Goal: Transaction & Acquisition: Obtain resource

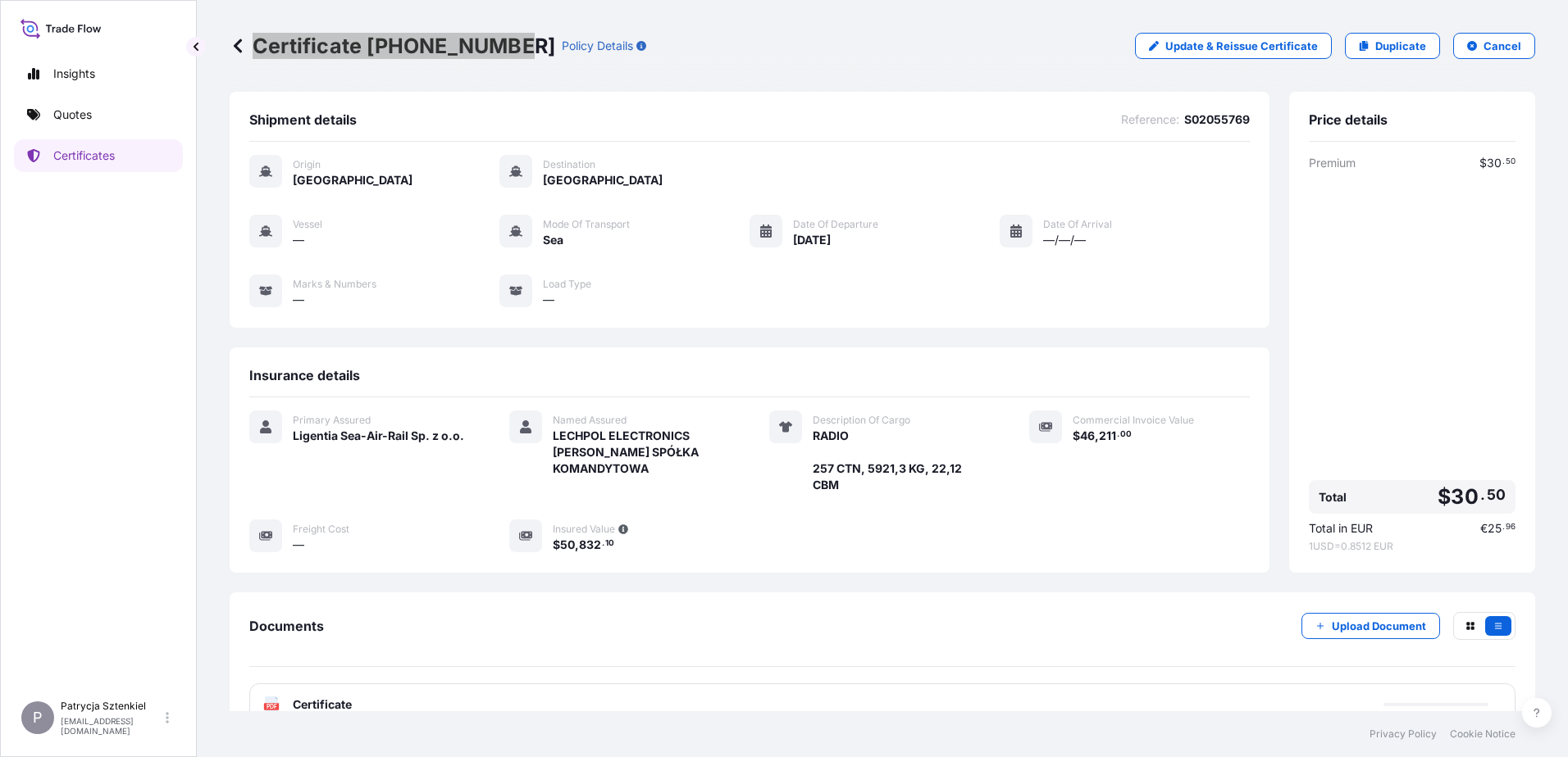
scroll to position [106, 0]
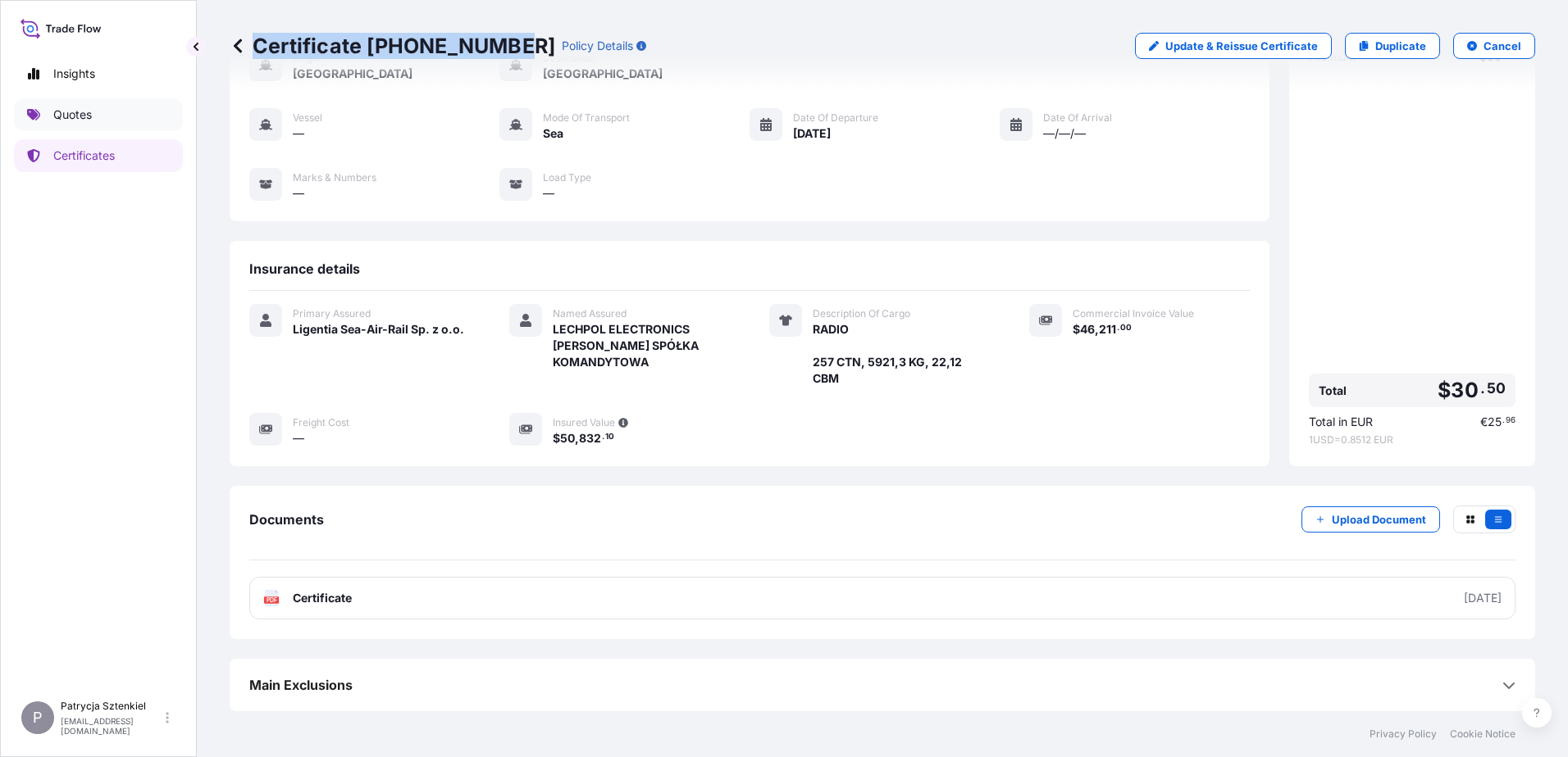
click at [114, 124] on link "Quotes" at bounding box center [98, 114] width 169 height 33
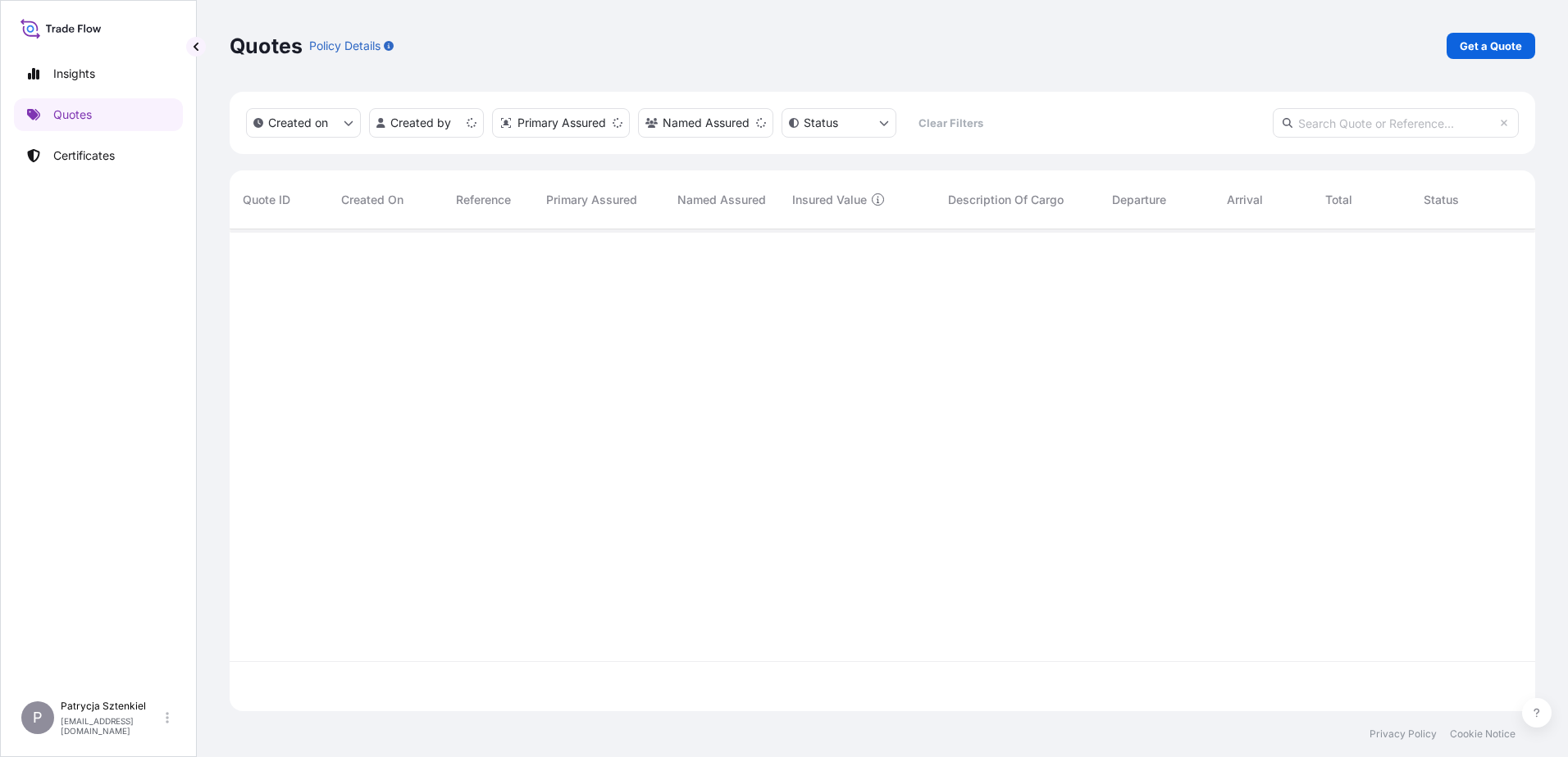
scroll to position [479, 1294]
click at [1502, 52] on p "Get a Quote" at bounding box center [1490, 45] width 62 height 17
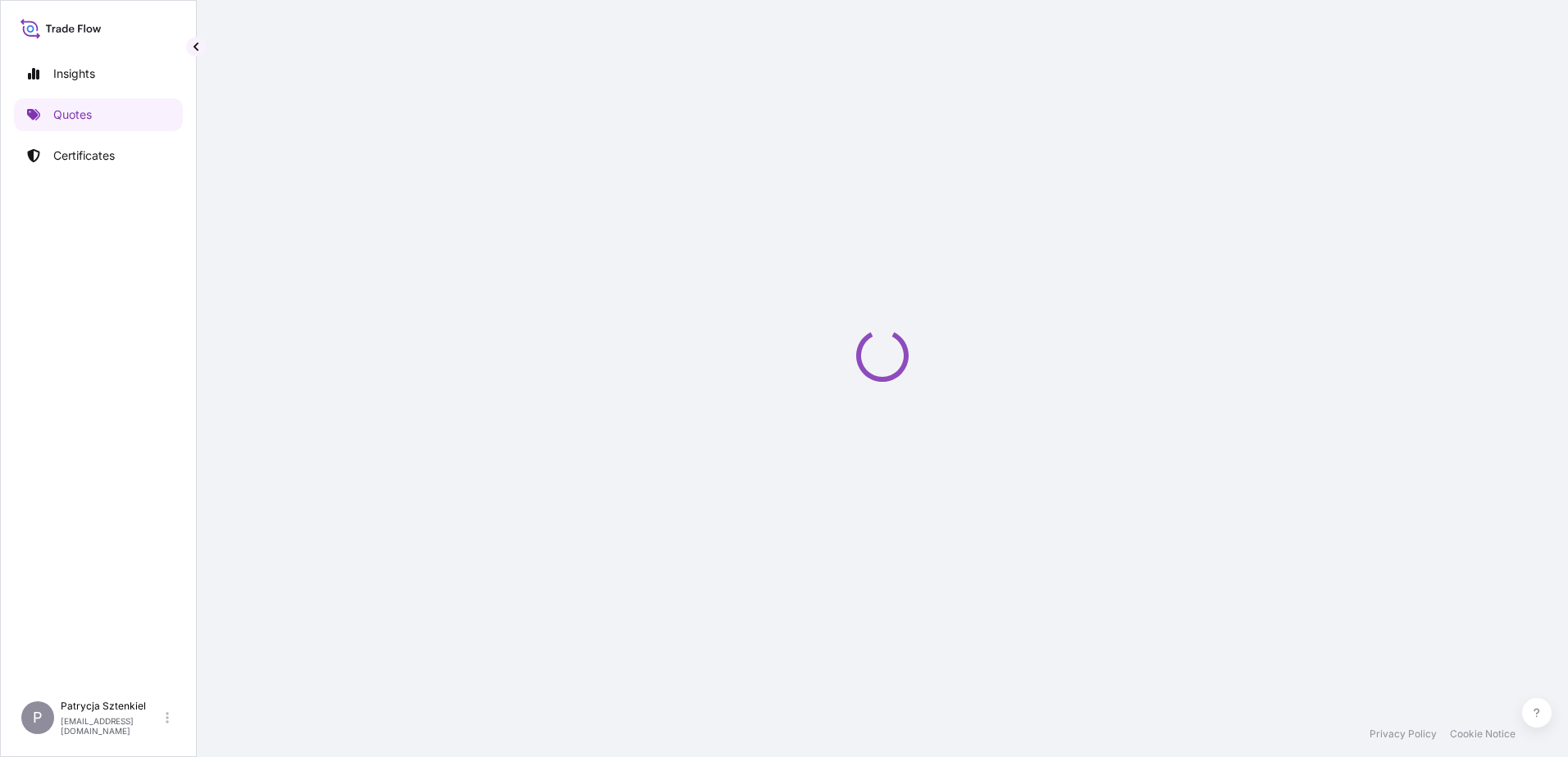
select select "Sea"
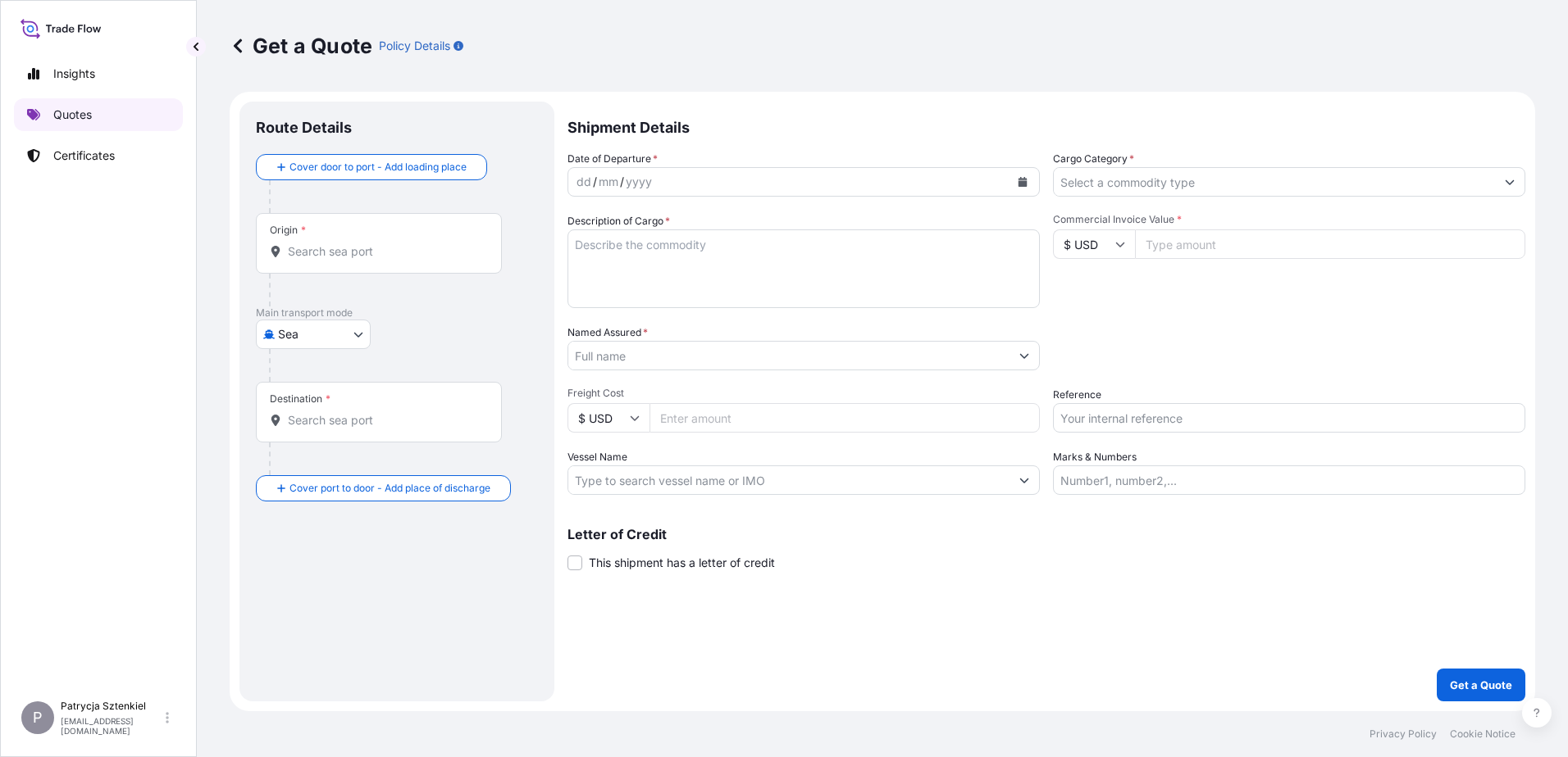
click at [47, 107] on link "Quotes" at bounding box center [98, 114] width 169 height 33
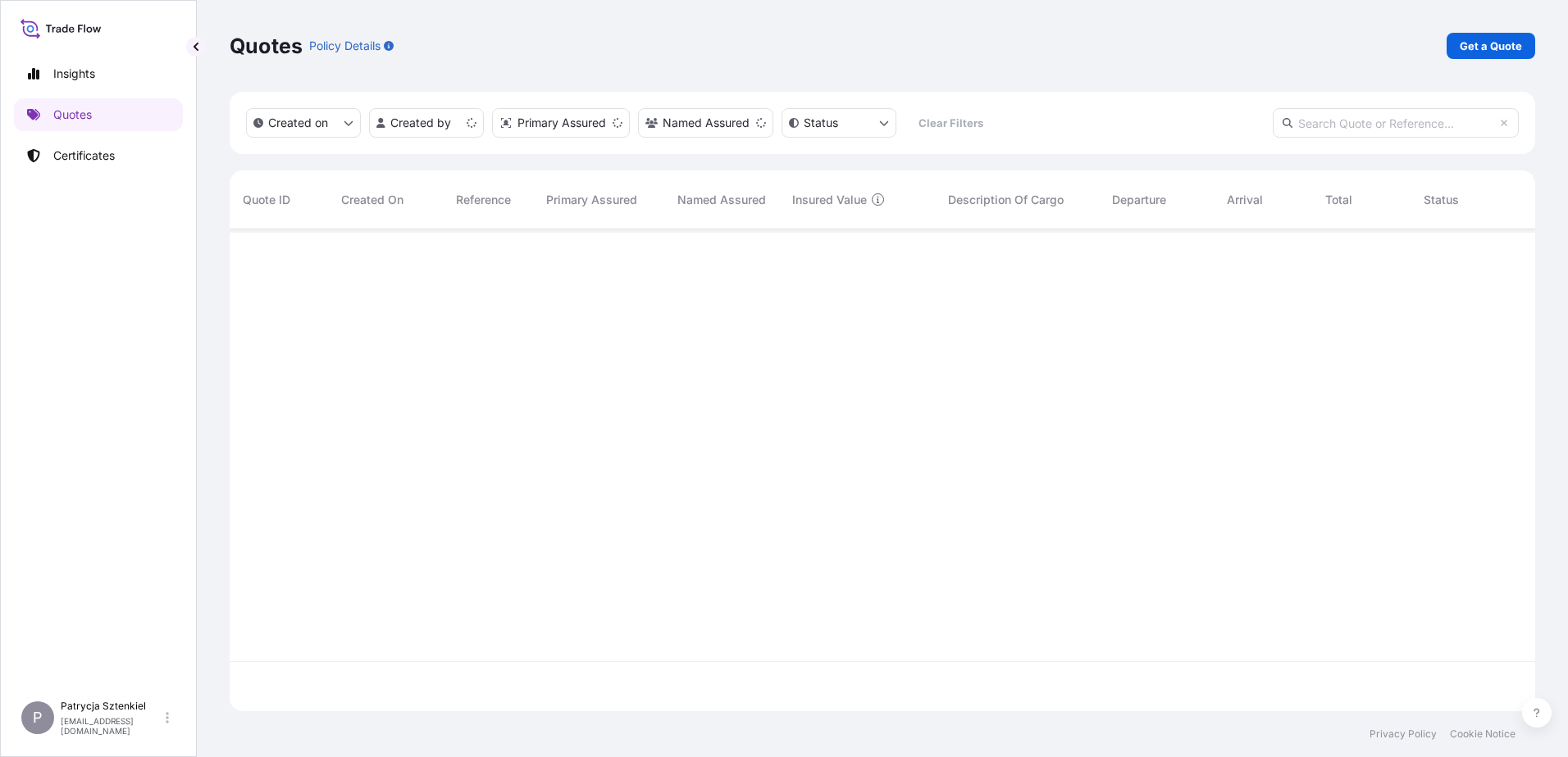
scroll to position [479, 1294]
click at [1494, 48] on p "Get a Quote" at bounding box center [1490, 45] width 62 height 17
select select "Sea"
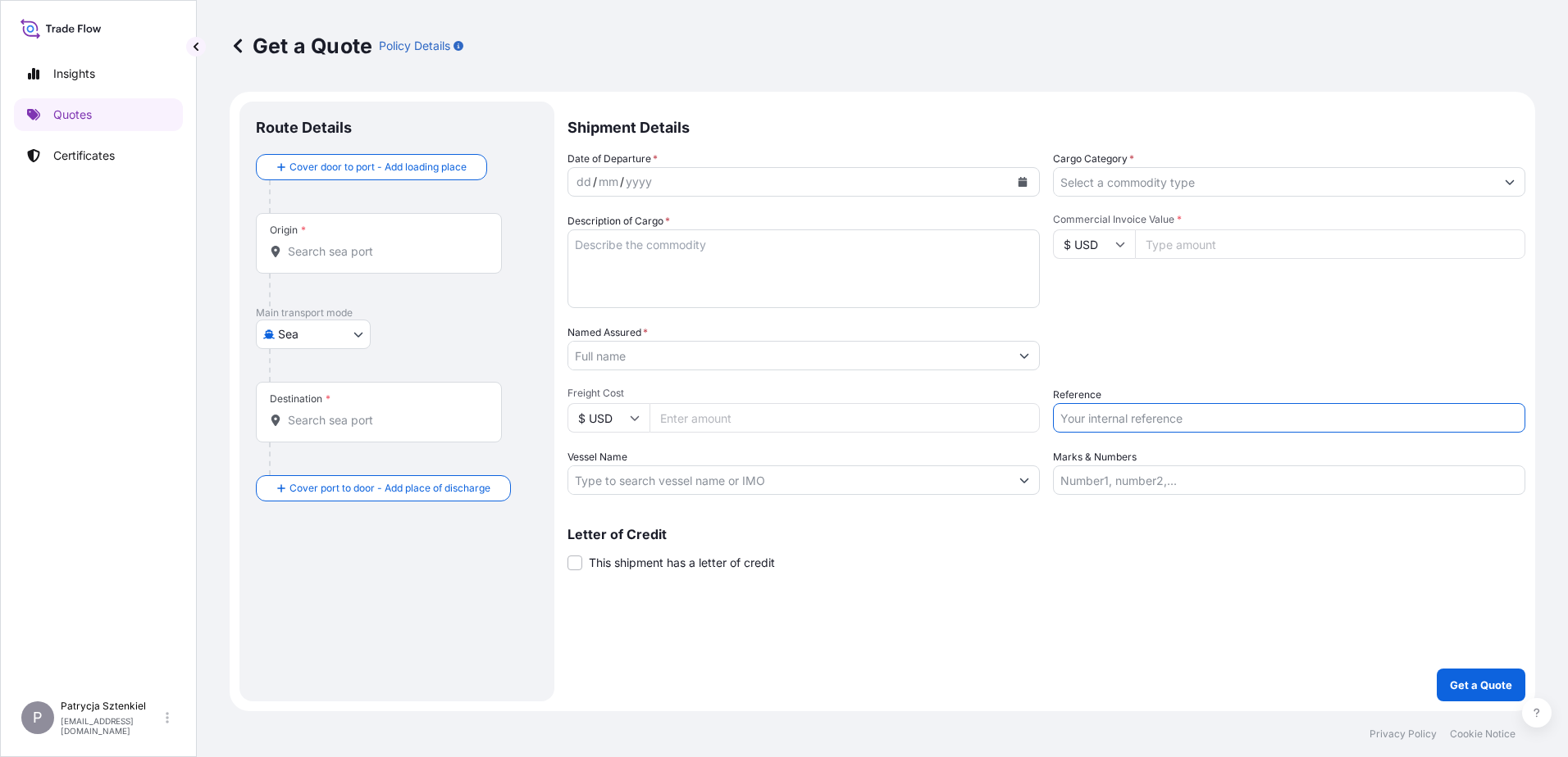
click at [1160, 427] on input "Reference" at bounding box center [1289, 418] width 472 height 30
paste input "S02048037"
type input "S02048037"
click at [1164, 248] on input "Commercial Invoice Value *" at bounding box center [1330, 244] width 391 height 30
click at [665, 416] on input "Freight Cost" at bounding box center [845, 418] width 391 height 30
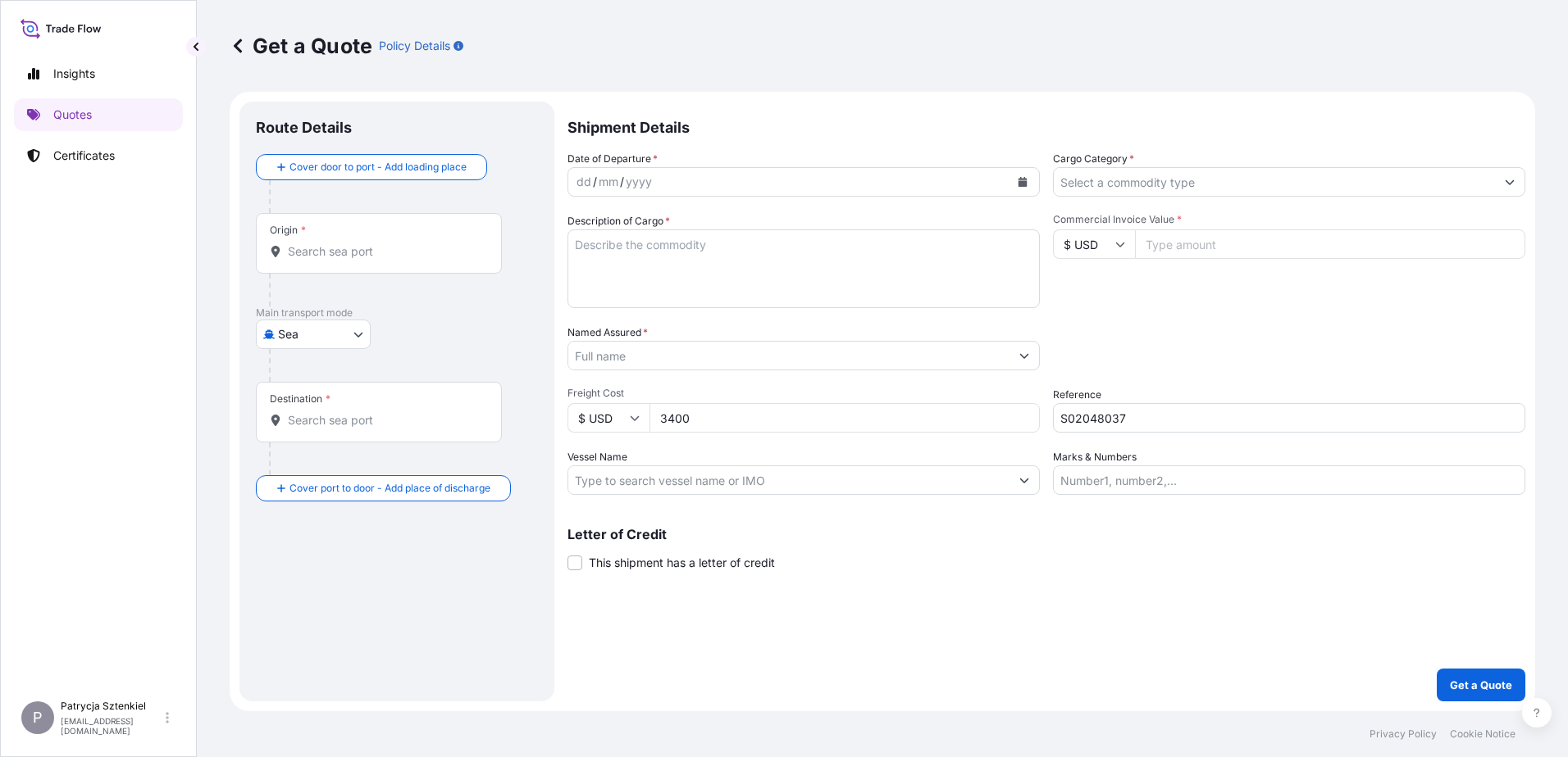
type input "3400"
click at [1226, 235] on input "Commercial Invoice Value *" at bounding box center [1330, 244] width 391 height 30
type input "77355"
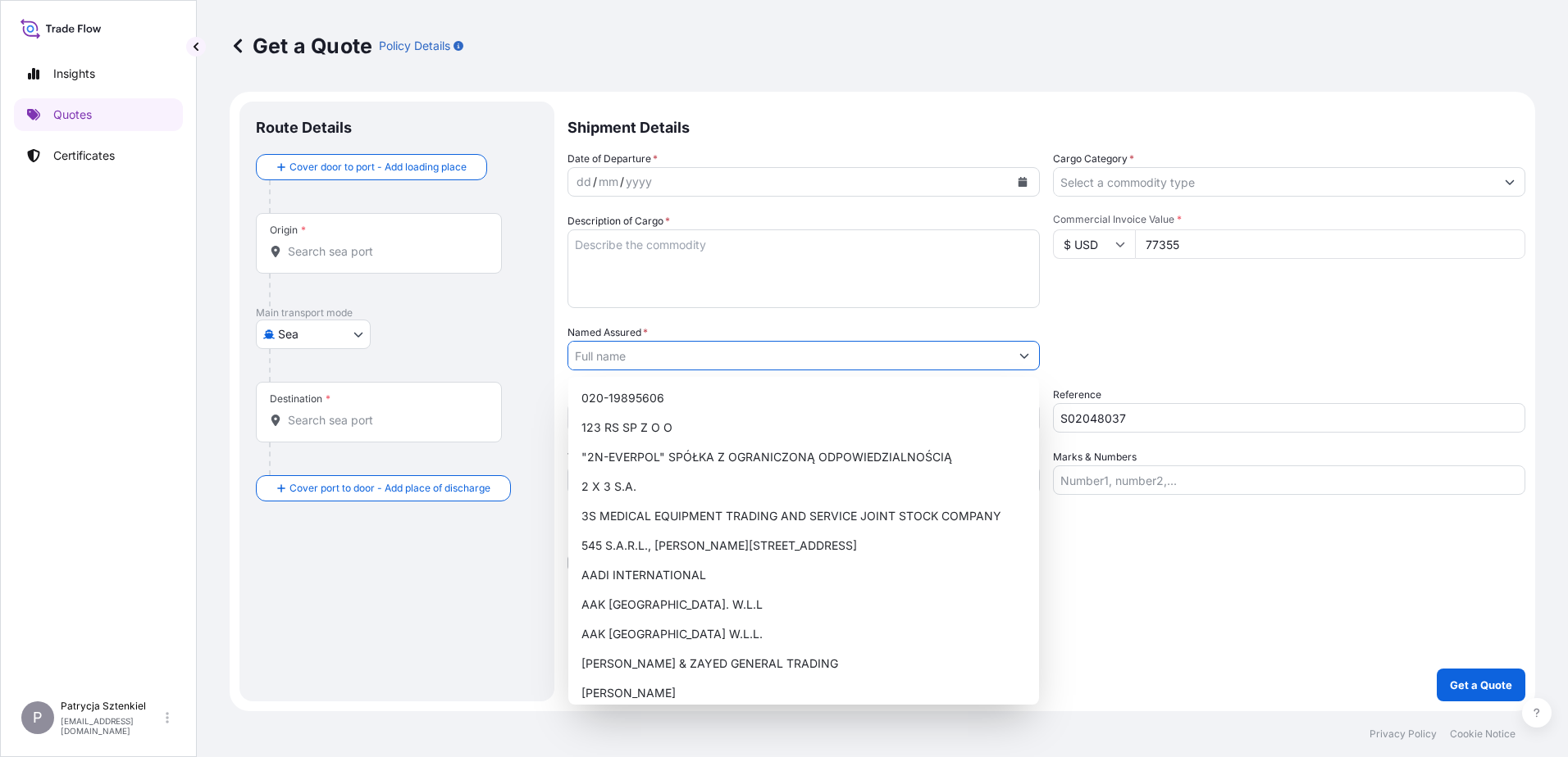
click at [731, 363] on input "Named Assured *" at bounding box center [788, 356] width 441 height 30
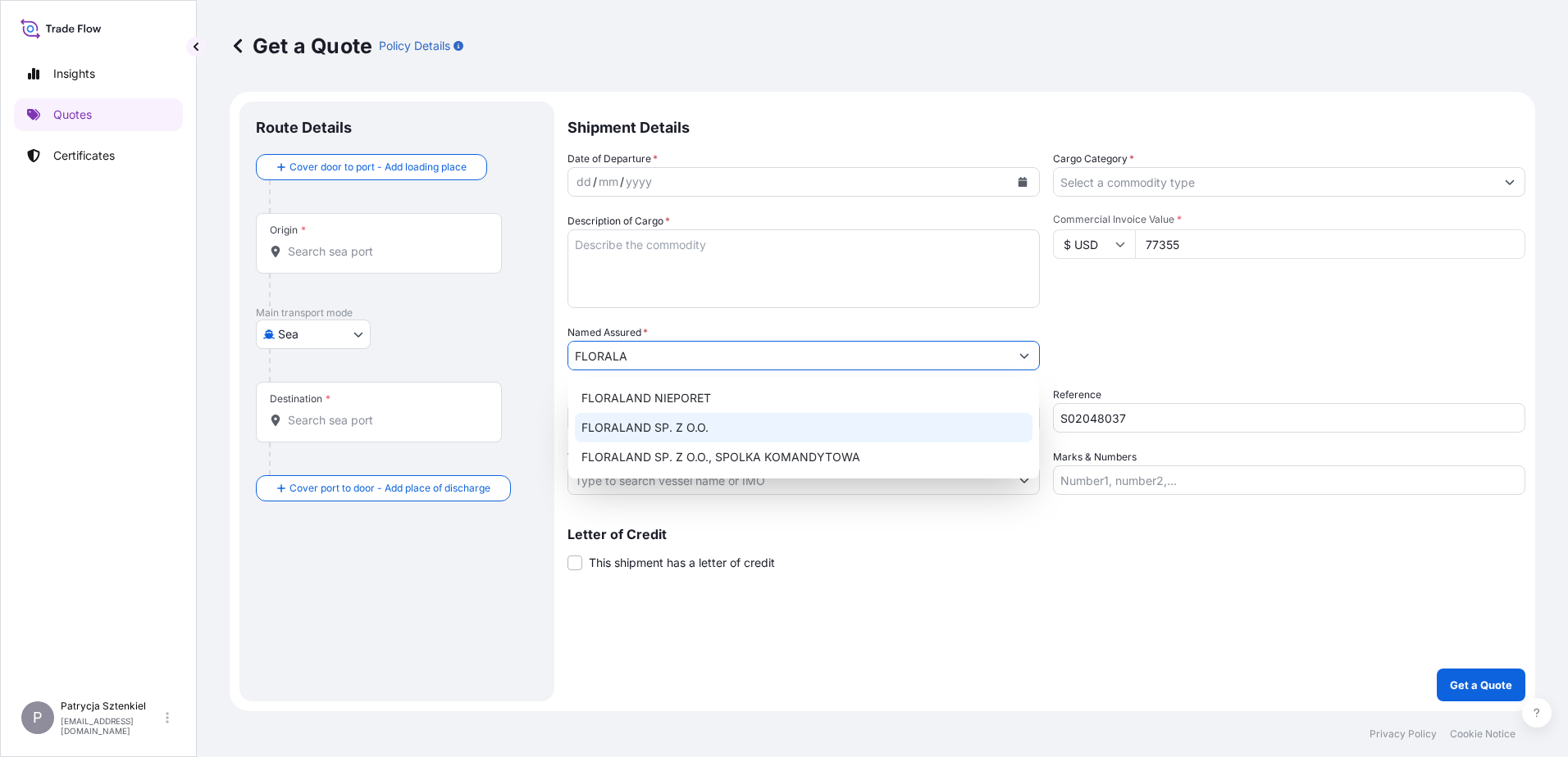
click at [719, 423] on div "FLORALAND SP. Z O.O." at bounding box center [804, 428] width 458 height 30
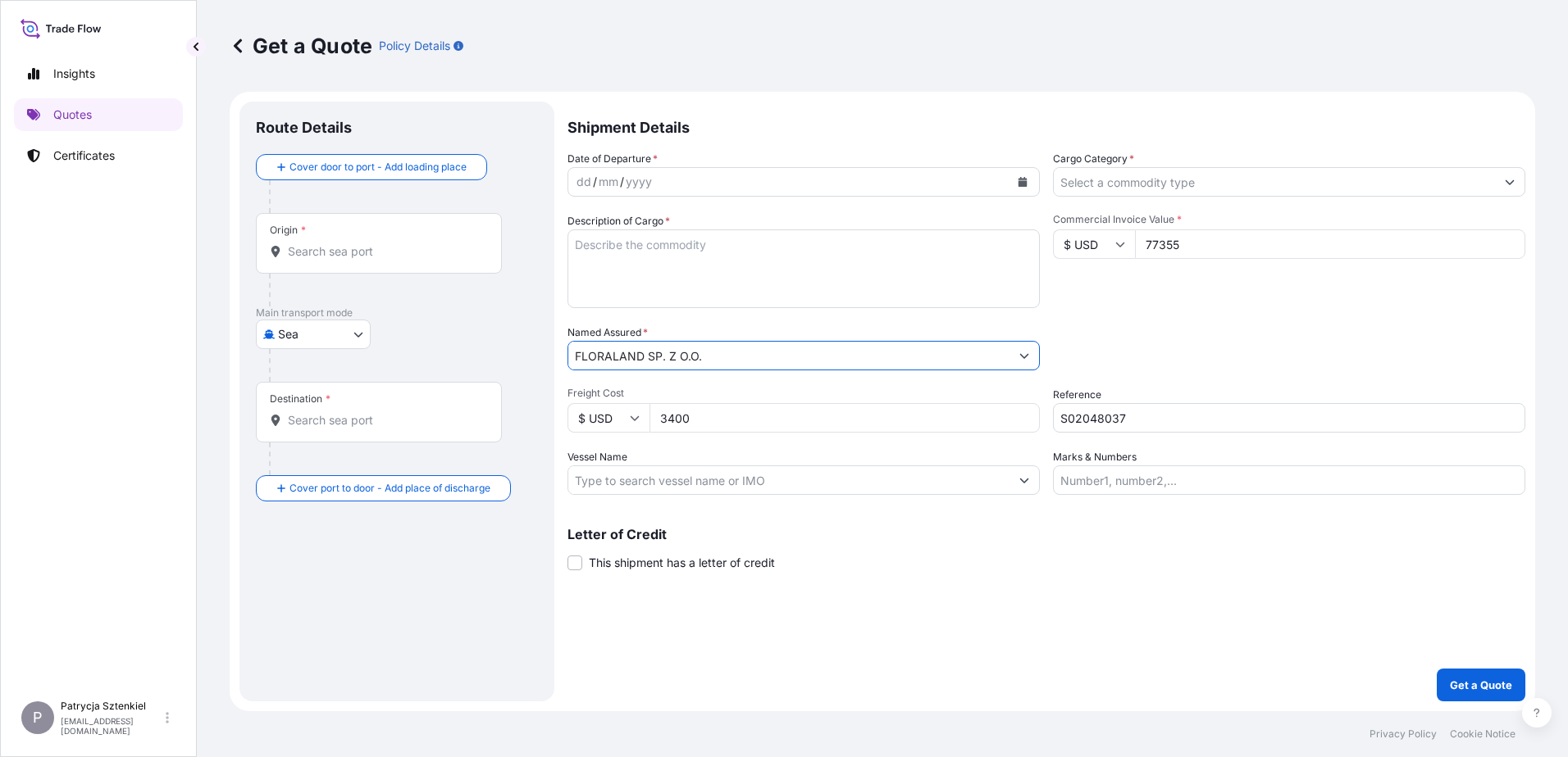
type input "FLORALAND SP. Z O.O."
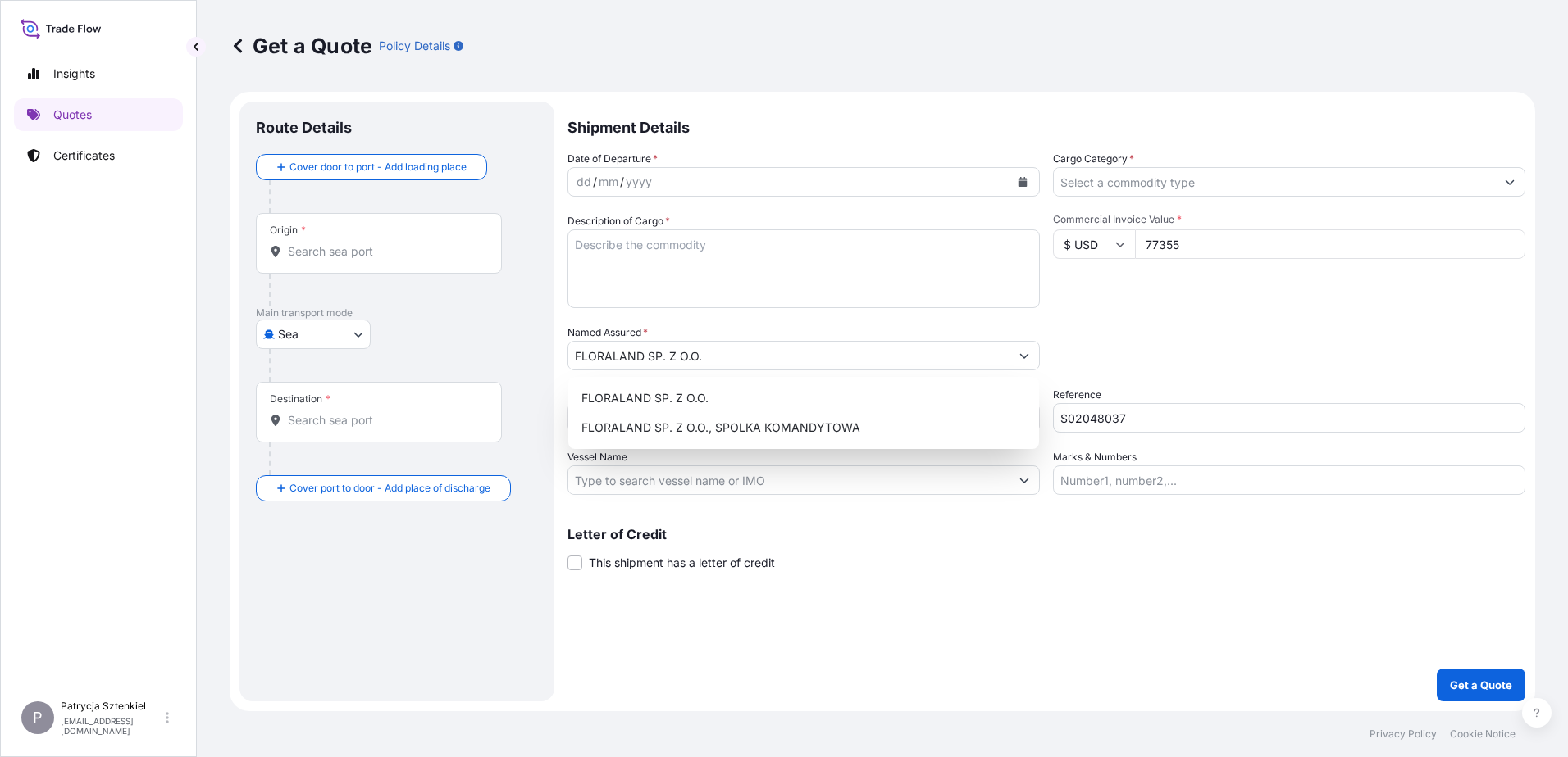
click at [307, 260] on div "Origin *" at bounding box center [379, 243] width 247 height 61
click at [307, 260] on input "Origin *" at bounding box center [385, 251] width 193 height 17
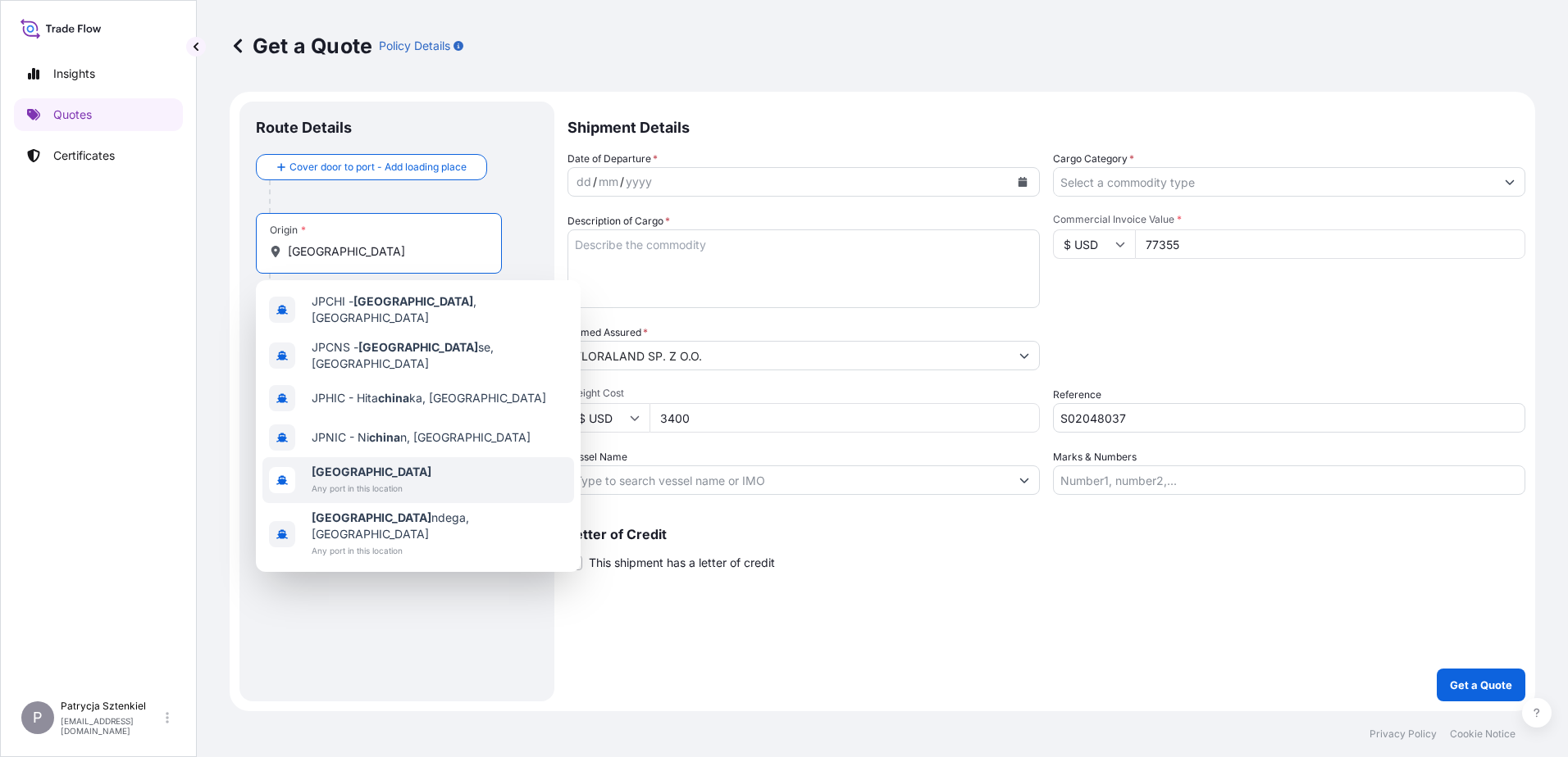
click at [324, 465] on b "[GEOGRAPHIC_DATA]" at bounding box center [371, 472] width 119 height 14
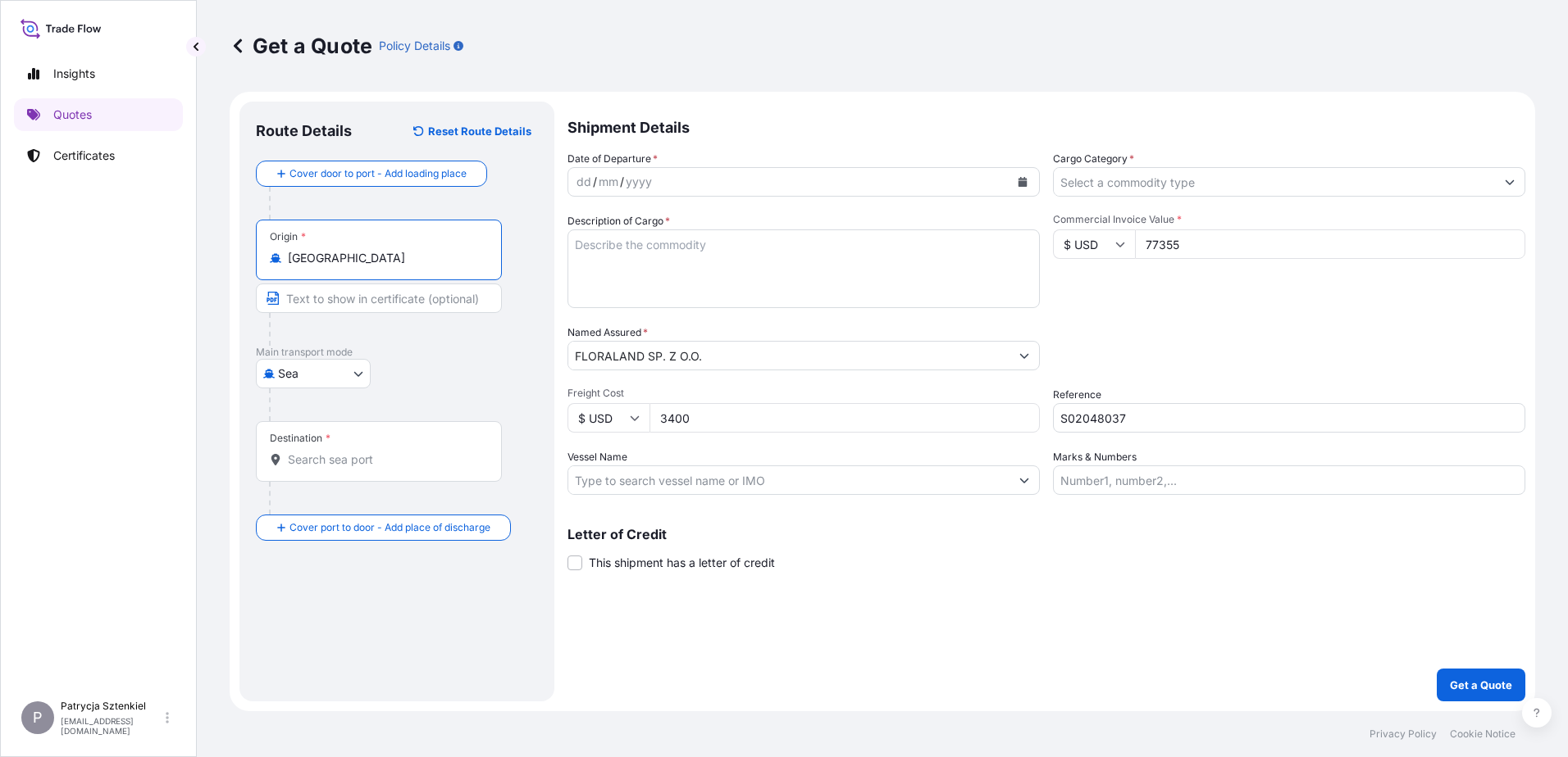
type input "[GEOGRAPHIC_DATA]"
click at [324, 447] on div "Destination *" at bounding box center [379, 451] width 247 height 61
click at [324, 451] on input "Destination *" at bounding box center [385, 459] width 193 height 17
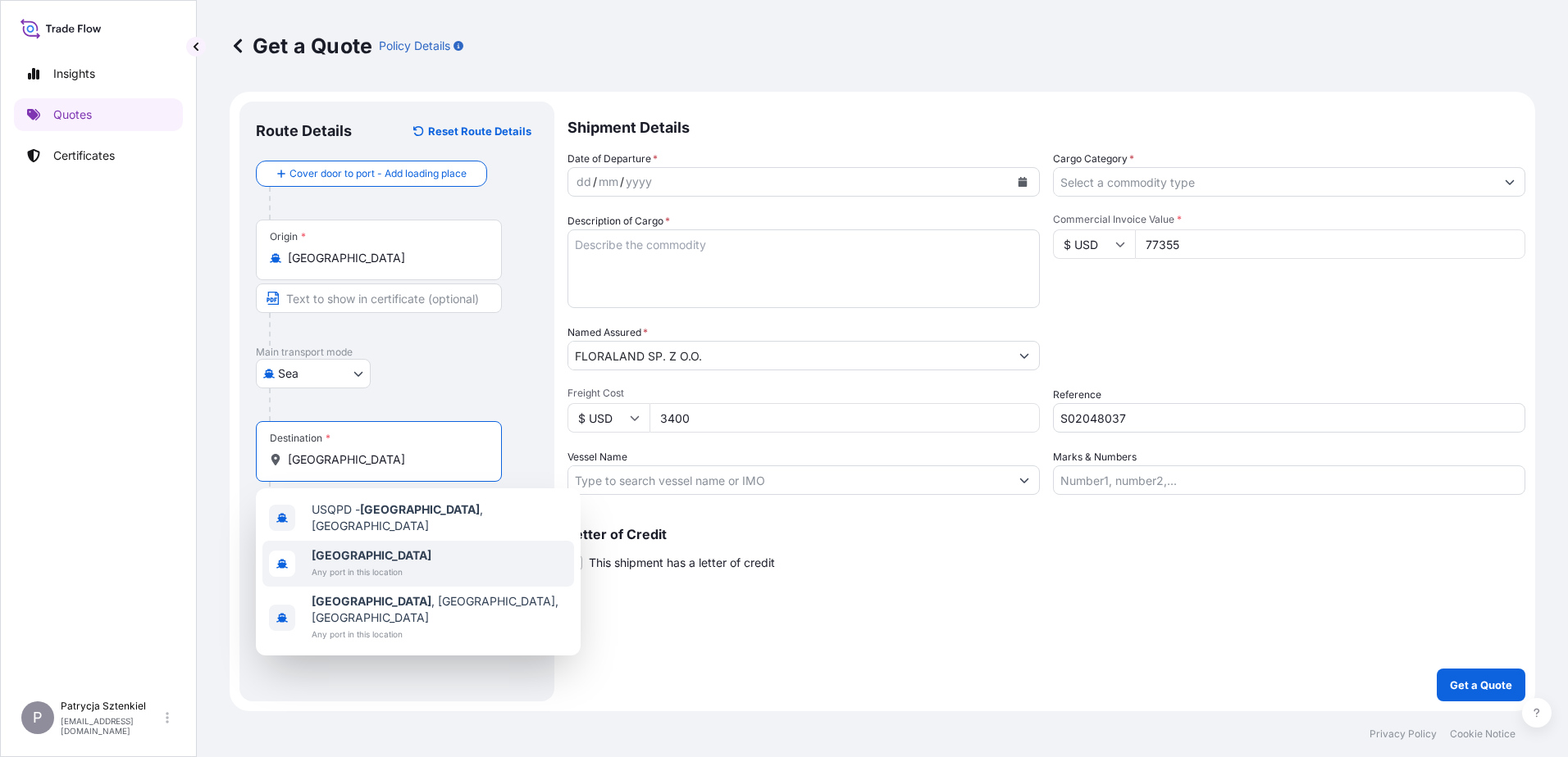
click at [351, 564] on span "Any port in this location" at bounding box center [371, 572] width 119 height 17
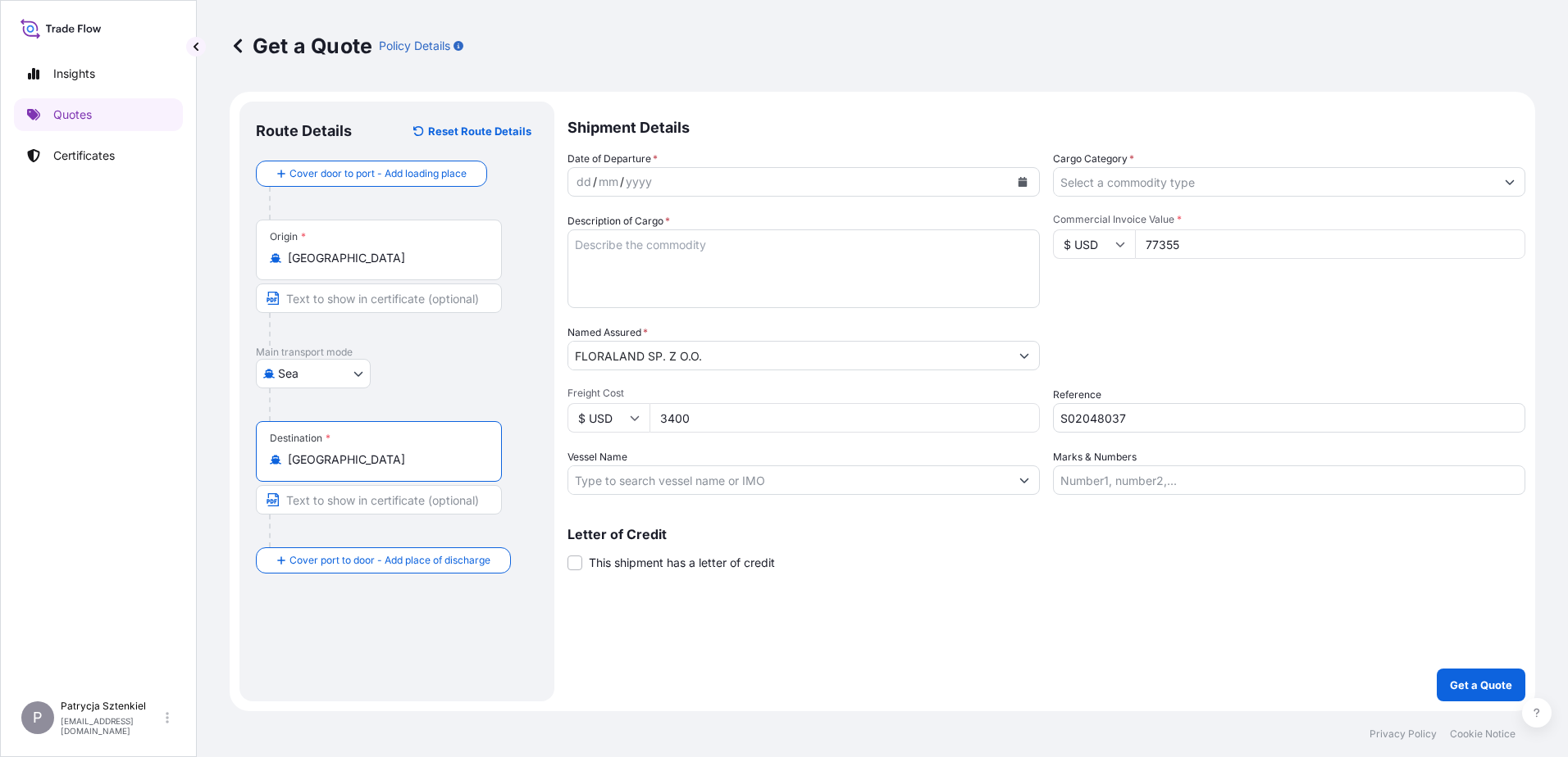
type input "[GEOGRAPHIC_DATA]"
click at [1027, 182] on icon "Calendar" at bounding box center [1023, 182] width 9 height 10
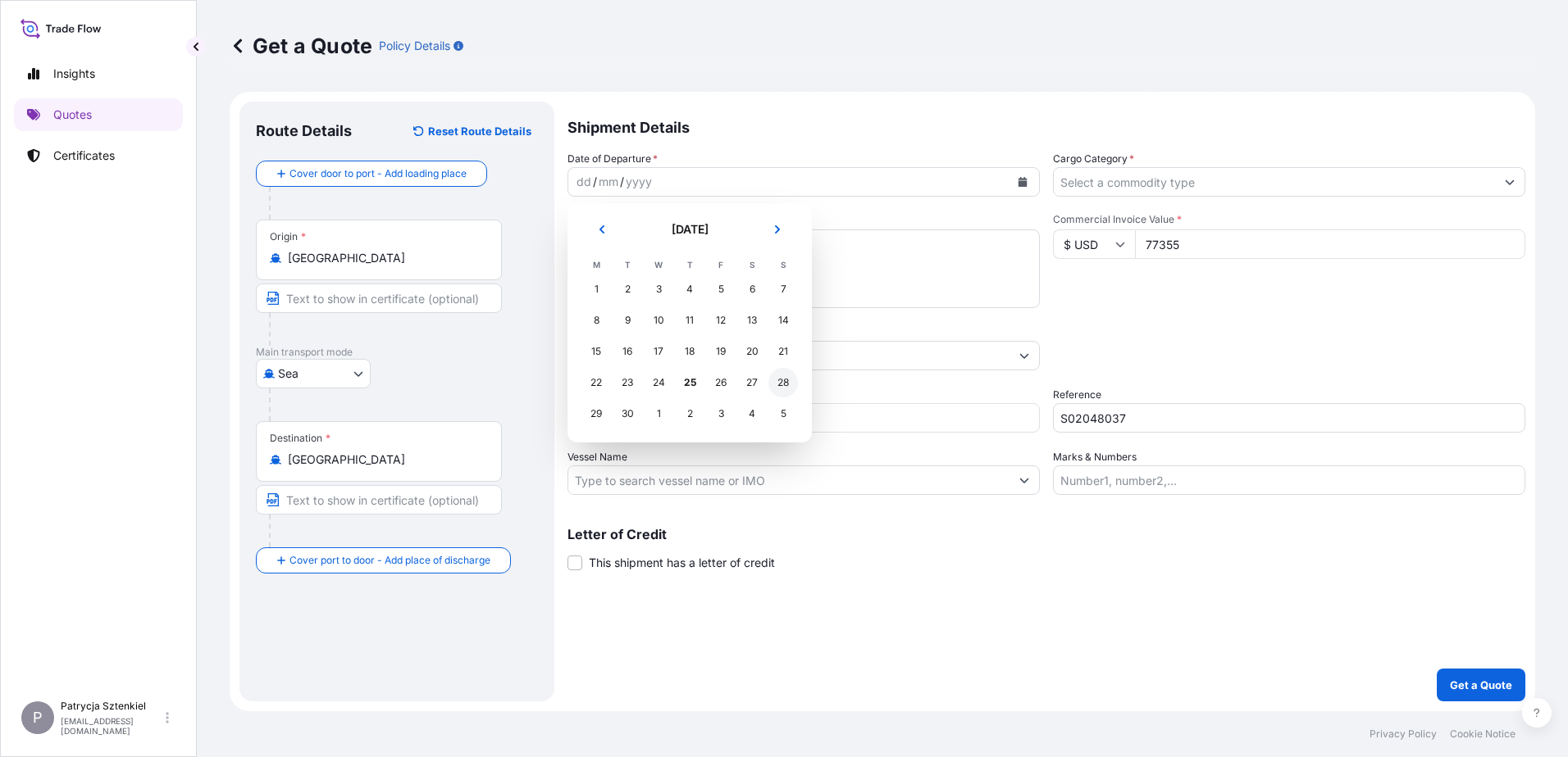
click at [781, 387] on div "28" at bounding box center [783, 382] width 30 height 30
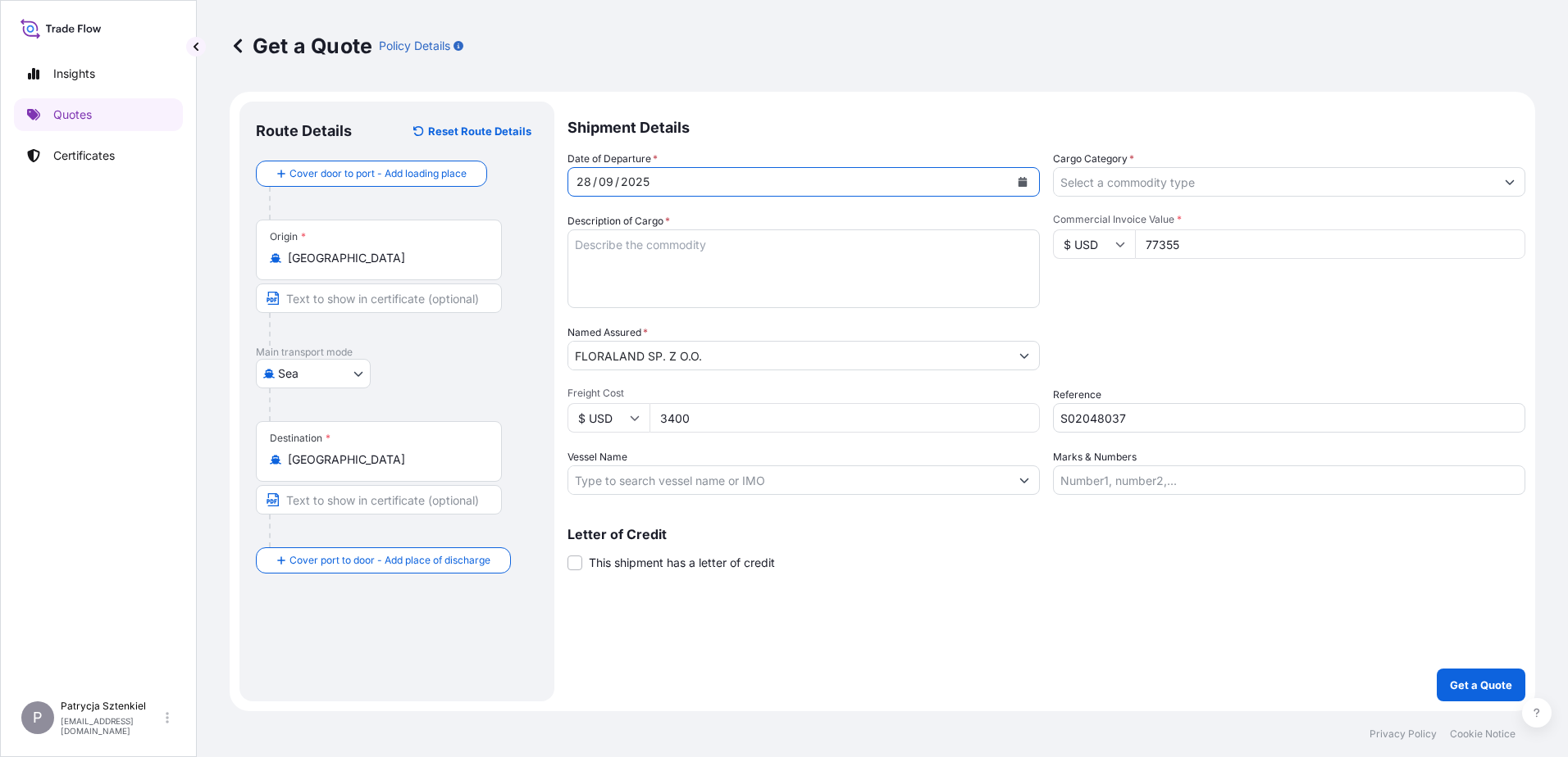
click at [1328, 183] on input "Cargo Category *" at bounding box center [1274, 182] width 441 height 30
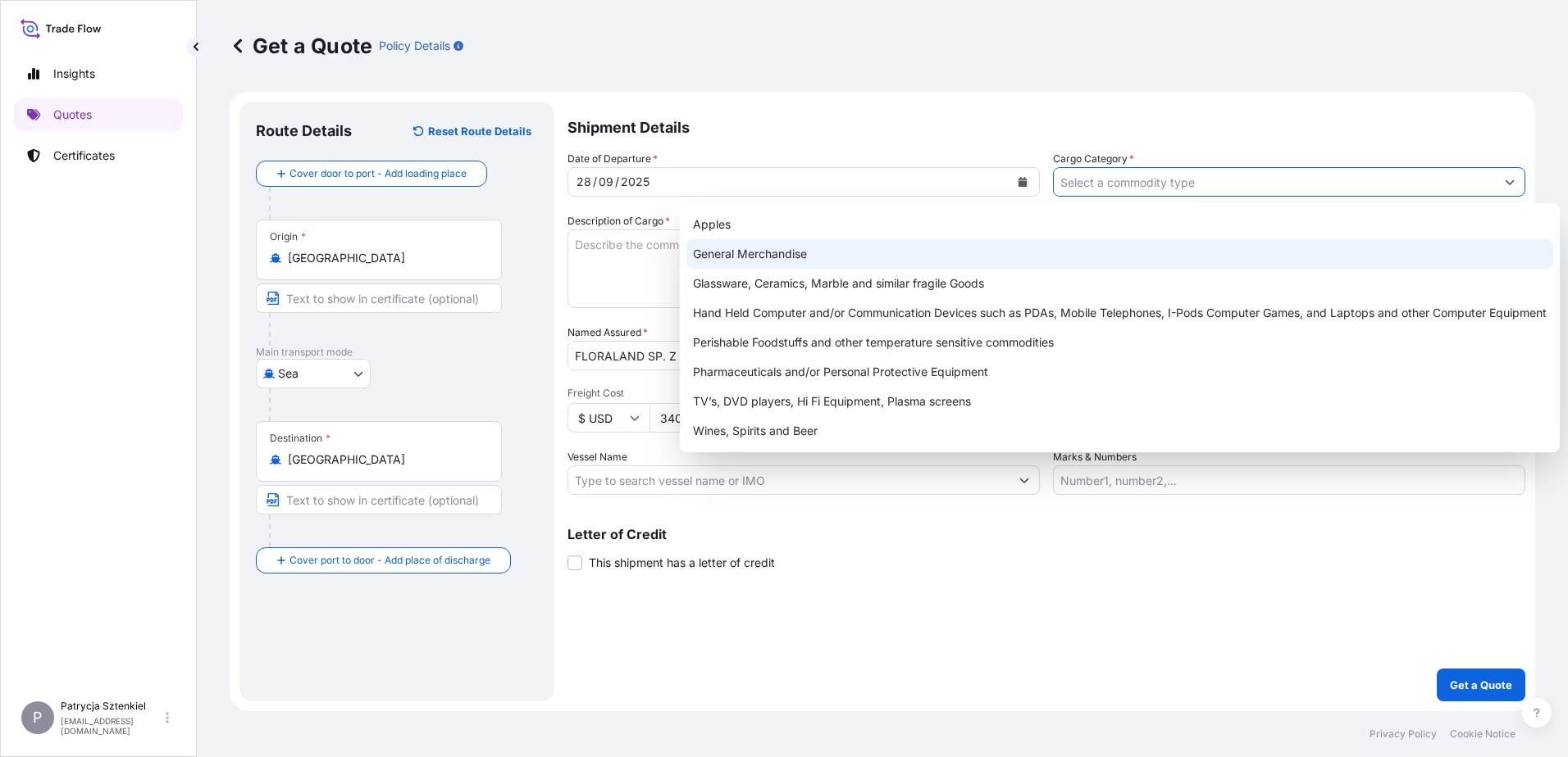
click at [792, 265] on div "General Merchandise" at bounding box center [1119, 254] width 867 height 30
type input "General Merchandise"
click at [802, 262] on div "General Merchandise" at bounding box center [1119, 254] width 867 height 30
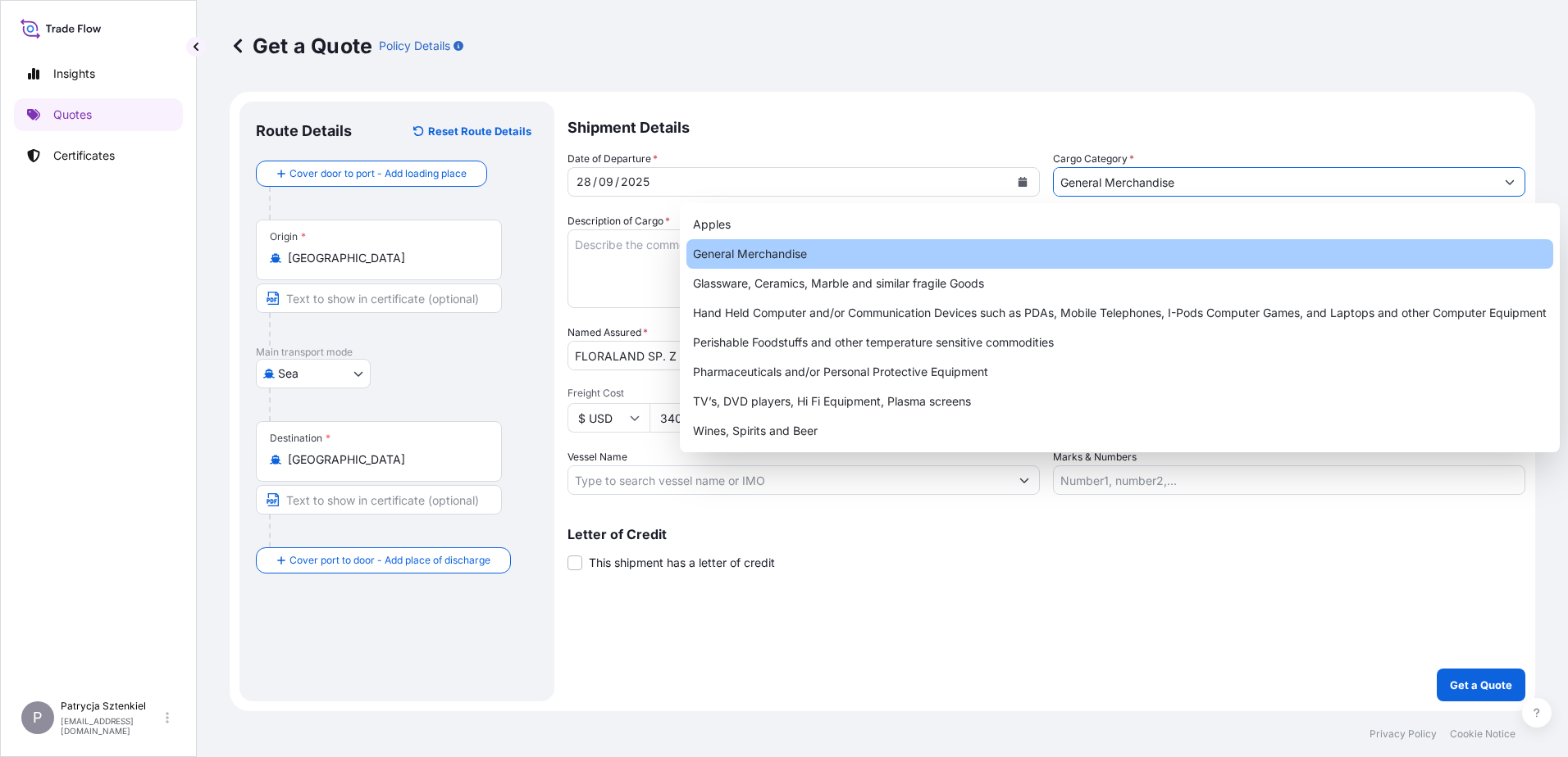
click at [622, 262] on textarea "Description of Cargo *" at bounding box center [804, 269] width 472 height 79
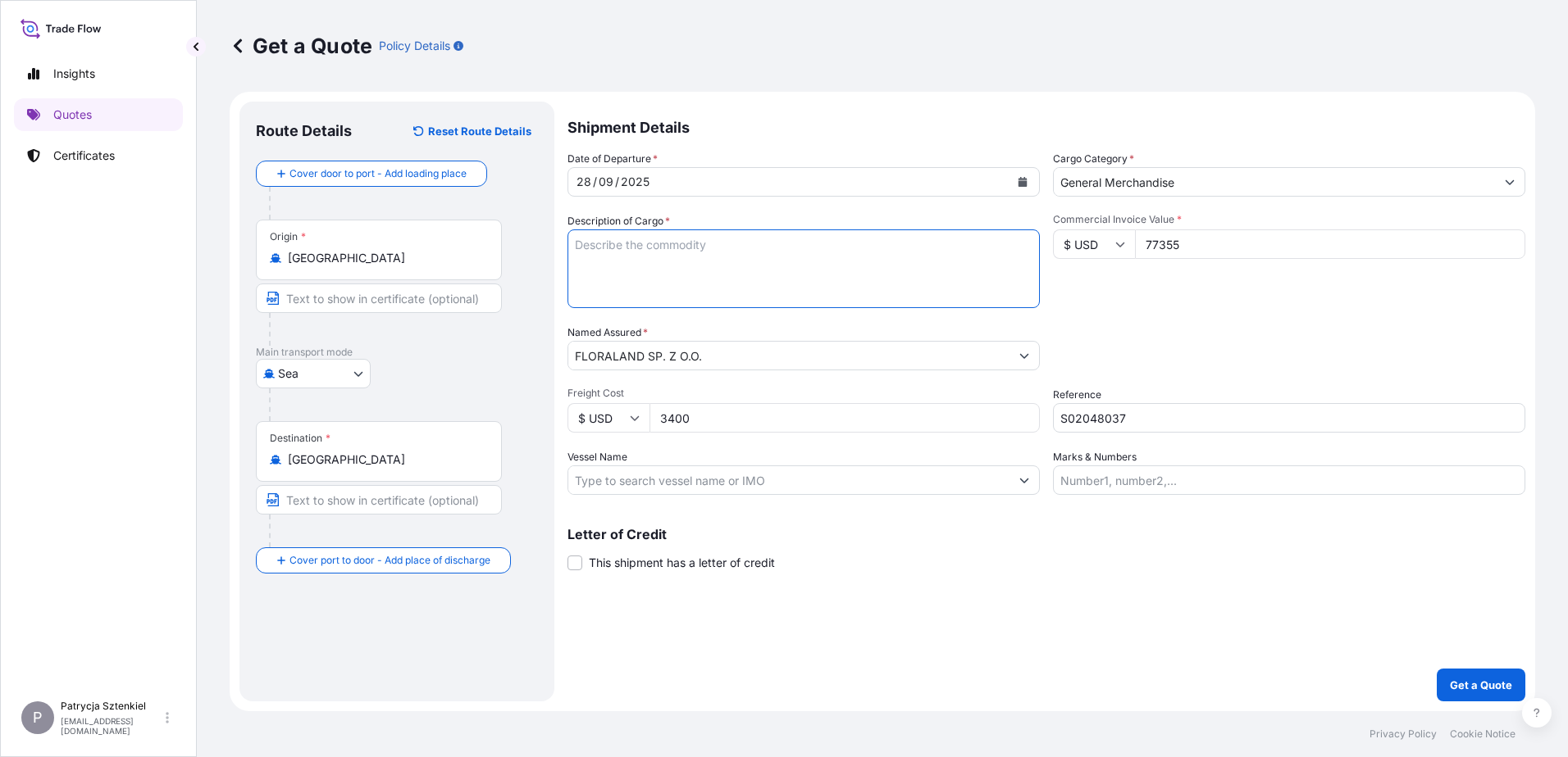
paste textarea "GRILLS."
paste textarea "CSNU5867946 OOLKRA0545 40HC 21870.00 KG 66.21 M3 4050 CTN CY/CY* 4050 CTN 21870…"
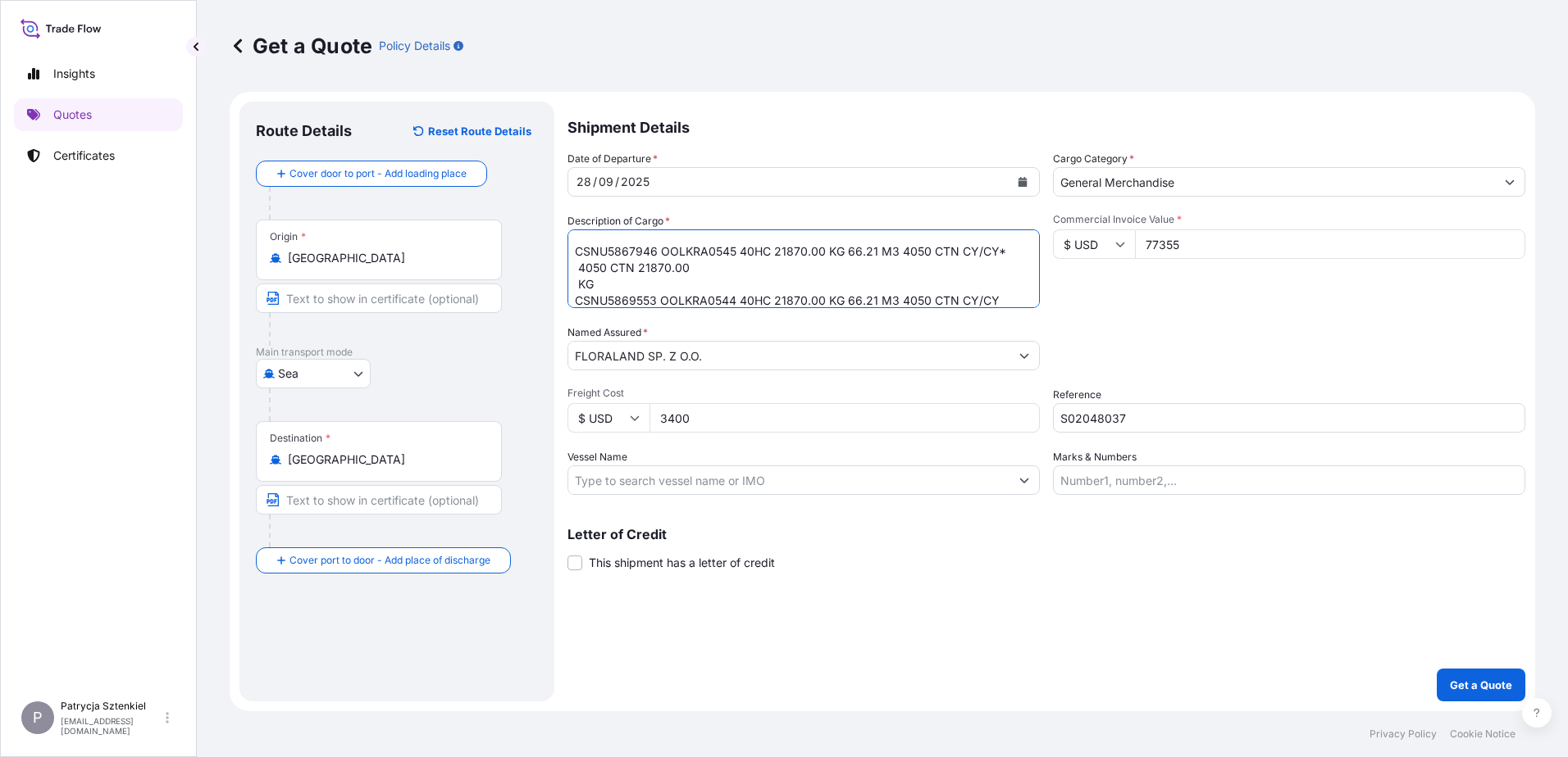
drag, startPoint x: 597, startPoint y: 280, endPoint x: 574, endPoint y: 270, distance: 25.1
click at [574, 270] on textarea "GRILLS CSNU5867946 OOLKRA0545 40HC 21870.00 KG 66.21 M3 4050 CTN CY/CY* 4050 CT…" at bounding box center [804, 269] width 472 height 79
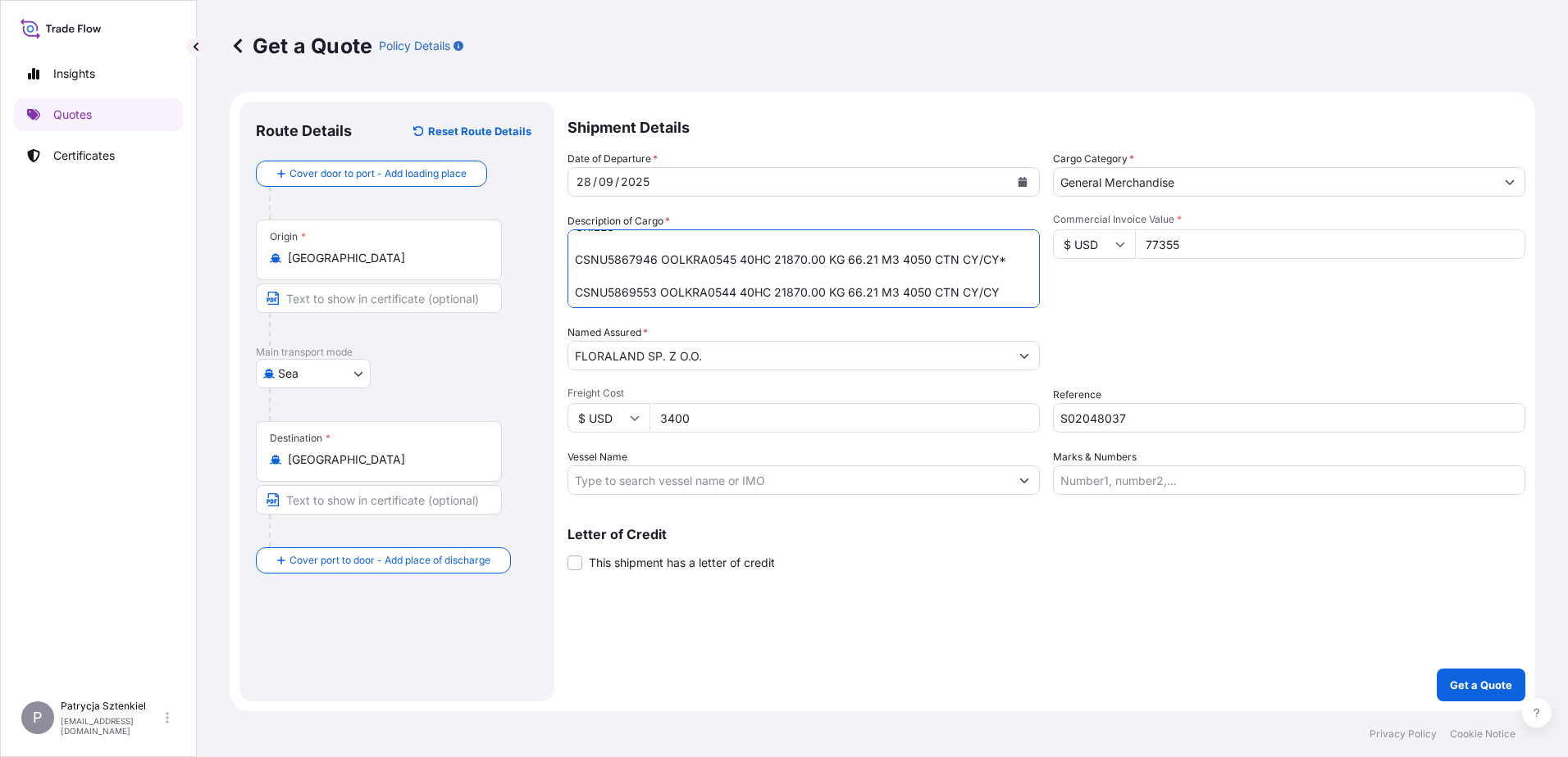
scroll to position [18, 0]
click at [1014, 265] on textarea "GRILLS CSNU5867946 OOLKRA0545 40HC 21870.00 KG 66.21 M3 4050 CTN CY/CY* CSNU586…" at bounding box center [804, 269] width 472 height 79
type textarea "GRILLS CSNU5867946 OOLKRA0545 40HC 21870.00 KG 66.21 M3 4050 CTN CY/CY CSNU5869…"
click at [1469, 694] on button "Get a Quote" at bounding box center [1481, 685] width 89 height 33
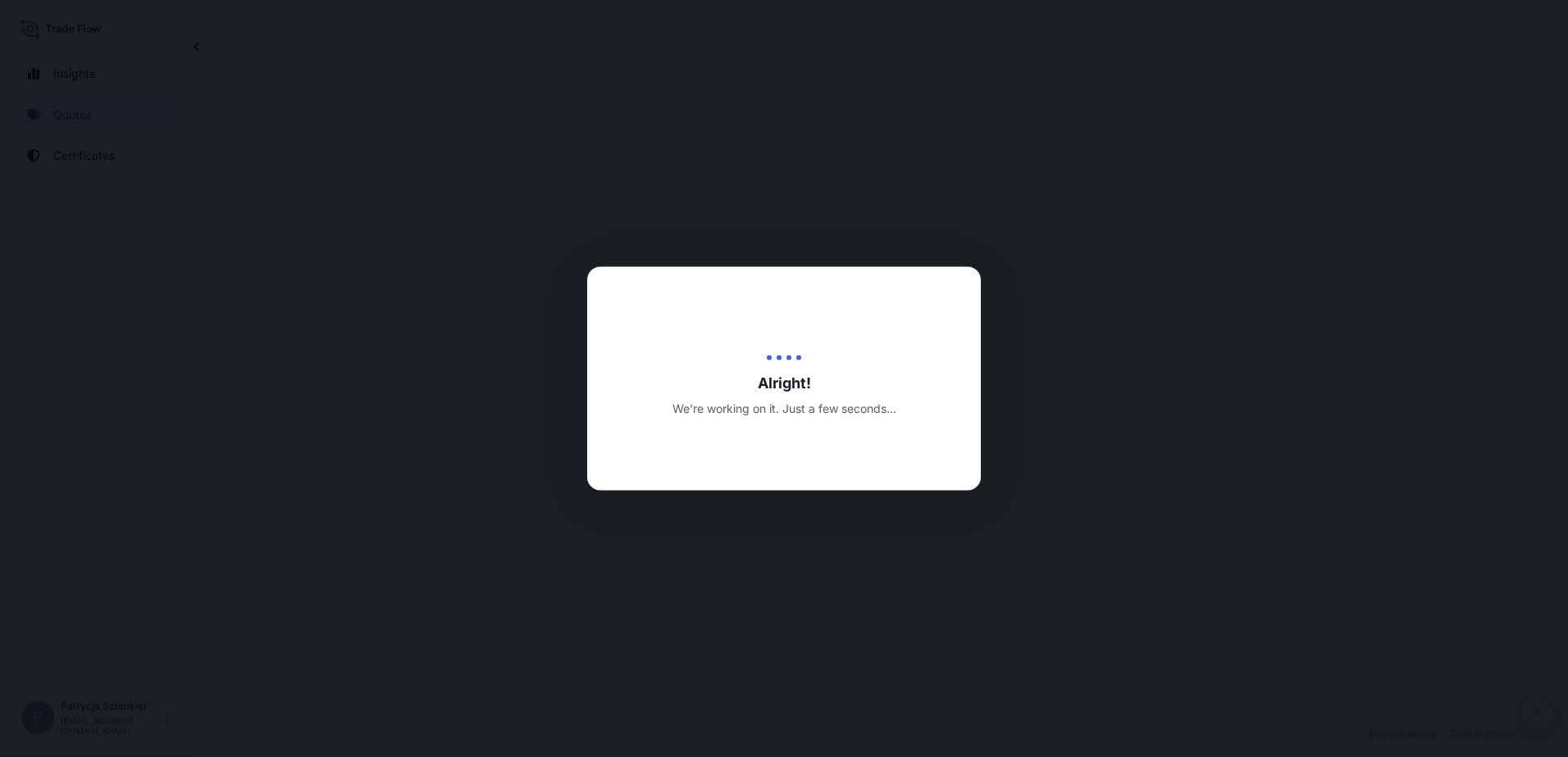
select select "Sea"
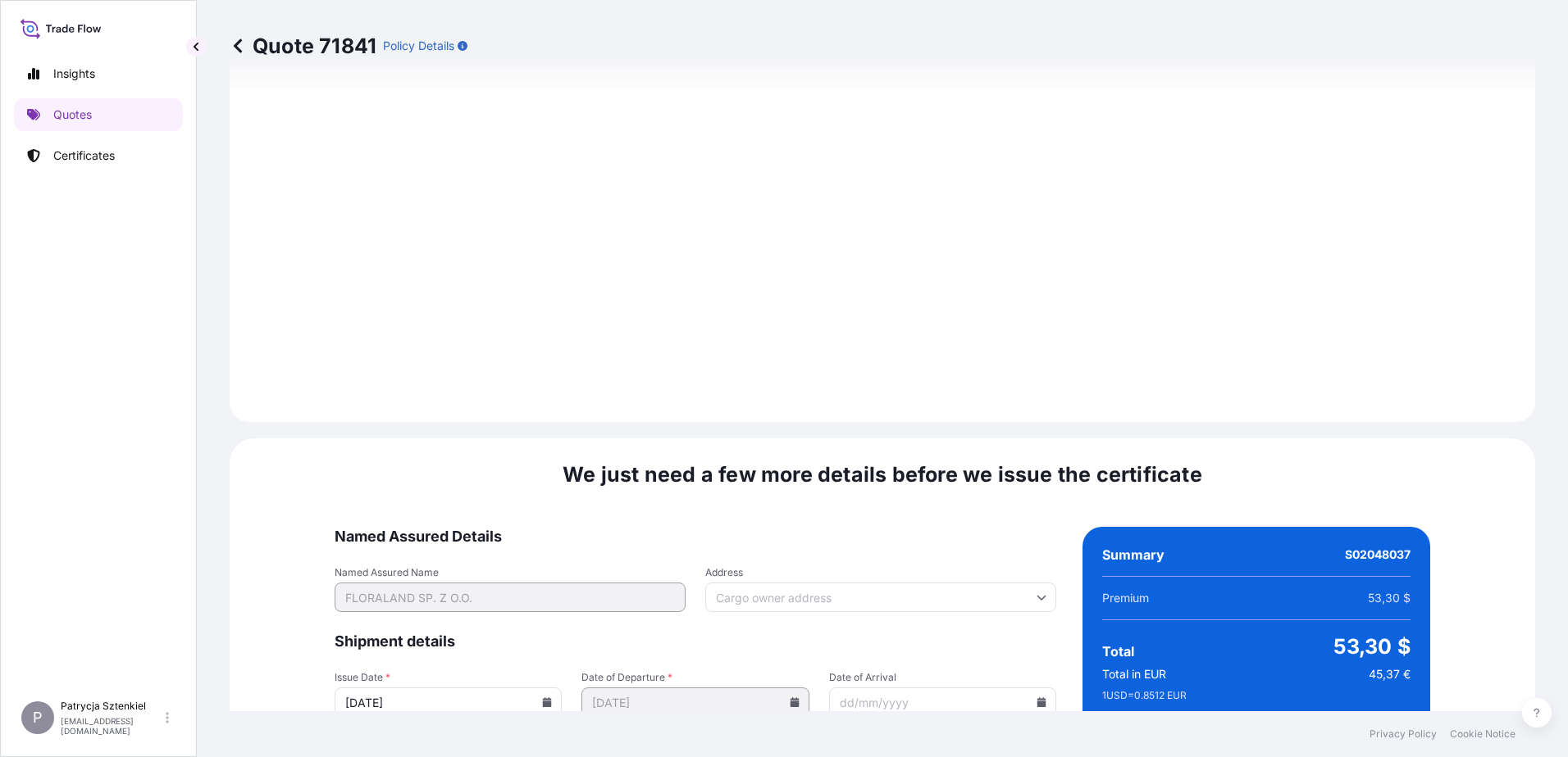
scroll to position [1760, 0]
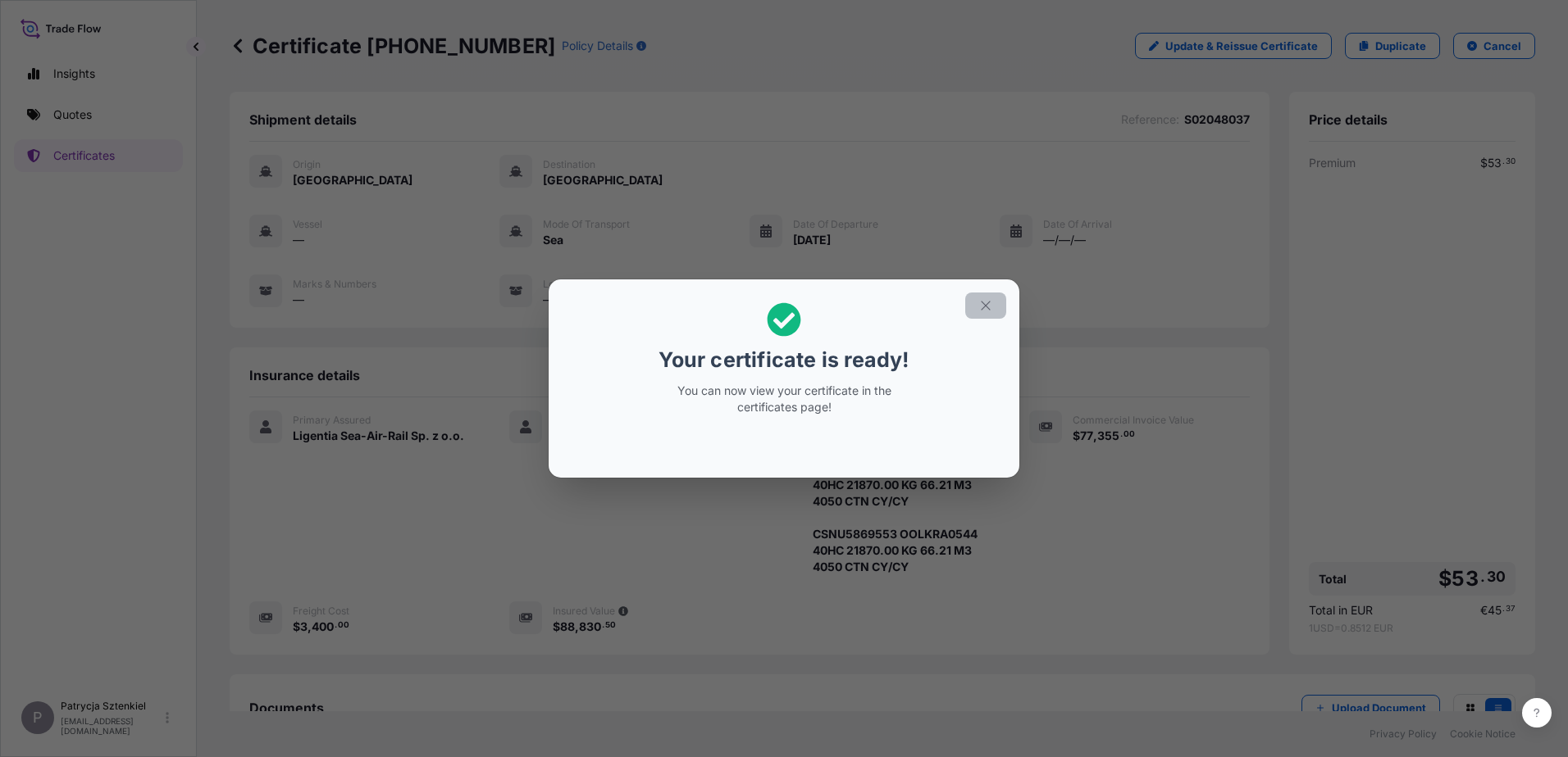
click at [994, 305] on button "button" at bounding box center [986, 306] width 41 height 27
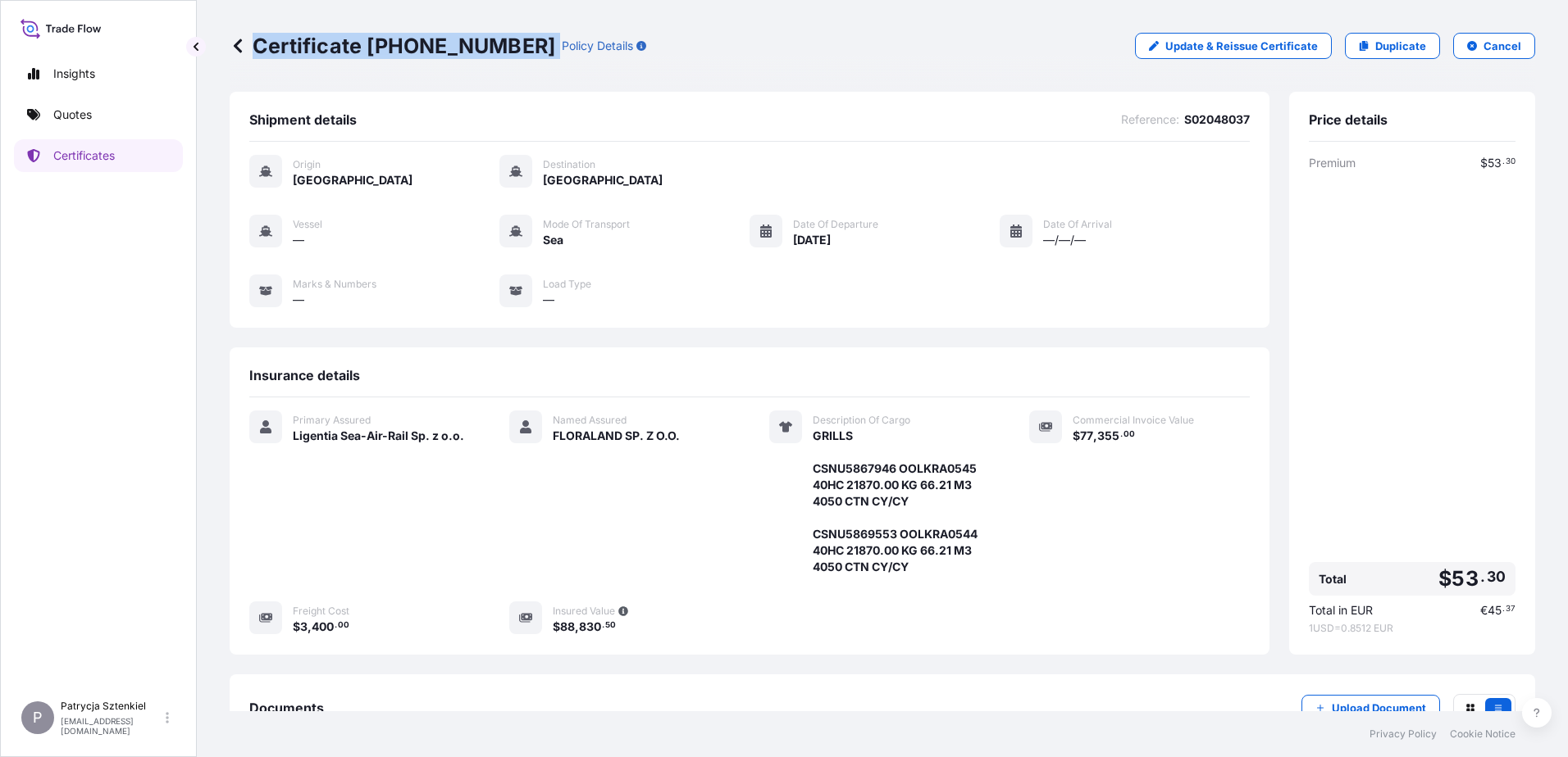
drag, startPoint x: 258, startPoint y: 46, endPoint x: 517, endPoint y: 74, distance: 260.5
click at [517, 74] on div "Certificate [PHONE_NUMBER] Policy Details Update & Reissue Certificate Duplicat…" at bounding box center [883, 45] width 1306 height 92
copy p "Certificate [PHONE_NUMBER]"
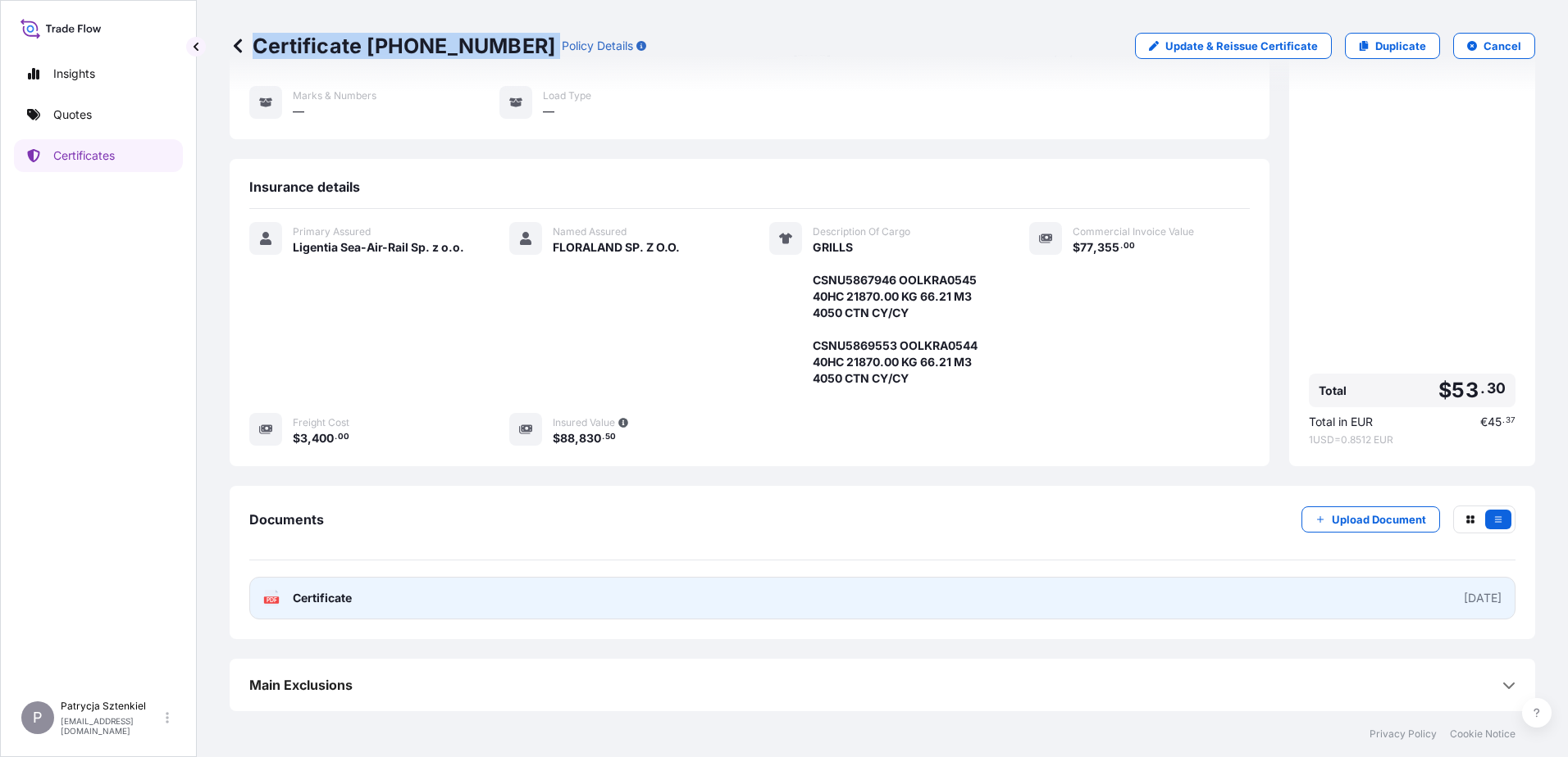
click at [534, 589] on link "PDF Certificate [DATE]" at bounding box center [883, 598] width 1266 height 42
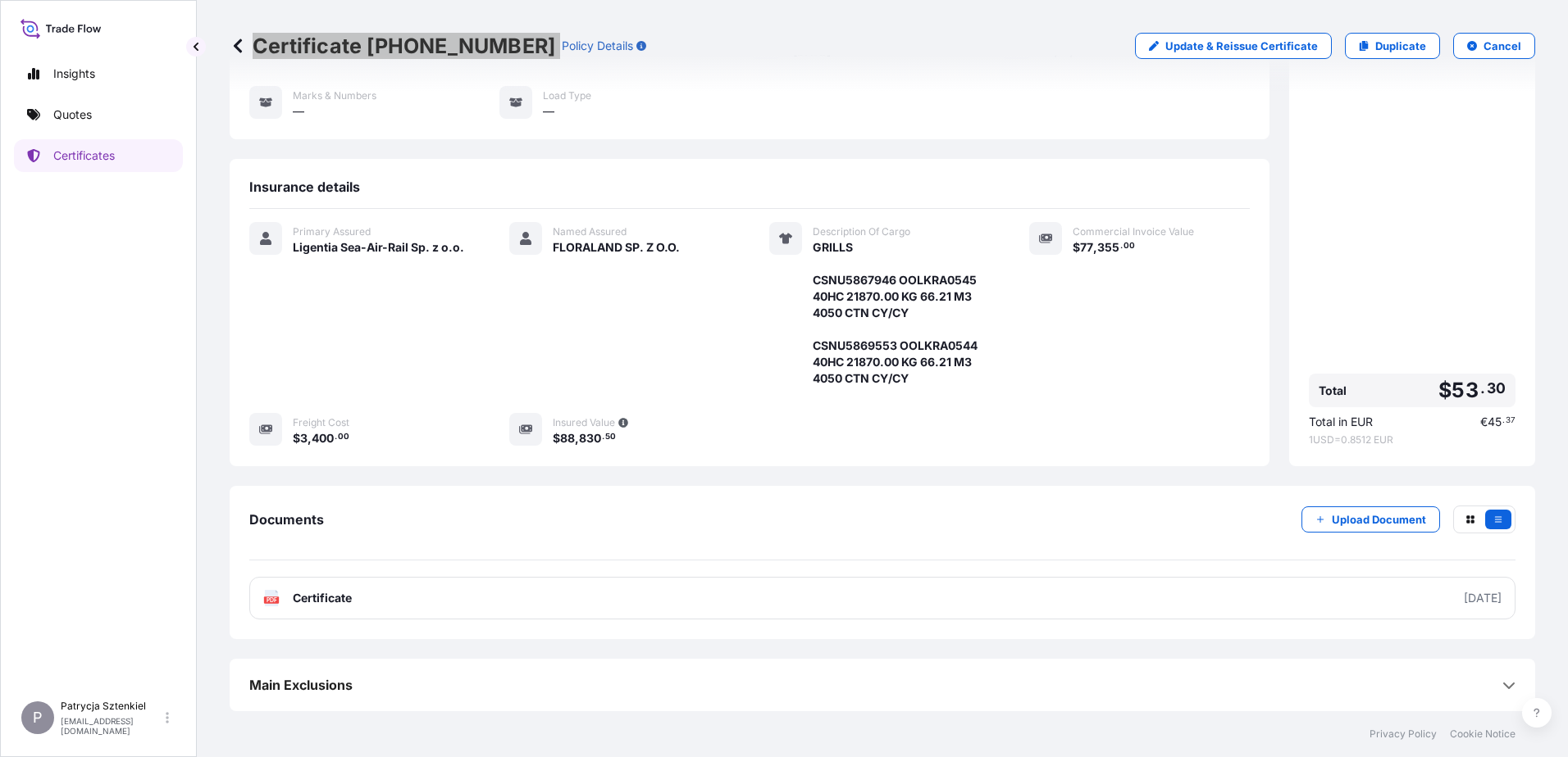
click at [67, 129] on link "Quotes" at bounding box center [98, 114] width 169 height 33
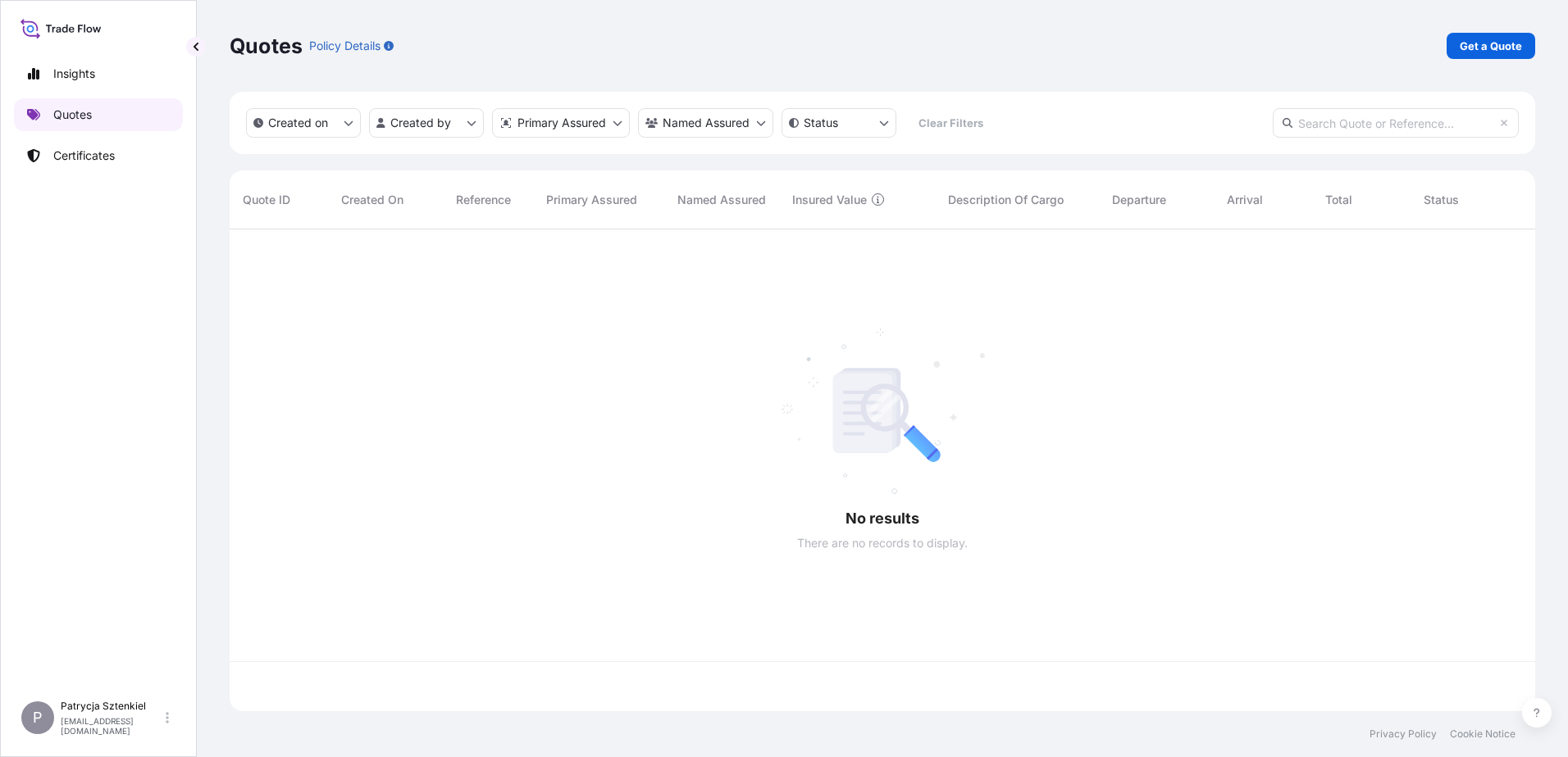
scroll to position [479, 1294]
click at [1512, 48] on p "Get a Quote" at bounding box center [1490, 45] width 62 height 17
select select "Sea"
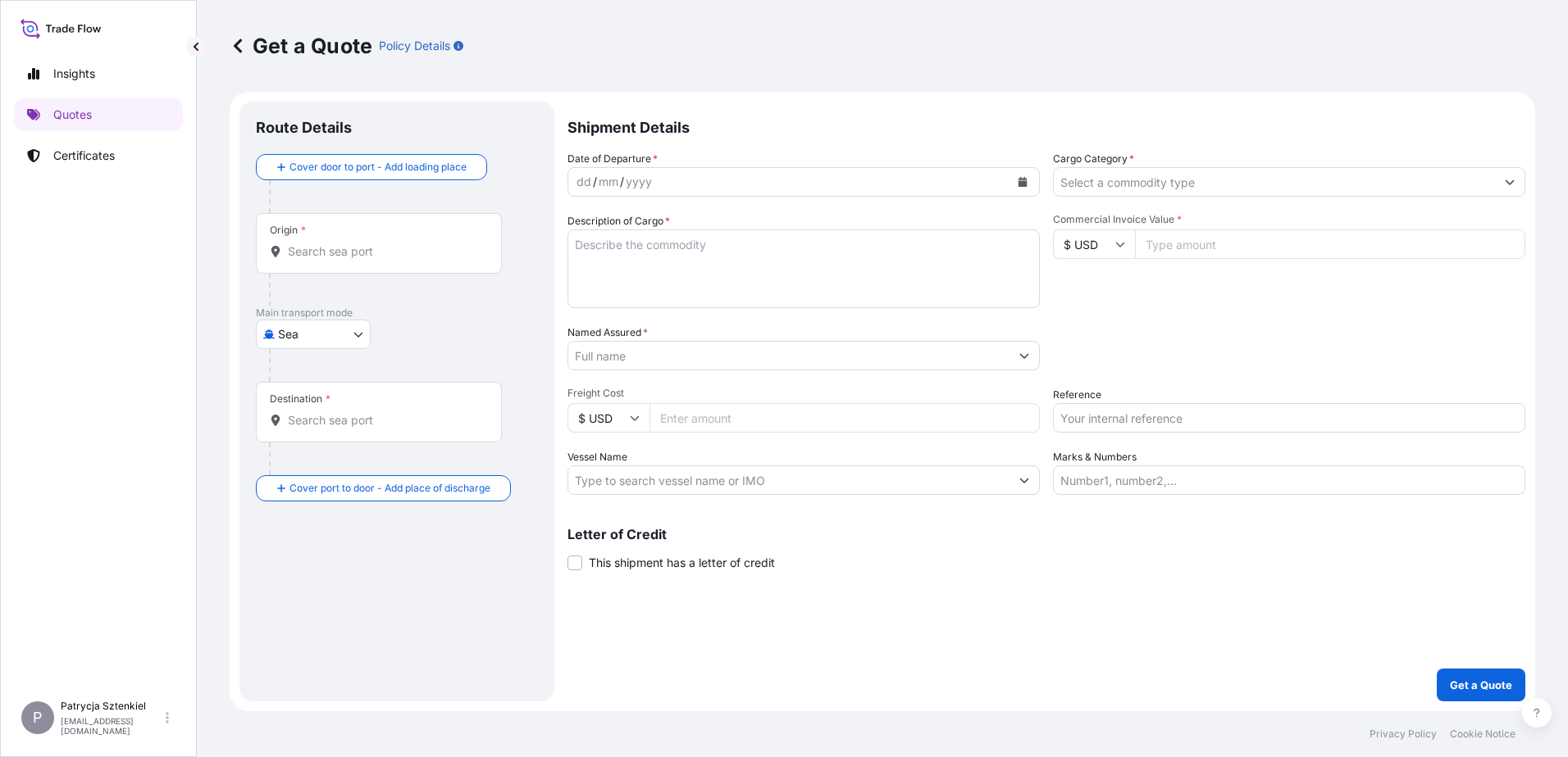
click at [1237, 409] on input "Reference" at bounding box center [1289, 418] width 472 height 30
paste input "S02059150"
type input "S02059150"
click at [1251, 248] on input "Commercial Invoice Value *" at bounding box center [1330, 244] width 391 height 30
type input "70000"
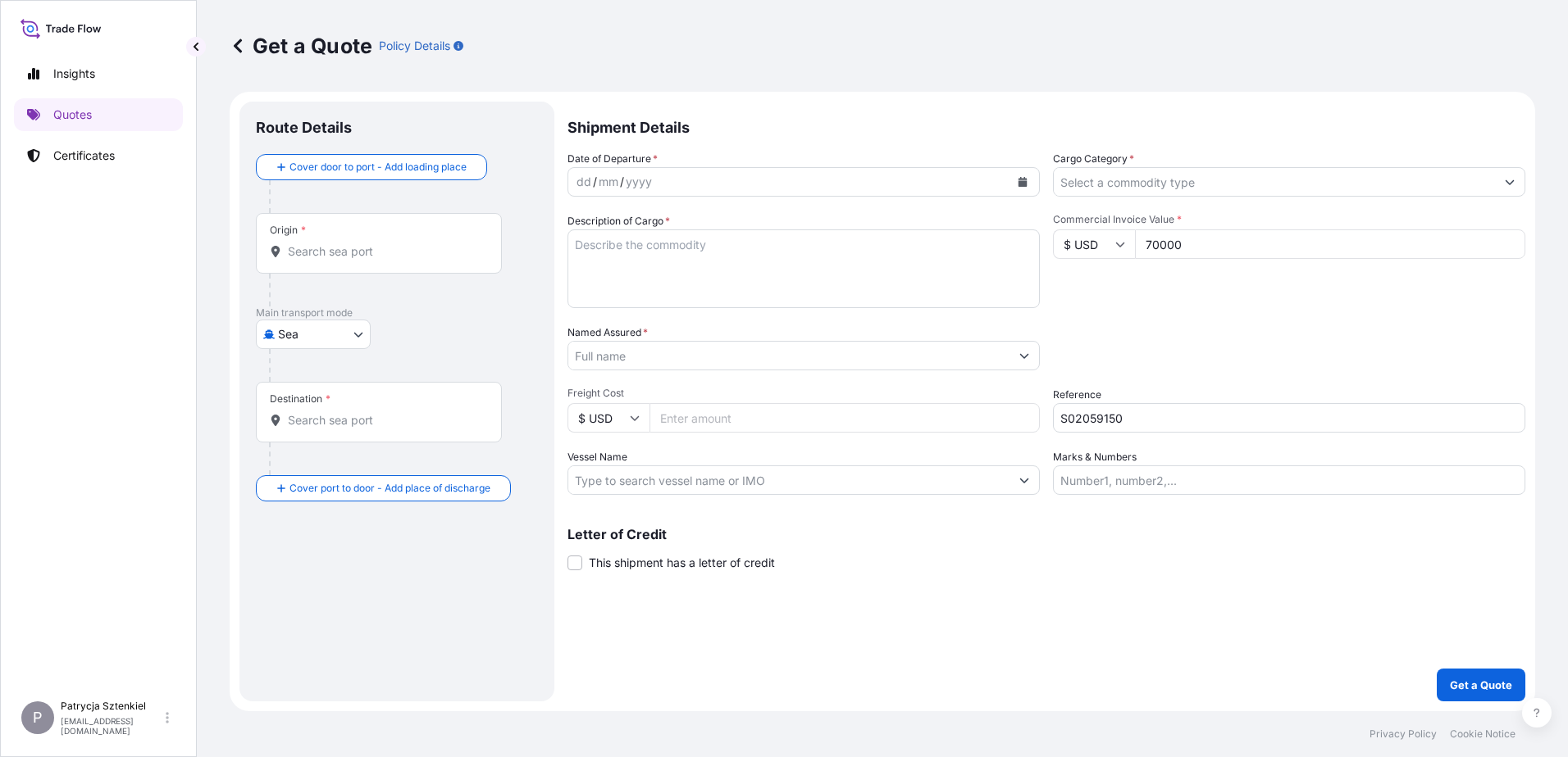
click at [766, 343] on input "Named Assured *" at bounding box center [788, 356] width 441 height 30
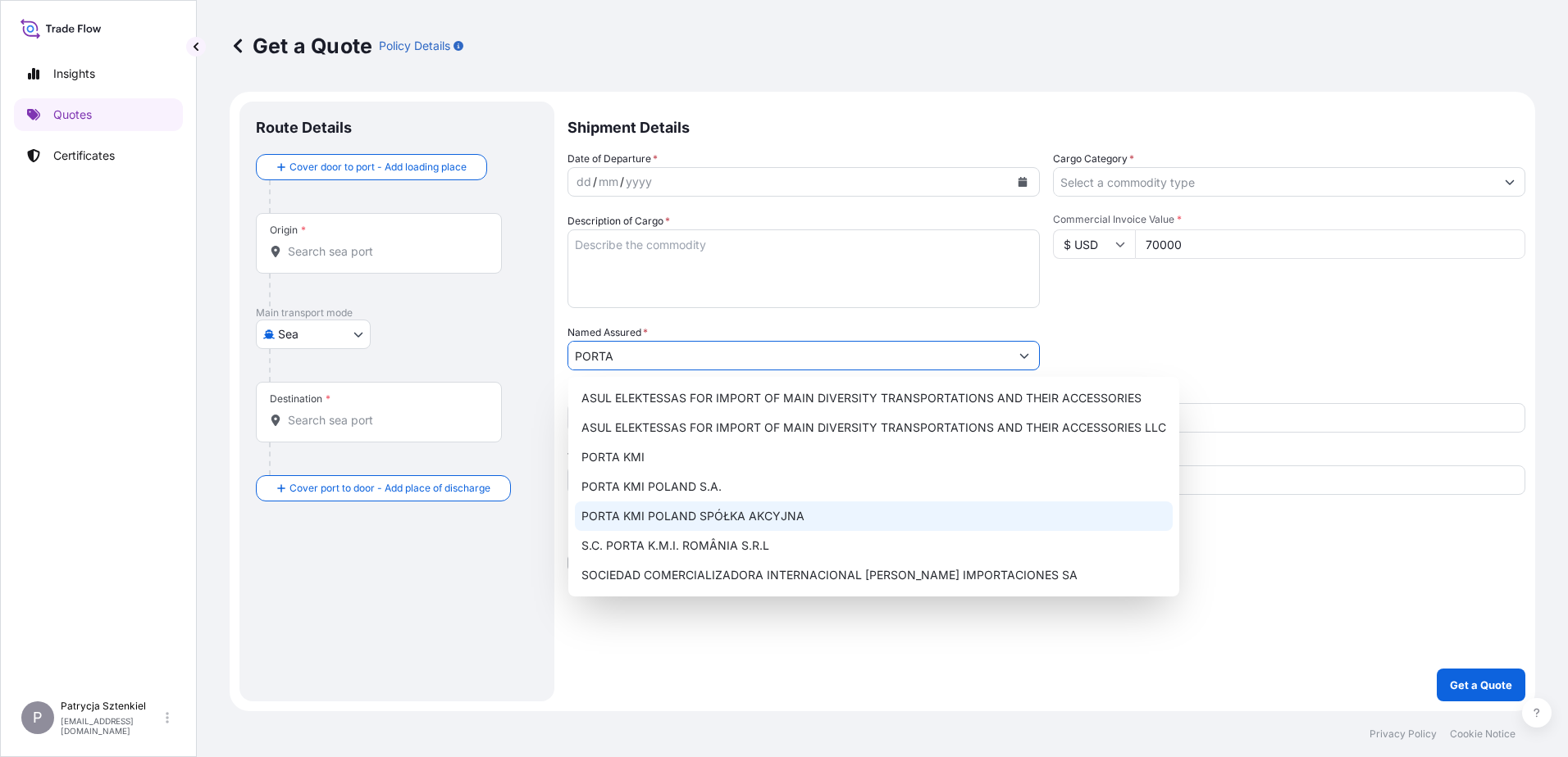
click at [826, 521] on div "PORTA KMI POLAND SPÓŁKA AKCYJNA" at bounding box center [874, 516] width 598 height 30
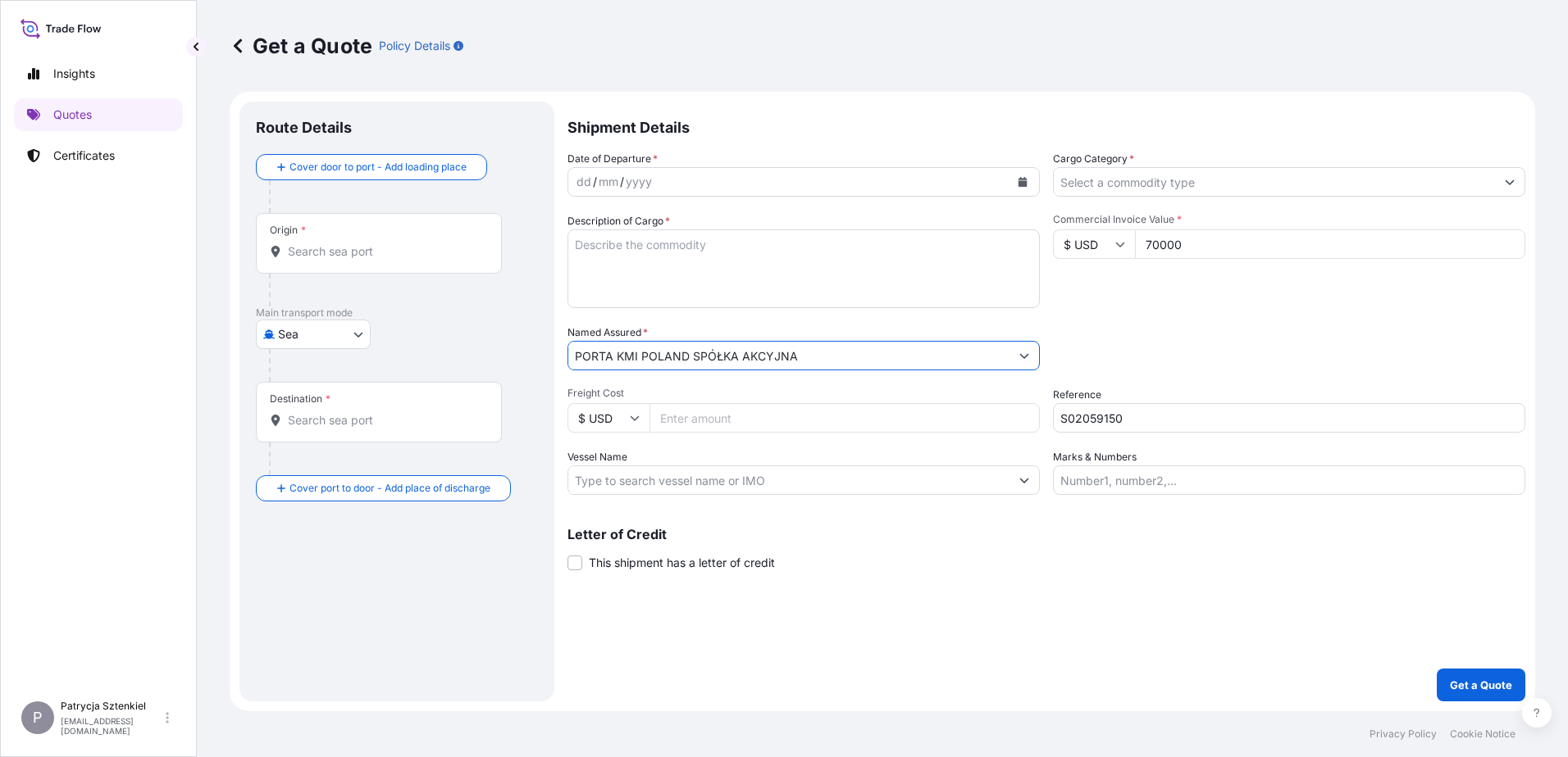
type input "PORTA KMI POLAND SPÓŁKA AKCYJNA"
click at [1029, 180] on button "Calendar" at bounding box center [1023, 181] width 27 height 27
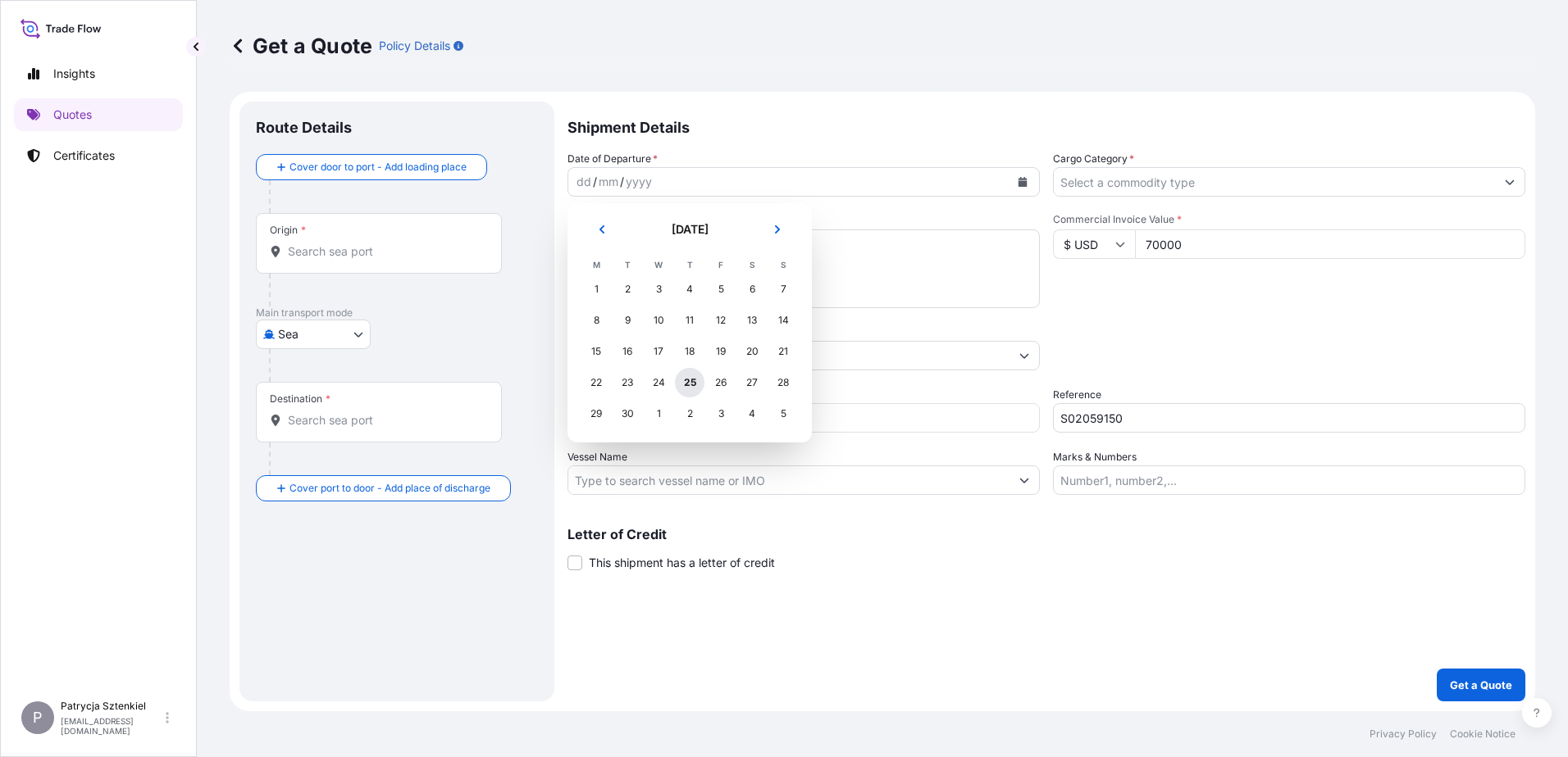
click at [688, 383] on div "25" at bounding box center [689, 382] width 30 height 30
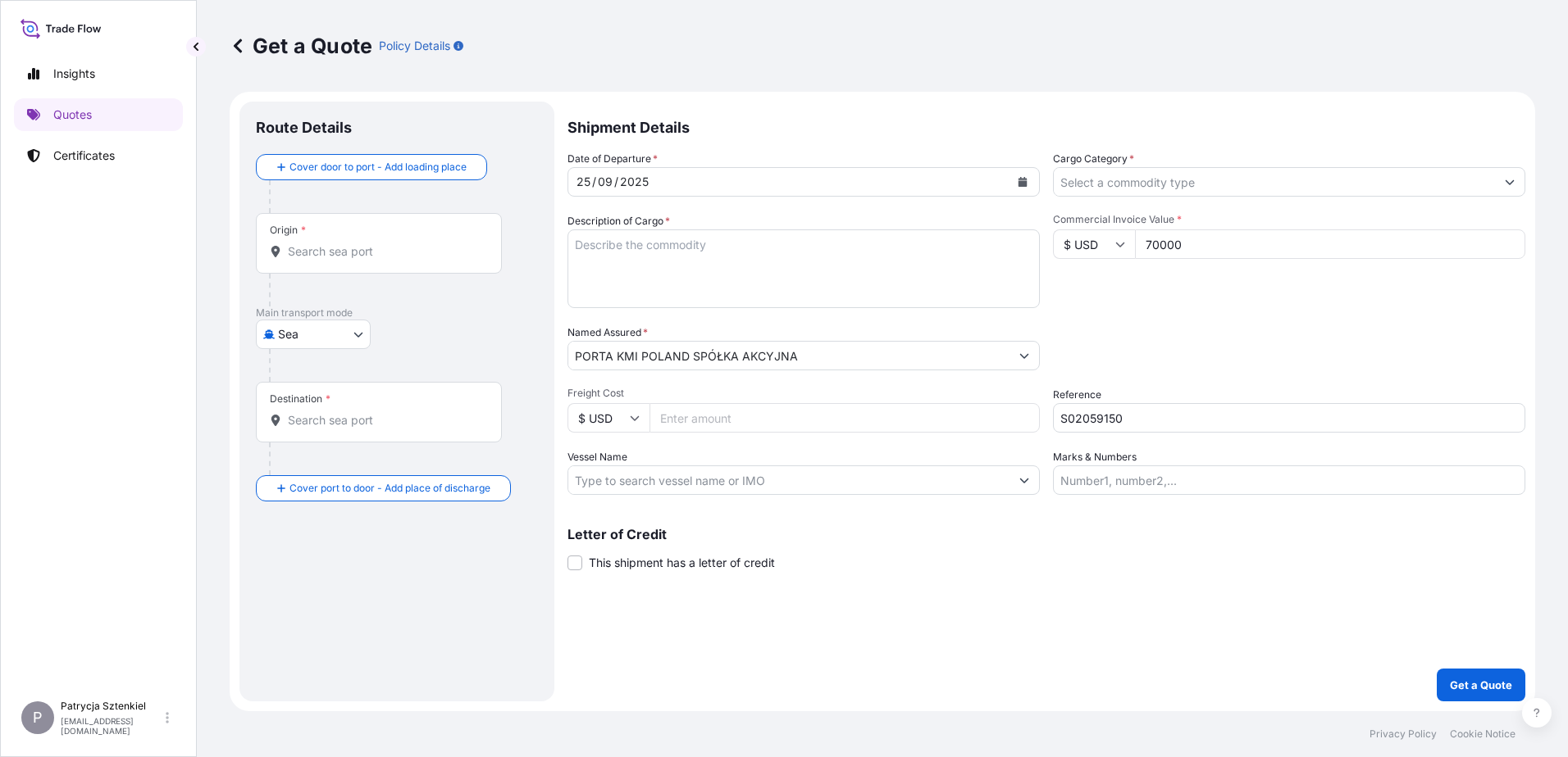
click at [388, 237] on div "Origin *" at bounding box center [379, 243] width 247 height 61
click at [388, 243] on input "Origin *" at bounding box center [385, 251] width 193 height 17
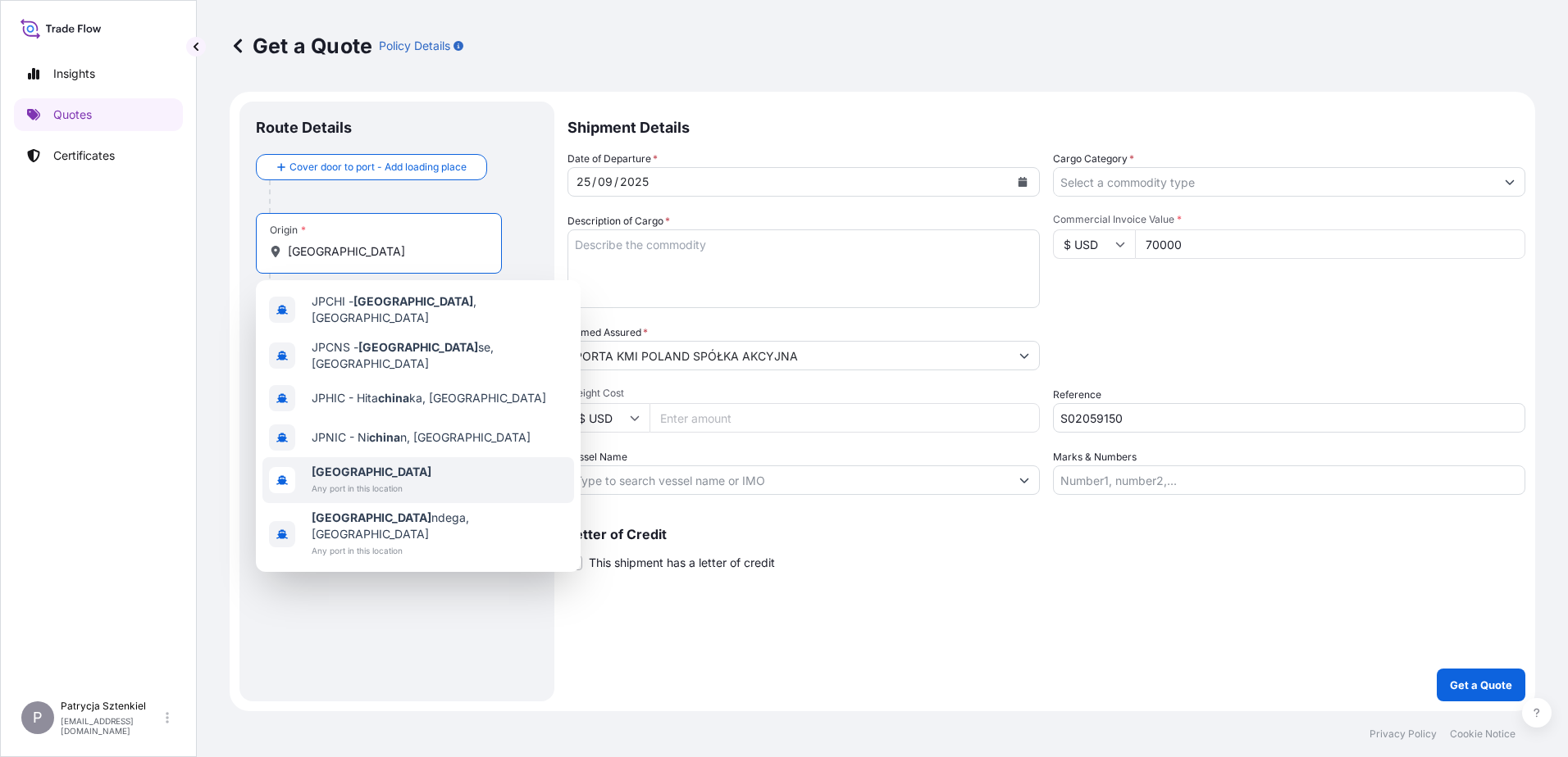
click at [349, 464] on span "[GEOGRAPHIC_DATA]" at bounding box center [371, 472] width 119 height 17
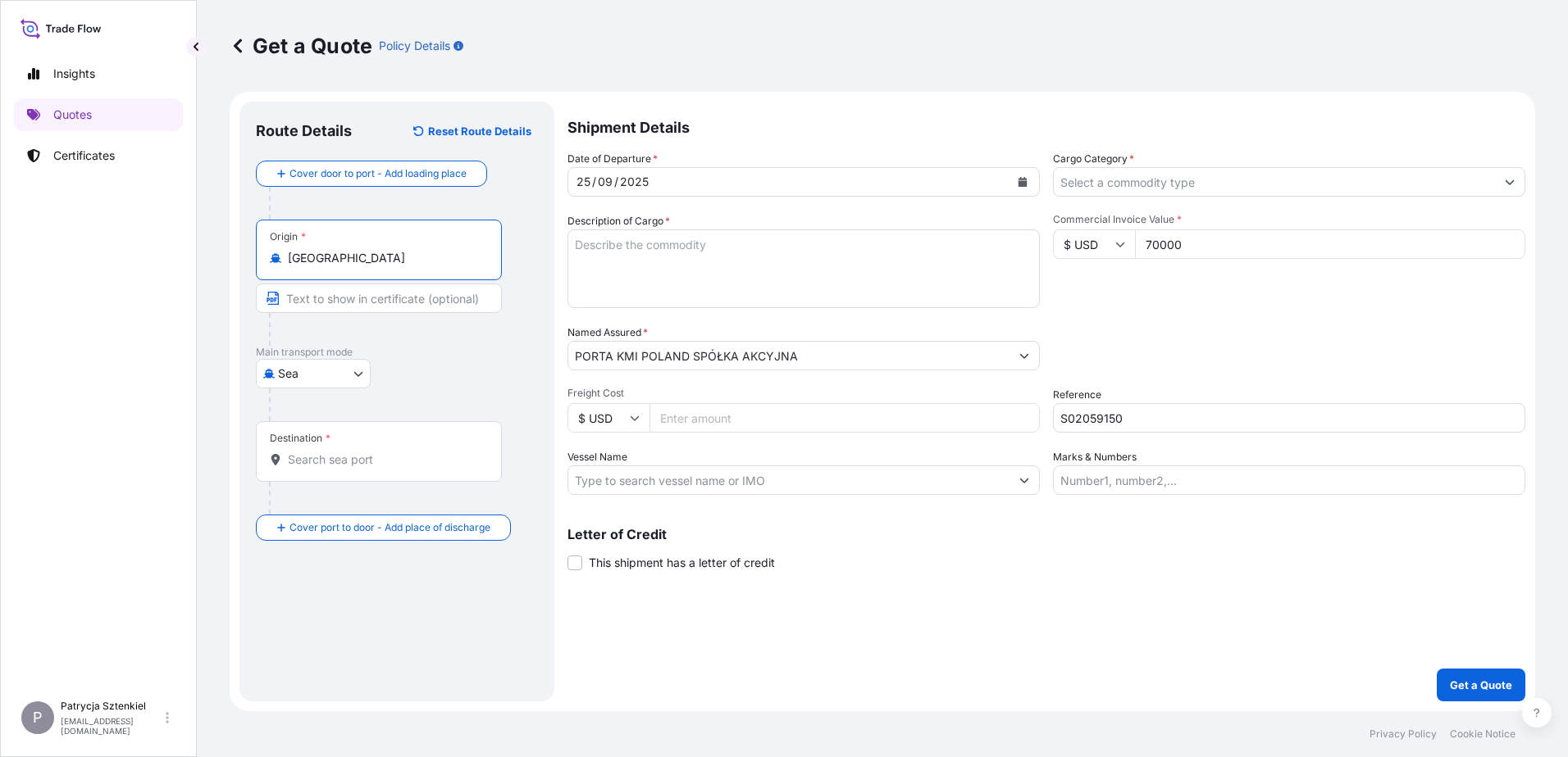
type input "[GEOGRAPHIC_DATA]"
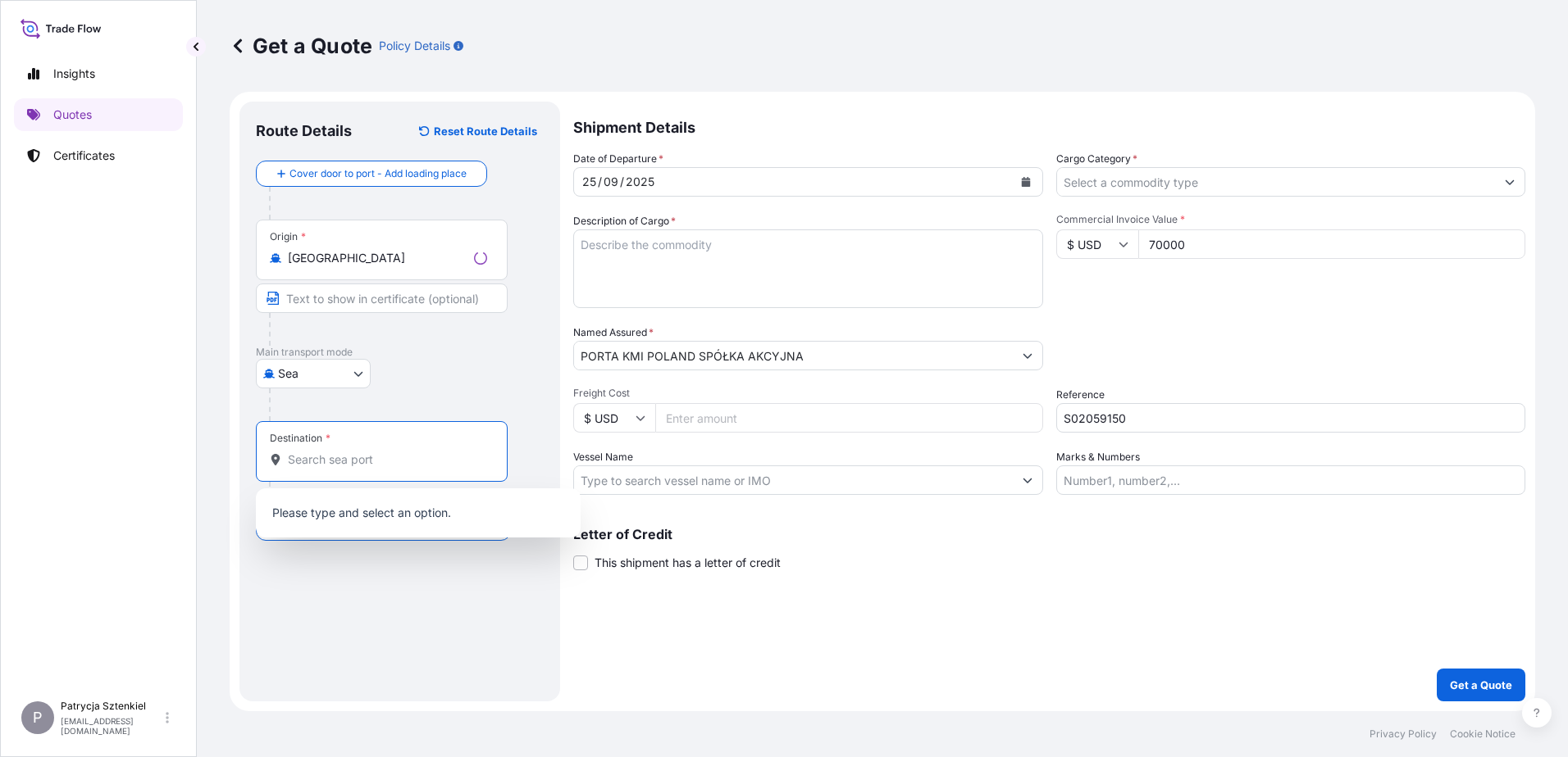
click at [322, 464] on input "Destination *" at bounding box center [388, 459] width 199 height 17
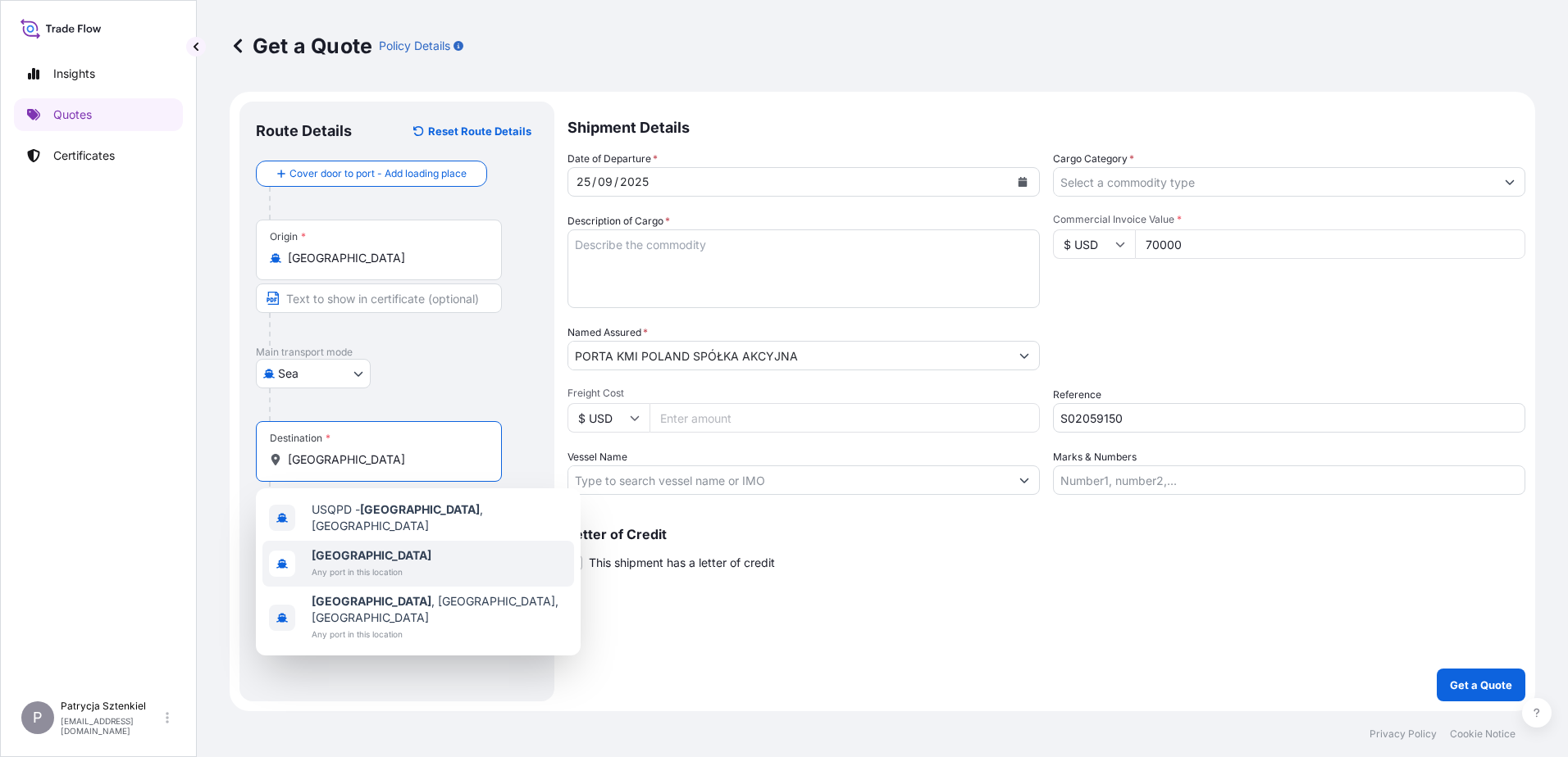
click at [348, 571] on span "Any port in this location" at bounding box center [371, 572] width 119 height 17
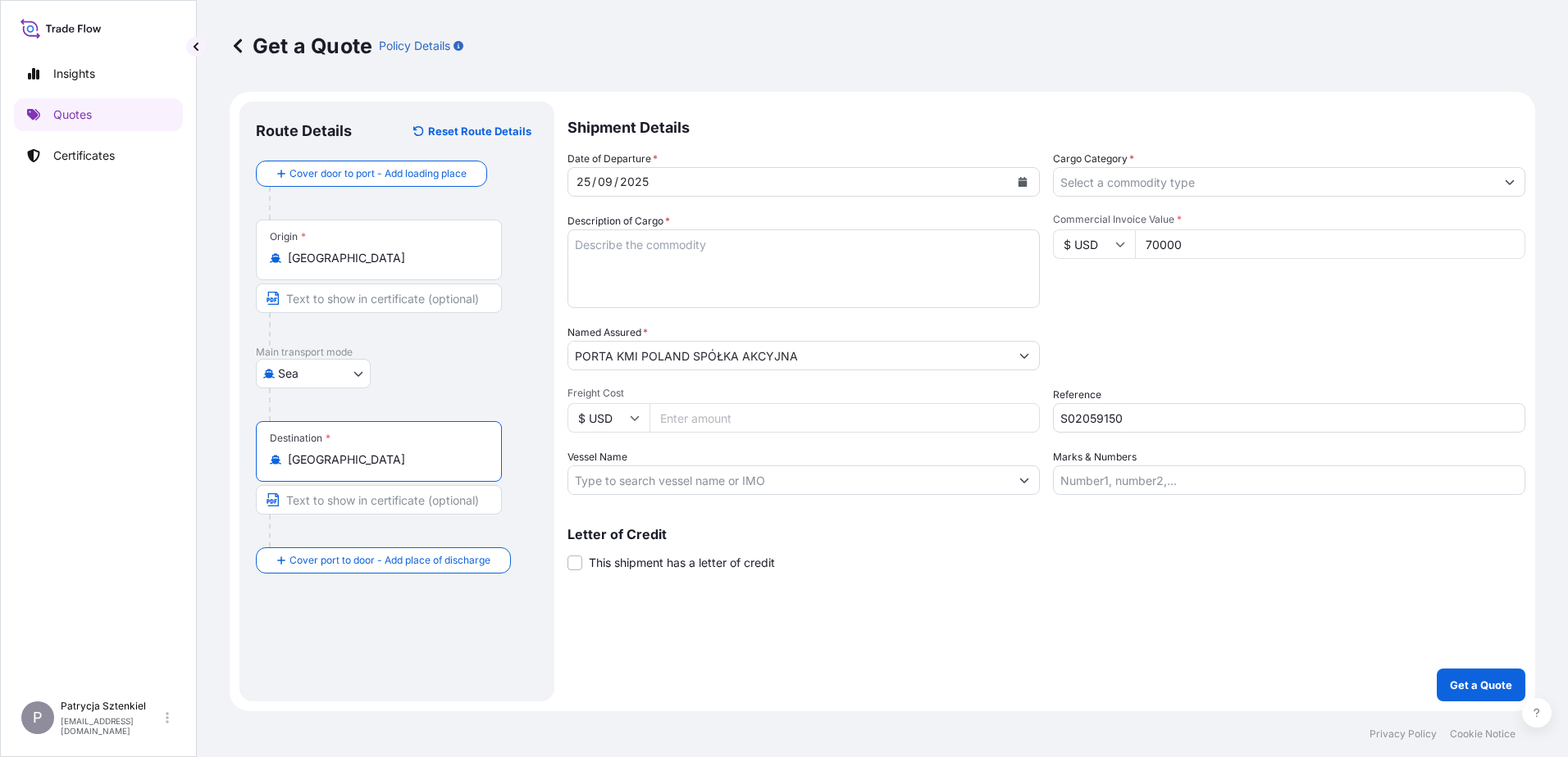
type input "[GEOGRAPHIC_DATA]"
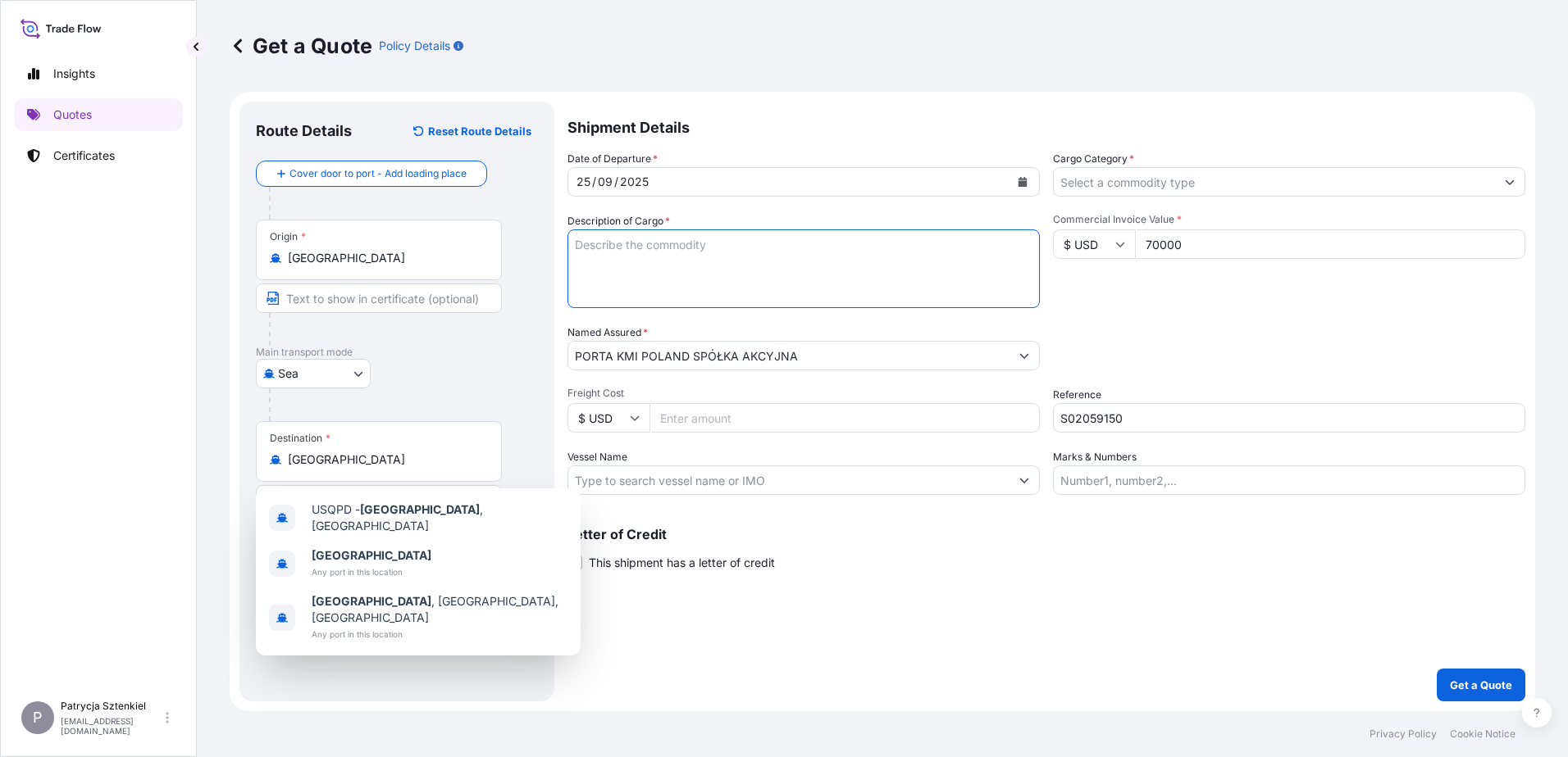
click at [780, 267] on textarea "Description of Cargo *" at bounding box center [804, 269] width 472 height 79
paste textarea "WPC PROFILE"
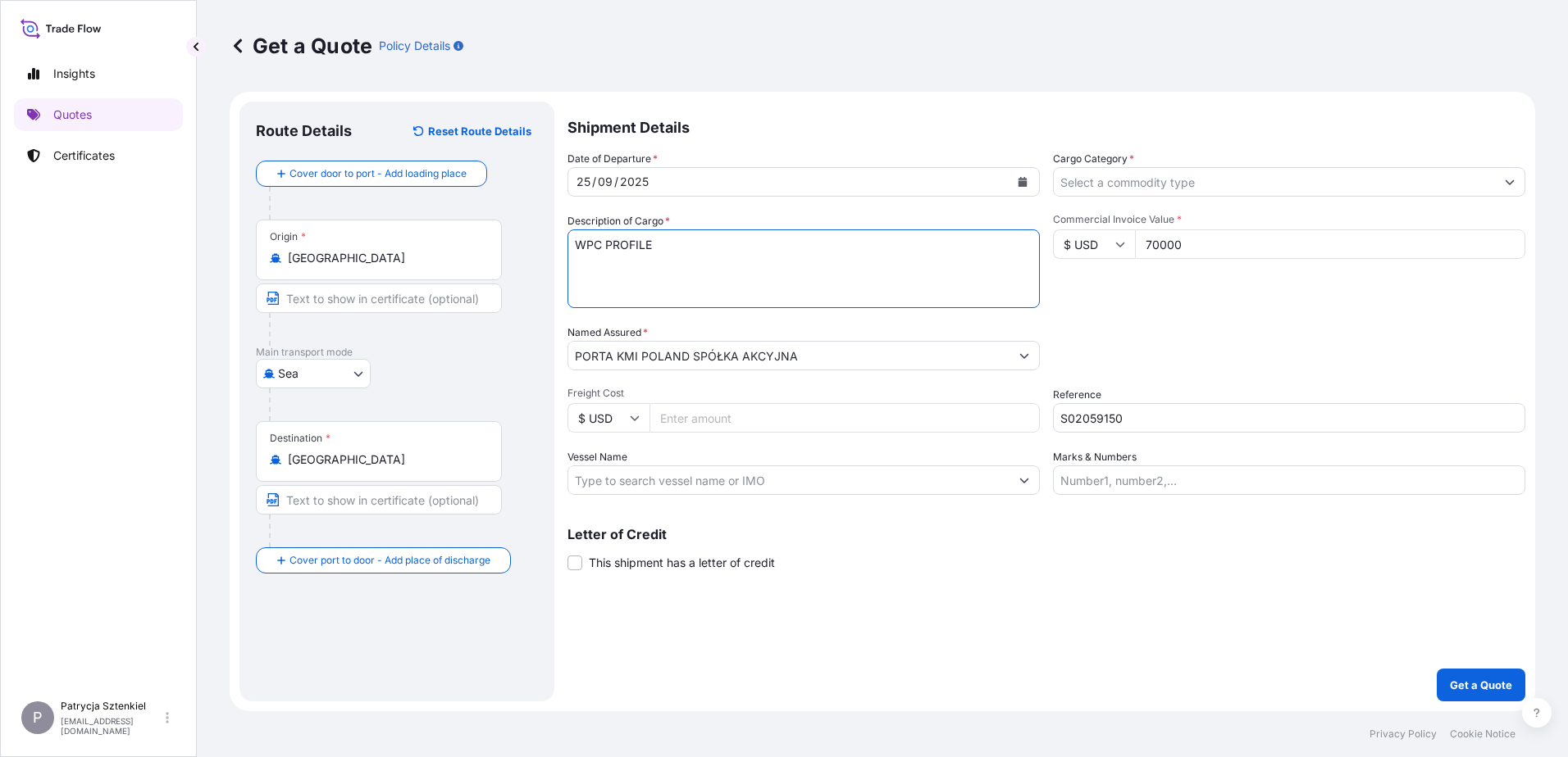
type textarea "WPC PROFILE"
click at [1144, 183] on input "Cargo Category *" at bounding box center [1274, 182] width 441 height 30
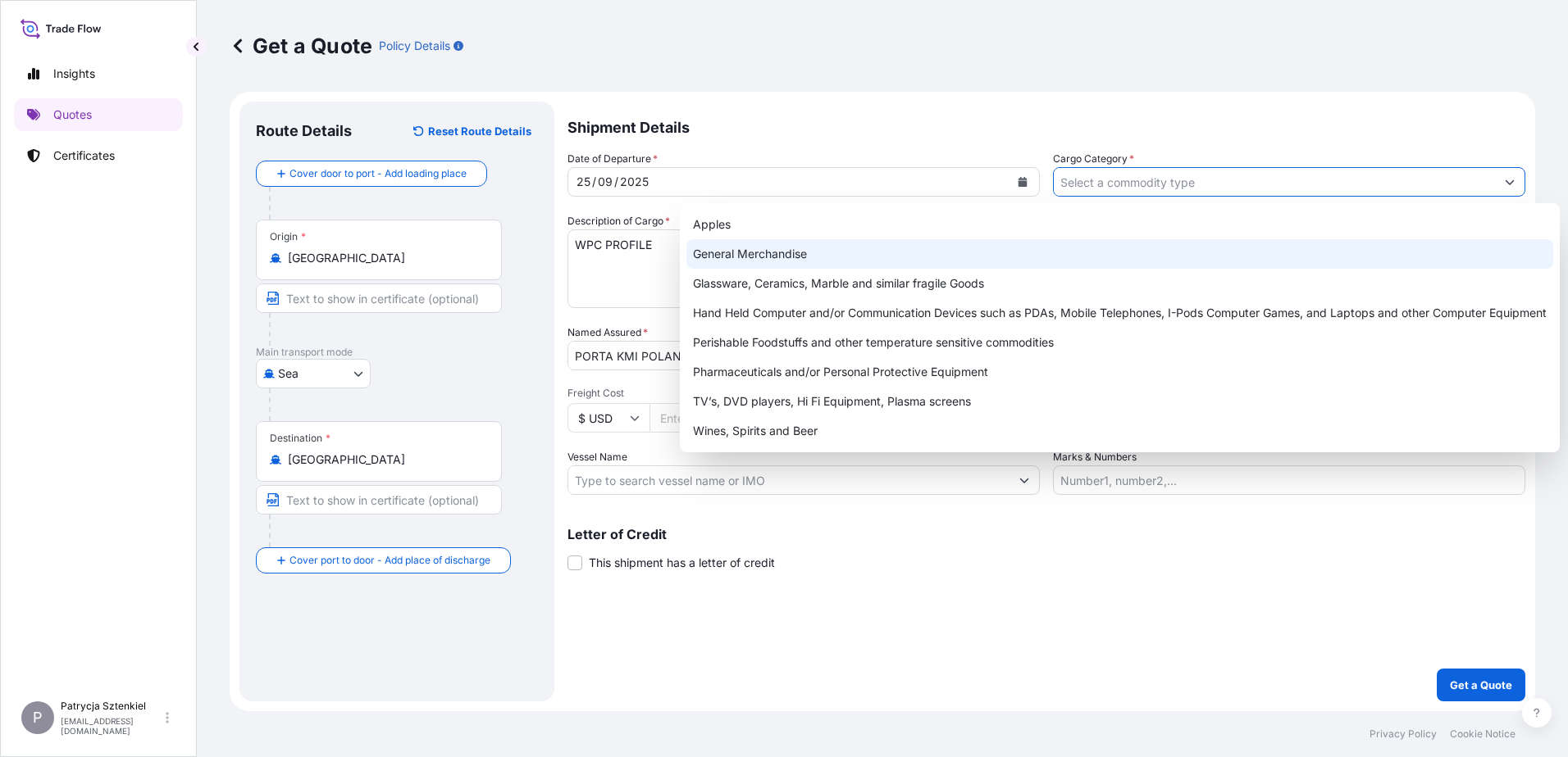
click at [965, 254] on div "General Merchandise" at bounding box center [1119, 254] width 867 height 30
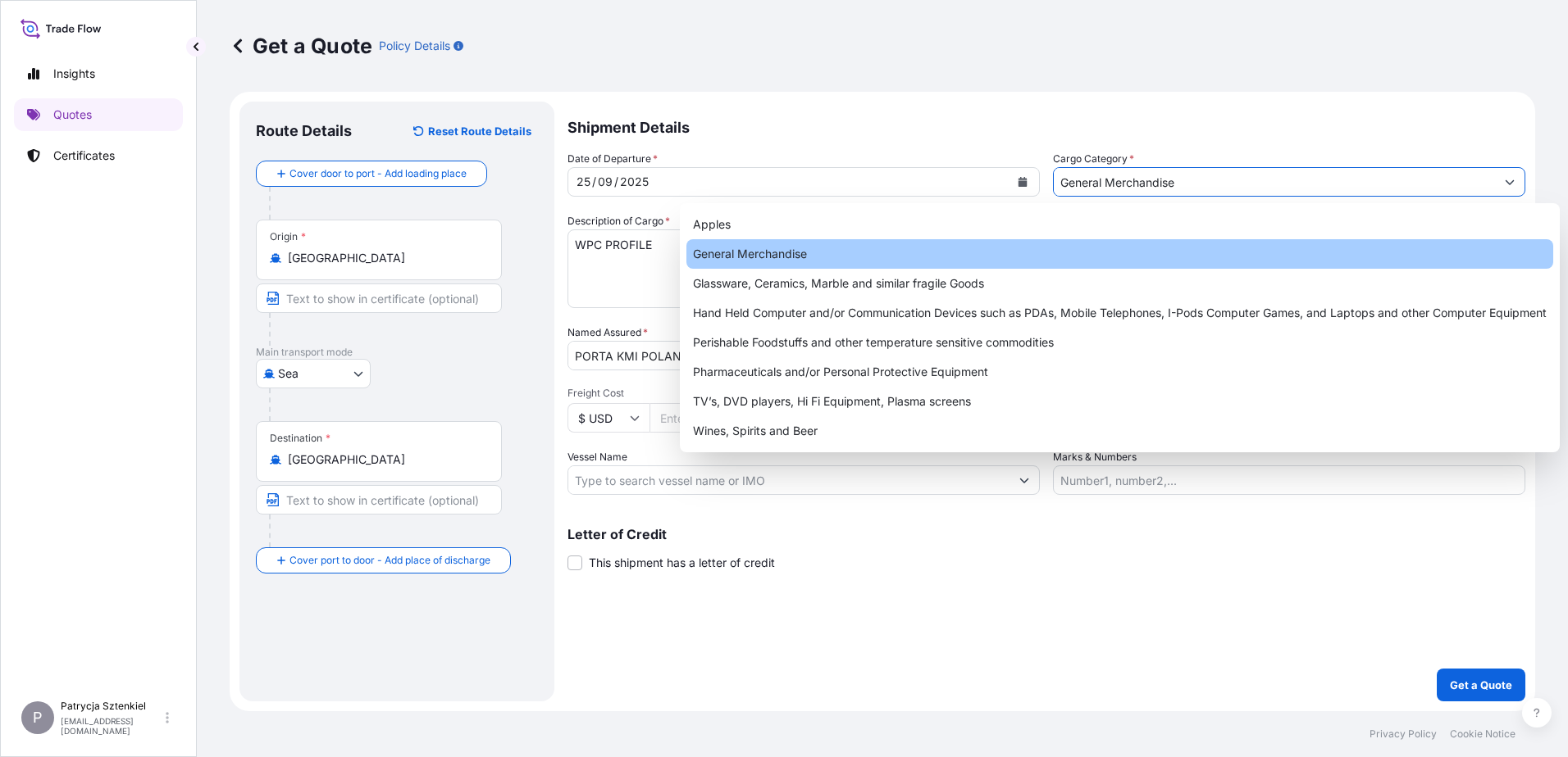
type input "General Merchandise"
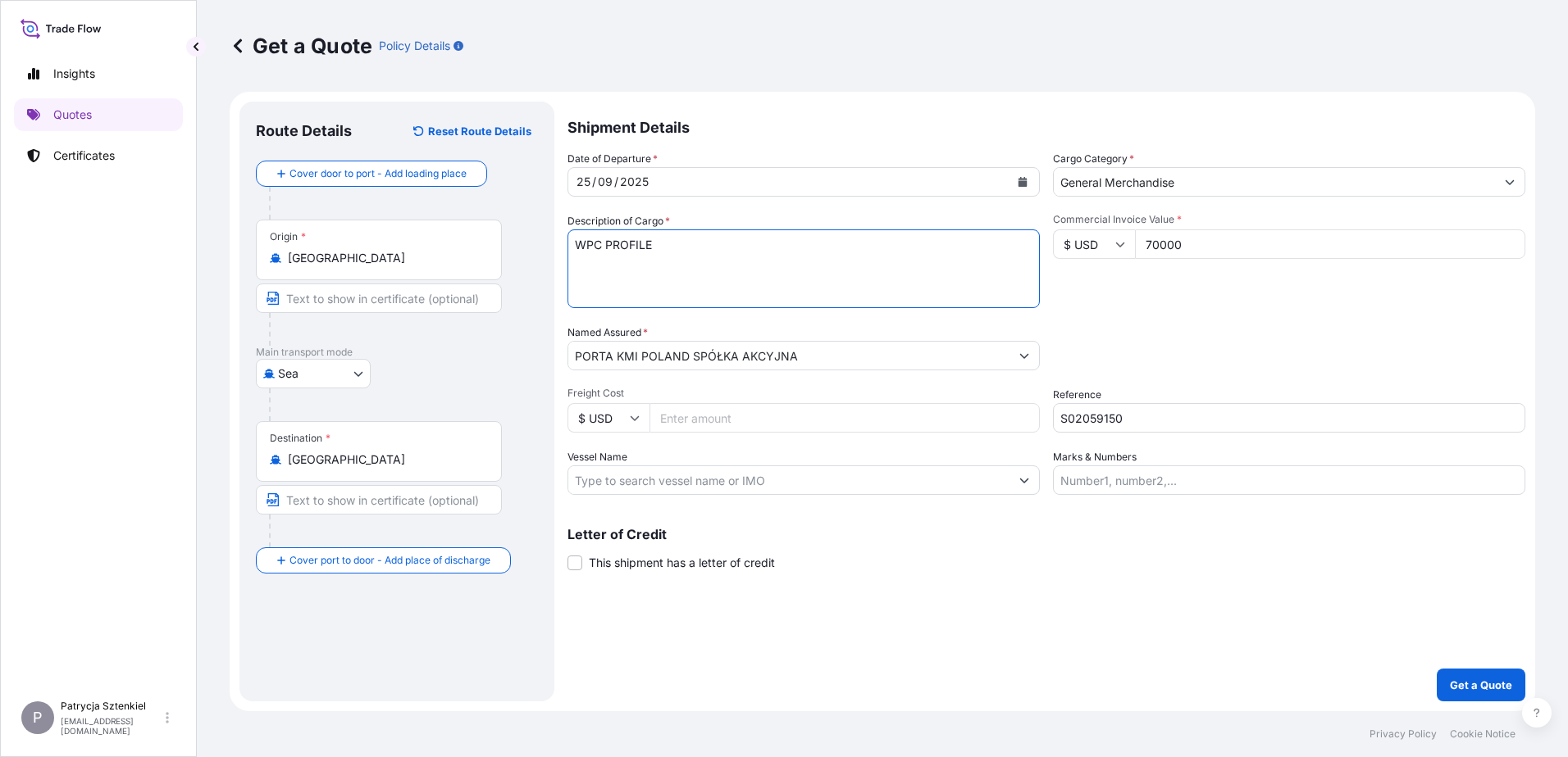
click at [786, 261] on textarea "WPC PROFILE" at bounding box center [804, 269] width 472 height 79
click at [659, 264] on textarea "WPC PROFILE" at bounding box center [804, 269] width 472 height 79
click at [667, 280] on textarea "WPC PROFILE" at bounding box center [804, 269] width 472 height 79
paste textarea "CCLU7821083 OOLKQE3719 40HC 24360.00 KG 55.64 M3 22 CTN CY/CY* 22 CTN 24360.00 …"
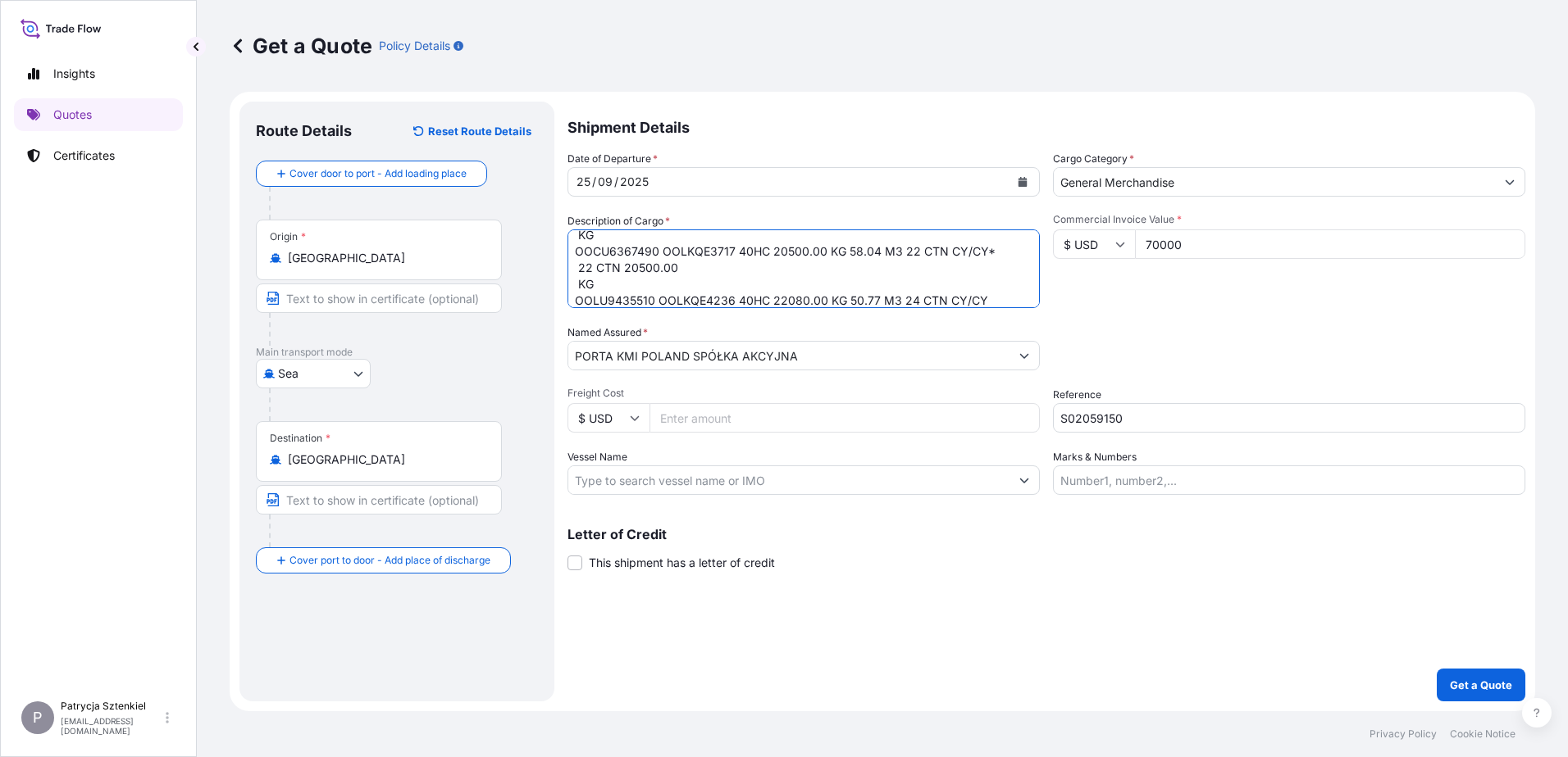
drag, startPoint x: 618, startPoint y: 283, endPoint x: 605, endPoint y: 275, distance: 15.3
click at [605, 275] on textarea "WPC PROFILE CCLU7821083 OOLKQE3719 40HC 24360.00 KG 55.64 M3 22 CTN CY/CY* 22 C…" at bounding box center [804, 269] width 472 height 79
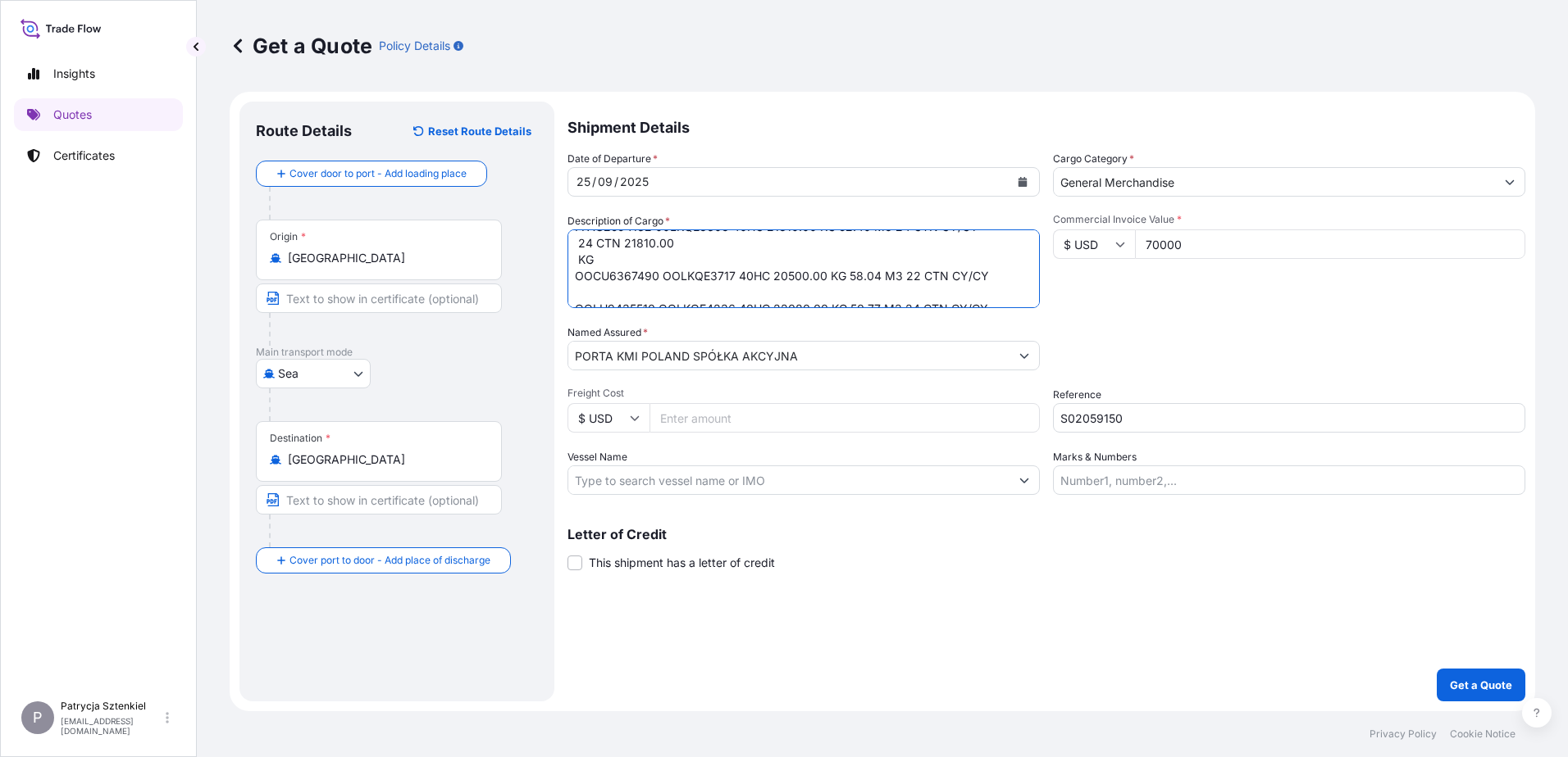
scroll to position [116, 0]
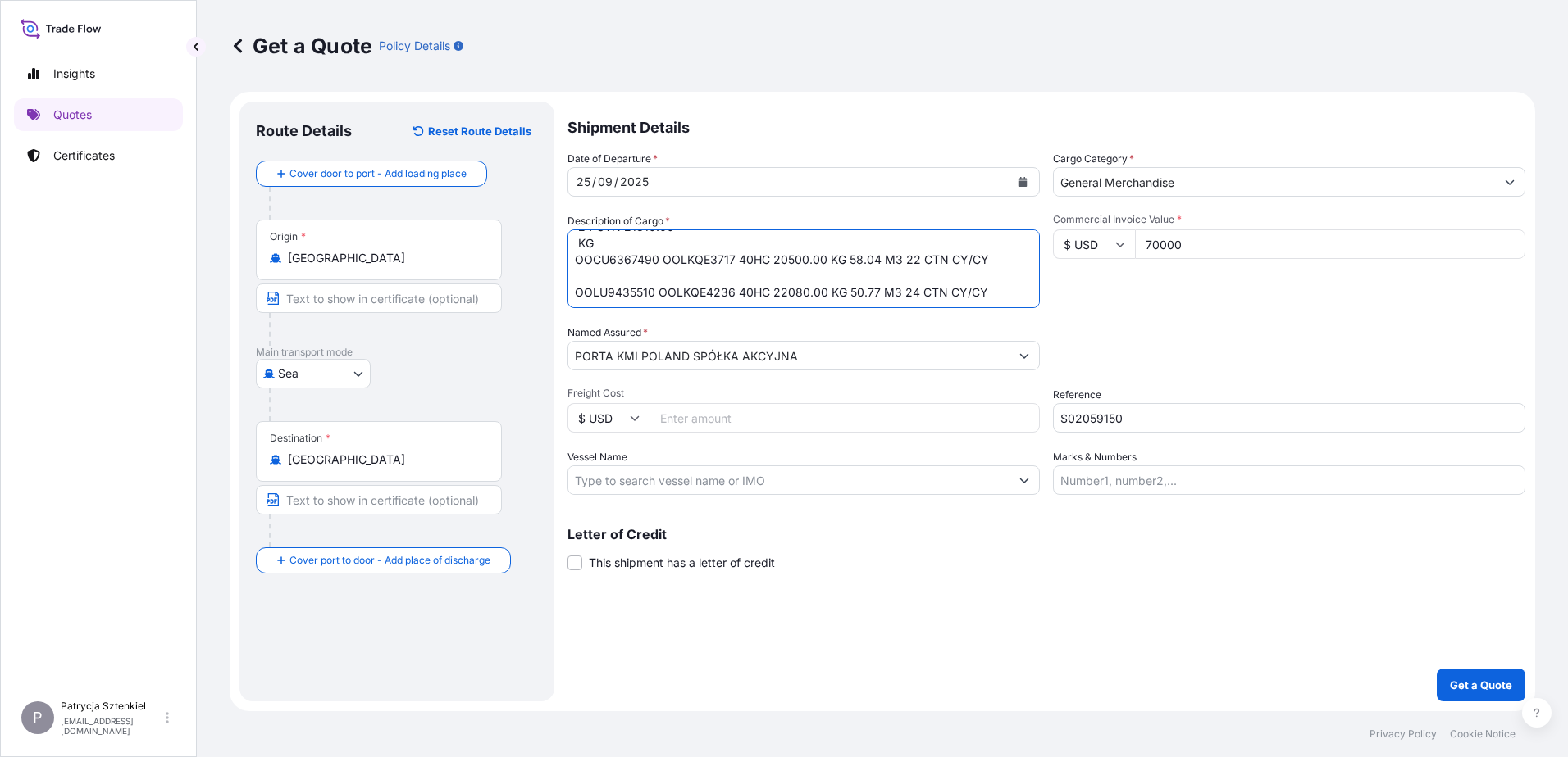
click at [636, 245] on textarea "WPC PROFILE CCLU7821083 OOLKQE3719 40HC 24360.00 KG 55.64 M3 22 CTN CY/CY* 22 C…" at bounding box center [804, 269] width 472 height 79
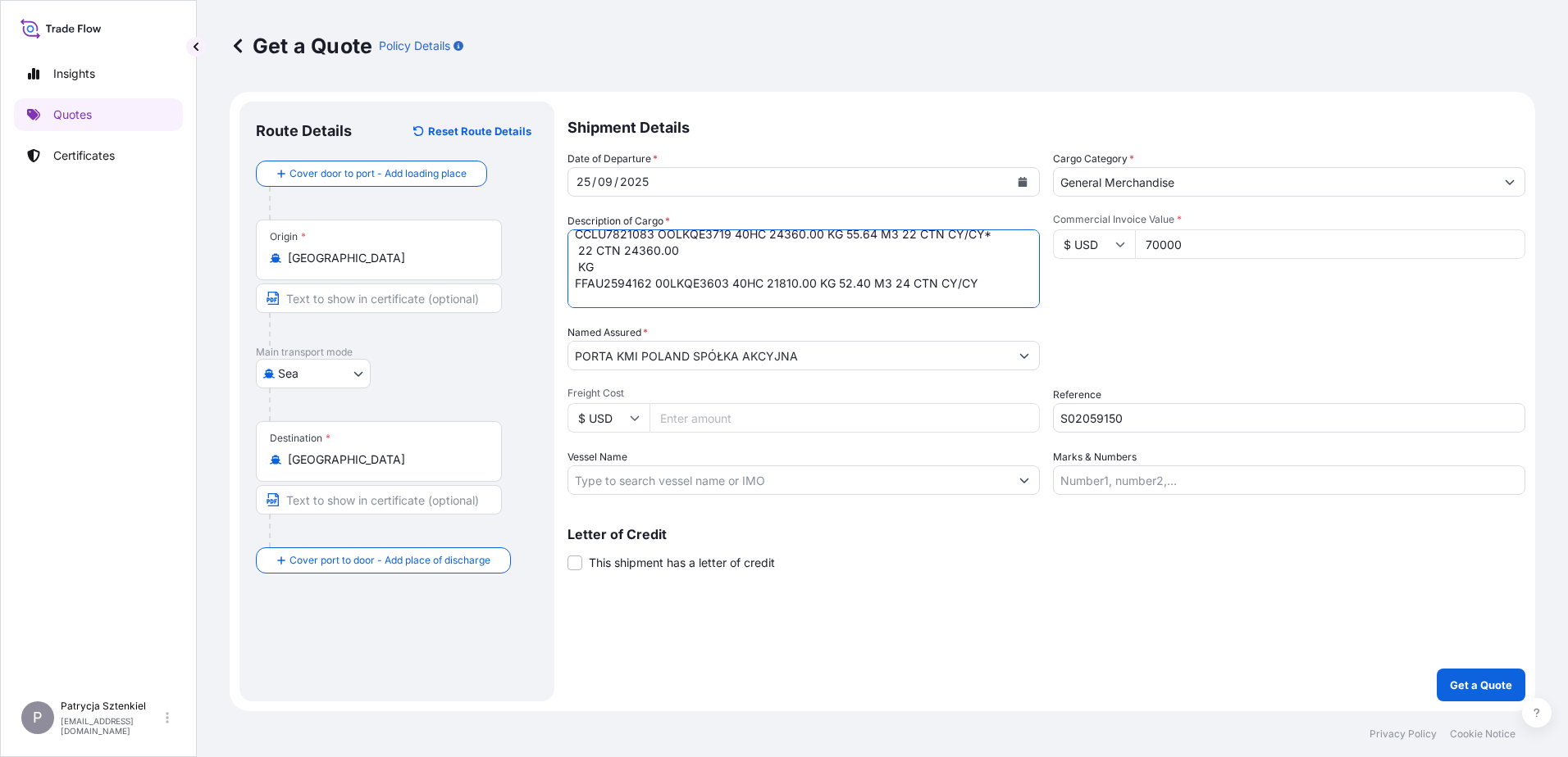
scroll to position [18, 0]
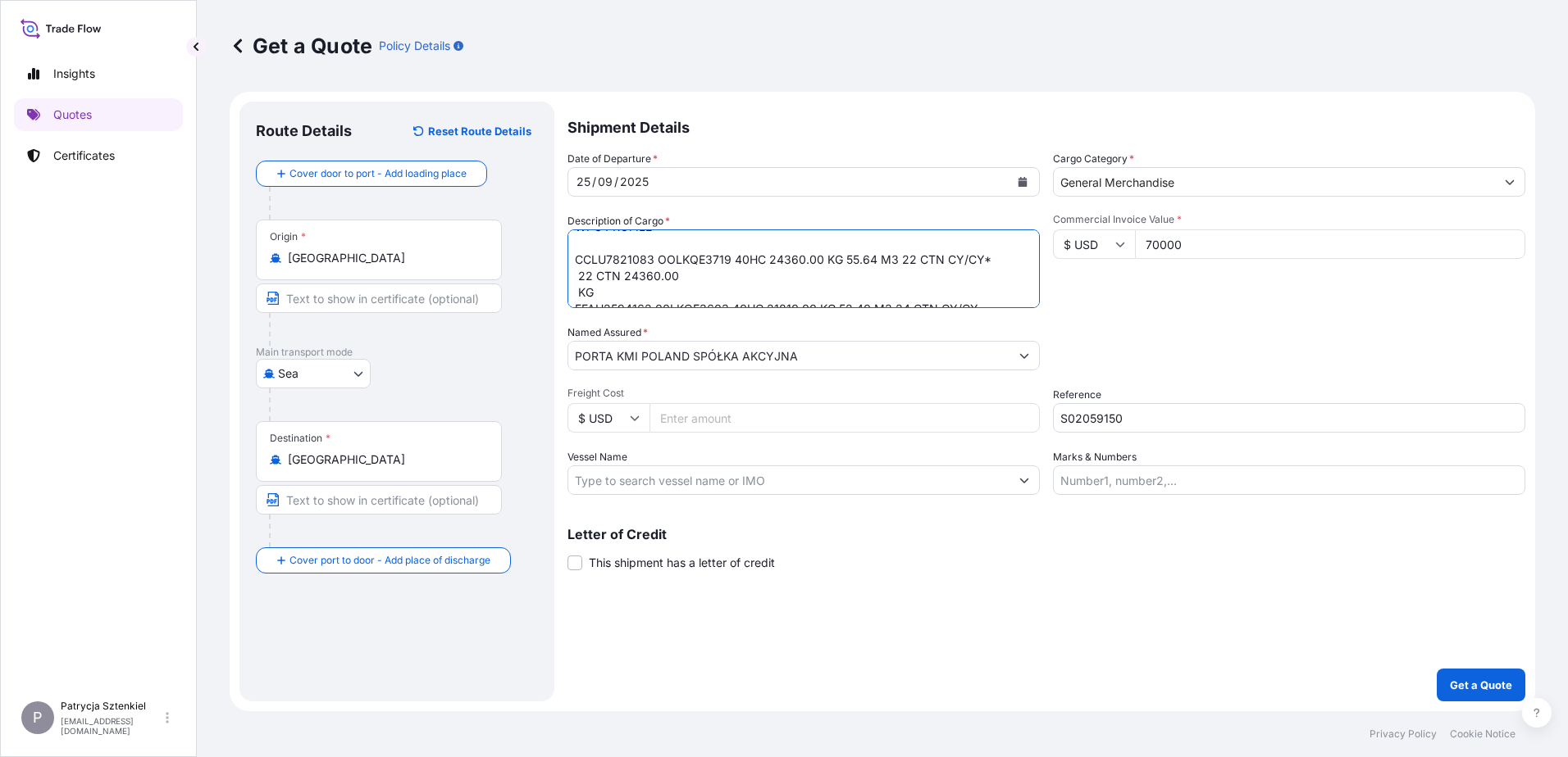
click at [607, 287] on textarea "WPC PROFILE CCLU7821083 OOLKQE3719 40HC 24360.00 KG 55.64 M3 22 CTN CY/CY* 22 C…" at bounding box center [804, 269] width 472 height 79
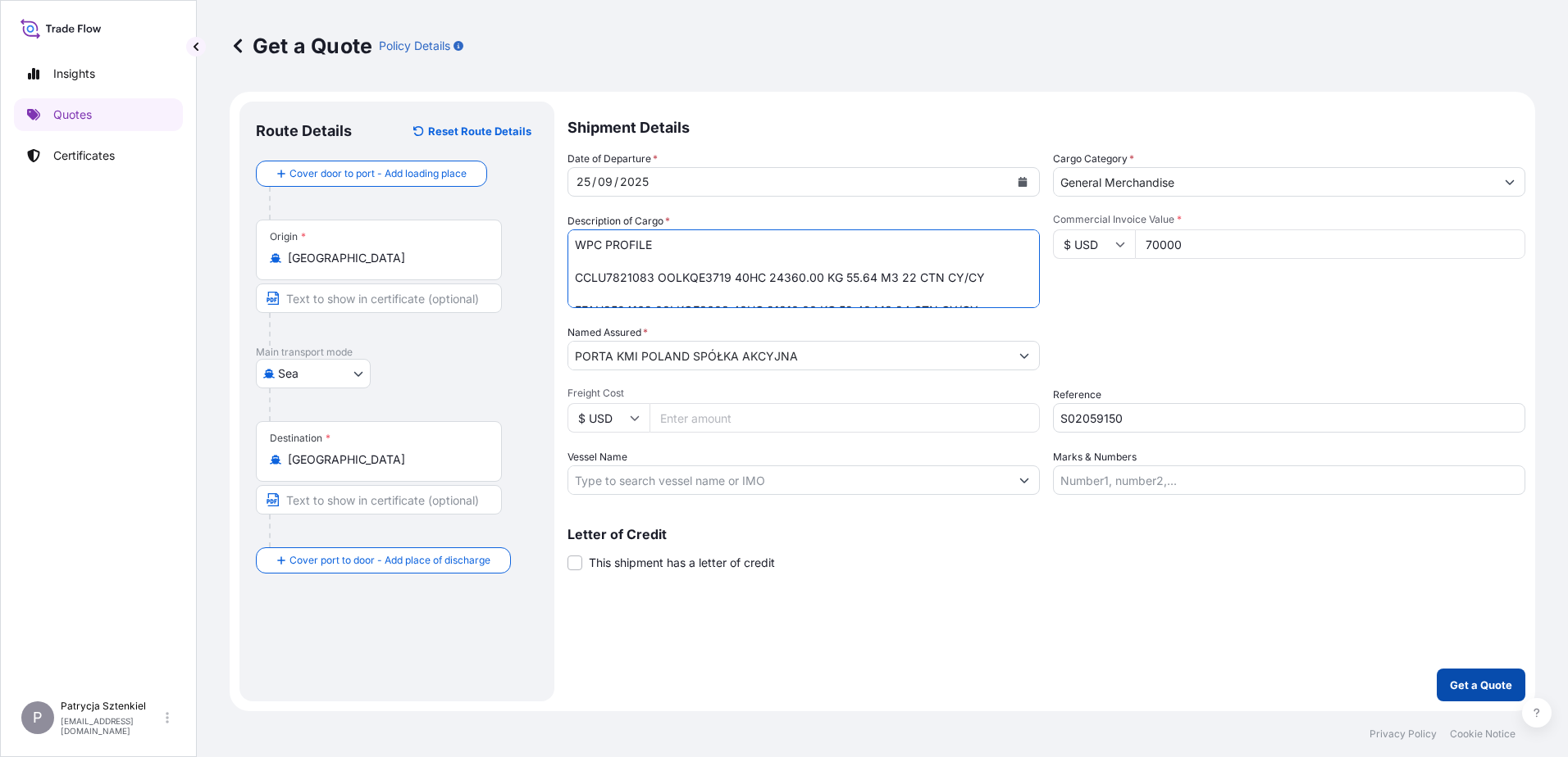
type textarea "WPC PROFILE CCLU7821083 OOLKQE3719 40HC 24360.00 KG 55.64 M3 22 CTN CY/CY FFAU2…"
click at [1473, 687] on p "Get a Quote" at bounding box center [1480, 685] width 62 height 17
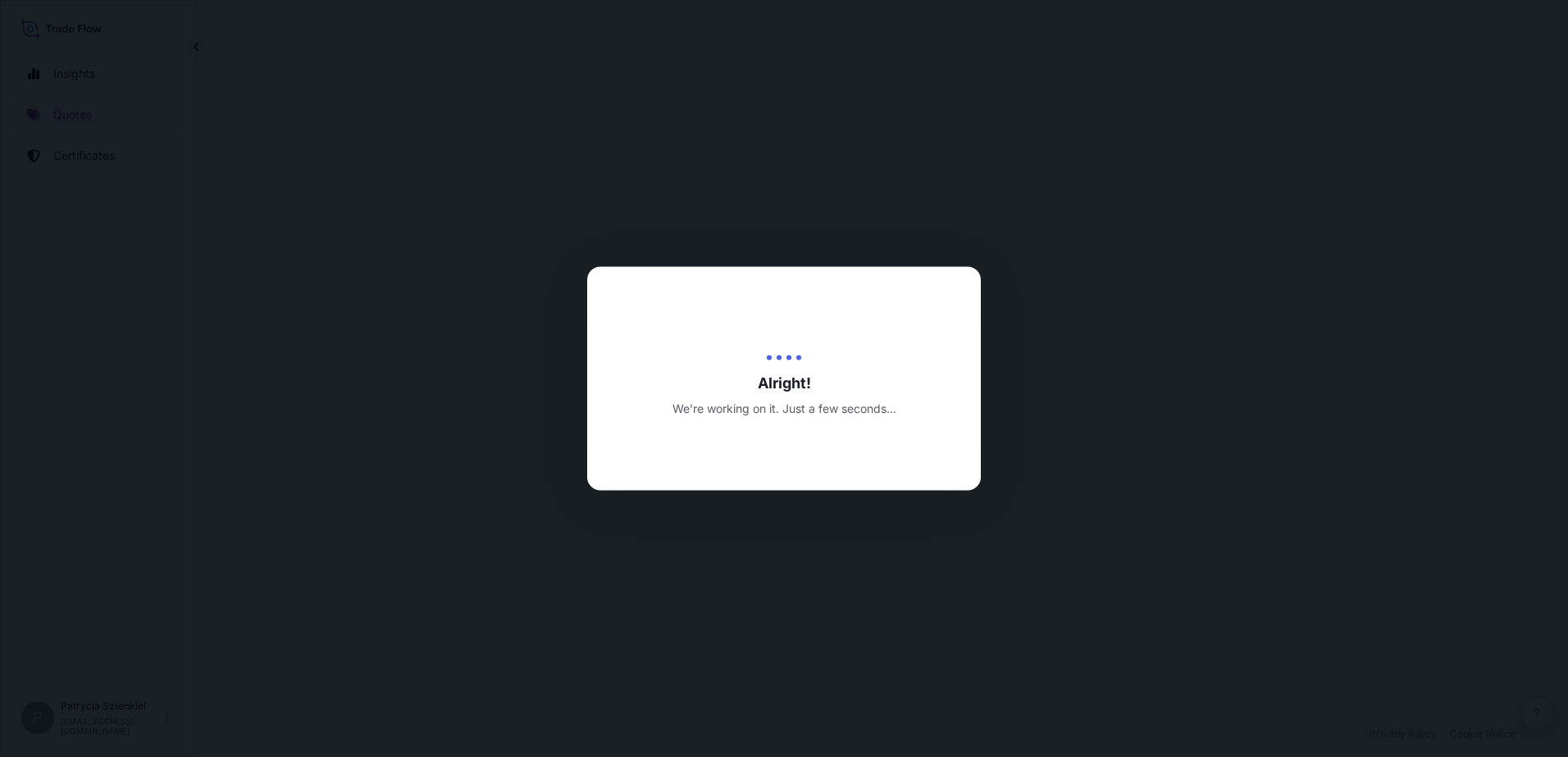
select select "Sea"
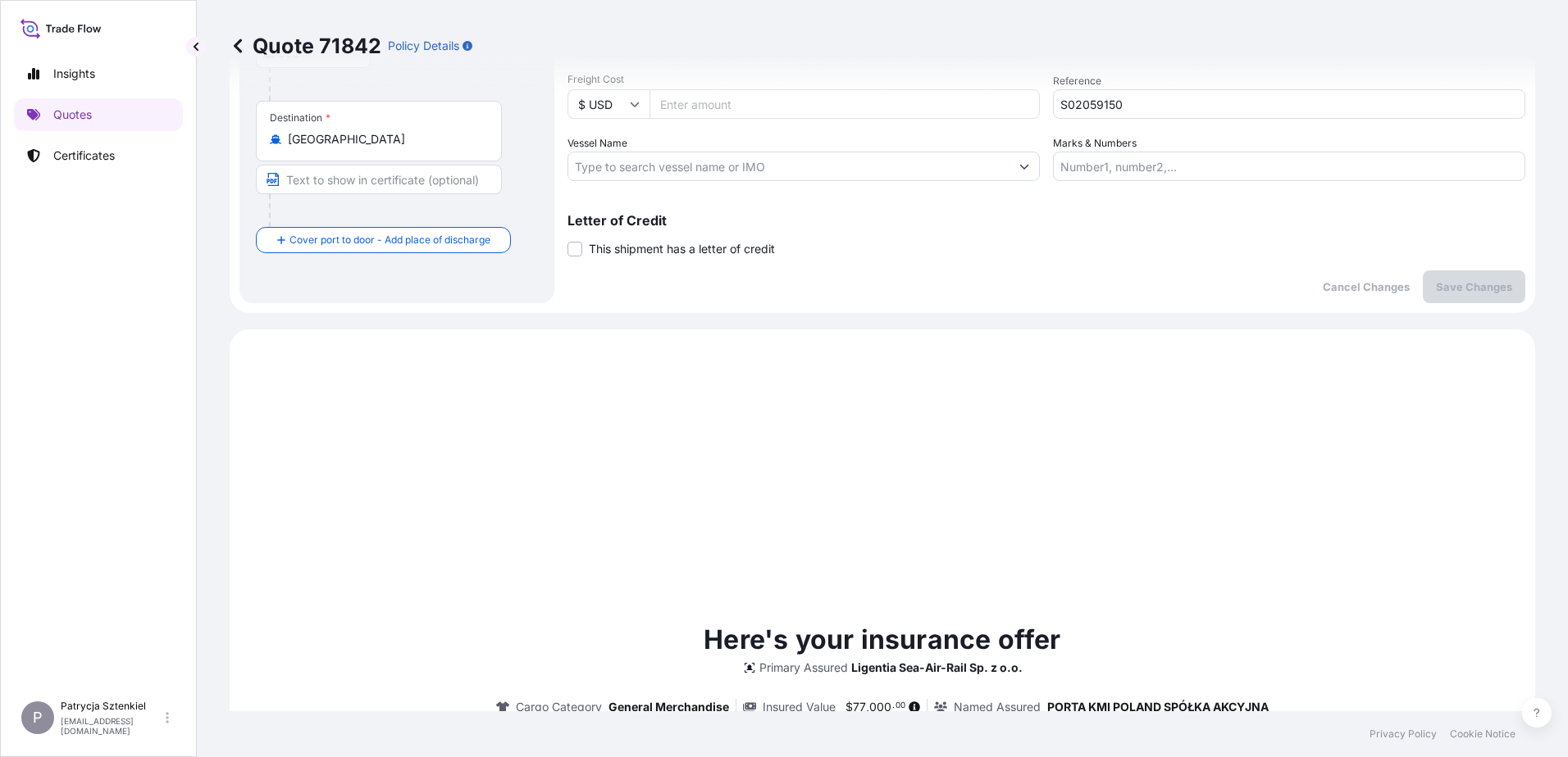
scroll to position [562, 0]
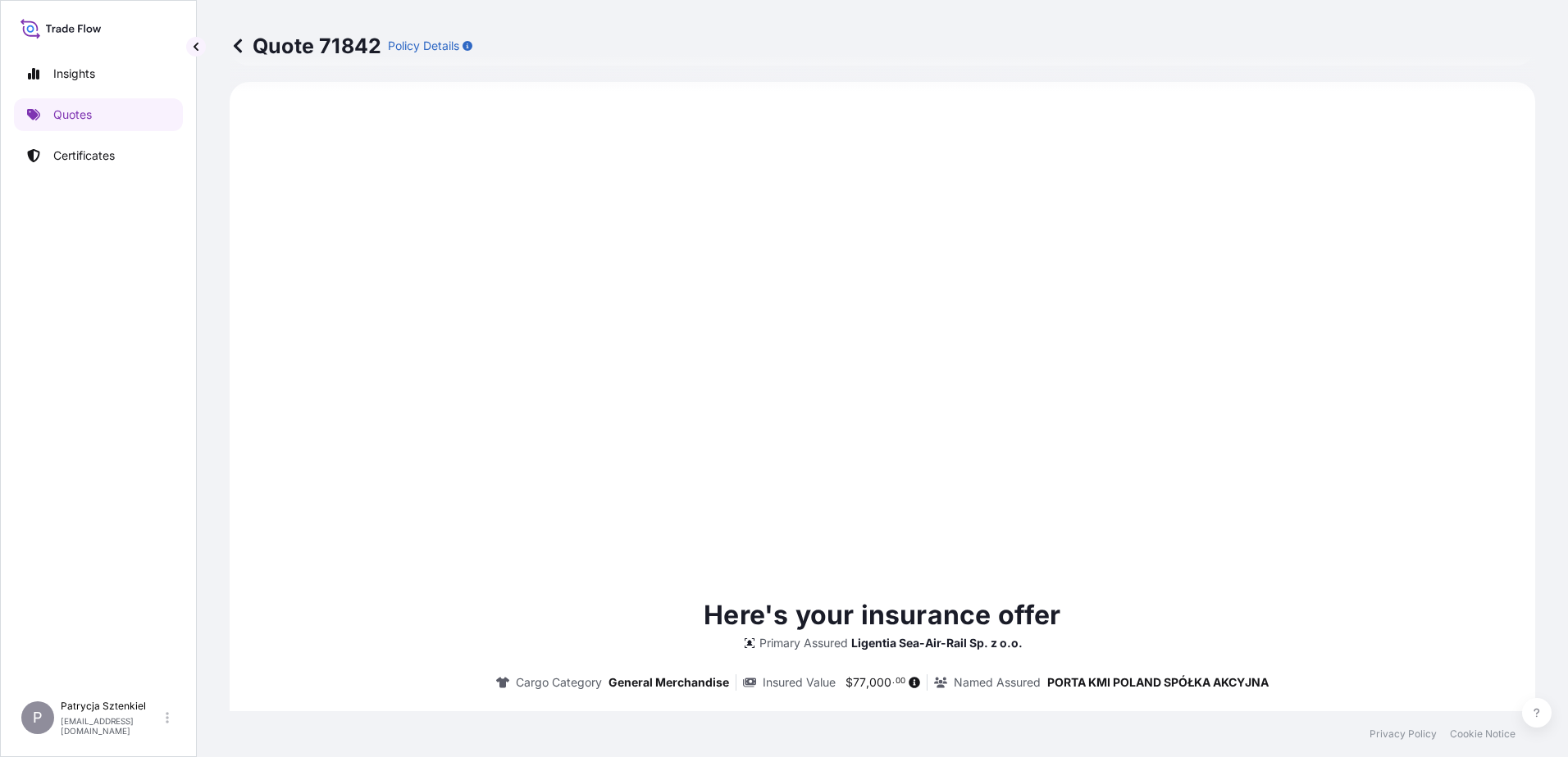
type input "[DATE]"
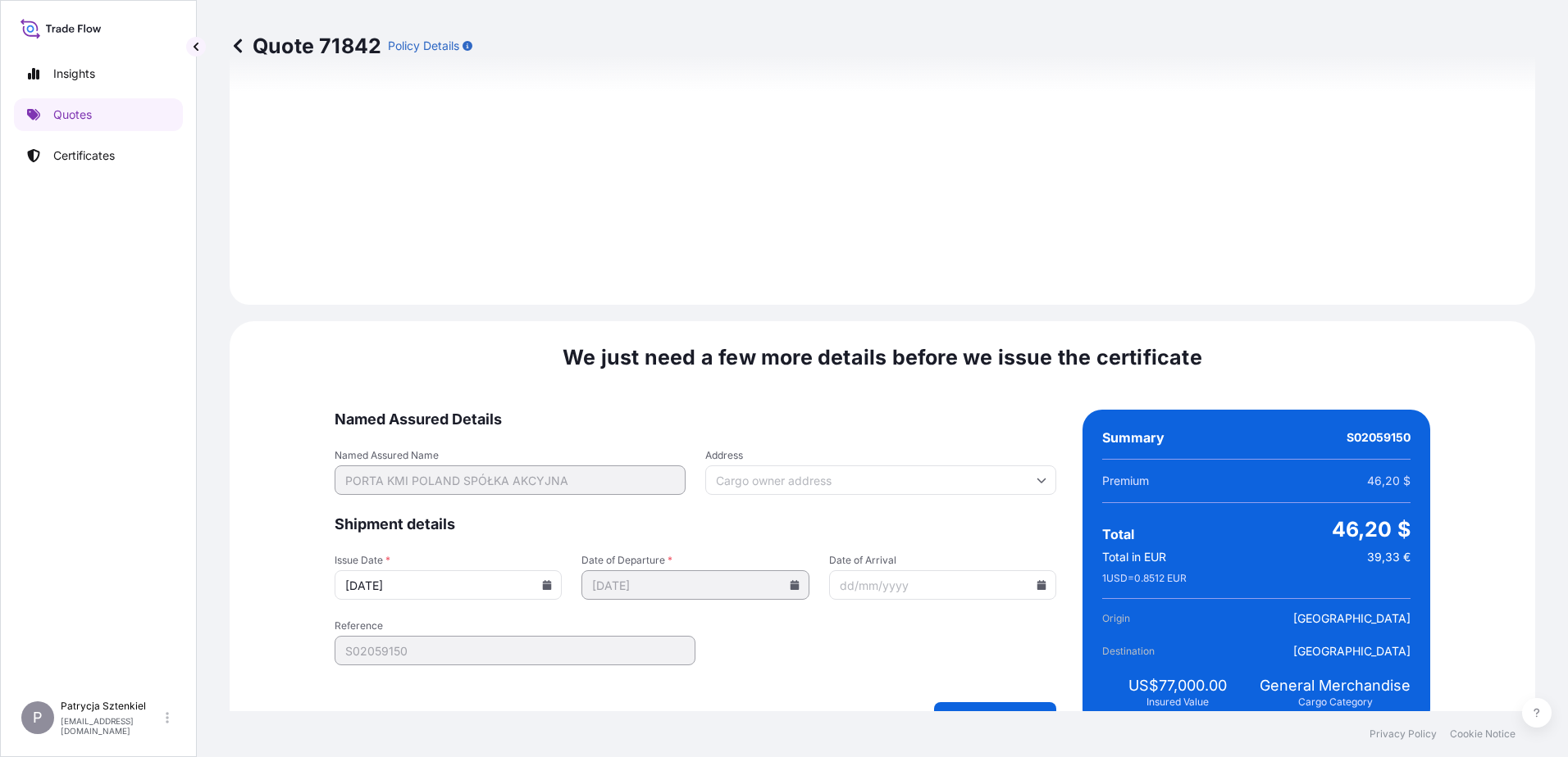
scroll to position [1745, 0]
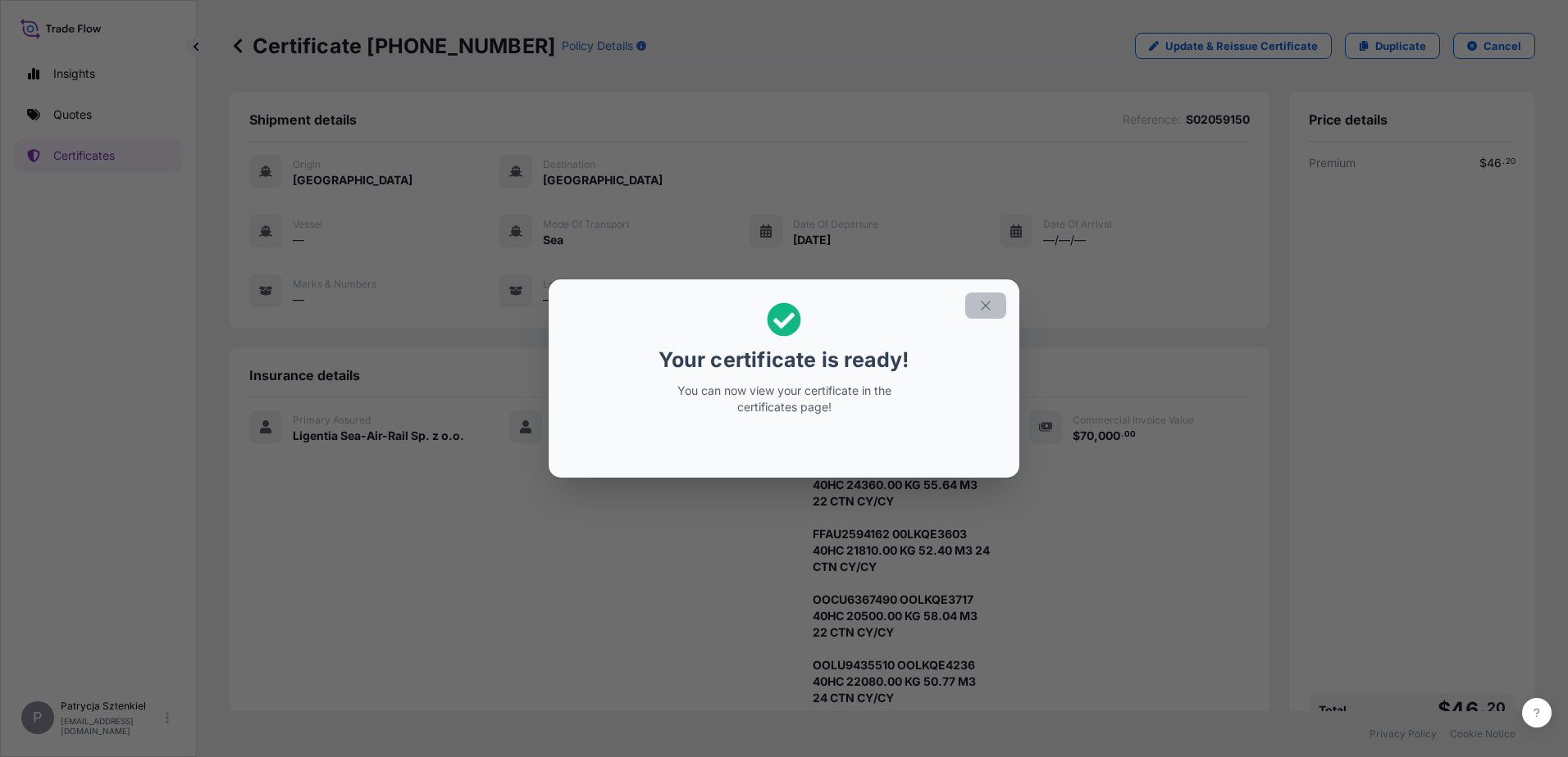
click at [979, 305] on icon "button" at bounding box center [985, 306] width 15 height 15
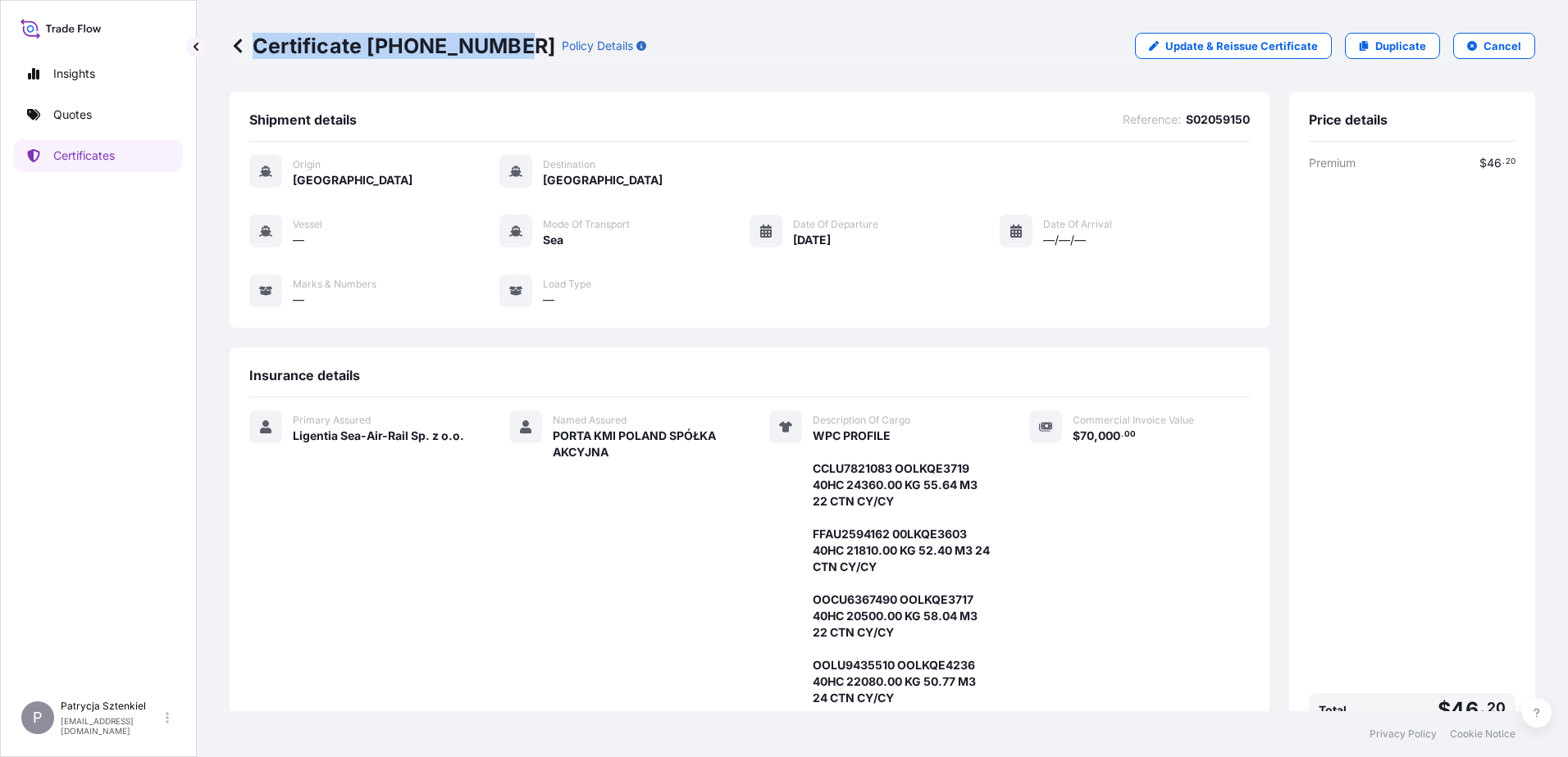
drag, startPoint x: 256, startPoint y: 42, endPoint x: 510, endPoint y: 44, distance: 254.0
click at [510, 44] on p "Certificate [PHONE_NUMBER]" at bounding box center [392, 45] width 325 height 27
copy p "Certificate [PHONE_NUMBER]"
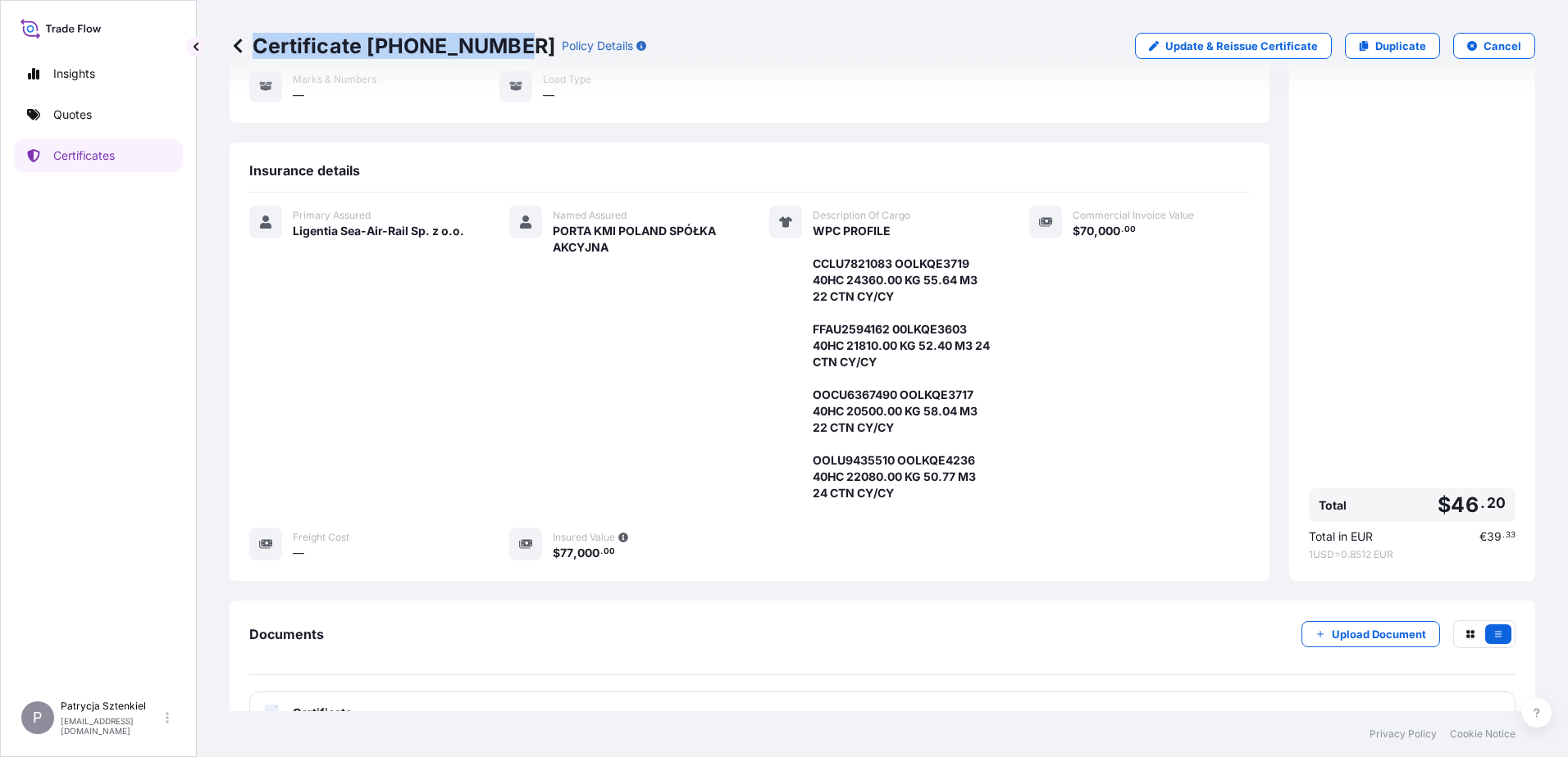
scroll to position [319, 0]
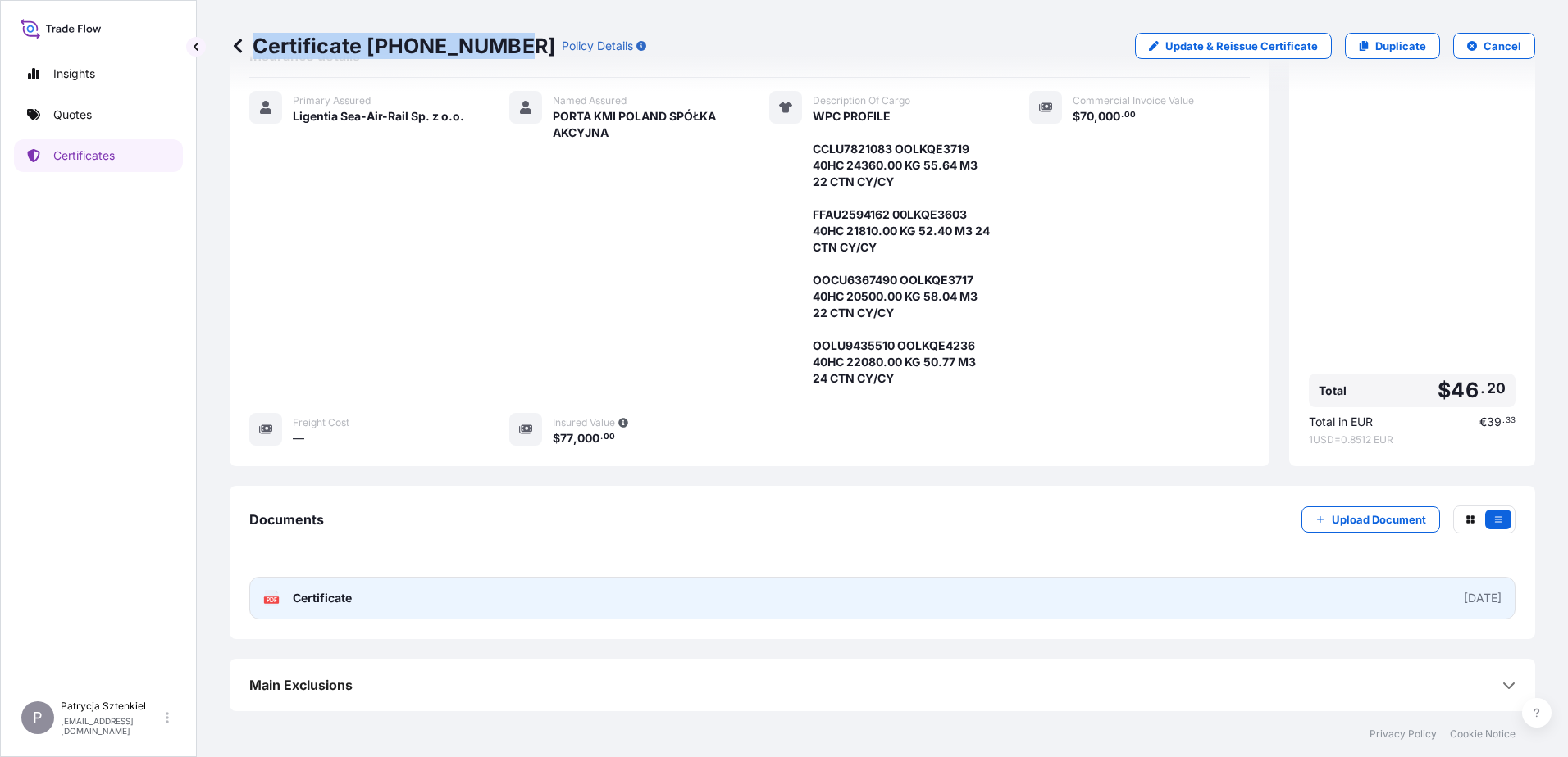
click at [677, 602] on link "PDF Certificate [DATE]" at bounding box center [883, 598] width 1266 height 42
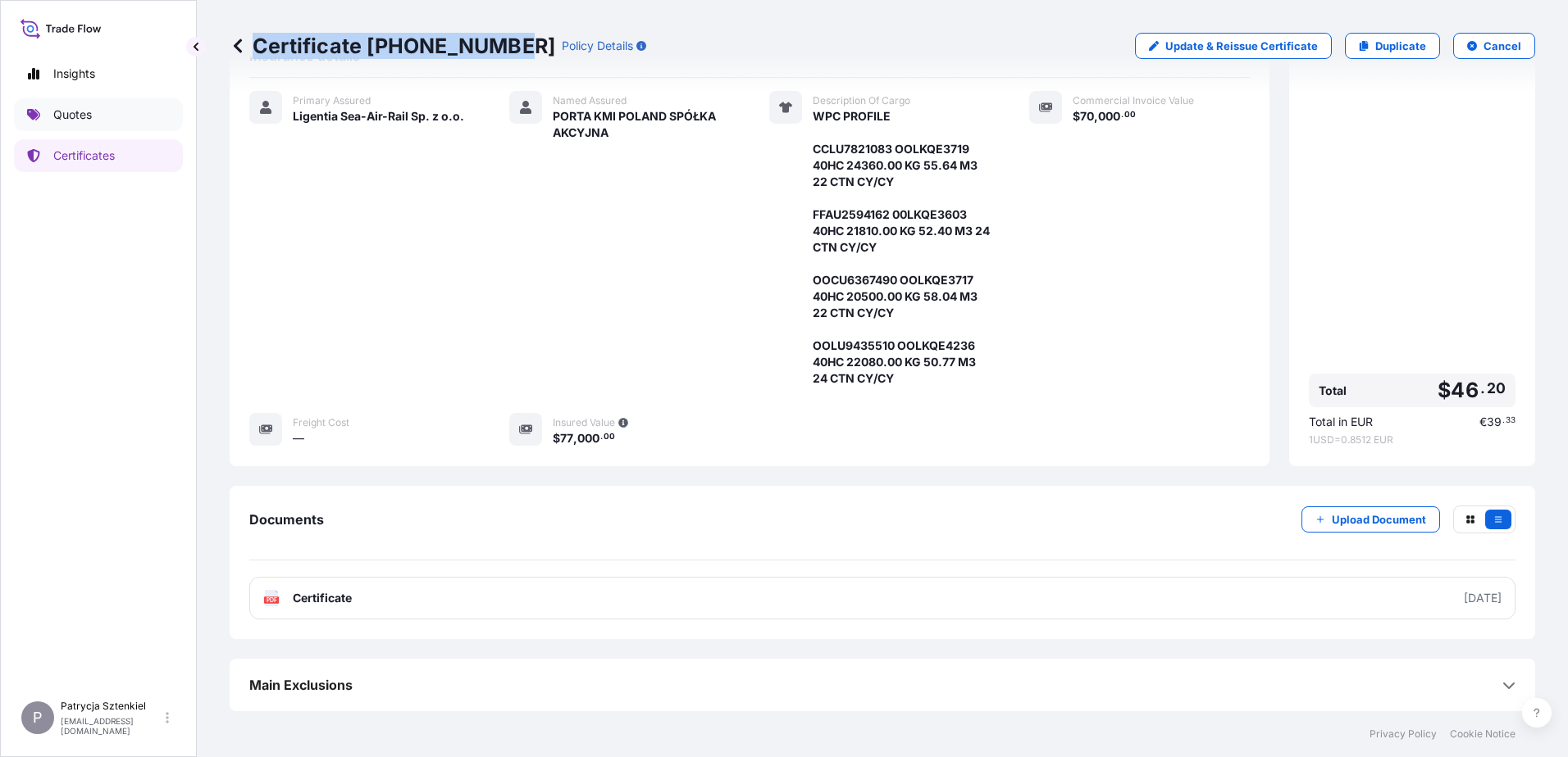
click at [83, 129] on link "Quotes" at bounding box center [98, 114] width 169 height 33
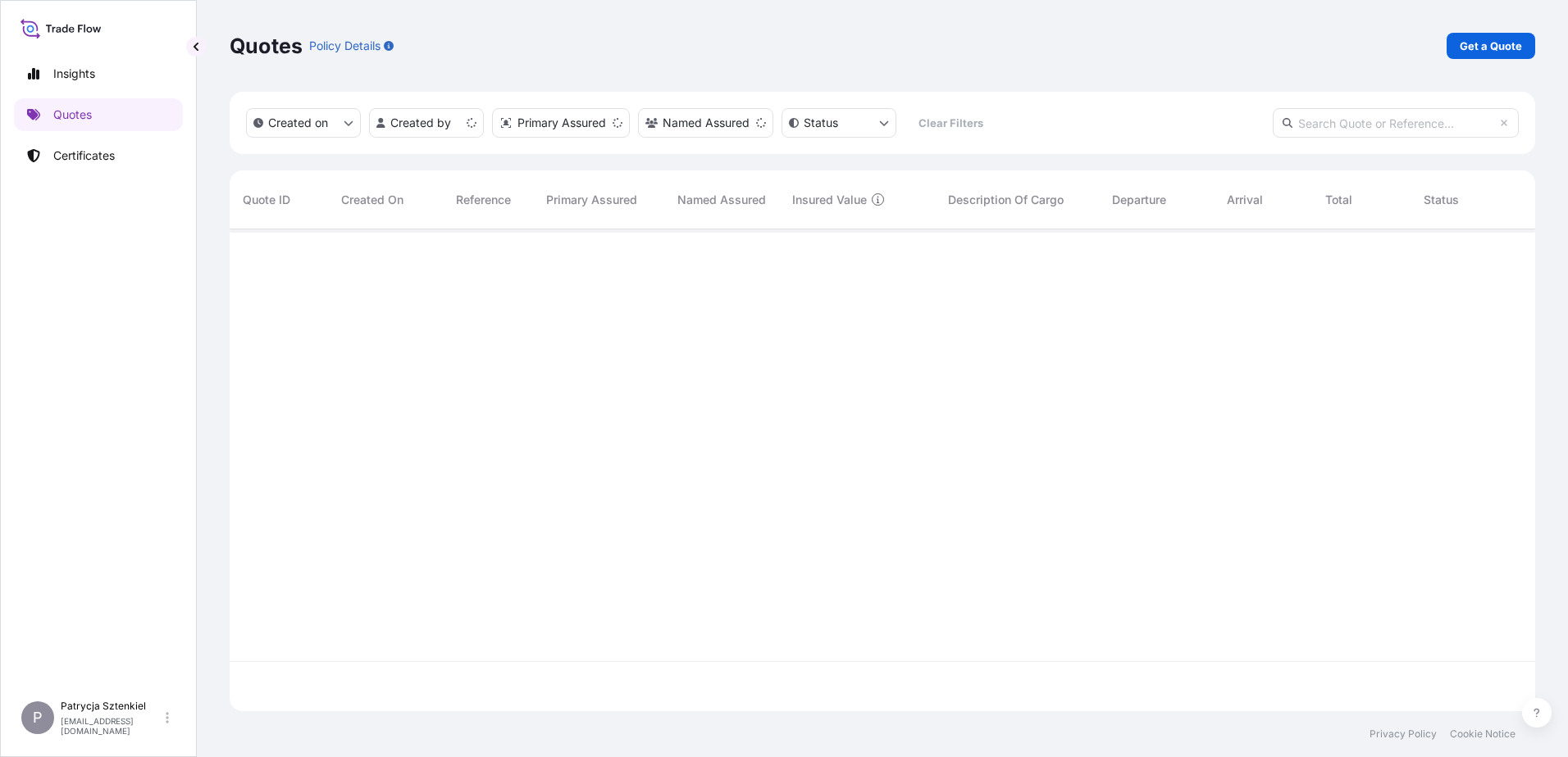
scroll to position [479, 1294]
click at [1484, 54] on link "Get a Quote" at bounding box center [1491, 45] width 89 height 27
select select "Sea"
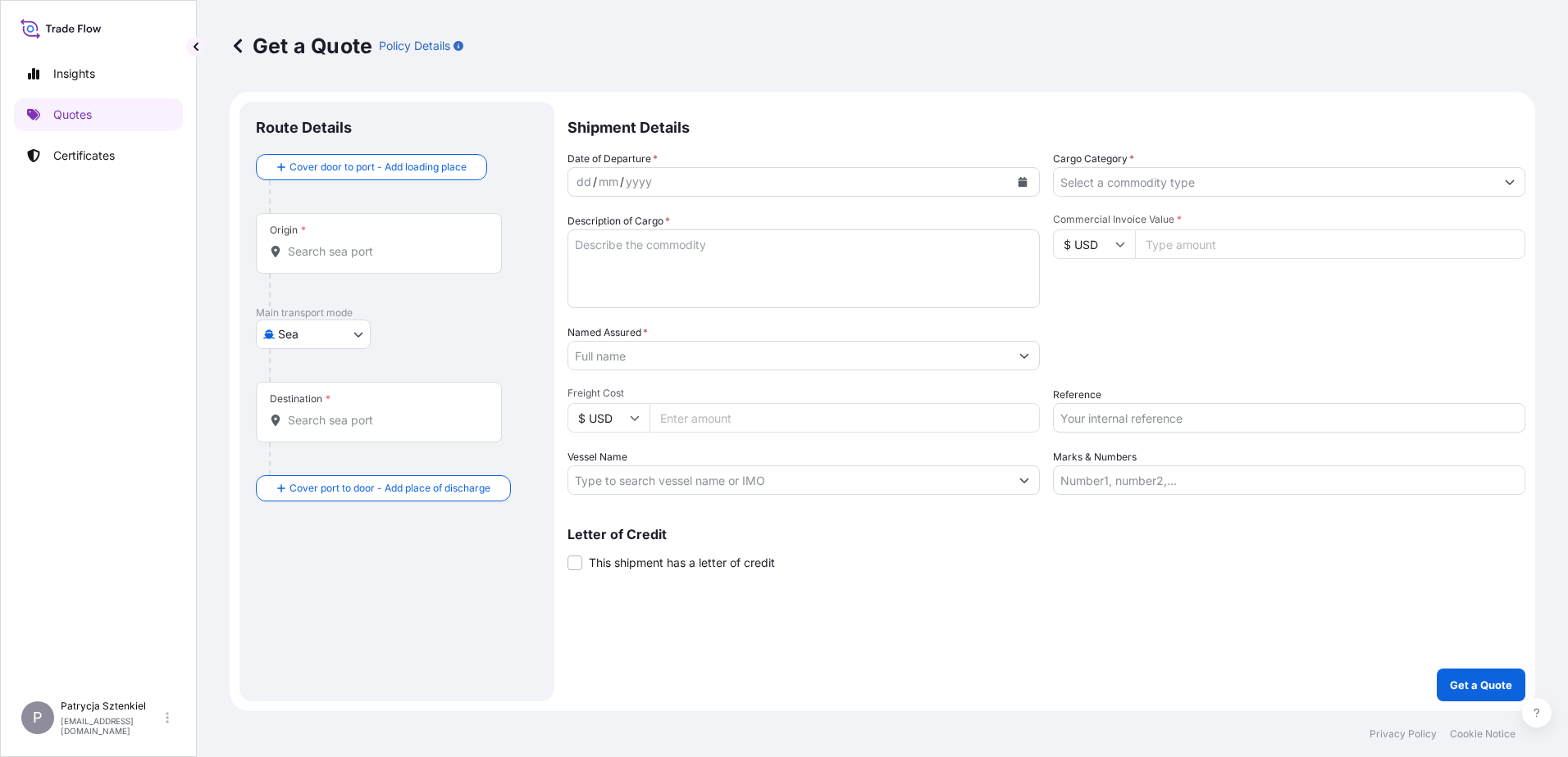
click at [1078, 423] on input "Reference" at bounding box center [1289, 418] width 472 height 30
paste input "S02054306"
type input "S02054306"
click at [312, 265] on div "Origin *" at bounding box center [379, 243] width 247 height 61
click at [312, 260] on input "Origin *" at bounding box center [385, 251] width 193 height 17
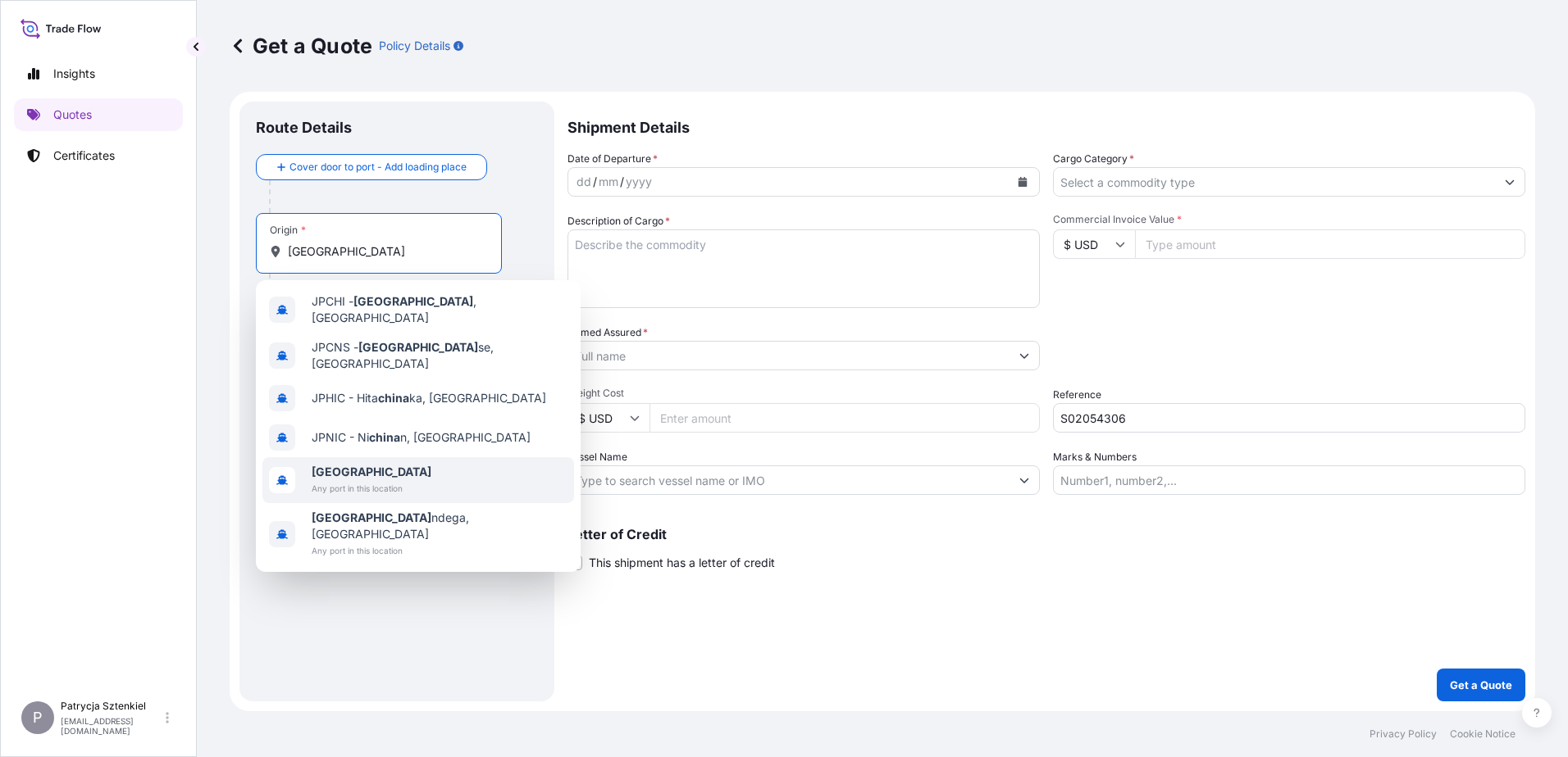
click at [326, 465] on b "[GEOGRAPHIC_DATA]" at bounding box center [371, 472] width 119 height 14
type input "[GEOGRAPHIC_DATA]"
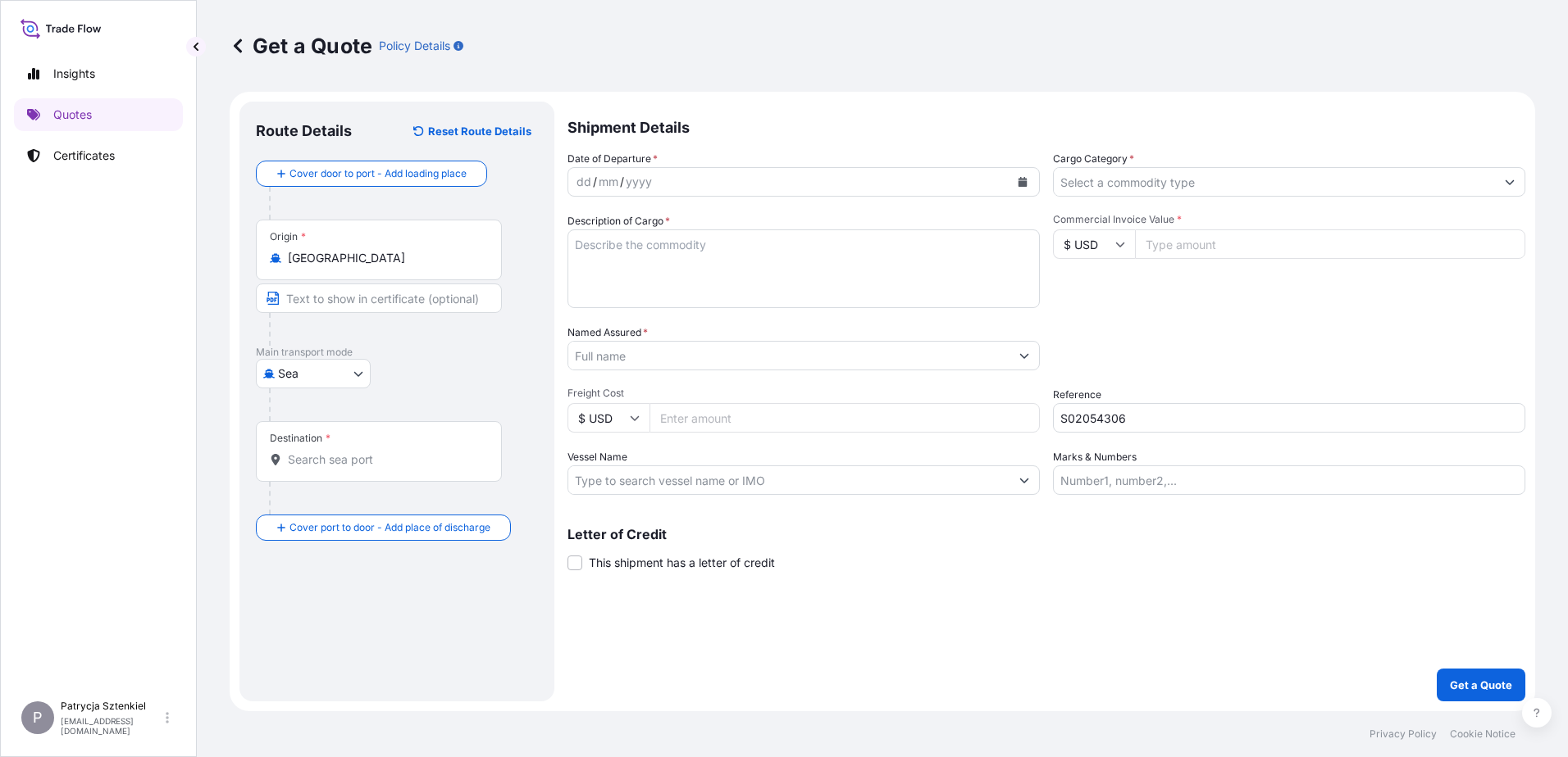
click at [333, 481] on div "Destination *" at bounding box center [379, 451] width 247 height 61
click at [333, 468] on input "Destination *" at bounding box center [385, 459] width 193 height 17
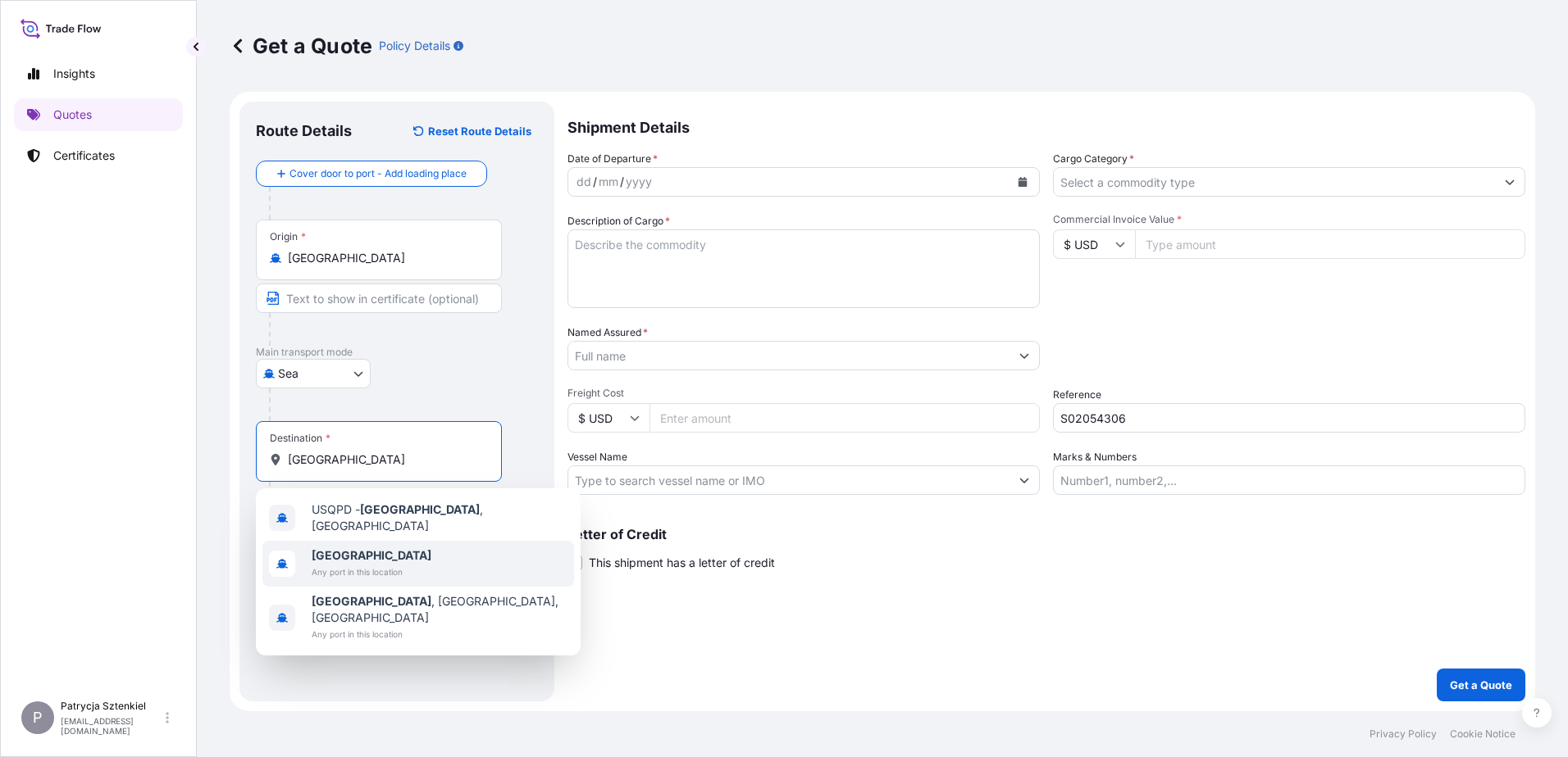
click at [333, 567] on span "Any port in this location" at bounding box center [371, 572] width 119 height 17
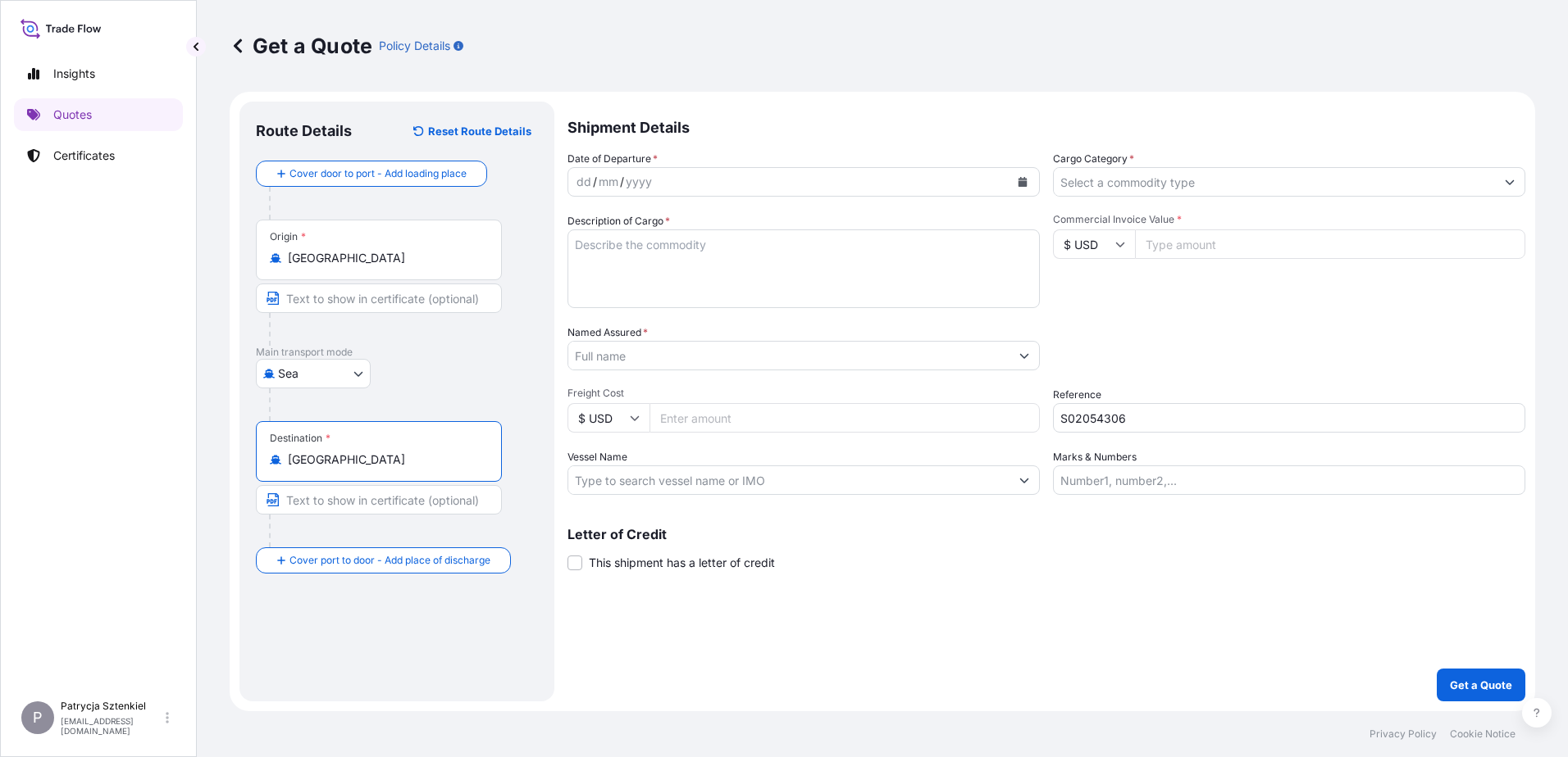
type input "[GEOGRAPHIC_DATA]"
click at [608, 357] on input "Named Assured *" at bounding box center [788, 356] width 441 height 30
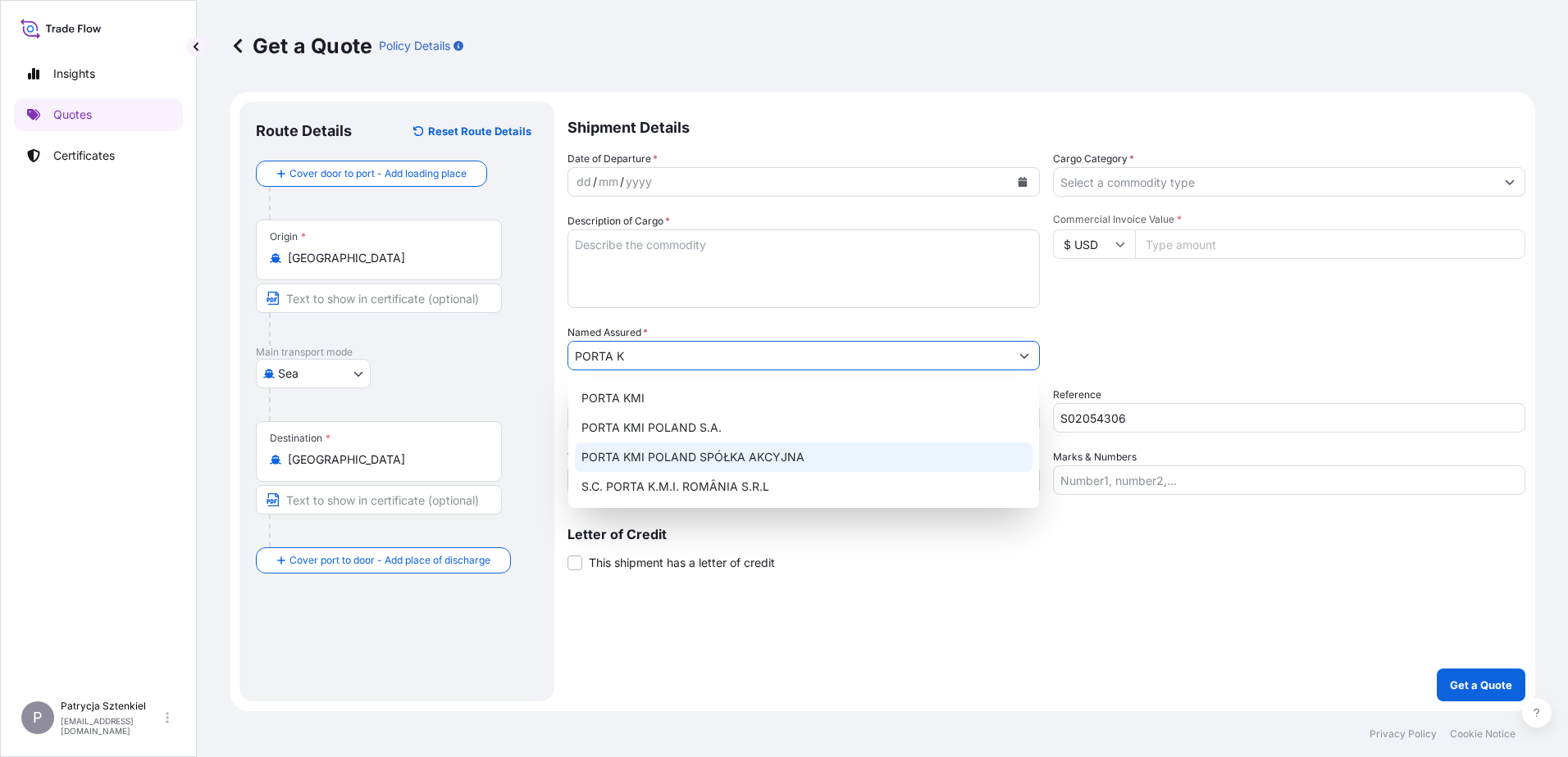
click at [692, 463] on span "PORTA KMI POLAND SPÓŁKA AKCYJNA" at bounding box center [693, 457] width 223 height 17
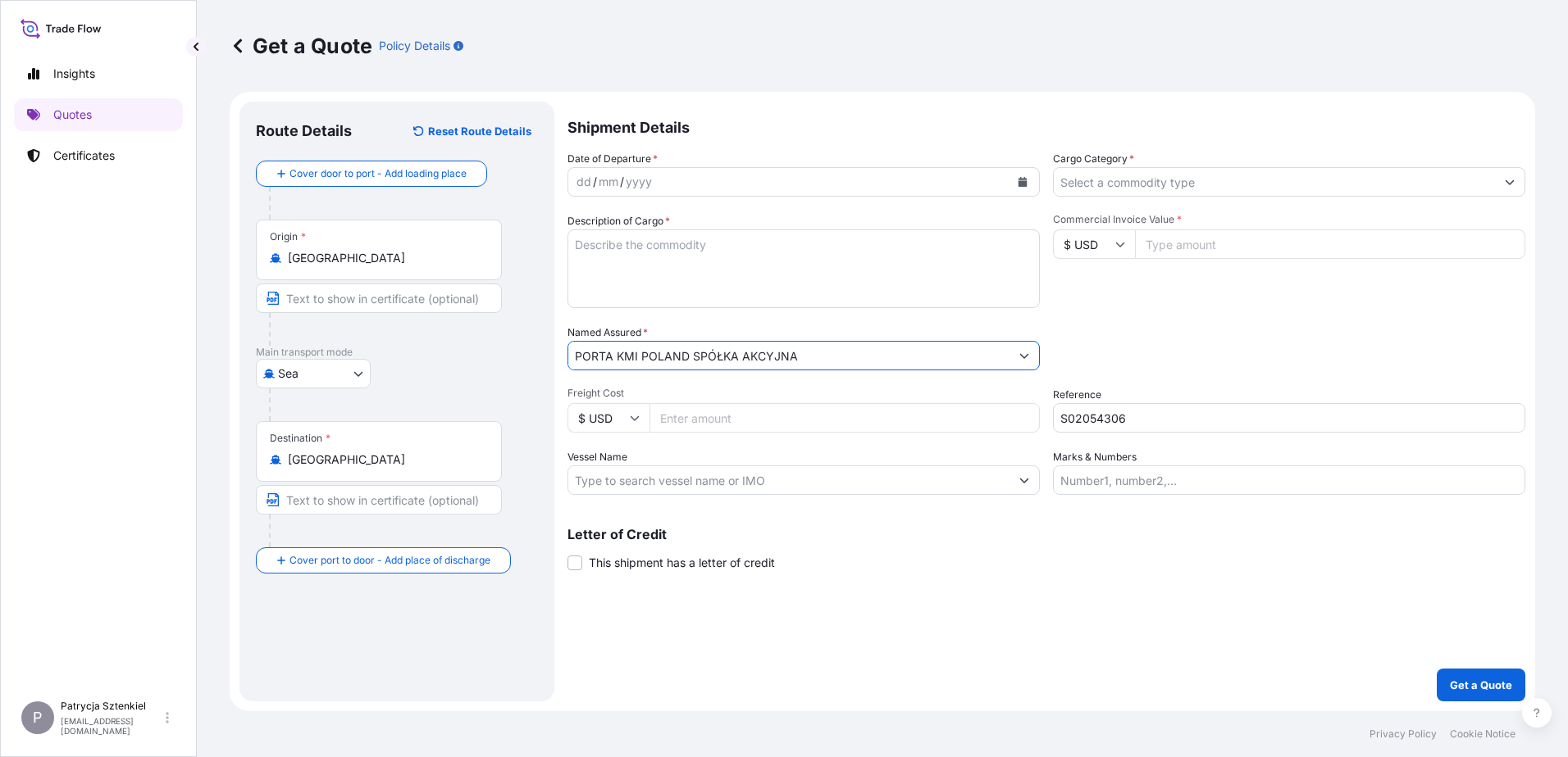
type input "PORTA KMI POLAND SPÓŁKA AKCYJNA"
click at [1019, 192] on button "Calendar" at bounding box center [1023, 181] width 27 height 27
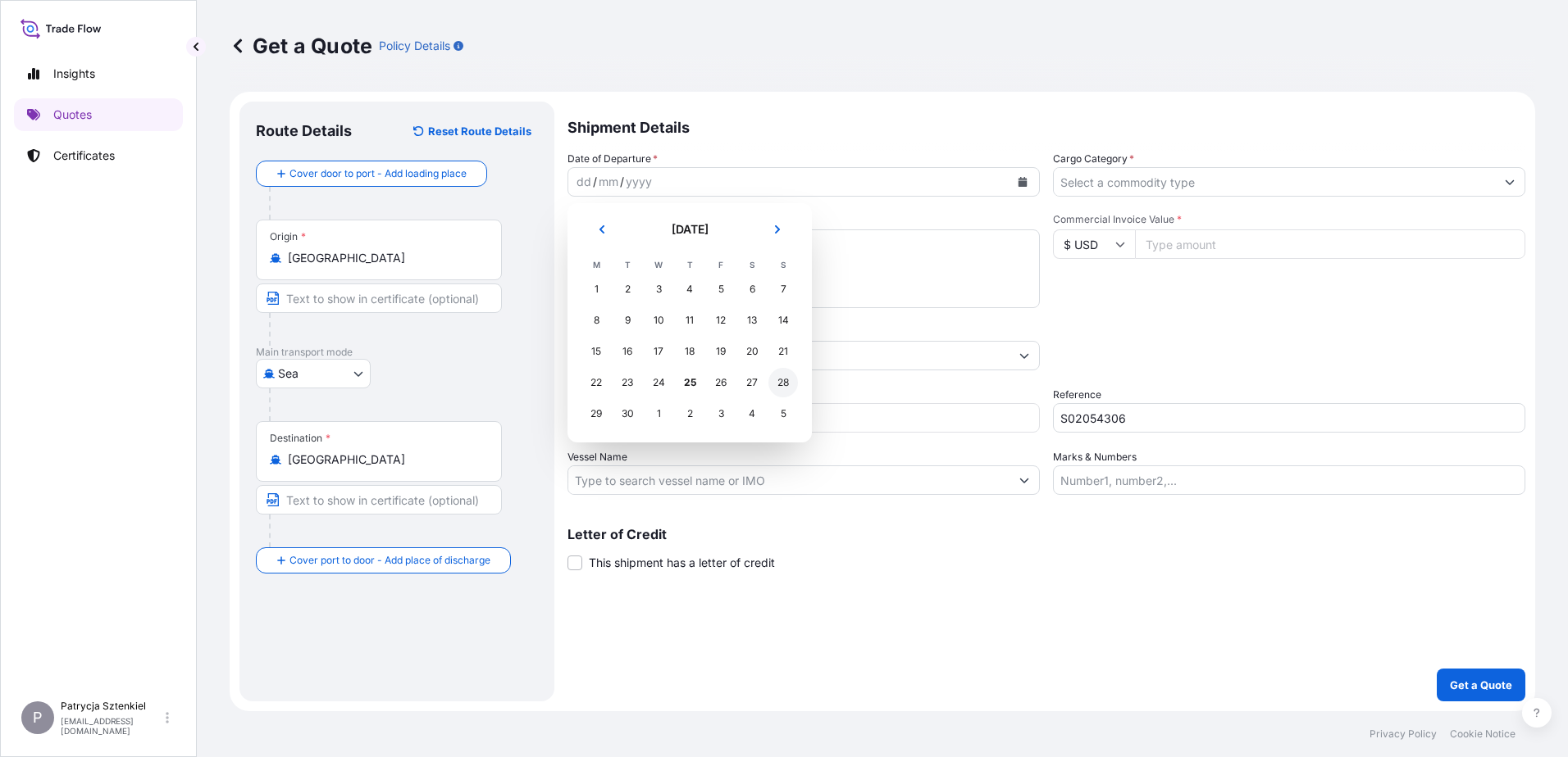
click at [783, 392] on div "28" at bounding box center [783, 382] width 30 height 30
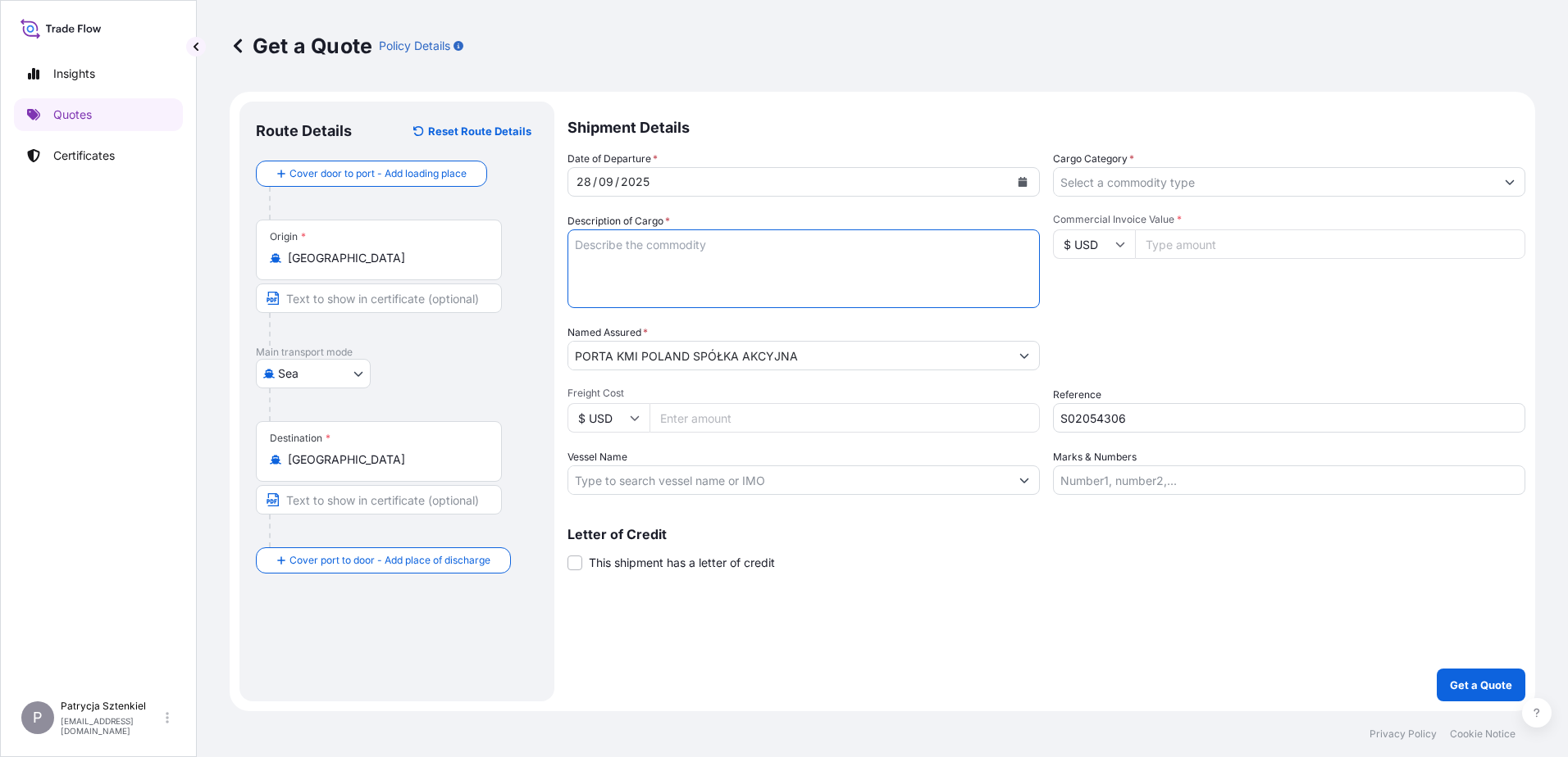
click at [817, 256] on textarea "Description of Cargo *" at bounding box center [804, 269] width 472 height 79
paste textarea "3D hinge"
click at [589, 301] on textarea "3D hinge" at bounding box center [804, 269] width 472 height 79
type textarea "3D hinge 44 CTN, 28020 KG, 42,37 CBM"
click at [1138, 174] on input "Cargo Category *" at bounding box center [1274, 182] width 441 height 30
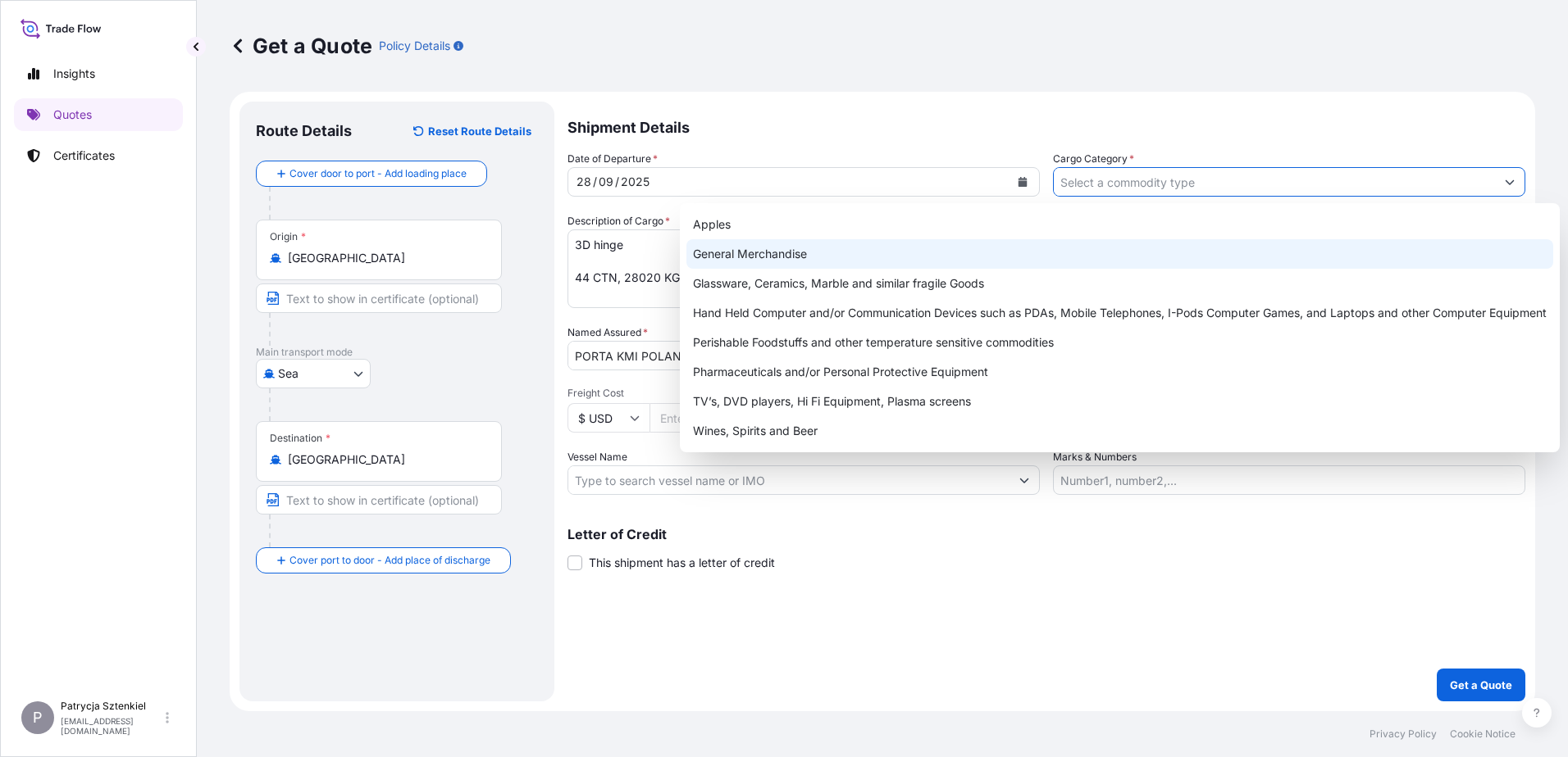
click at [942, 255] on div "General Merchandise" at bounding box center [1119, 254] width 867 height 30
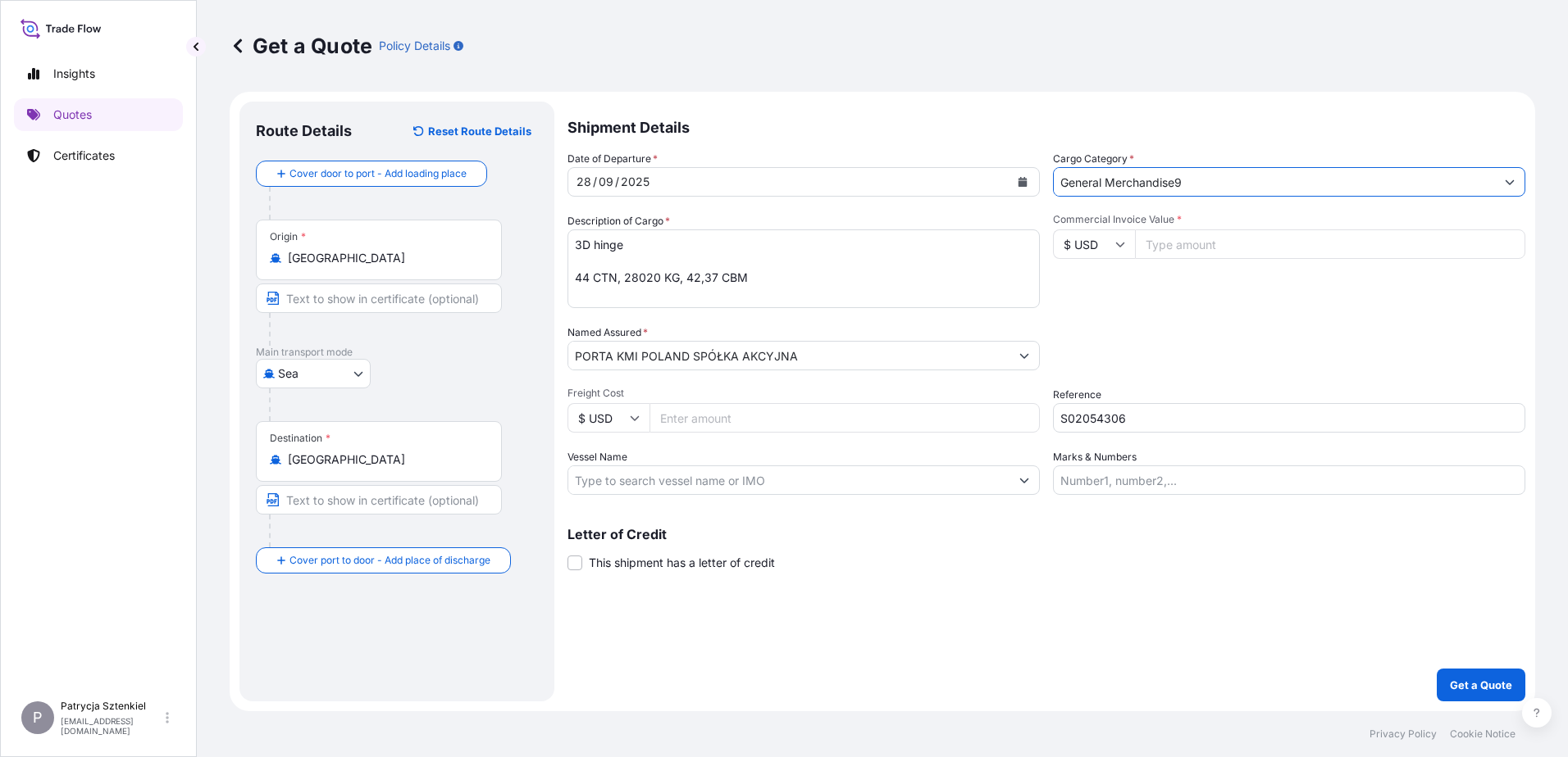
type input "General Merchandise"
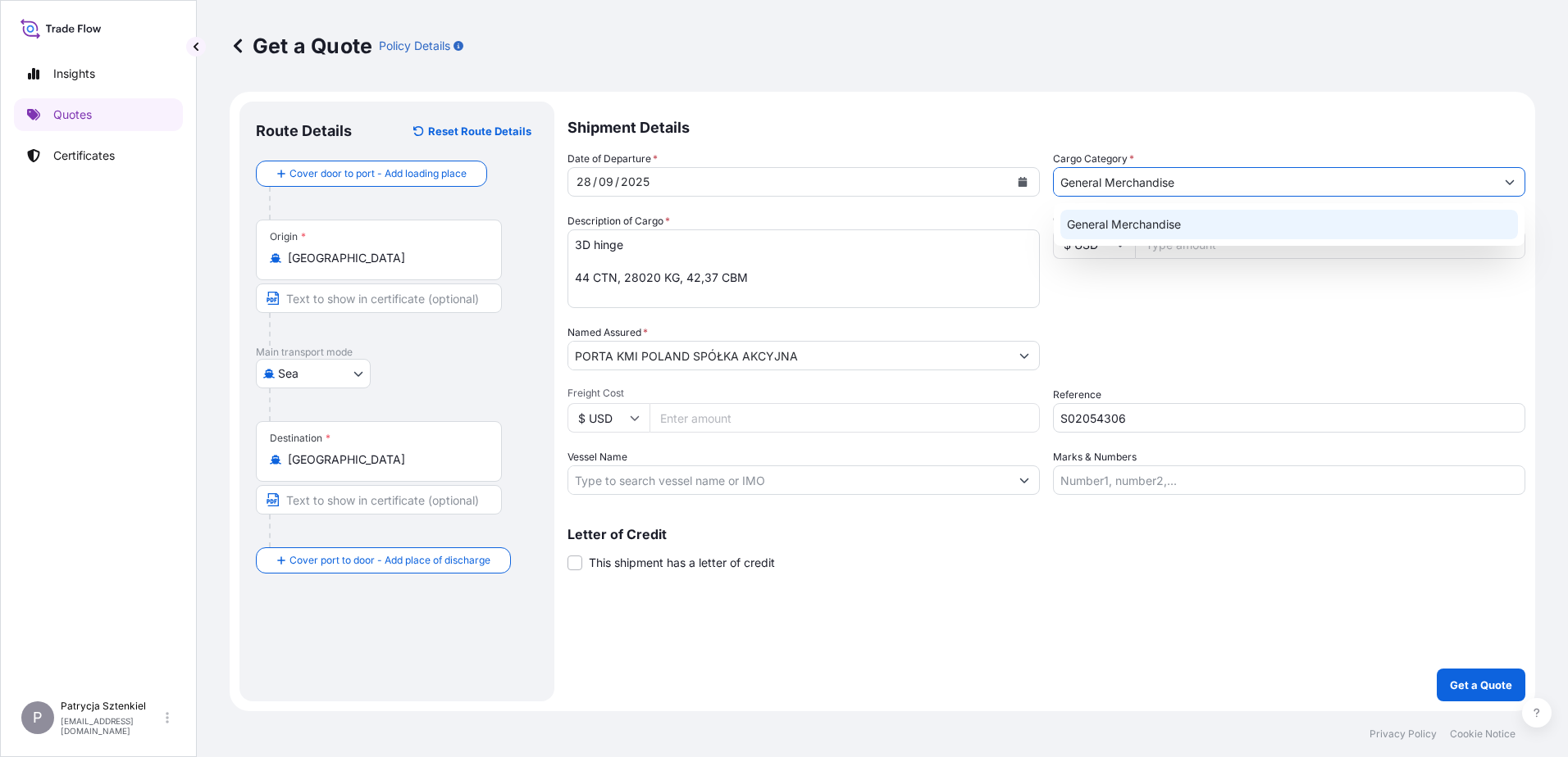
click at [1216, 228] on div "General Merchandise" at bounding box center [1289, 225] width 458 height 30
click at [1213, 242] on input "Commercial Invoice Value *" at bounding box center [1330, 244] width 391 height 30
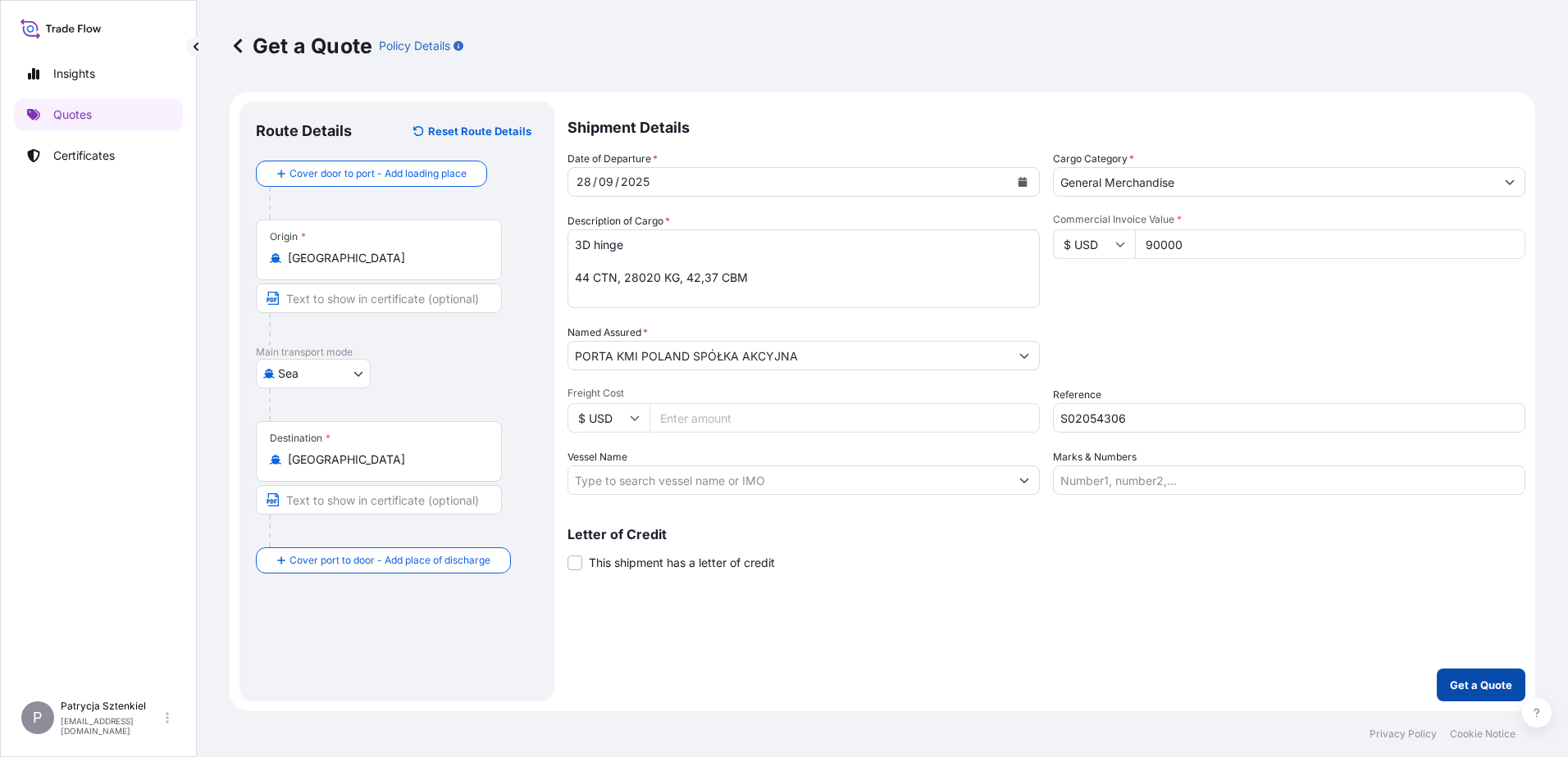
type input "90000"
click at [1485, 680] on p "Get a Quote" at bounding box center [1480, 685] width 62 height 17
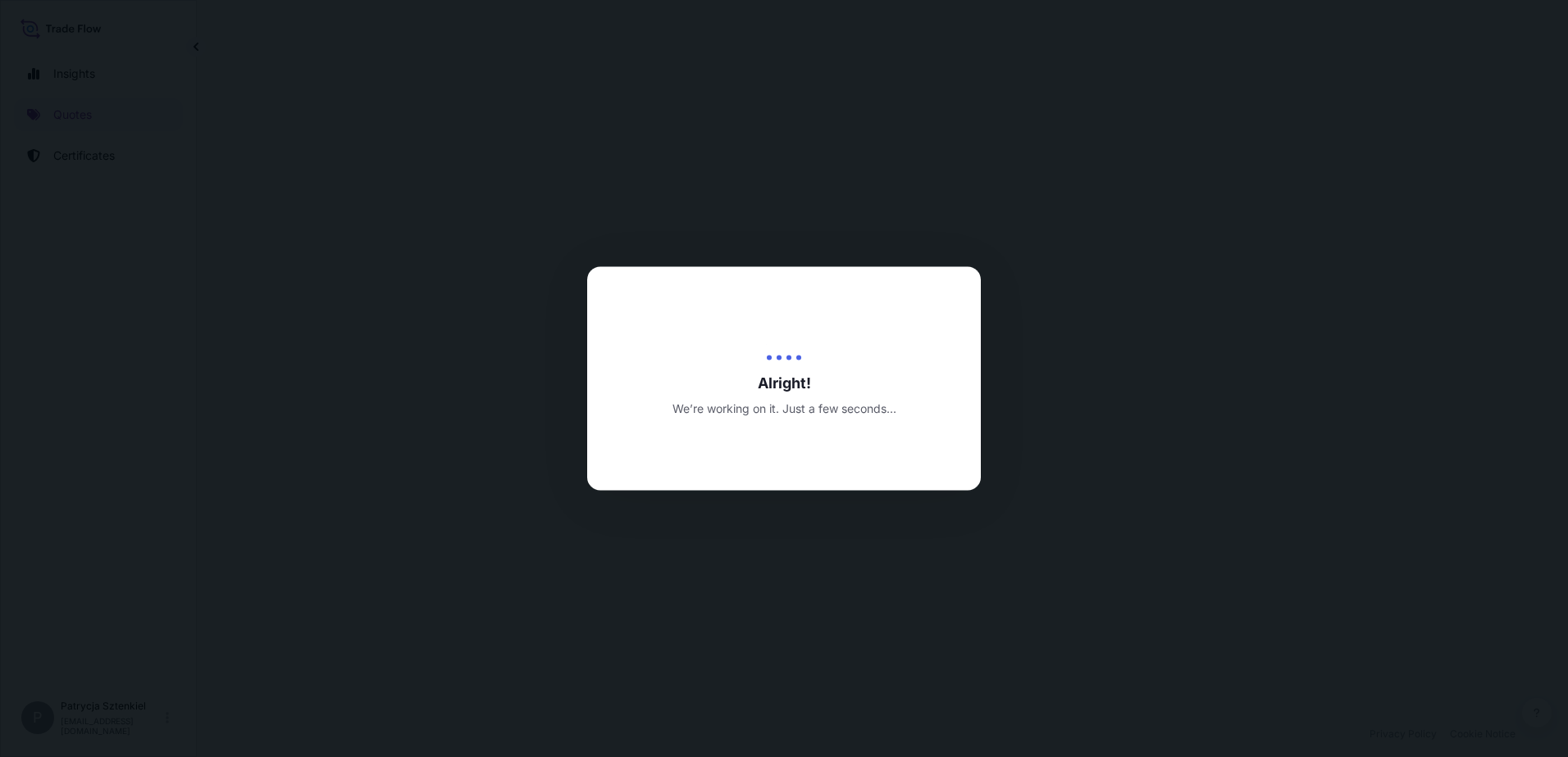
select select "Sea"
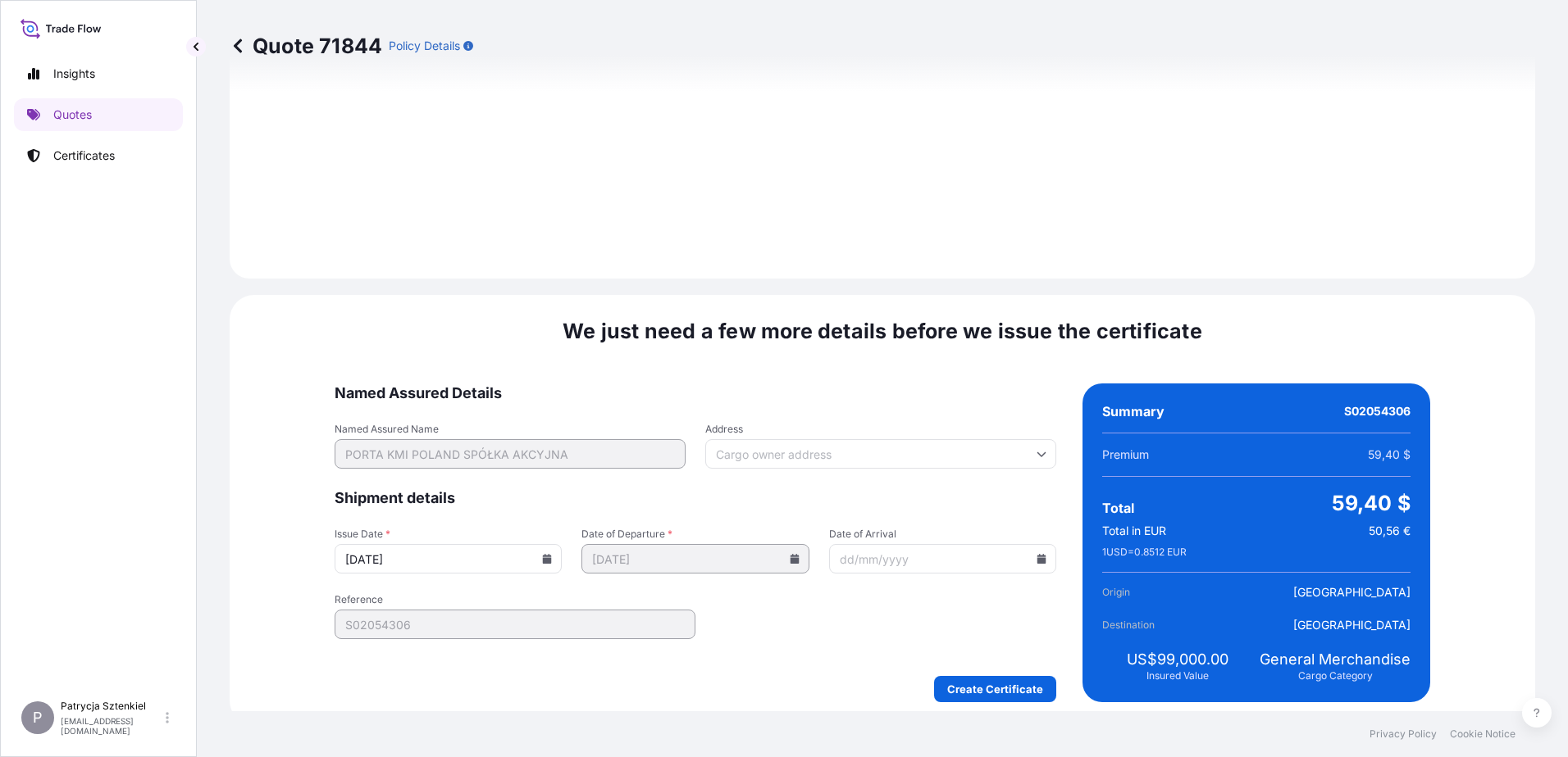
scroll to position [1745, 0]
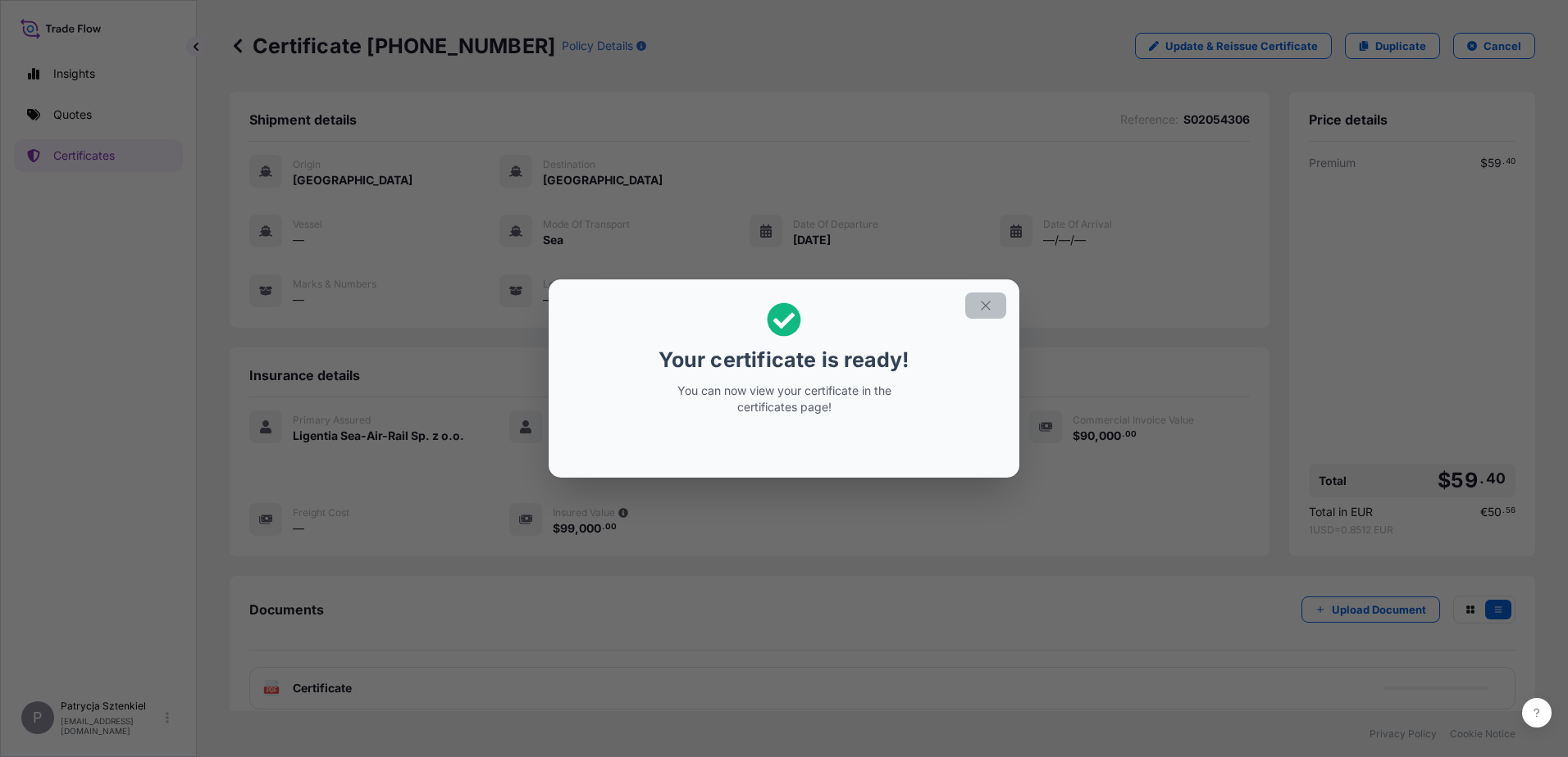
click at [991, 305] on icon "button" at bounding box center [985, 306] width 15 height 15
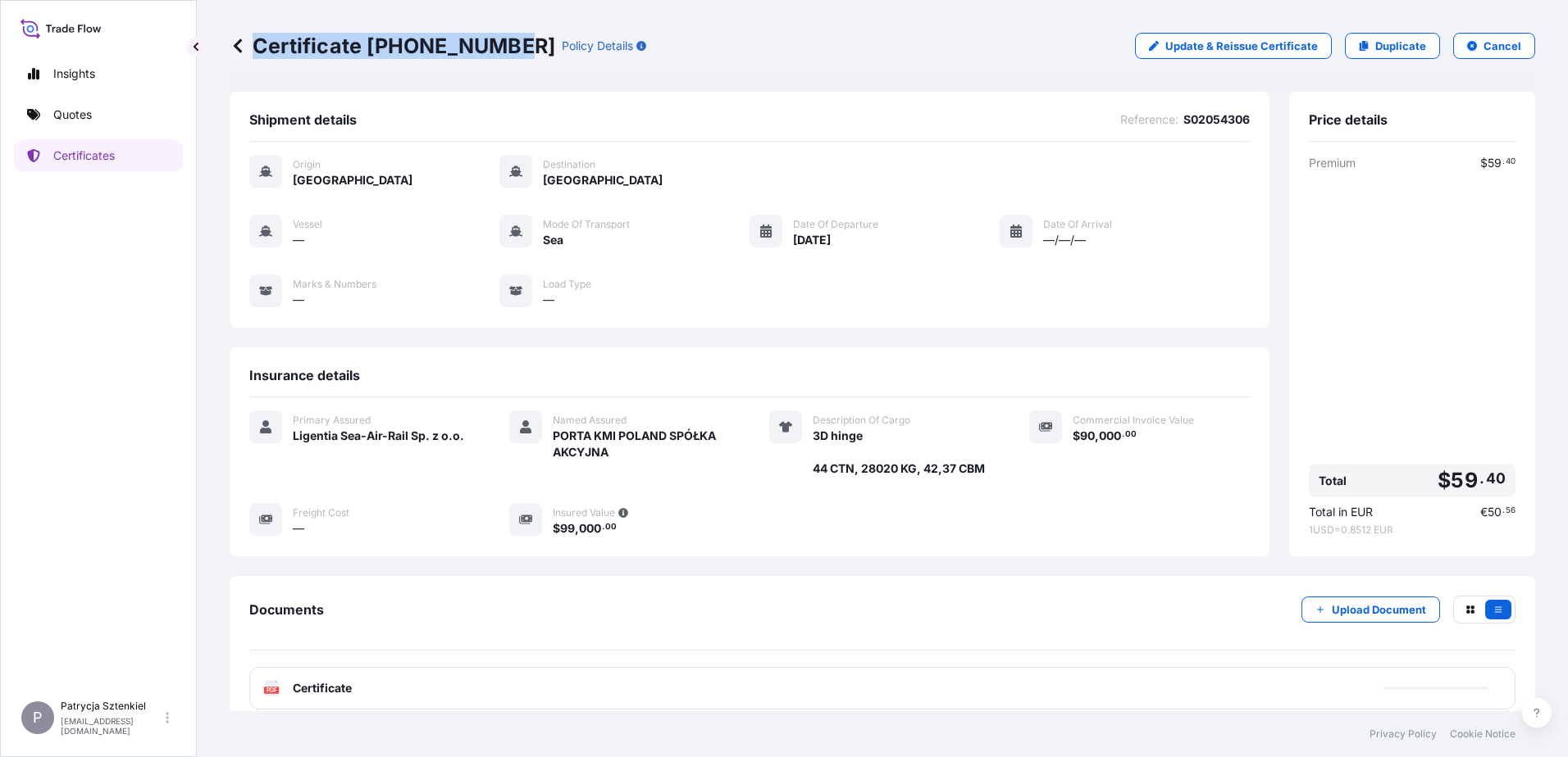
drag, startPoint x: 258, startPoint y: 43, endPoint x: 513, endPoint y: 66, distance: 256.0
click at [513, 66] on div "Certificate [PHONE_NUMBER] Policy Details Update & Reissue Certificate Duplicat…" at bounding box center [883, 45] width 1306 height 92
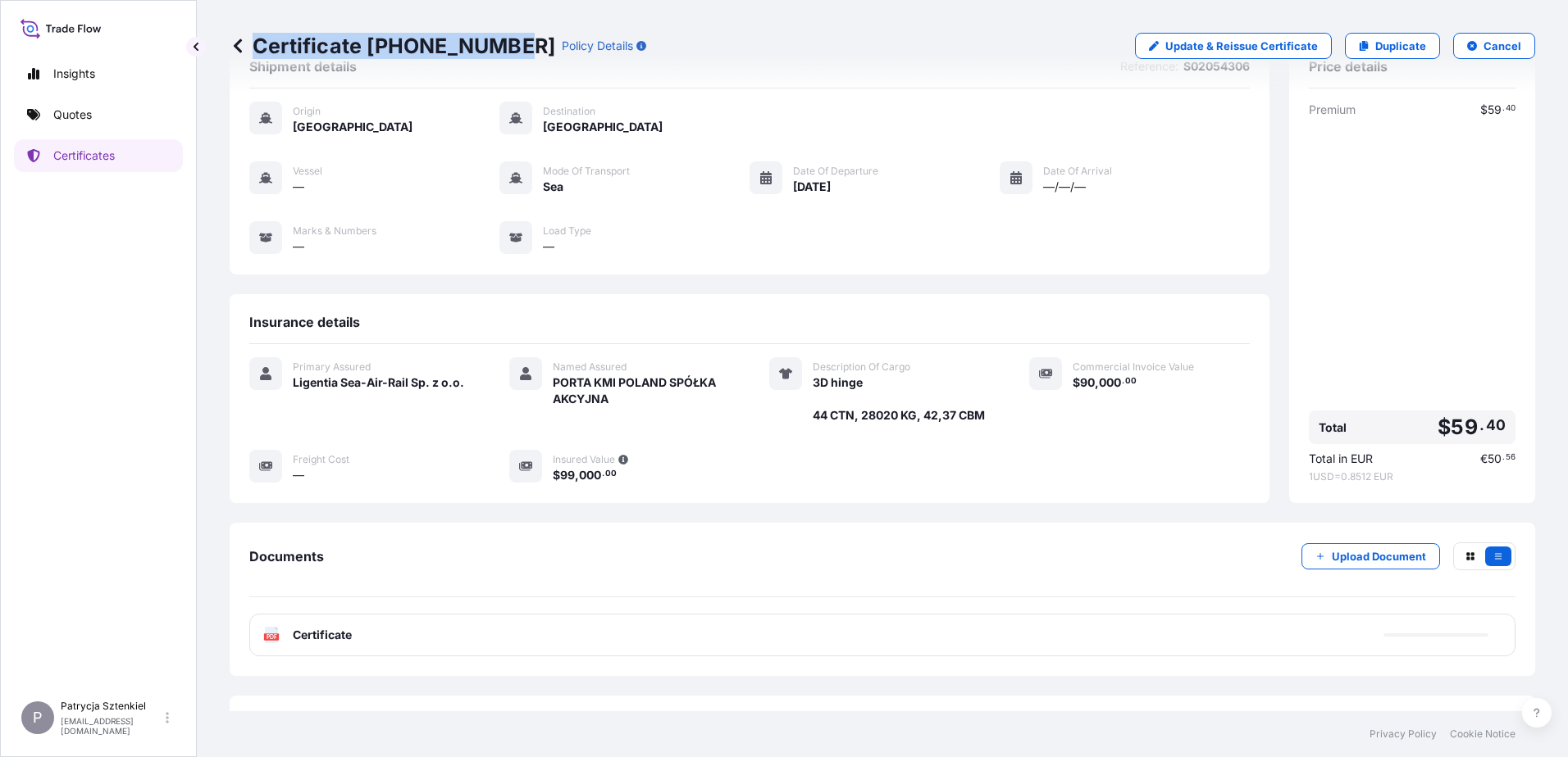
scroll to position [106, 0]
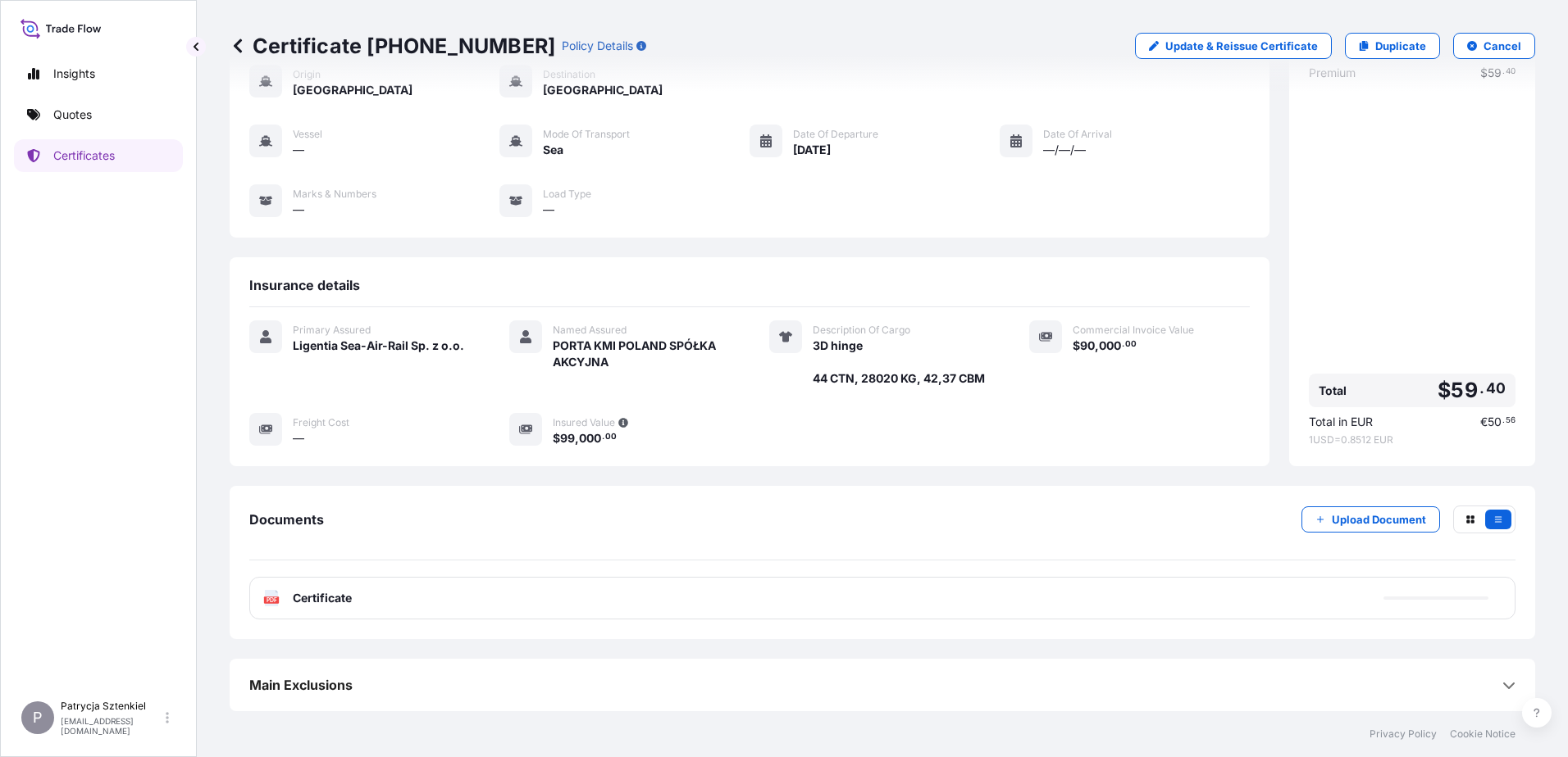
click at [489, 596] on div "PDF Certificate" at bounding box center [883, 598] width 1266 height 42
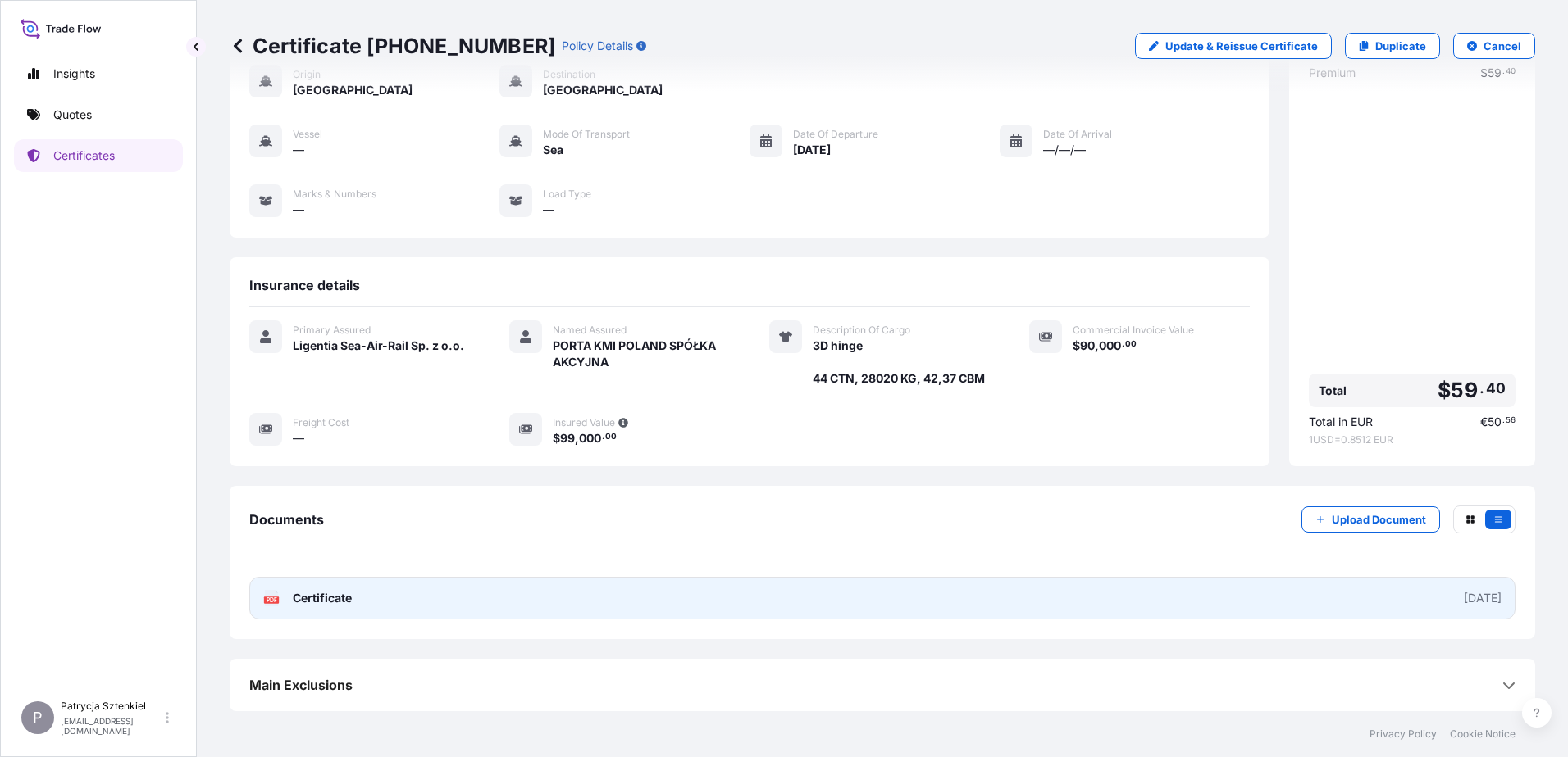
click at [378, 607] on link "PDF Certificate [DATE]" at bounding box center [883, 598] width 1266 height 42
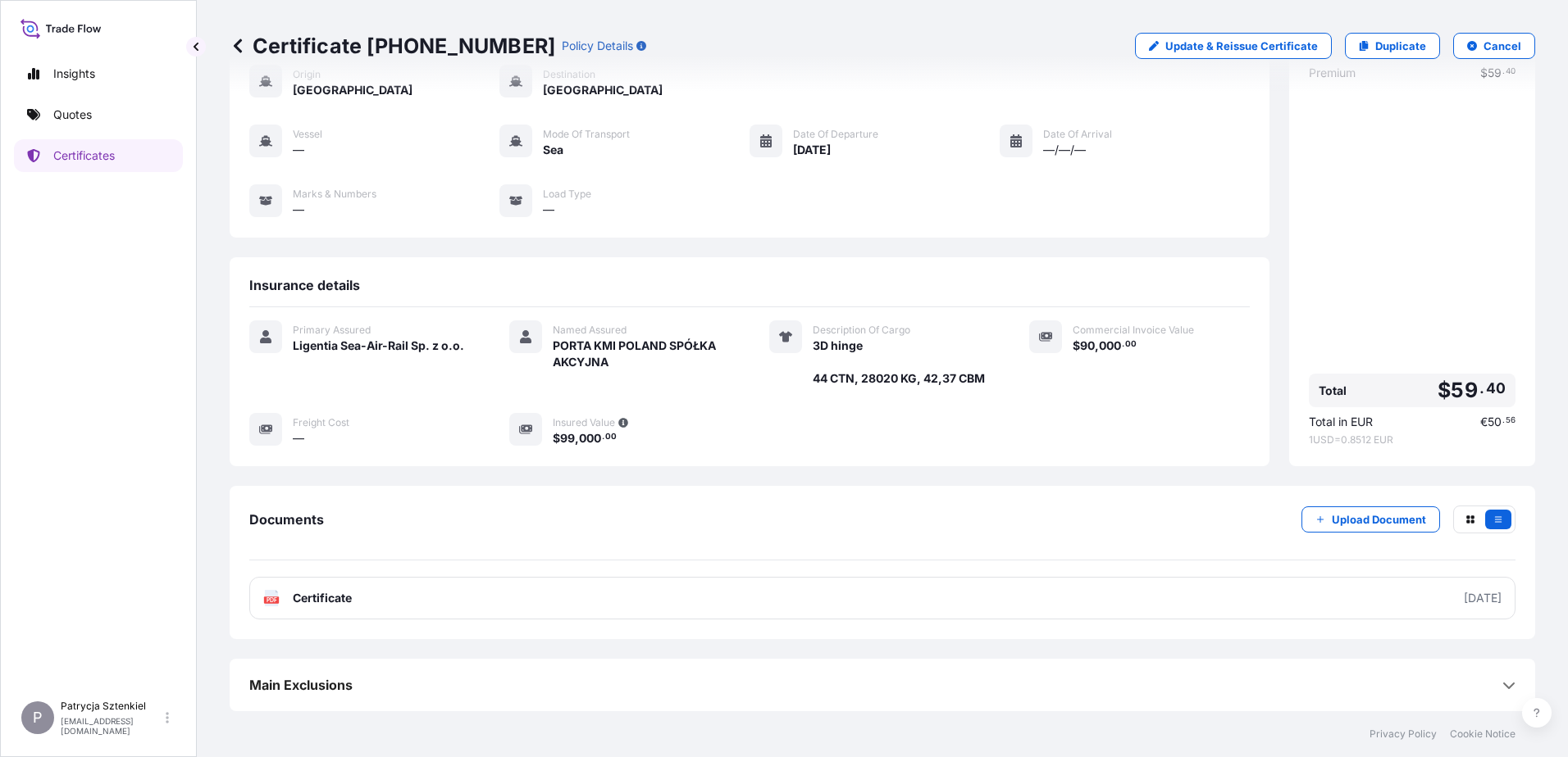
click at [142, 97] on div "Insights Quotes Certificates" at bounding box center [98, 368] width 169 height 651
click at [131, 106] on link "Quotes" at bounding box center [98, 114] width 169 height 33
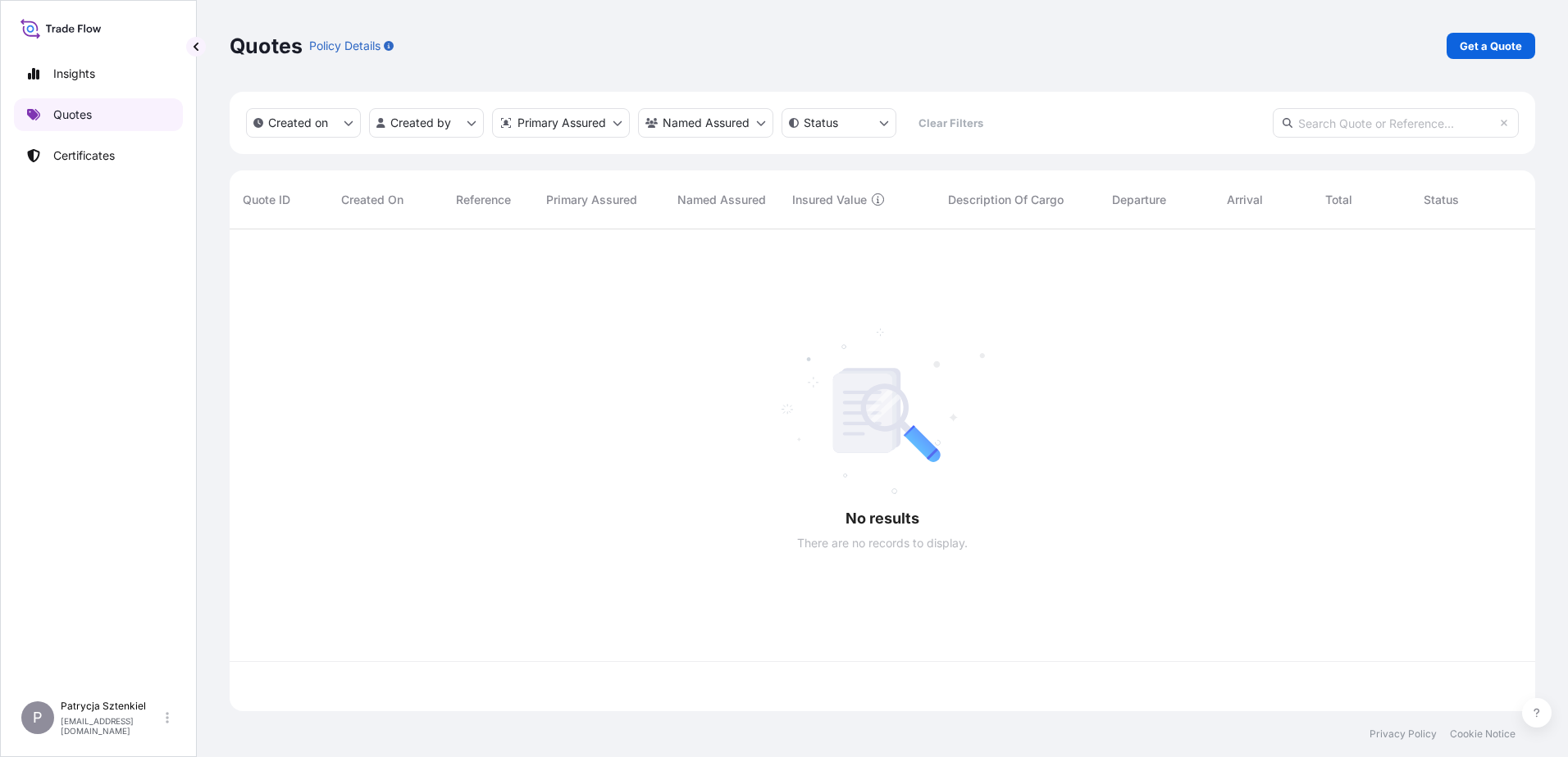
scroll to position [479, 1294]
click at [1479, 42] on p "Get a Quote" at bounding box center [1490, 45] width 62 height 17
select select "Sea"
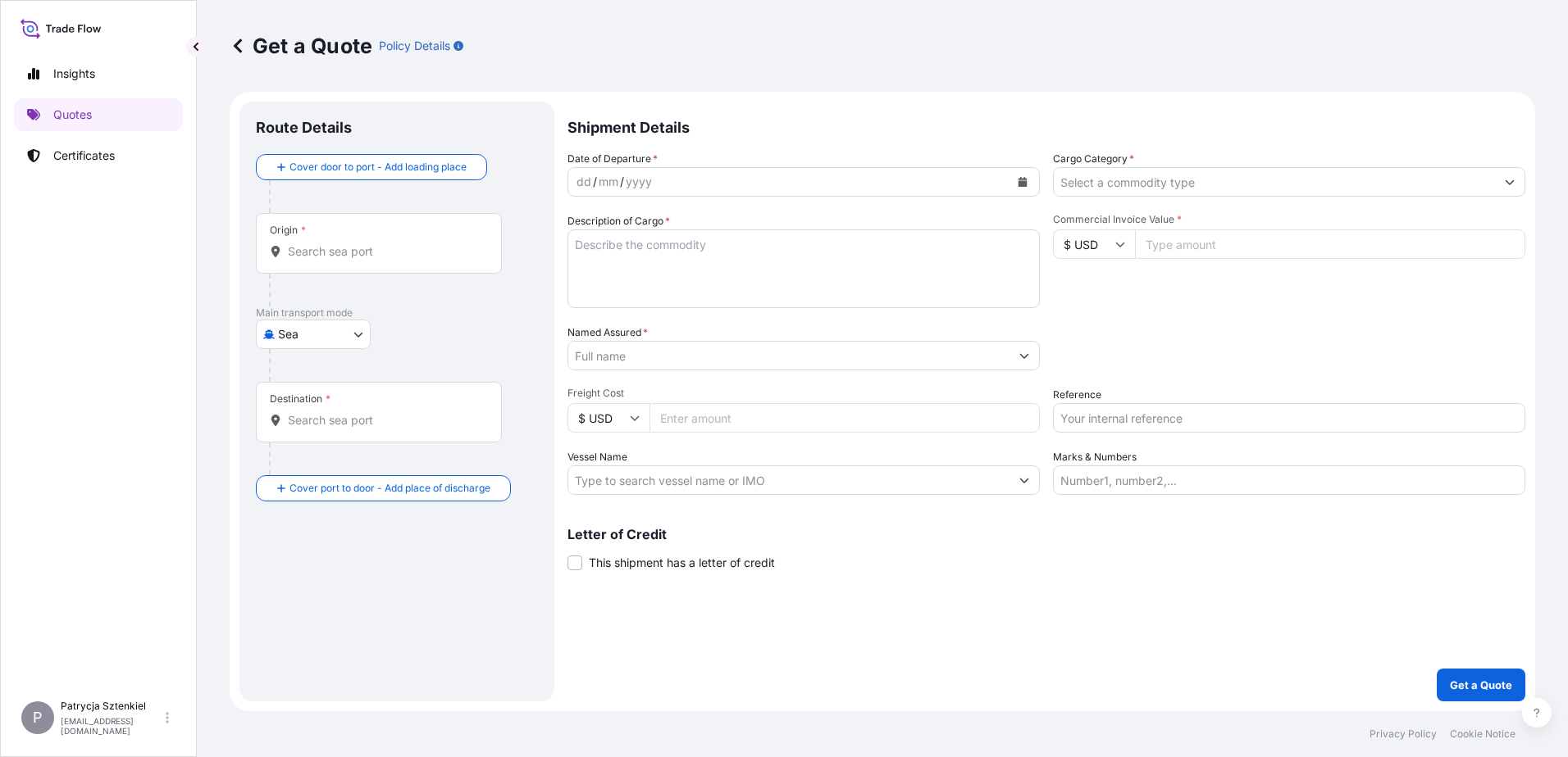
click at [1110, 412] on input "Reference" at bounding box center [1289, 418] width 472 height 30
paste input "S02043070"
type input "S02043070"
click at [780, 348] on input "Named Assured *" at bounding box center [788, 356] width 441 height 30
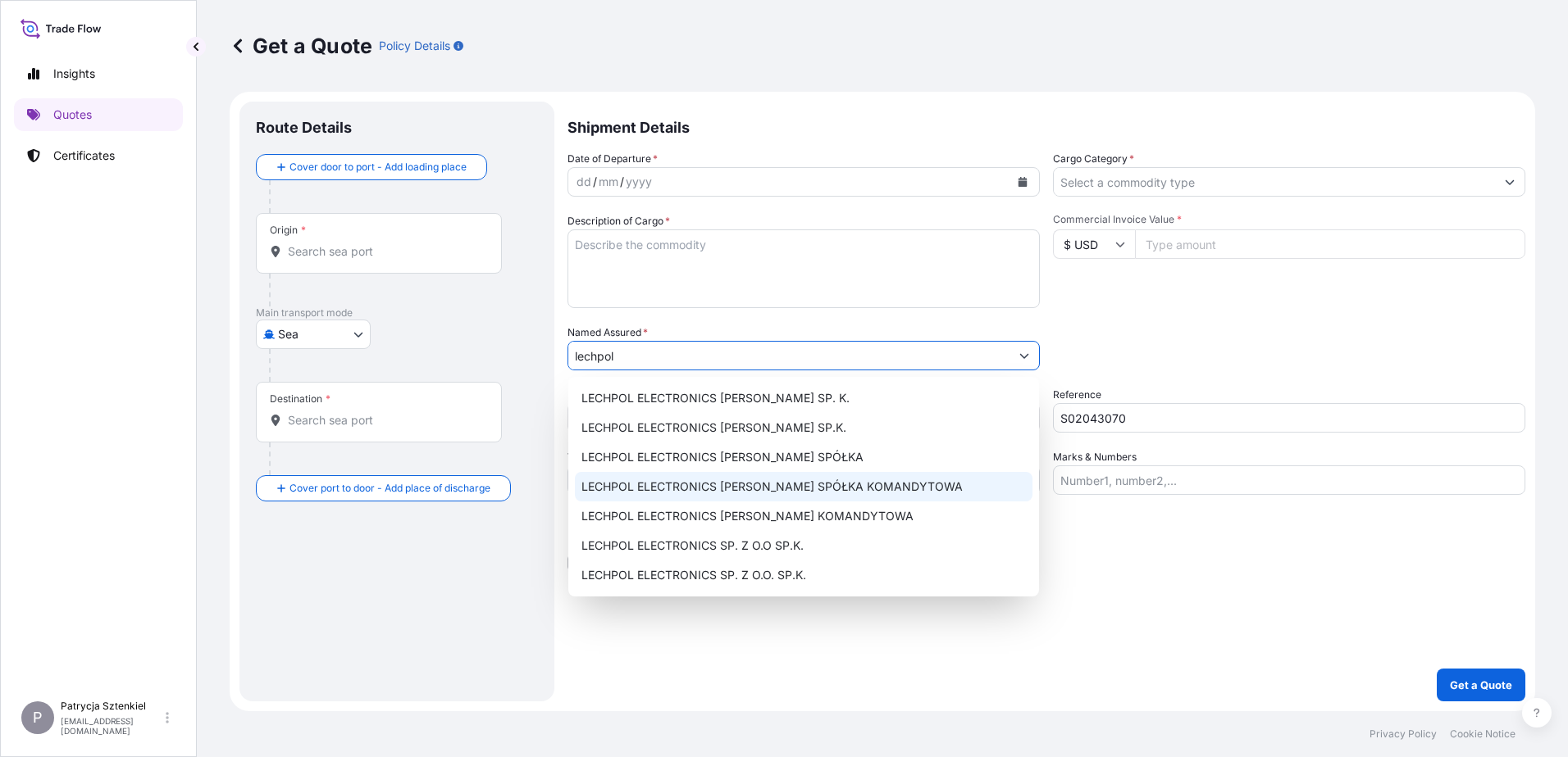
click at [757, 490] on span "LECHPOL ELECTRONICS [PERSON_NAME] SPÓŁKA KOMANDYTOWA" at bounding box center [772, 487] width 382 height 17
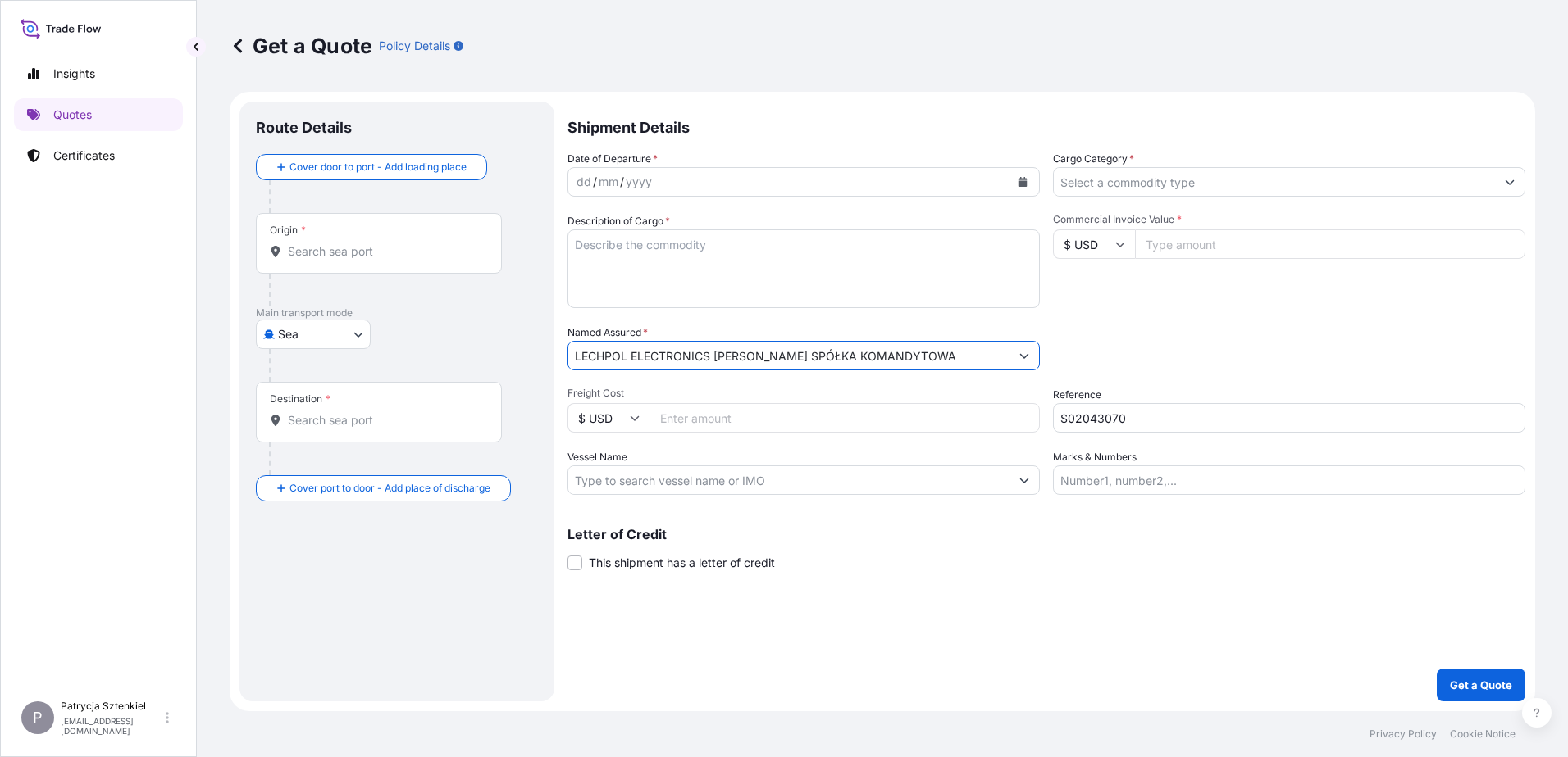
type input "LECHPOL ELECTRONICS [PERSON_NAME] SPÓŁKA KOMANDYTOWA"
click at [1257, 244] on input "Commercial Invoice Value *" at bounding box center [1330, 244] width 391 height 30
type input "92000"
click at [320, 265] on div "Origin *" at bounding box center [379, 243] width 247 height 61
click at [320, 260] on input "Origin *" at bounding box center [385, 251] width 193 height 17
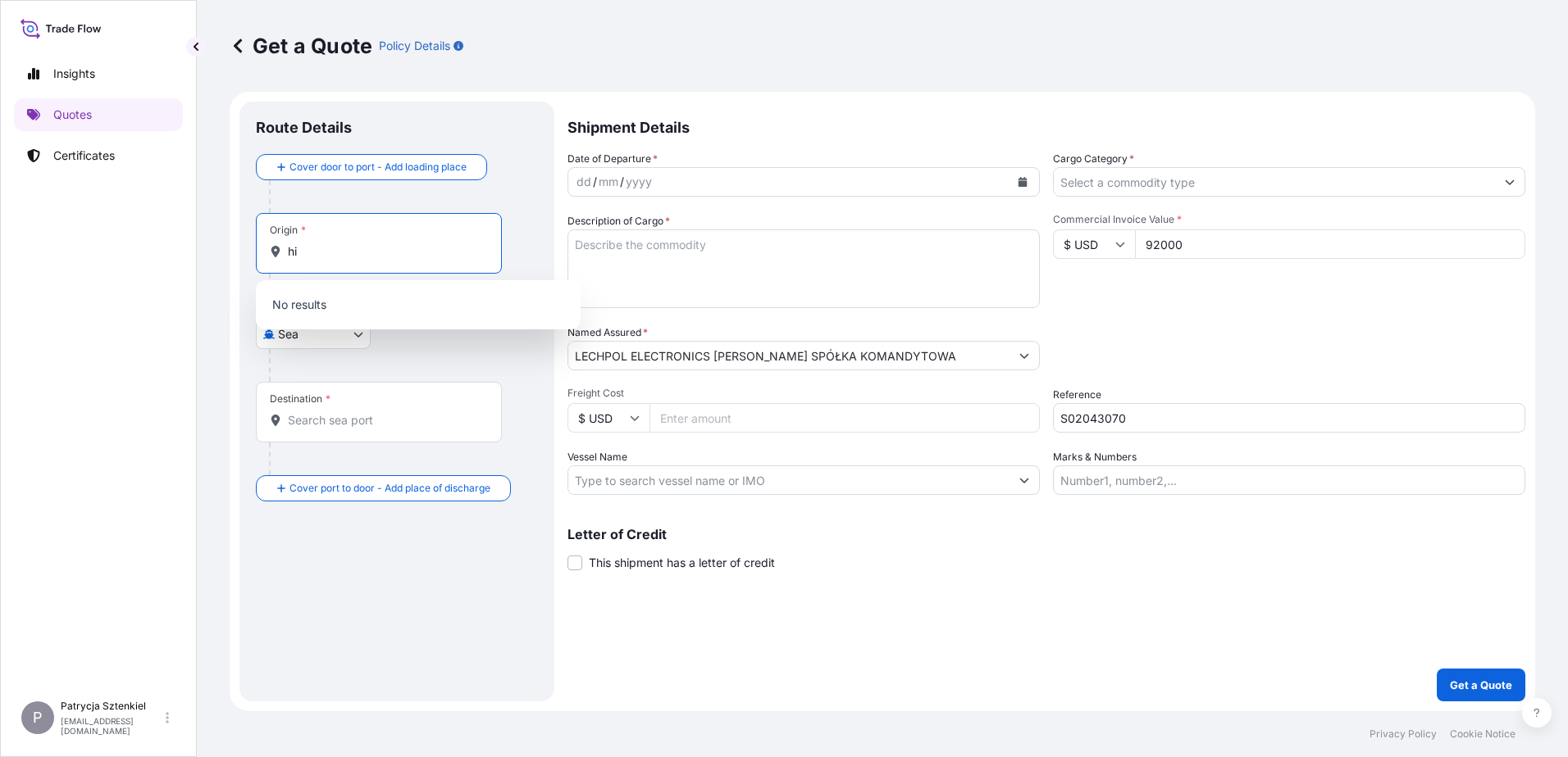
type input "h"
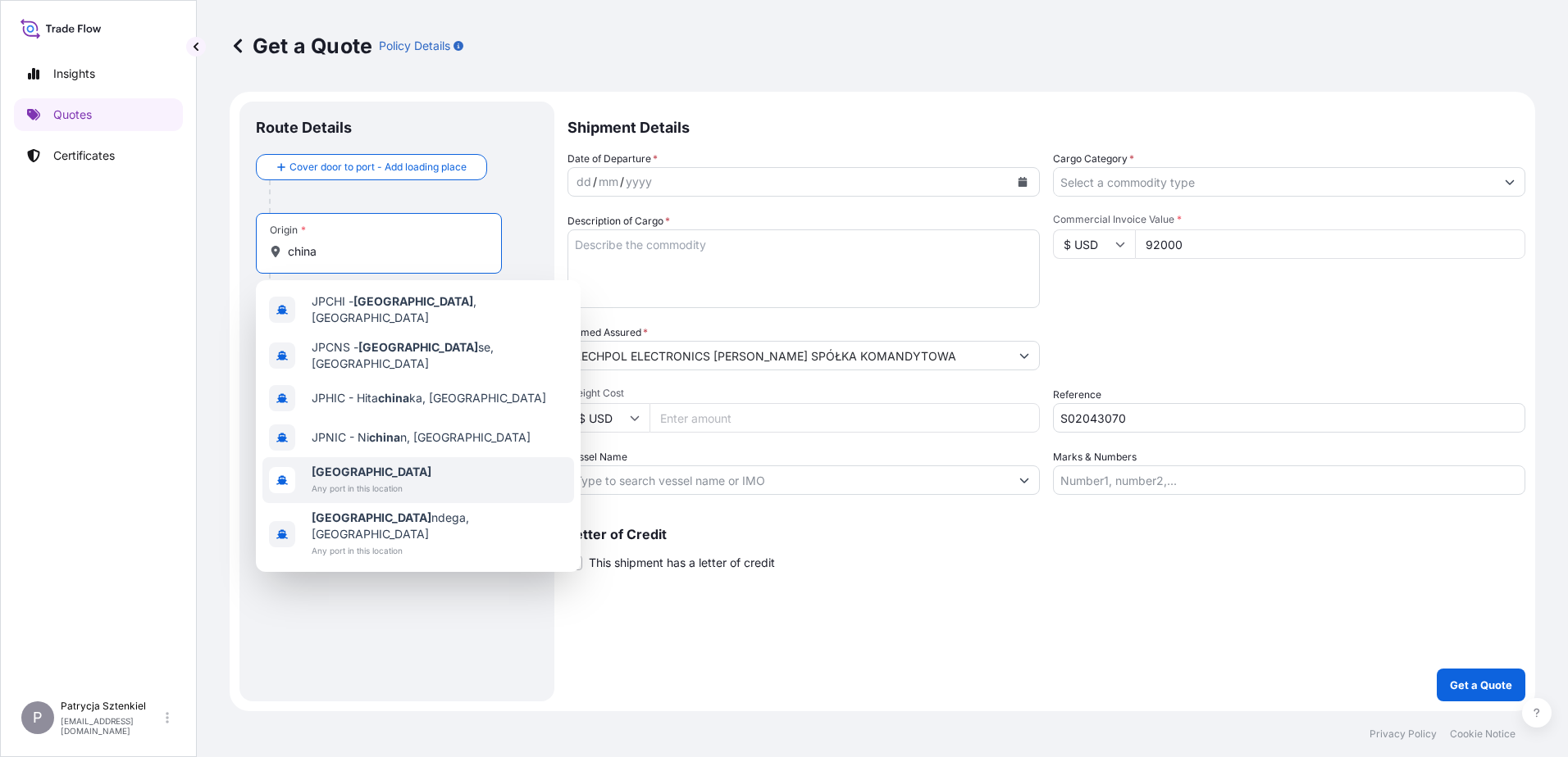
click at [351, 464] on span "[GEOGRAPHIC_DATA]" at bounding box center [371, 472] width 119 height 17
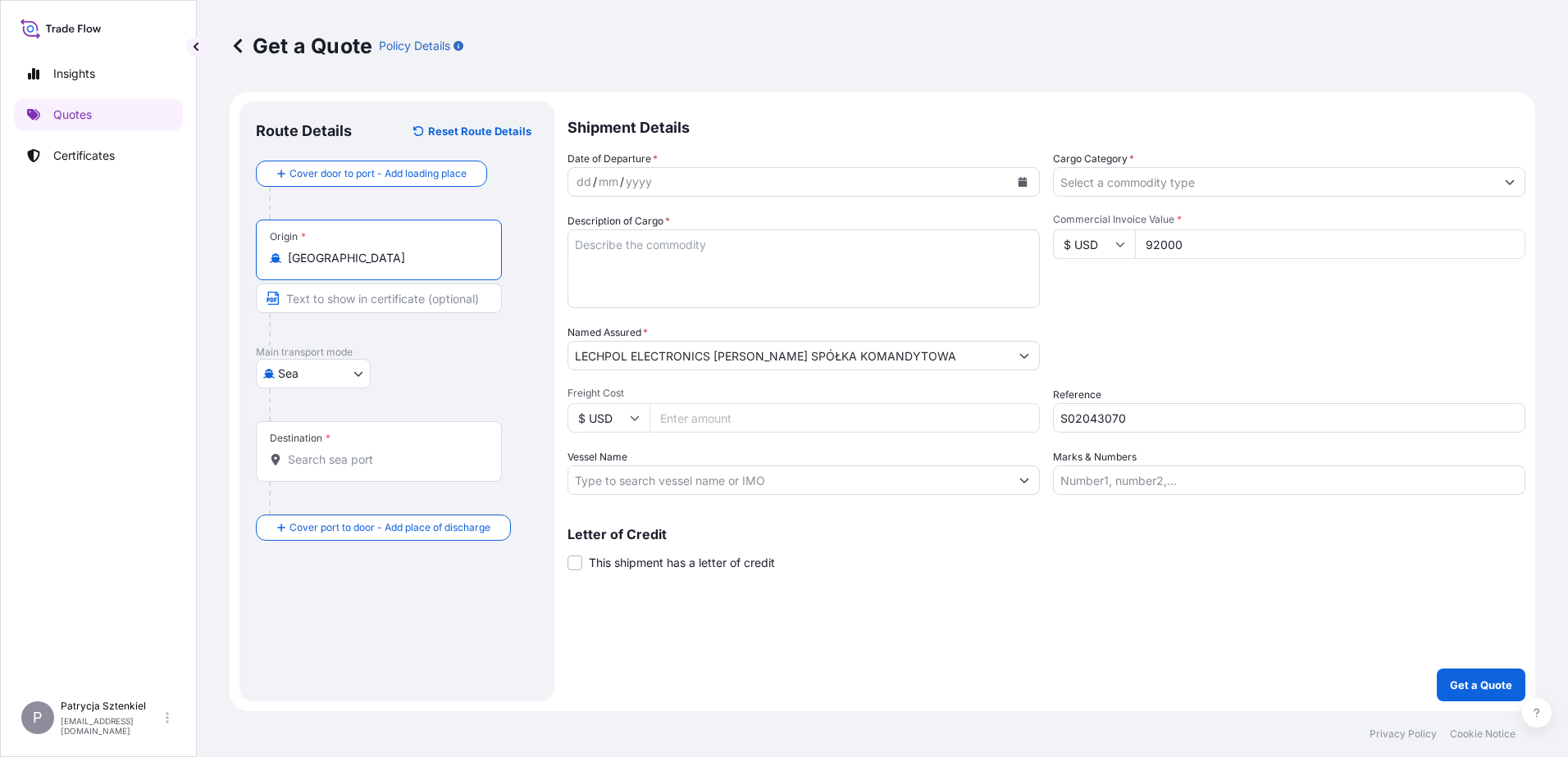
type input "[GEOGRAPHIC_DATA]"
click at [335, 470] on div "Destination *" at bounding box center [379, 451] width 247 height 61
click at [335, 468] on input "Destination *" at bounding box center [385, 459] width 193 height 17
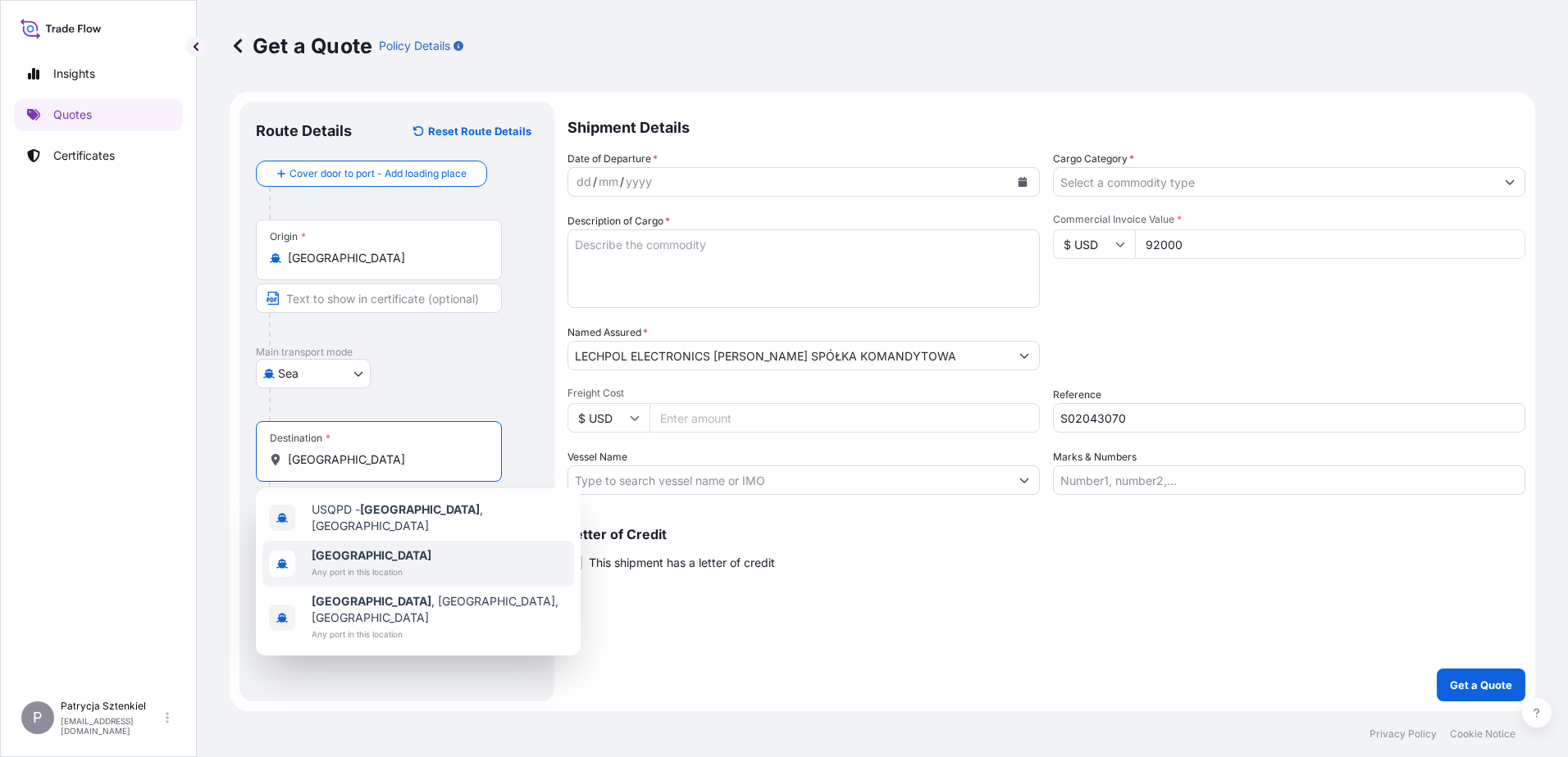
click at [362, 568] on span "Any port in this location" at bounding box center [371, 572] width 119 height 17
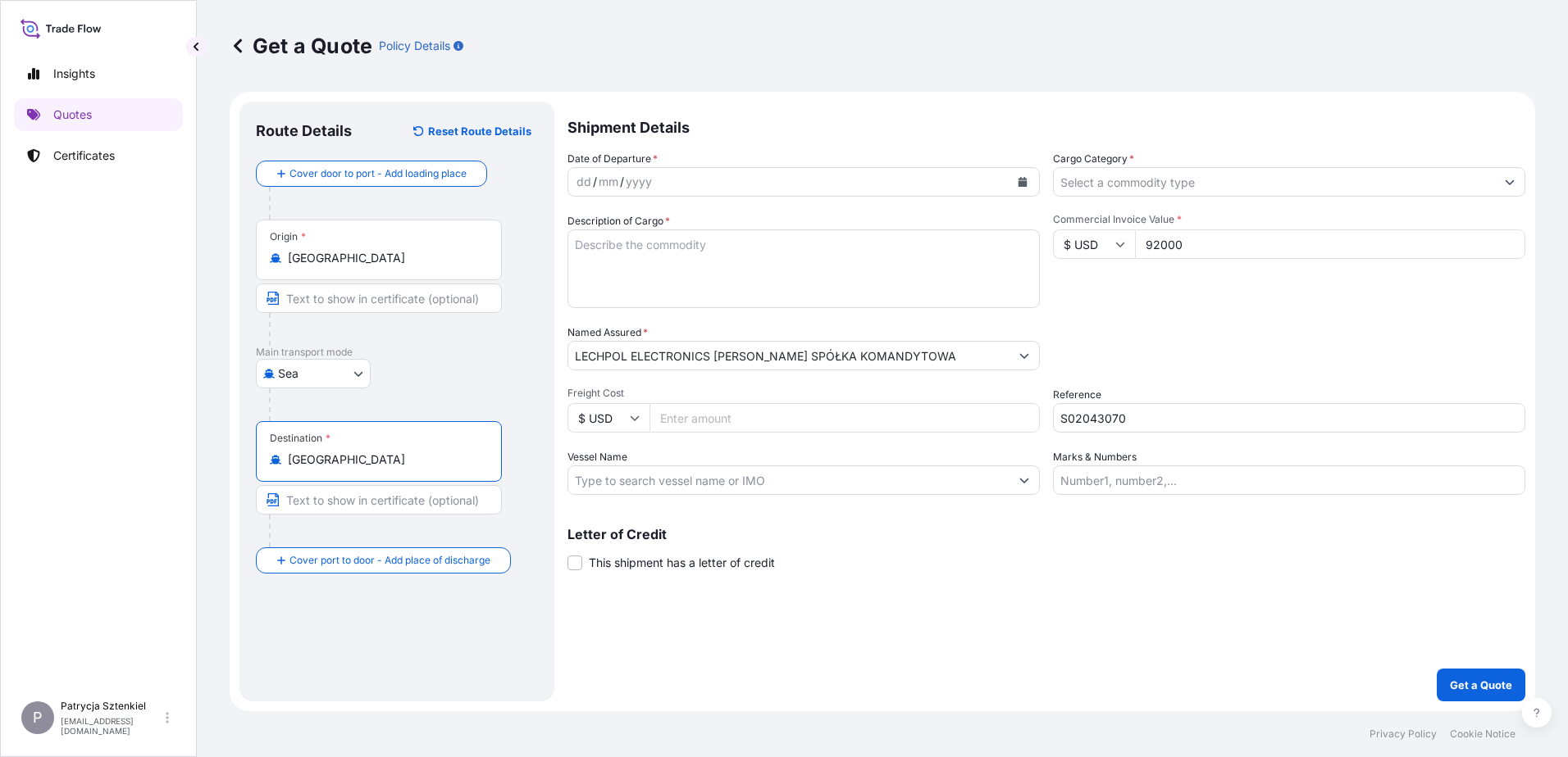
type input "[GEOGRAPHIC_DATA]"
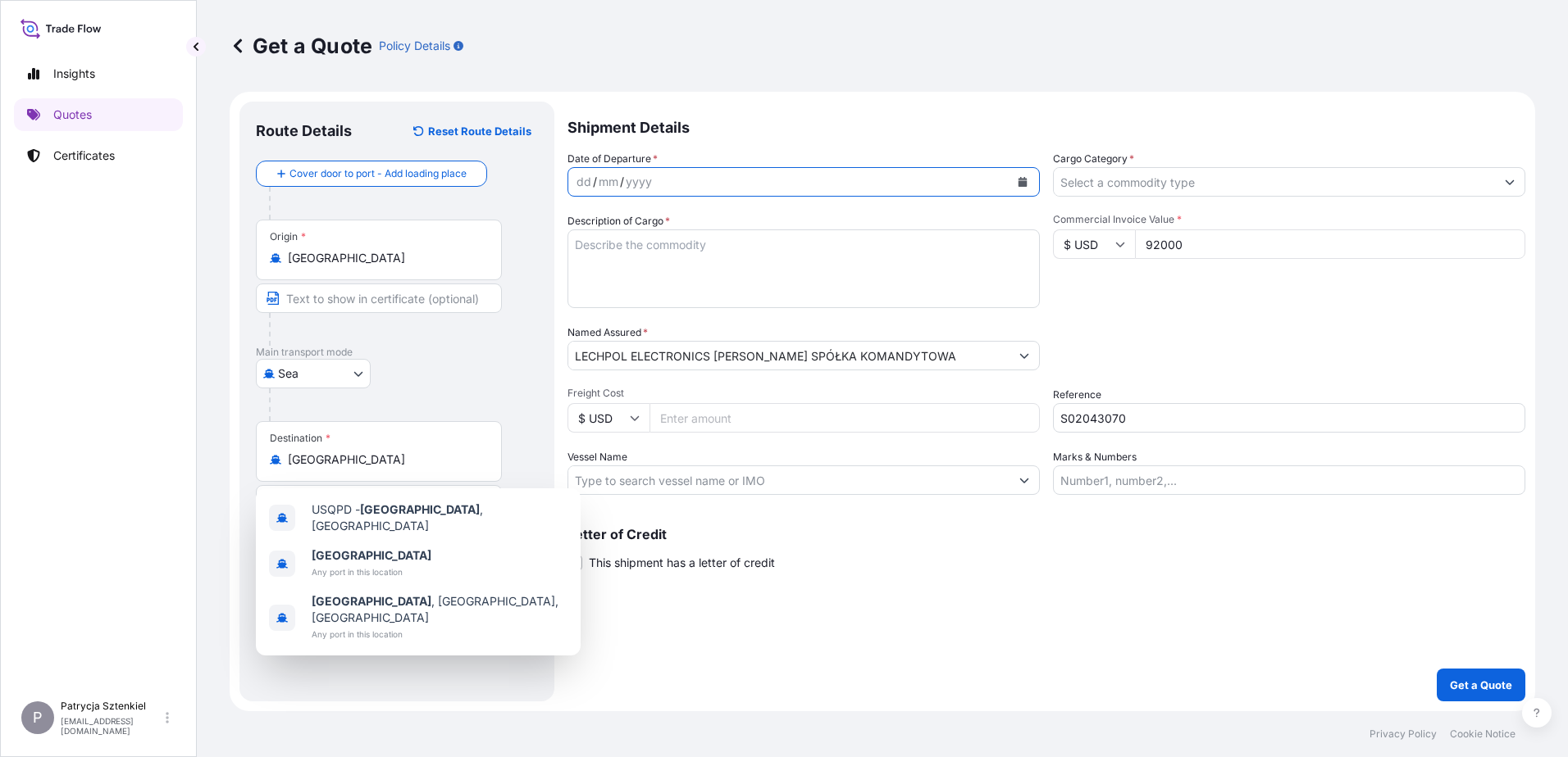
click at [1021, 175] on button "Calendar" at bounding box center [1023, 181] width 27 height 27
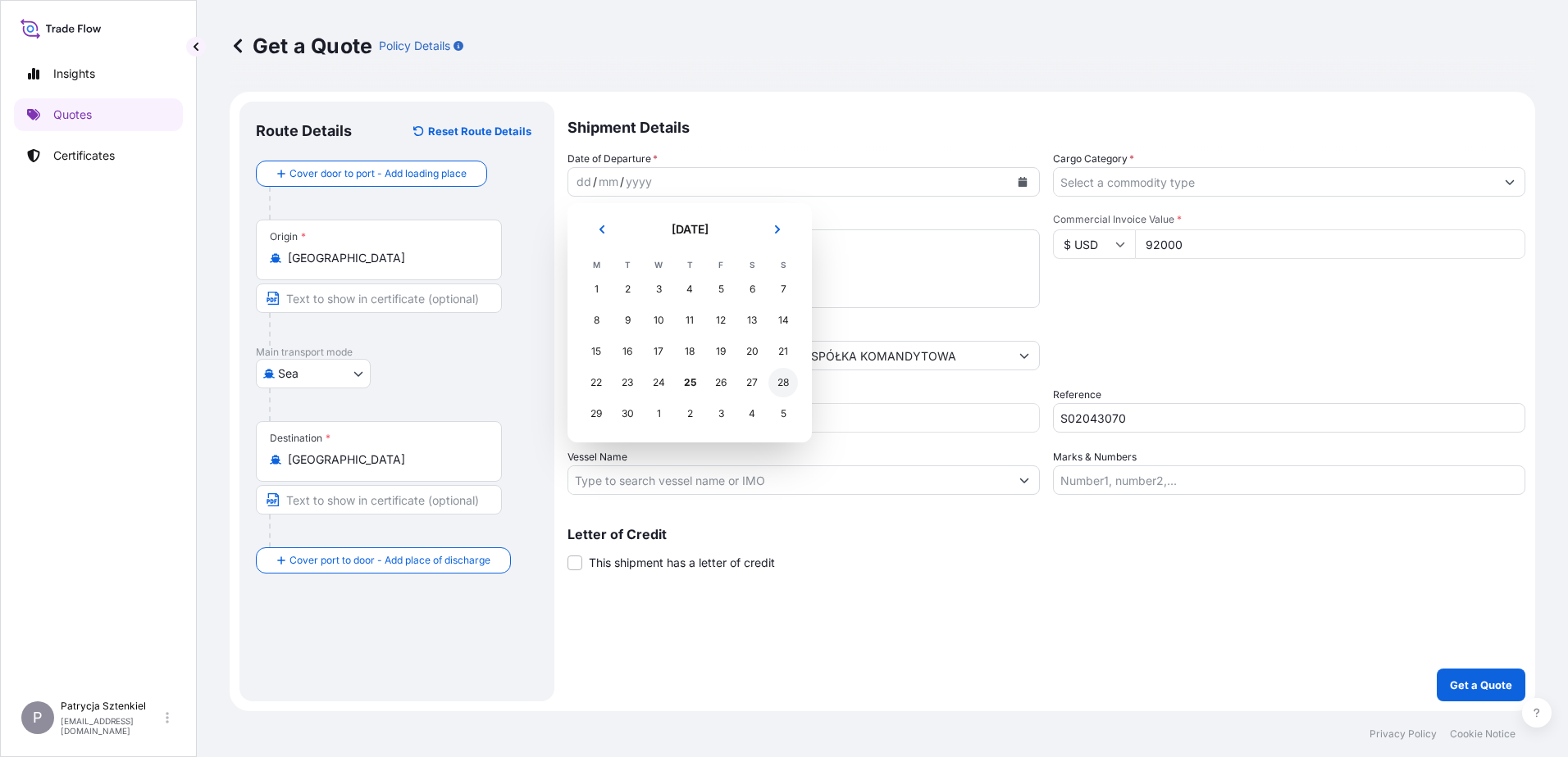
click at [783, 388] on div "28" at bounding box center [783, 382] width 30 height 30
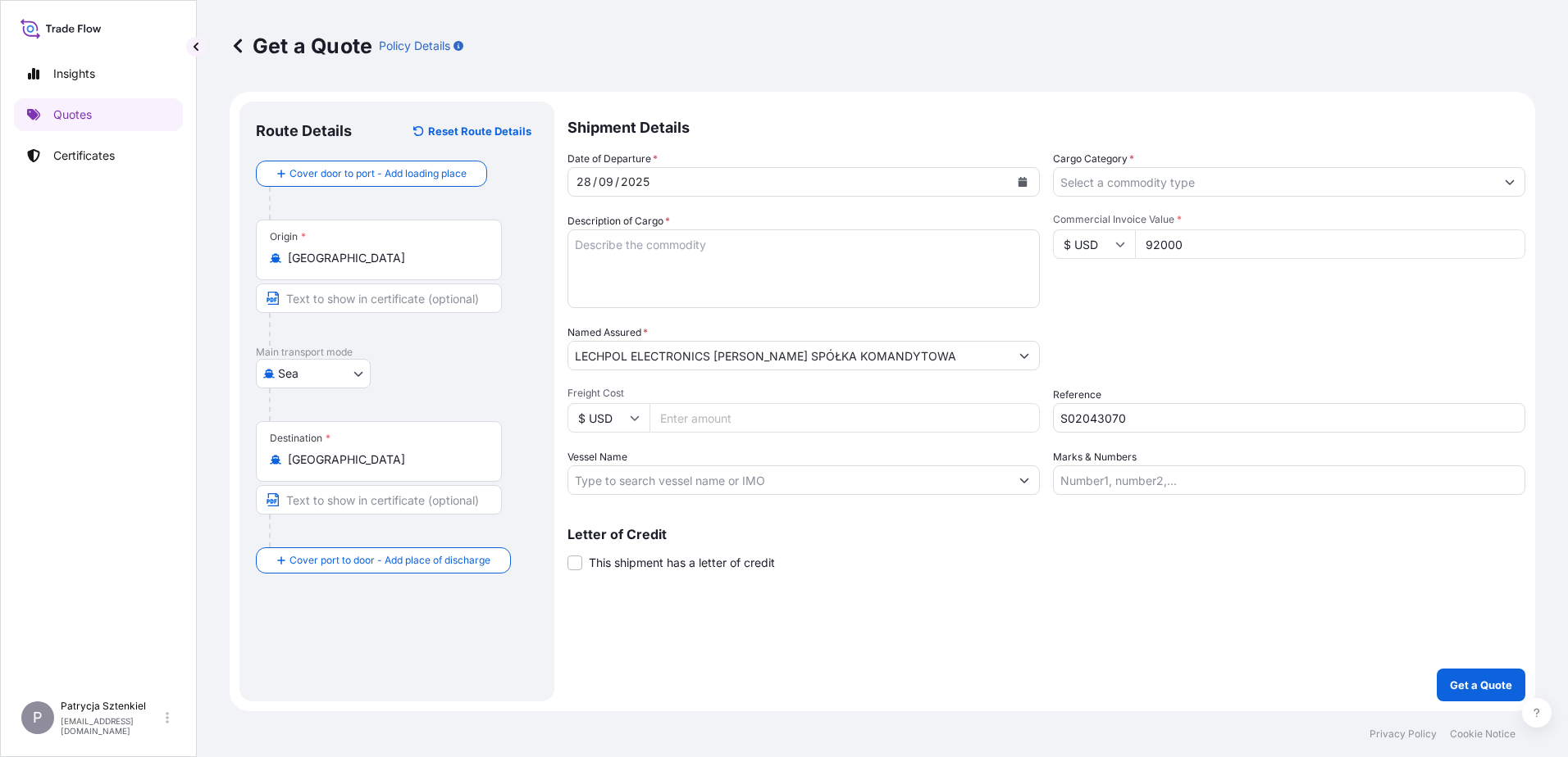
click at [678, 275] on textarea "Description of Cargo *" at bounding box center [804, 269] width 472 height 79
paste textarea "COAXIAL CABLE"
click at [632, 285] on textarea "COAXIAL CABLE" at bounding box center [804, 269] width 472 height 79
type textarea "COAXIAL CABLE 1088 ctn, 19865 kg, 52,81 cbm"
click at [1351, 175] on input "Cargo Category *" at bounding box center [1274, 182] width 441 height 30
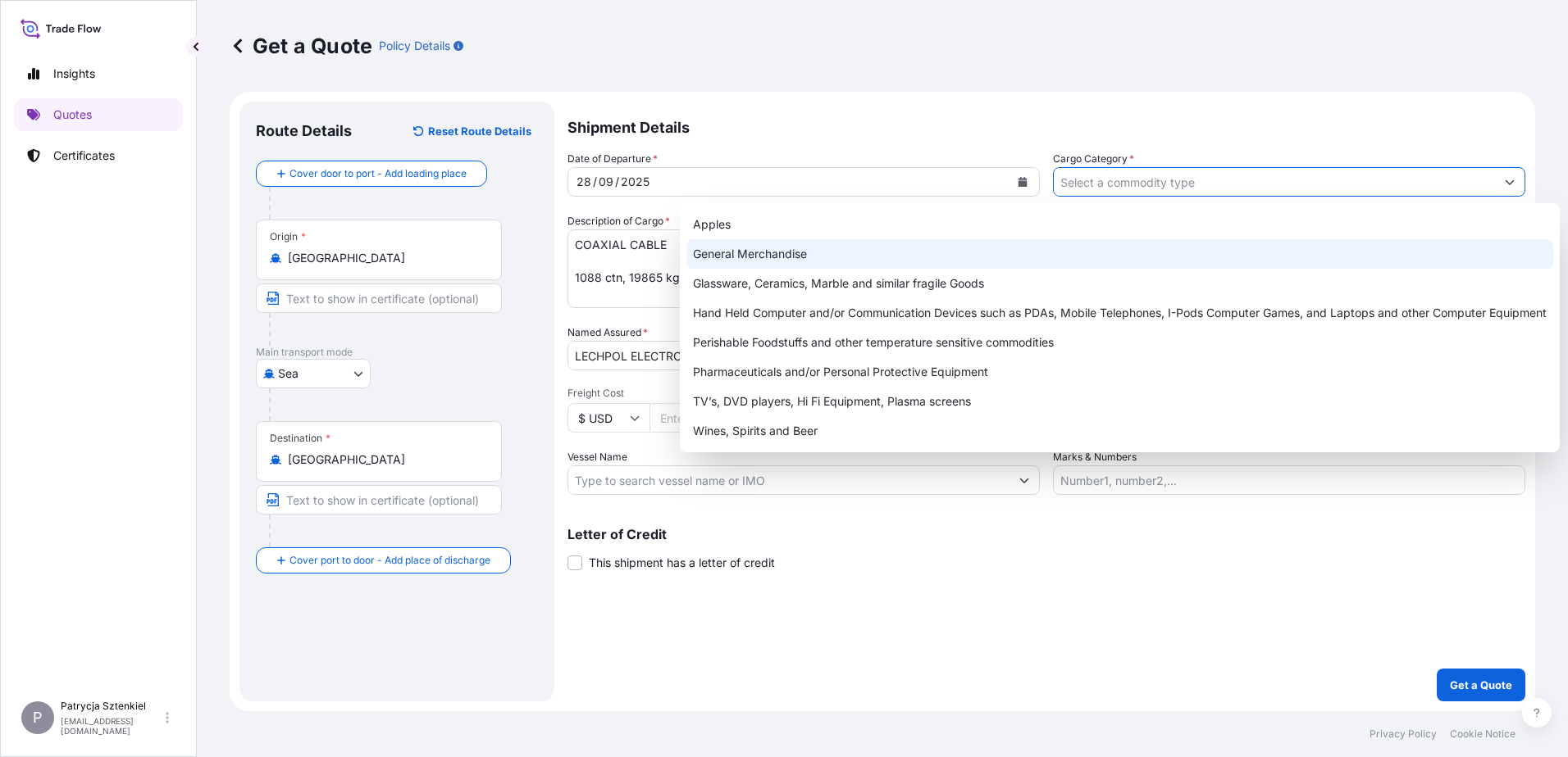
click at [809, 253] on div "General Merchandise" at bounding box center [1119, 254] width 867 height 30
type input "General Merchandise"
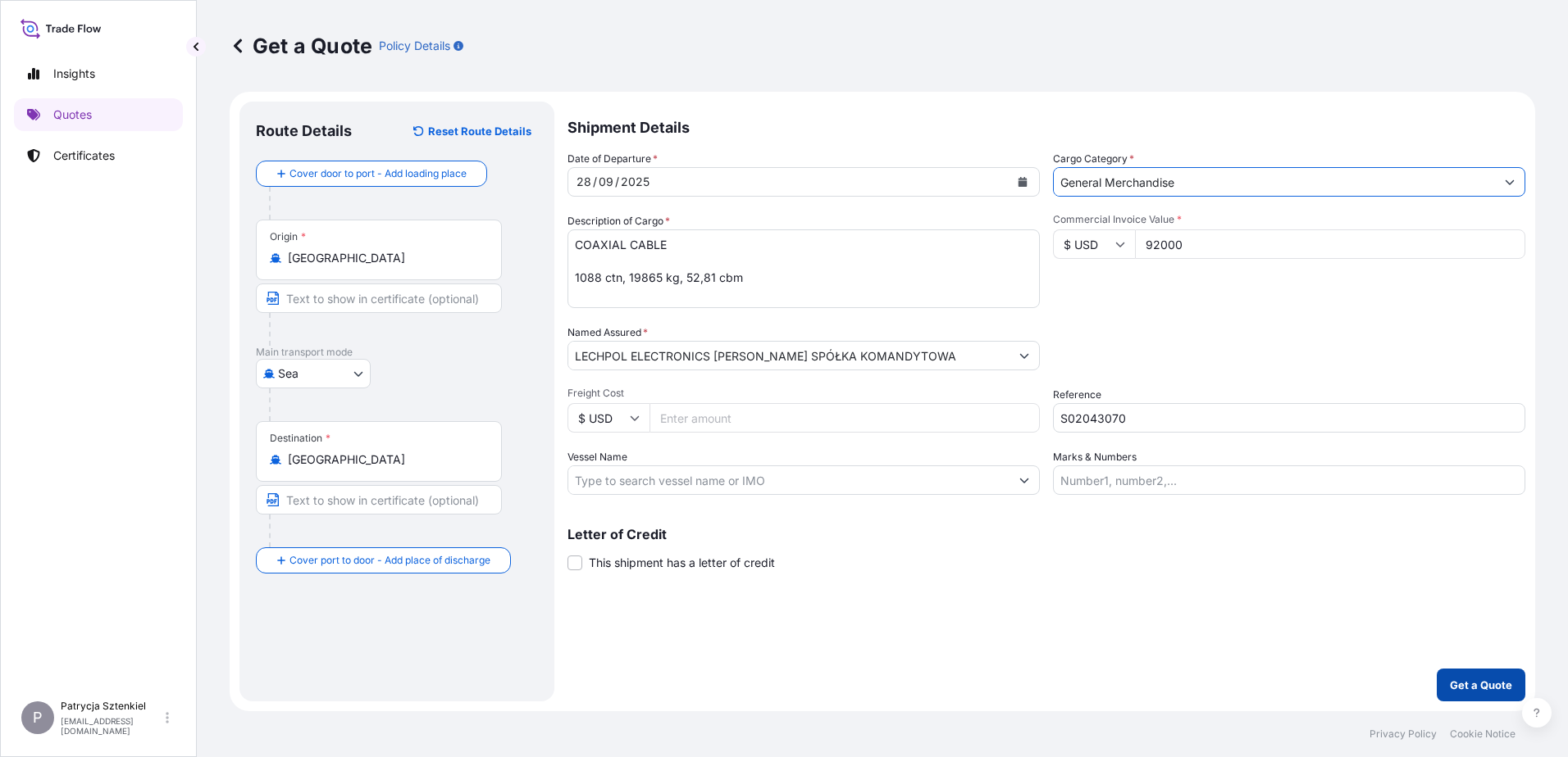
click at [1480, 671] on button "Get a Quote" at bounding box center [1481, 685] width 89 height 33
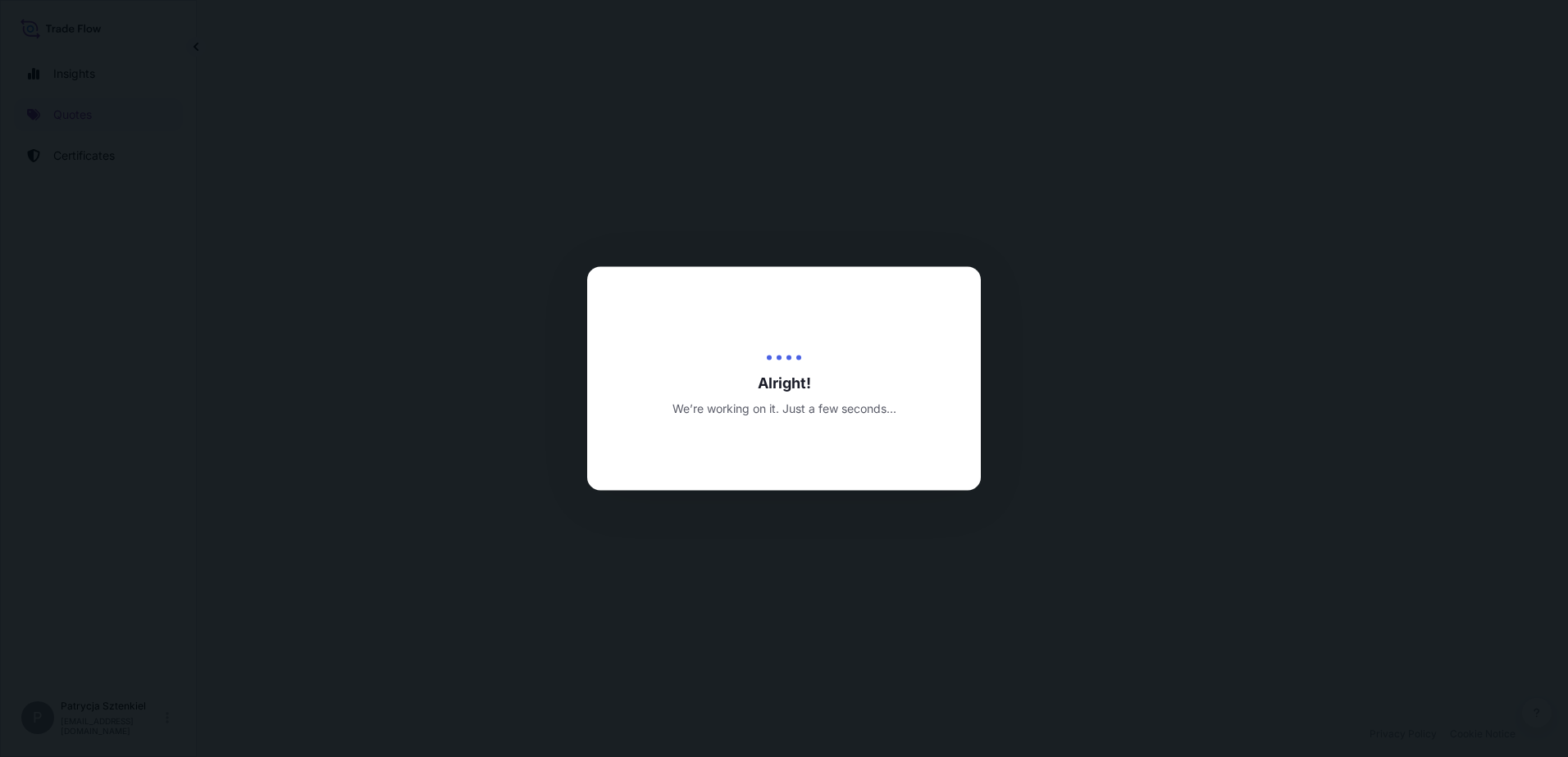
select select "Sea"
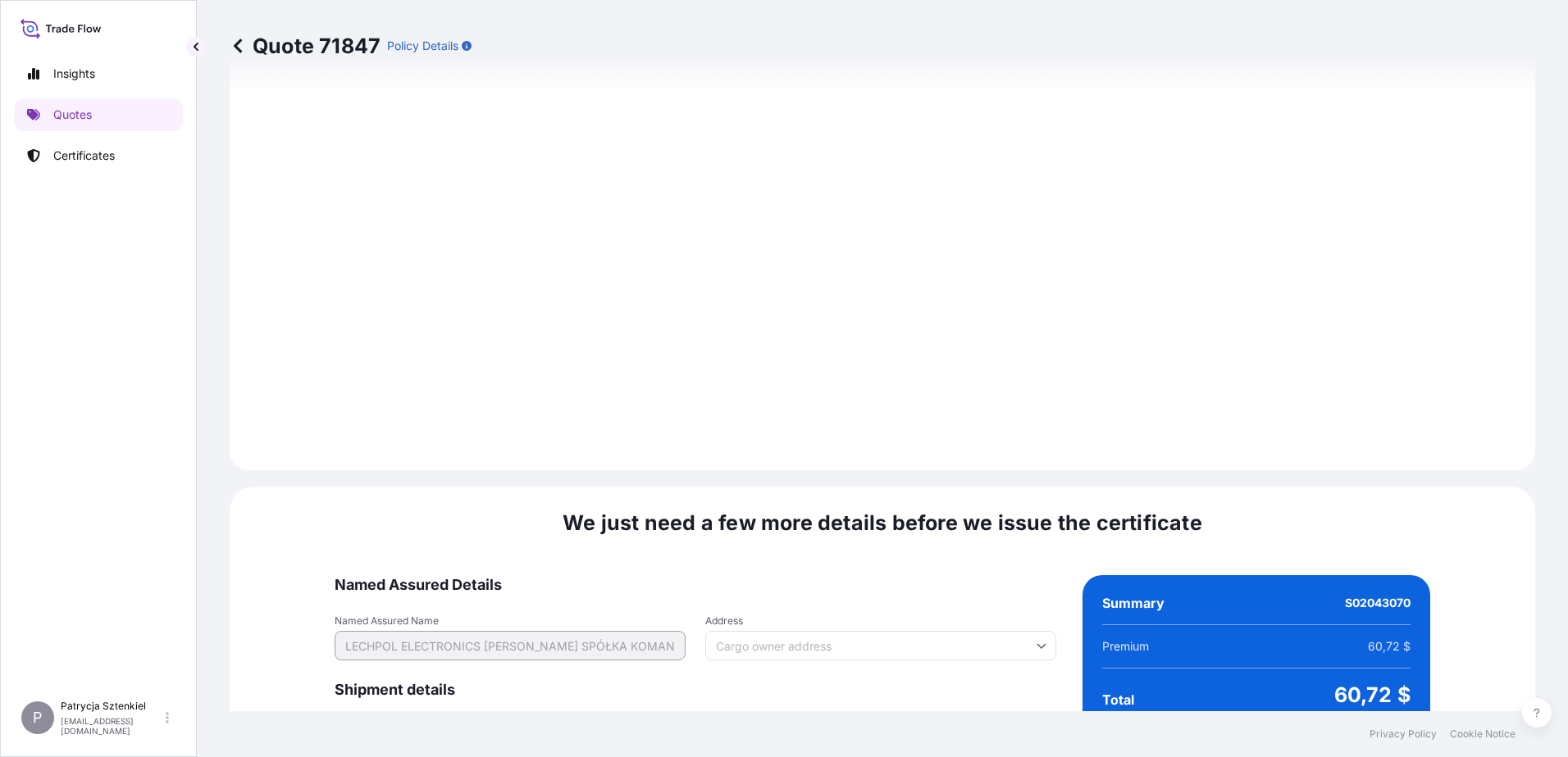
scroll to position [1745, 0]
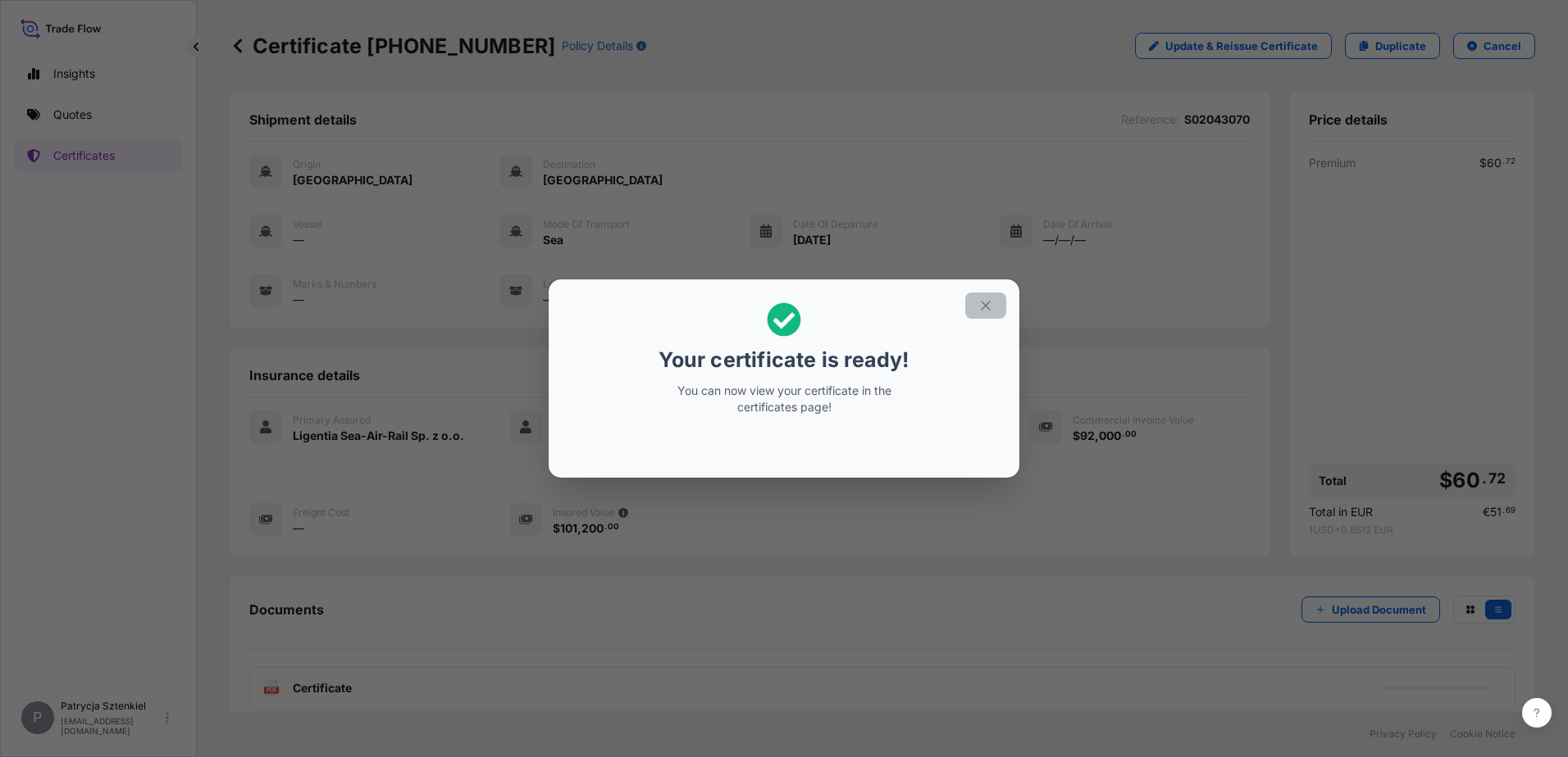
click at [989, 313] on button "button" at bounding box center [986, 306] width 41 height 27
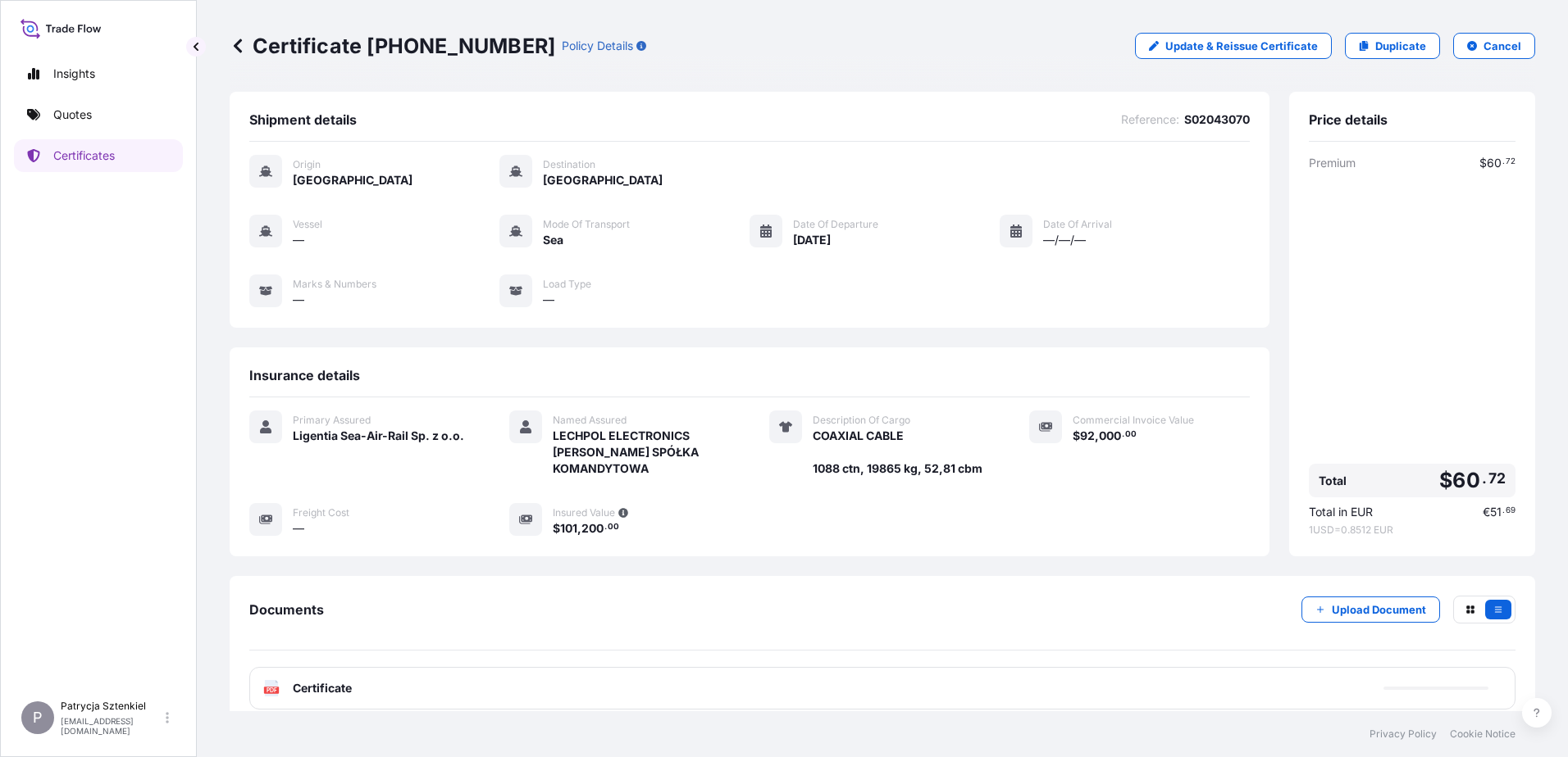
drag, startPoint x: 250, startPoint y: 49, endPoint x: 259, endPoint y: 51, distance: 9.2
click at [259, 51] on p "Certificate [PHONE_NUMBER]" at bounding box center [392, 45] width 325 height 27
drag, startPoint x: 255, startPoint y: 46, endPoint x: 511, endPoint y: 59, distance: 256.3
click at [511, 59] on div "Certificate [PHONE_NUMBER] Policy Details Update & Reissue Certificate Duplicat…" at bounding box center [883, 45] width 1306 height 92
copy p "Certificate [PHONE_NUMBER]"
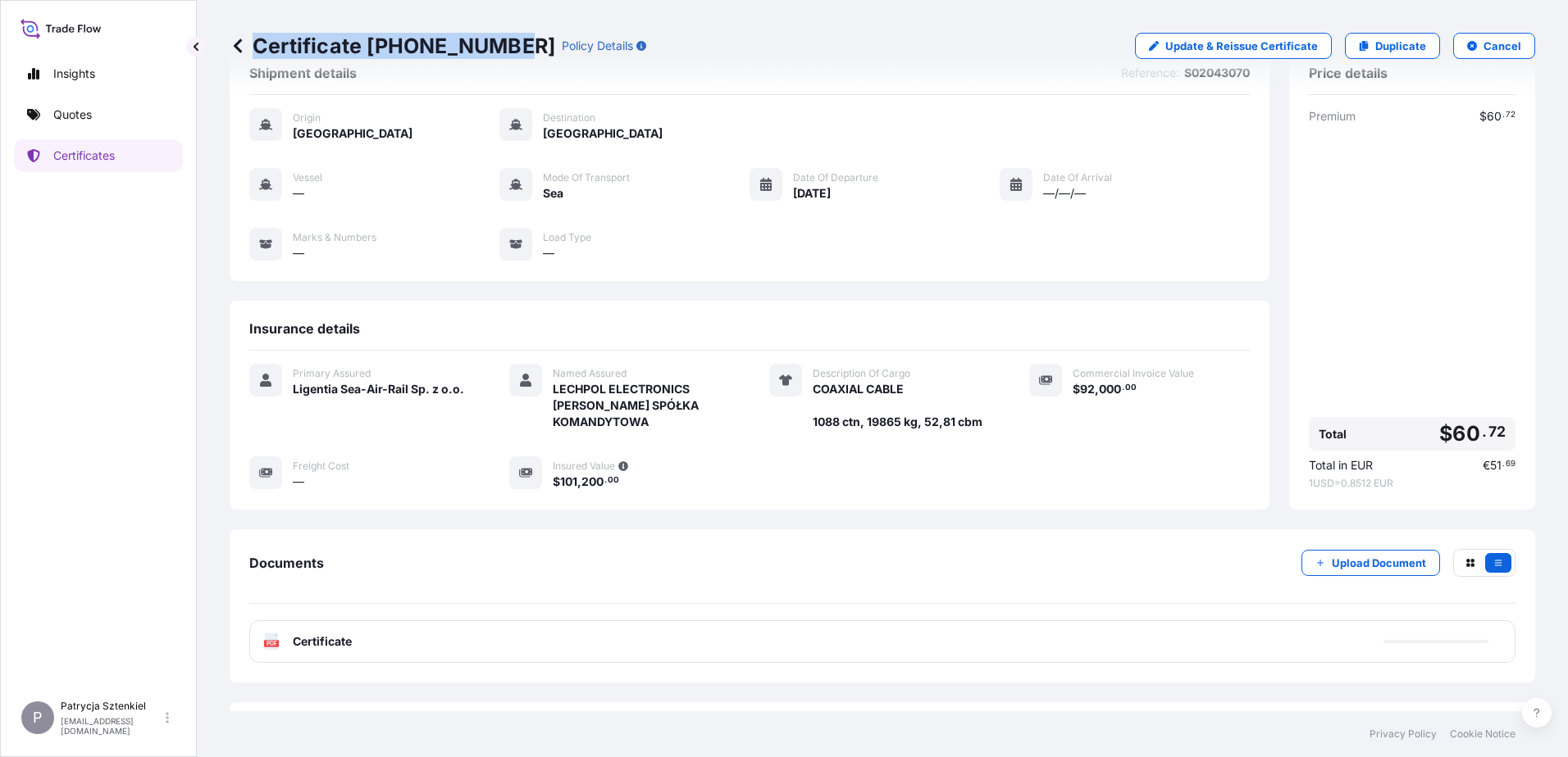
scroll to position [90, 0]
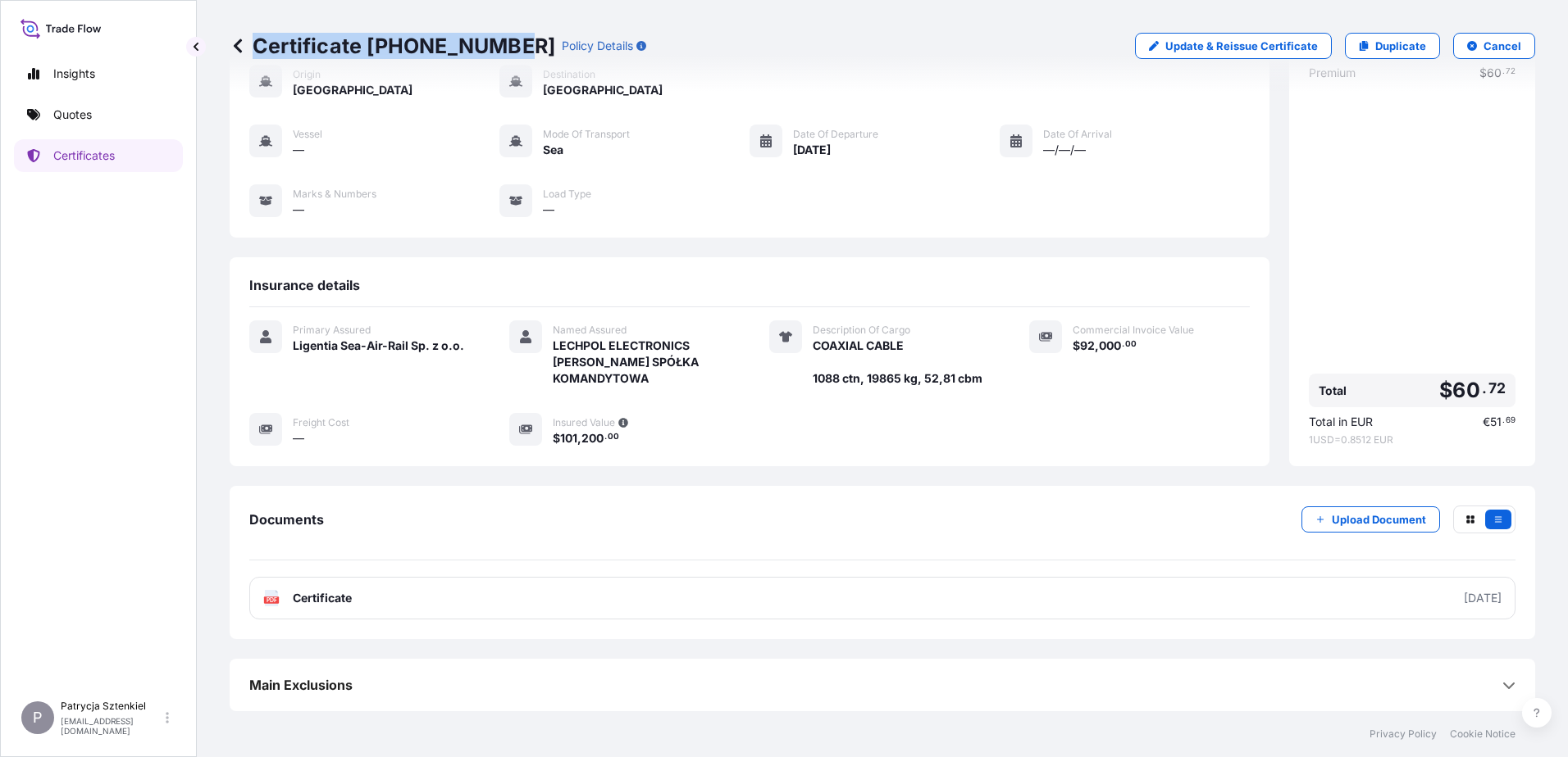
click at [583, 602] on link "PDF Certificate [DATE]" at bounding box center [883, 598] width 1266 height 42
click at [85, 111] on p "Quotes" at bounding box center [72, 114] width 38 height 17
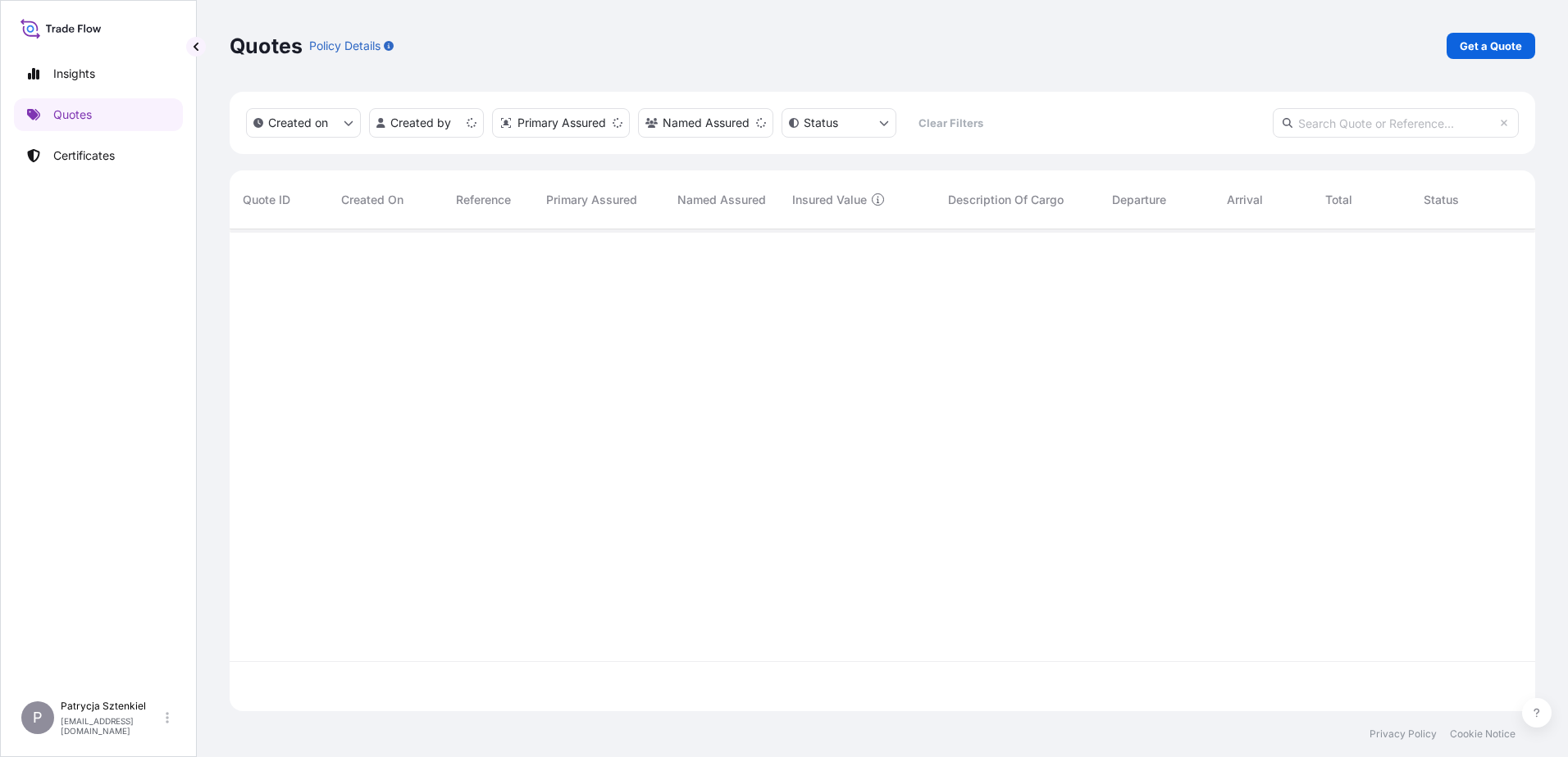
scroll to position [479, 1294]
click at [1556, 62] on div "Quotes Policy Details Get a Quote Created on Created by Primary Assured Named A…" at bounding box center [883, 356] width 1372 height 712
click at [1500, 43] on p "Get a Quote" at bounding box center [1490, 45] width 62 height 17
select select "Sea"
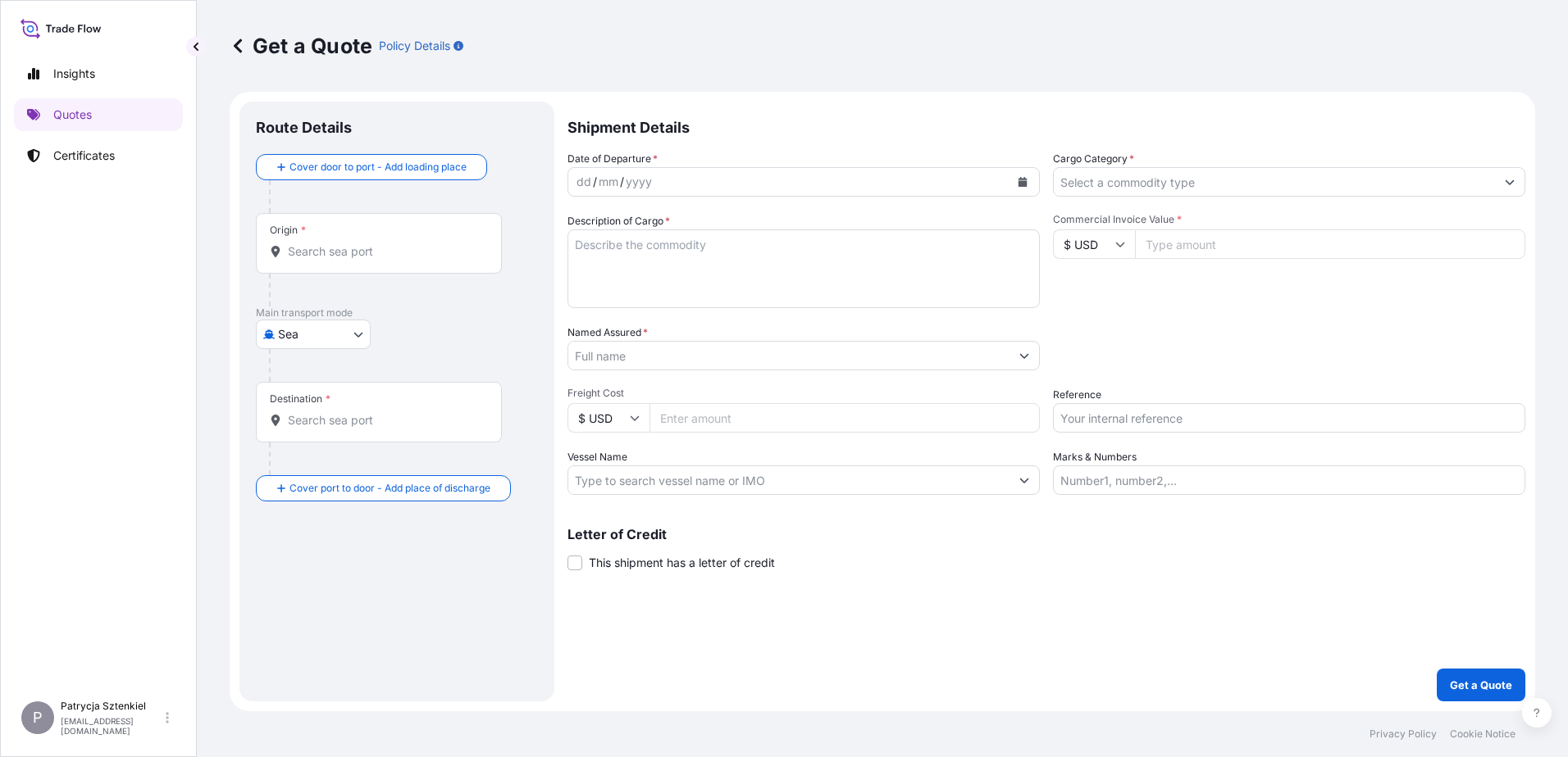
click at [654, 232] on textarea "Description of Cargo *" at bounding box center [804, 269] width 472 height 79
paste textarea "P250703 ZZW/00031/07/2025/ZAR_DIM"
click at [853, 246] on textarea "P250703 ZZW/00031/07/2025/ZAR_DIM -" at bounding box center [804, 269] width 472 height 79
paste textarea "HLBU1641750"
click at [598, 295] on textarea "P250703 ZZW/00031/07/2025/ZAR_DIM - HLBU1641750" at bounding box center [804, 269] width 472 height 79
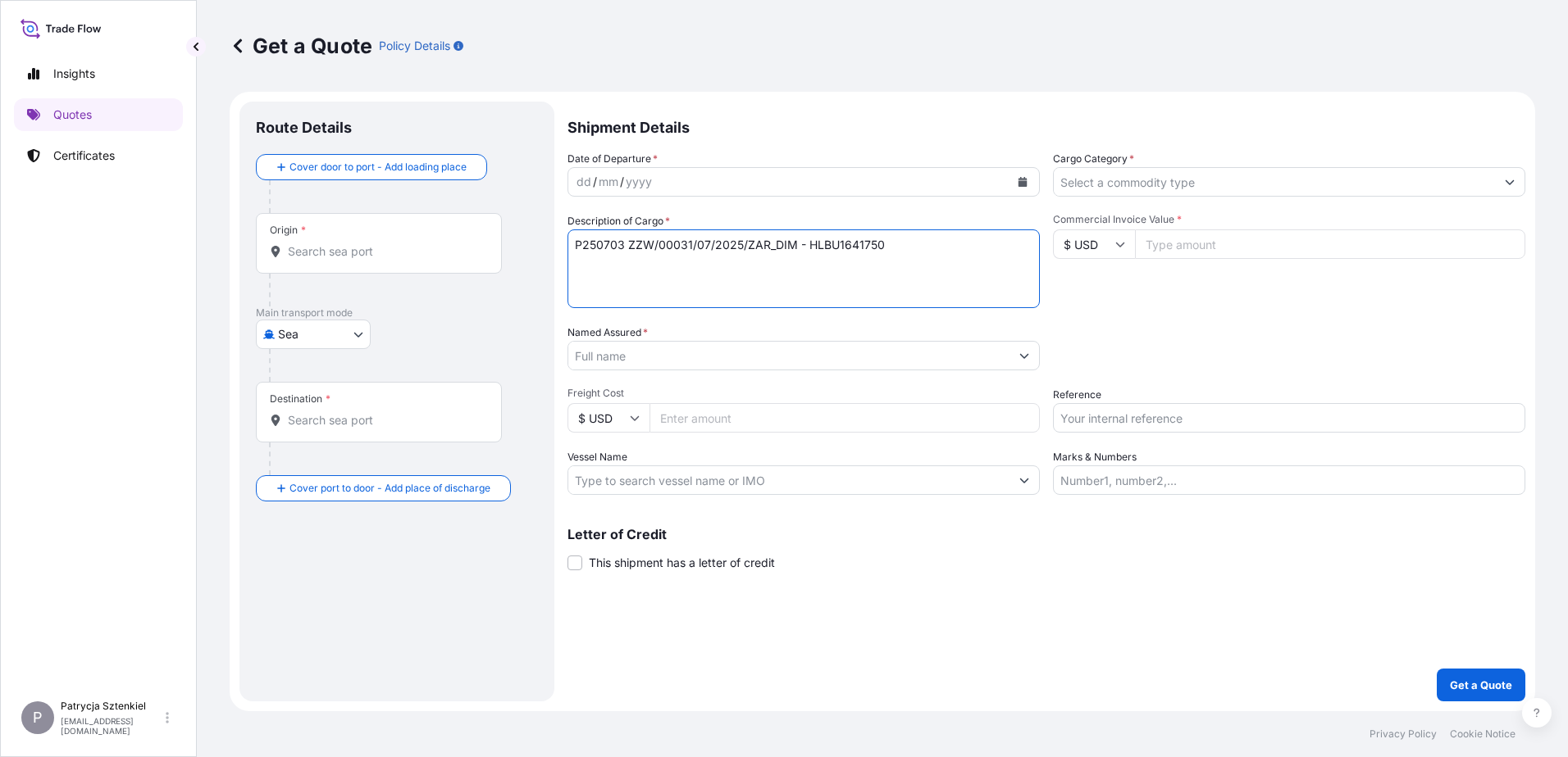
paste textarea "P250706 ZZW/00032/07/2025/ZAR_DIM"
click at [833, 305] on textarea "P250703 ZZW/00031/07/2025/ZAR_DIM - HLBU1641750 P250706 ZZW/00032/07/2025/ZAR_D…" at bounding box center [804, 269] width 472 height 79
paste textarea "HLBU1326418"
type textarea "P250703 ZZW/00031/07/2025/ZAR_DIM - HLBU1641750 P250706 ZZW/00032/07/2025/ZAR_D…"
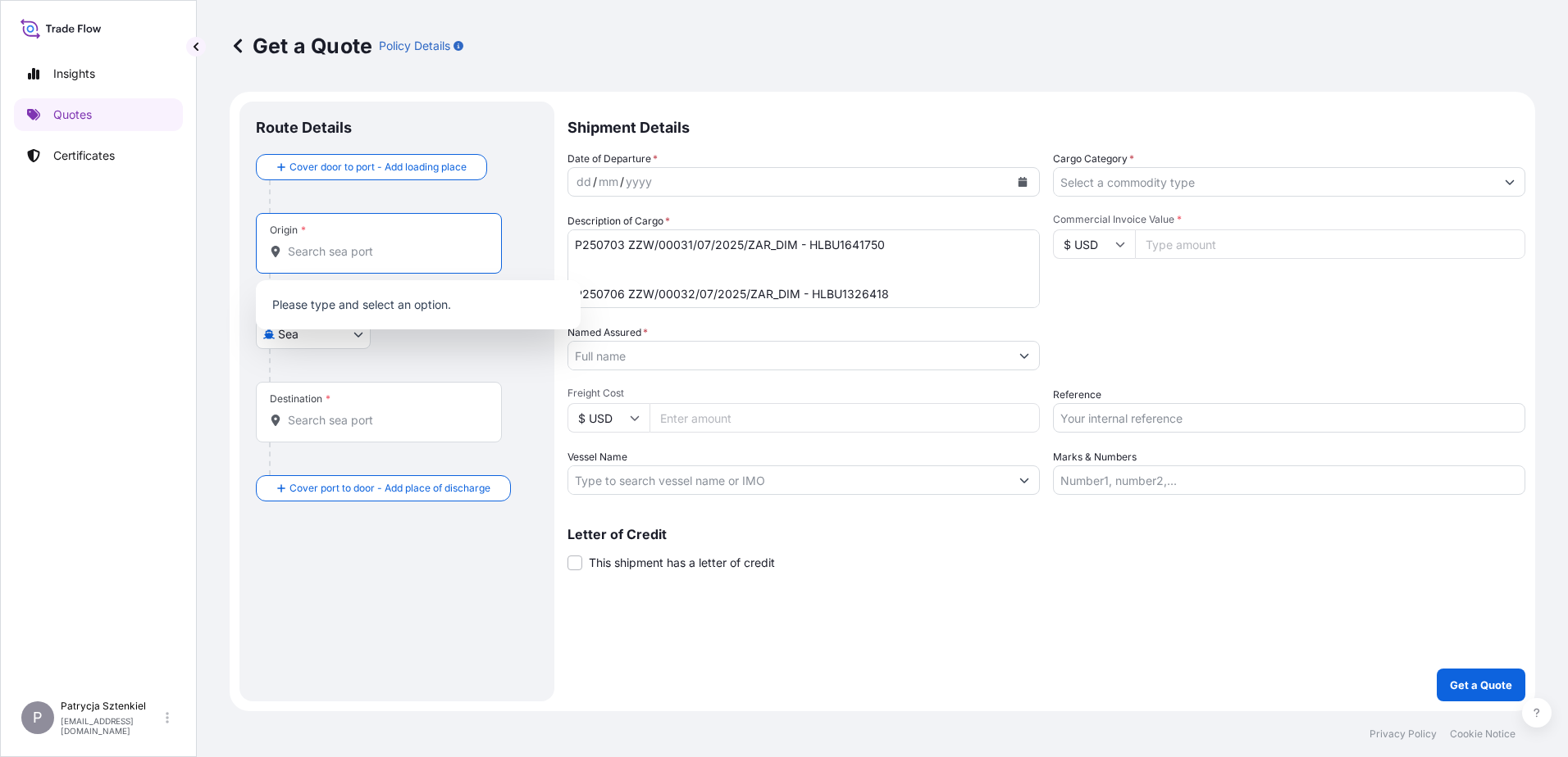
click at [306, 257] on input "Origin *" at bounding box center [385, 251] width 193 height 17
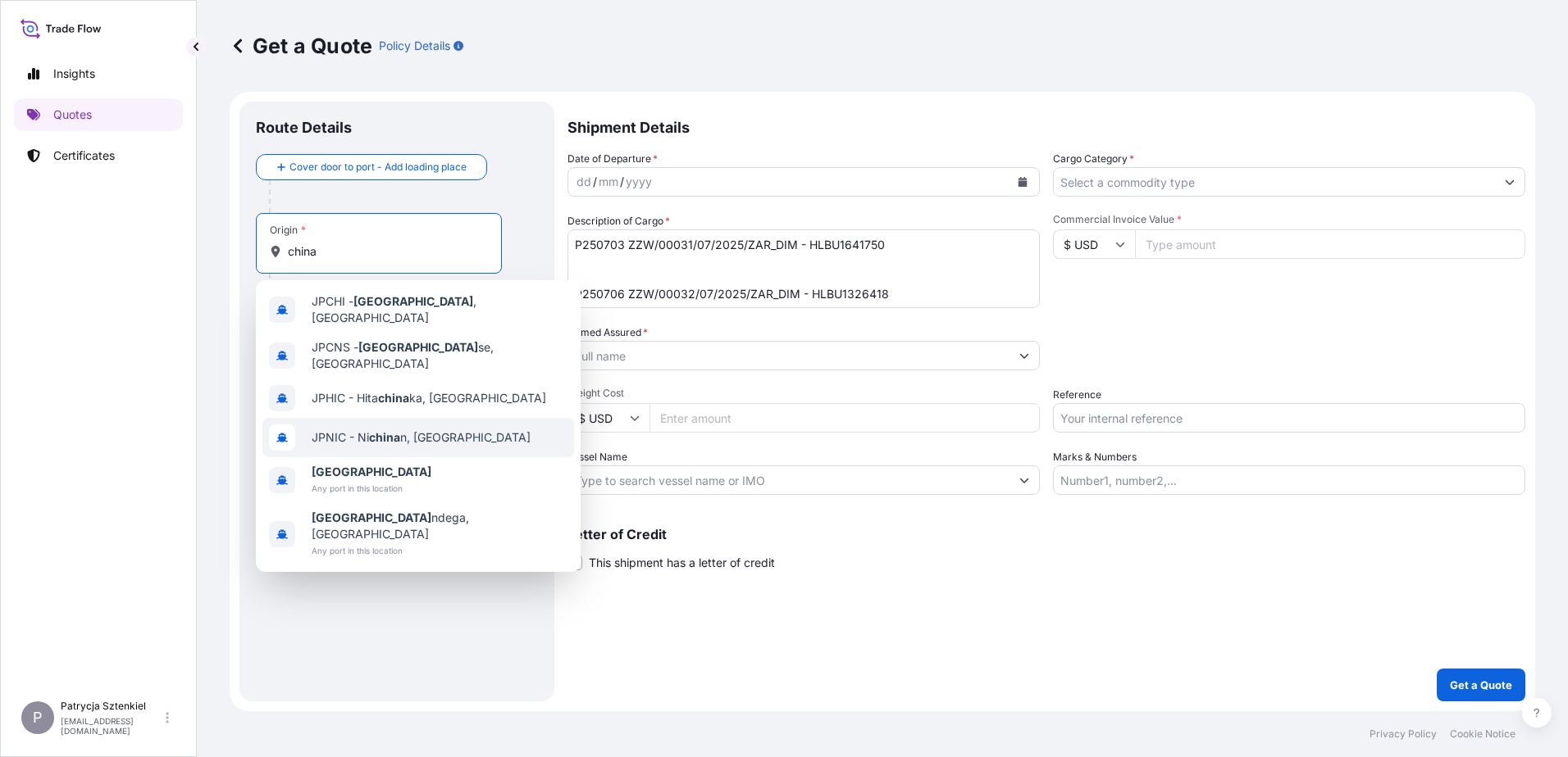
click at [344, 457] on div "[GEOGRAPHIC_DATA] Any port in this location" at bounding box center [418, 480] width 312 height 46
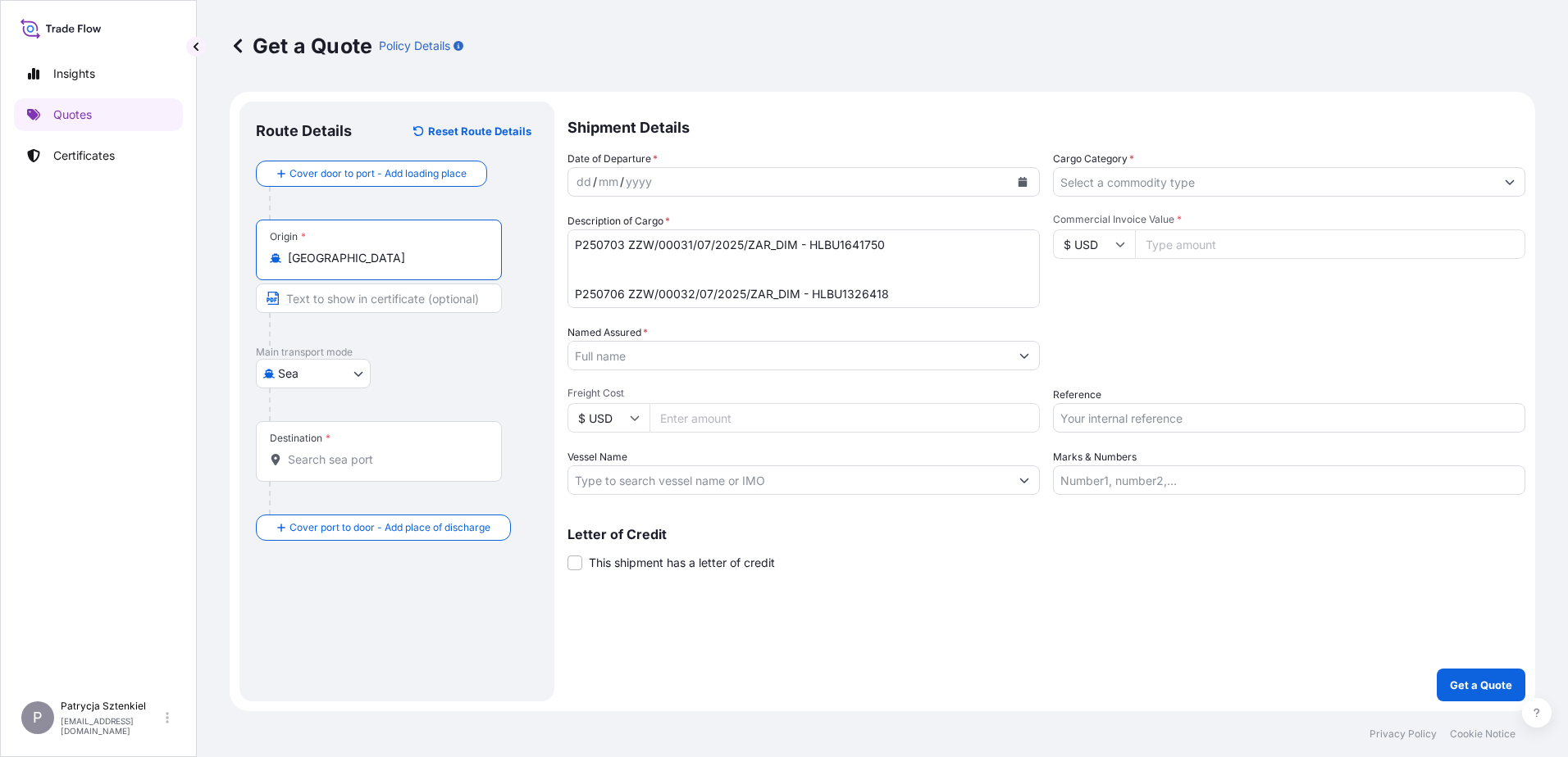
type input "[GEOGRAPHIC_DATA]"
click at [341, 475] on div "Destination *" at bounding box center [379, 451] width 247 height 61
click at [341, 468] on input "Destination *" at bounding box center [385, 459] width 193 height 17
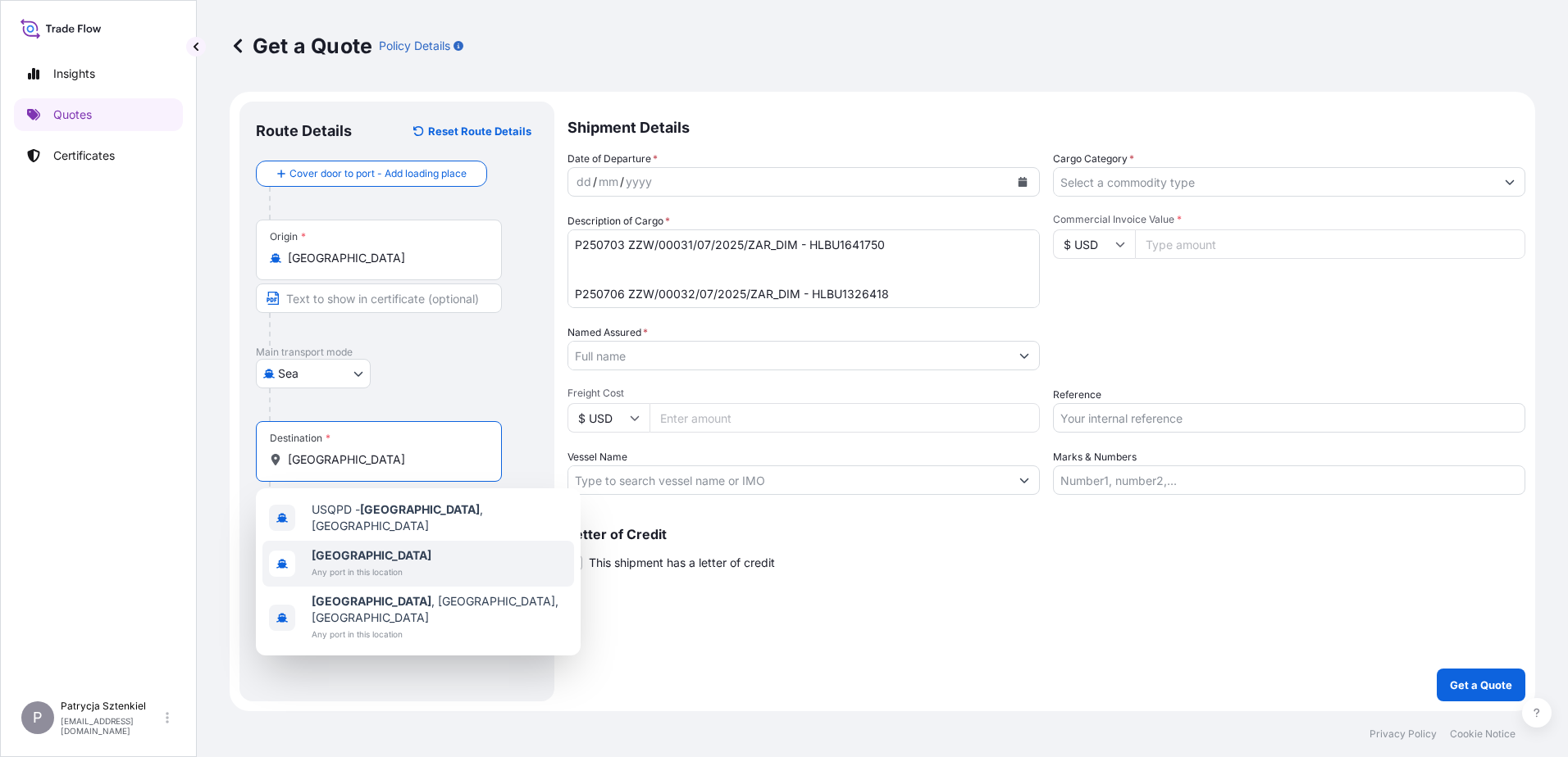
click at [378, 556] on span "[GEOGRAPHIC_DATA]" at bounding box center [371, 556] width 119 height 17
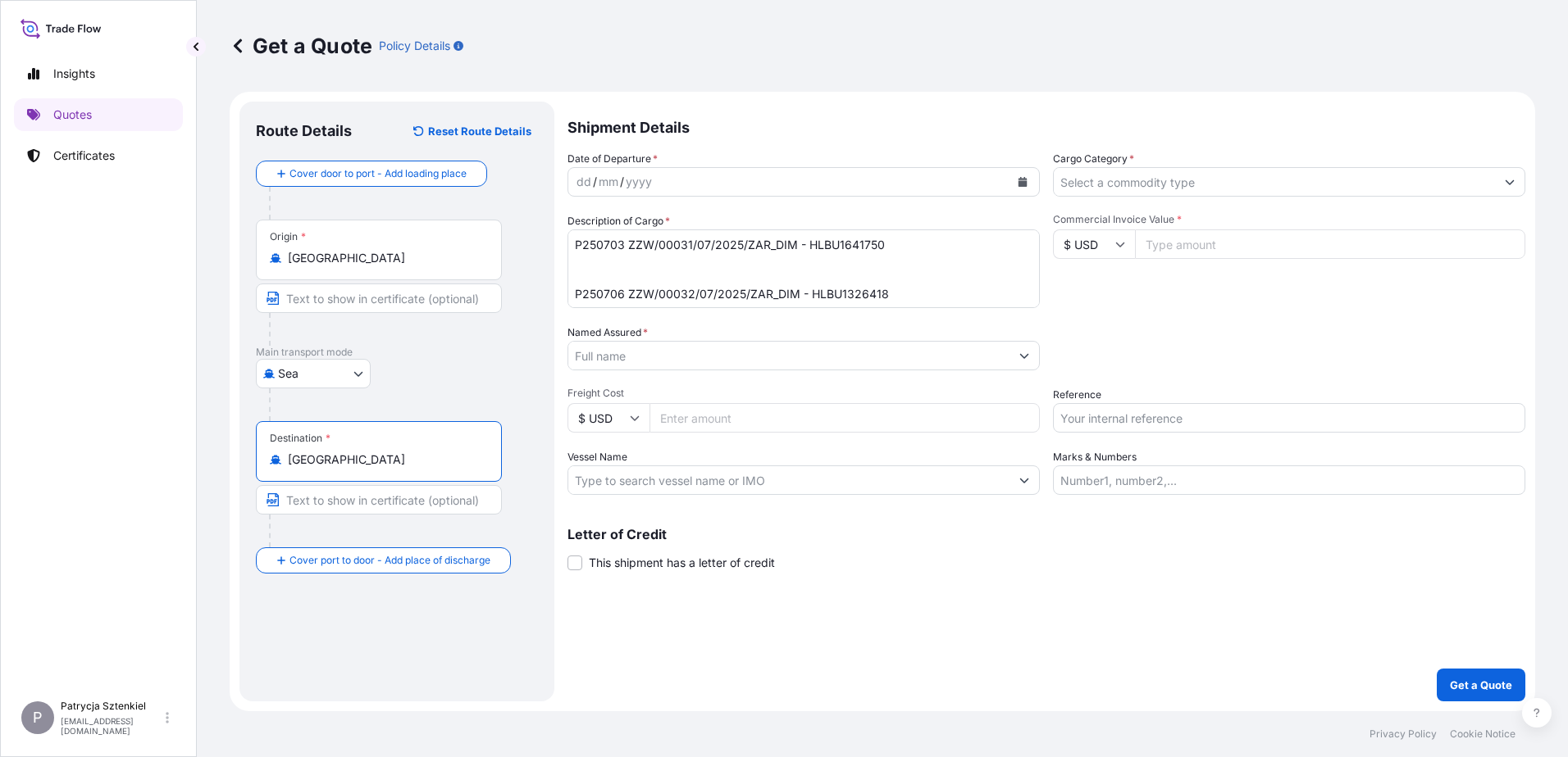
type input "[GEOGRAPHIC_DATA]"
click at [1031, 172] on button "Calendar" at bounding box center [1023, 181] width 27 height 27
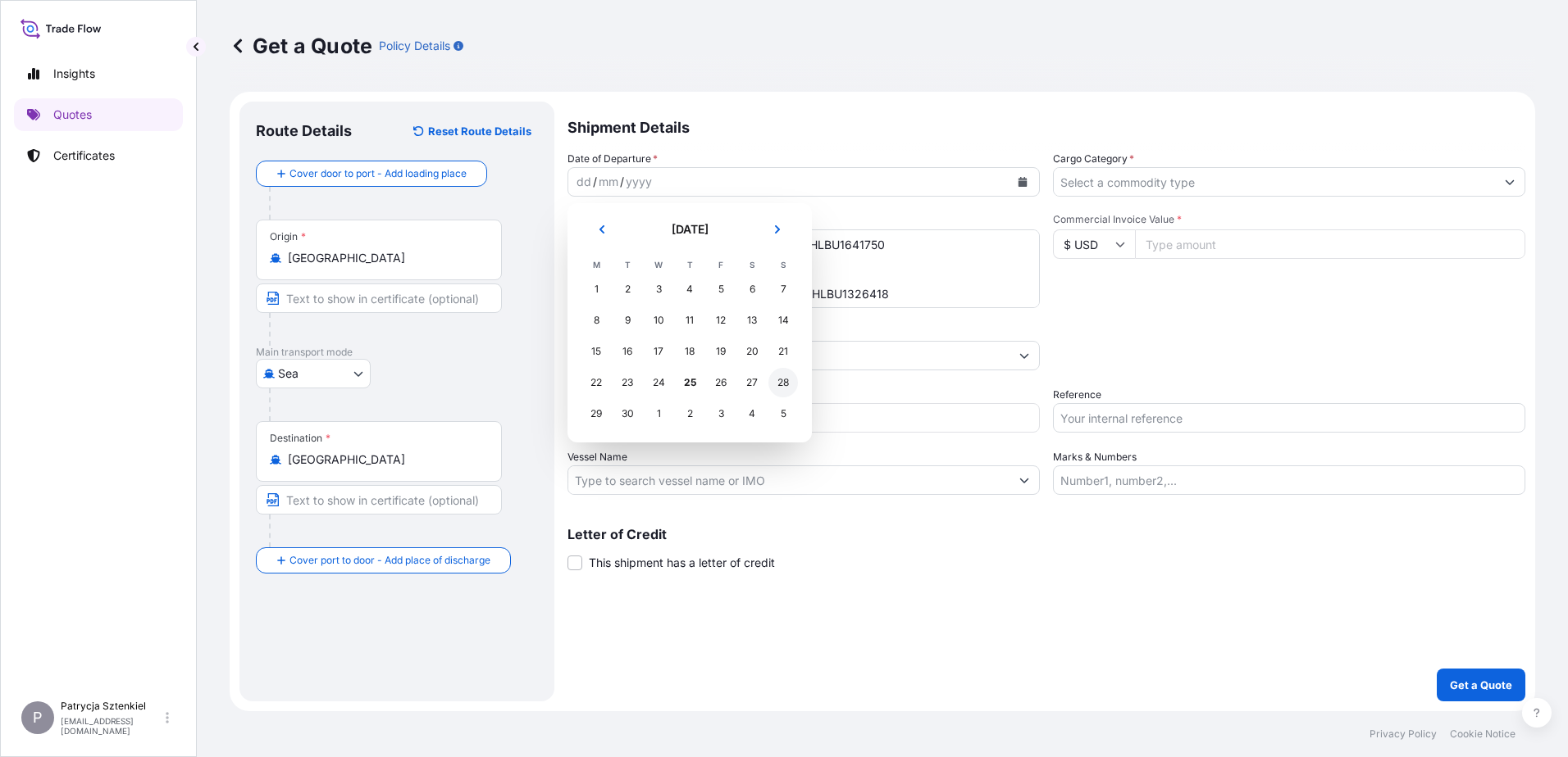
click at [783, 385] on div "28" at bounding box center [783, 382] width 30 height 30
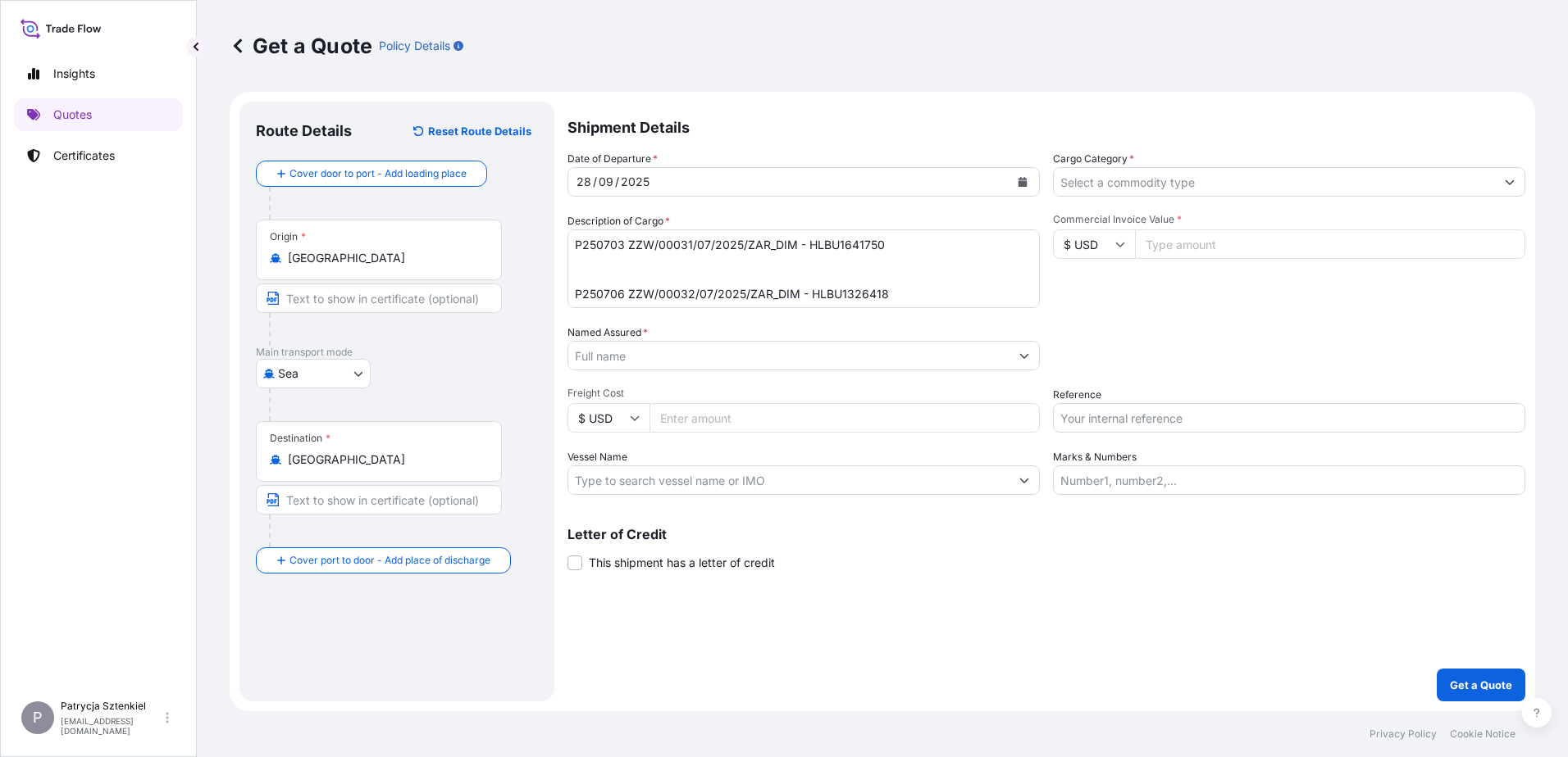
click at [1187, 164] on div "Cargo Category *" at bounding box center [1289, 173] width 472 height 46
click at [1187, 169] on input "Cargo Category *" at bounding box center [1274, 182] width 441 height 30
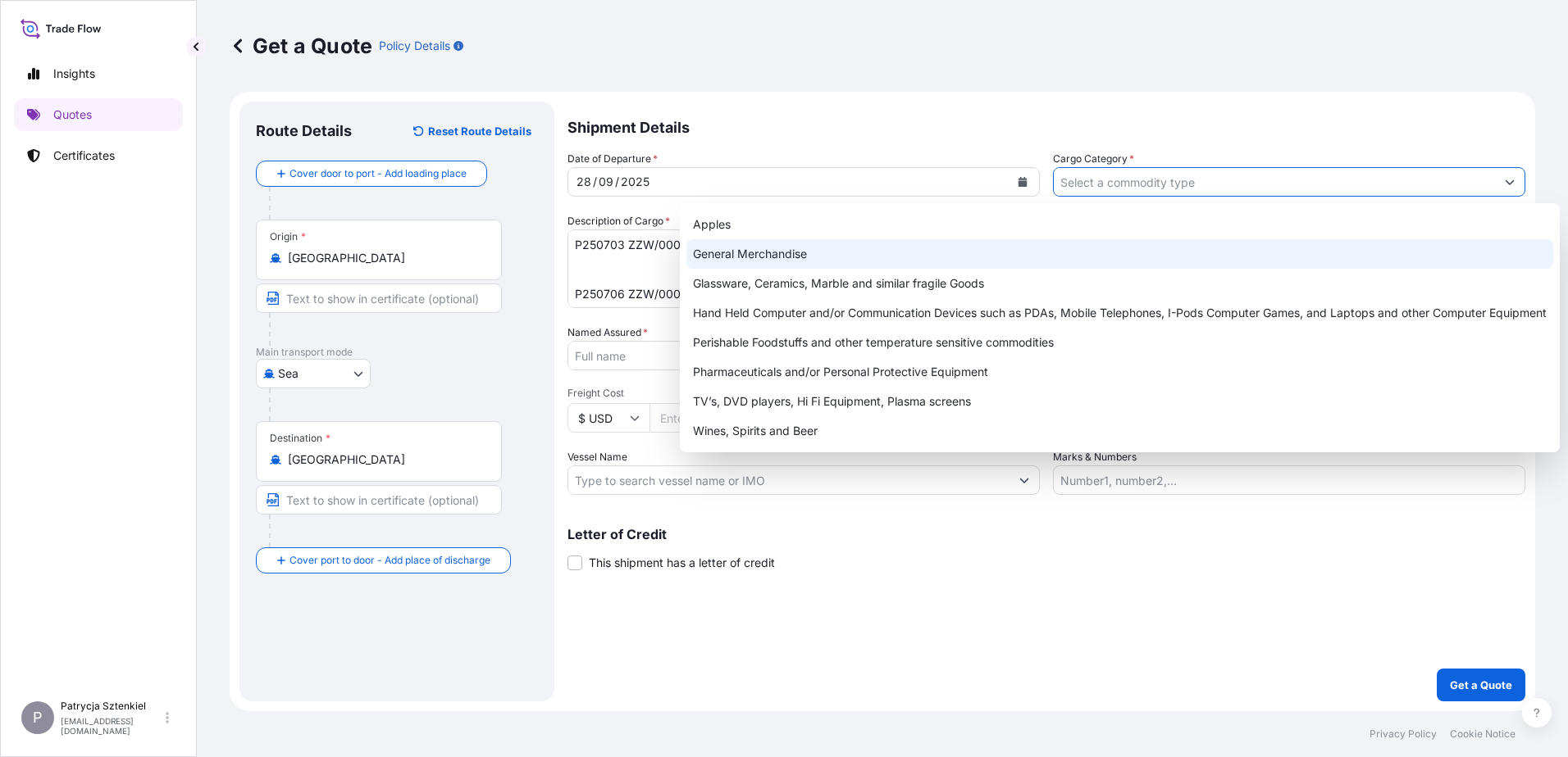
click at [918, 247] on div "General Merchandise" at bounding box center [1119, 254] width 867 height 30
type input "General Merchandise"
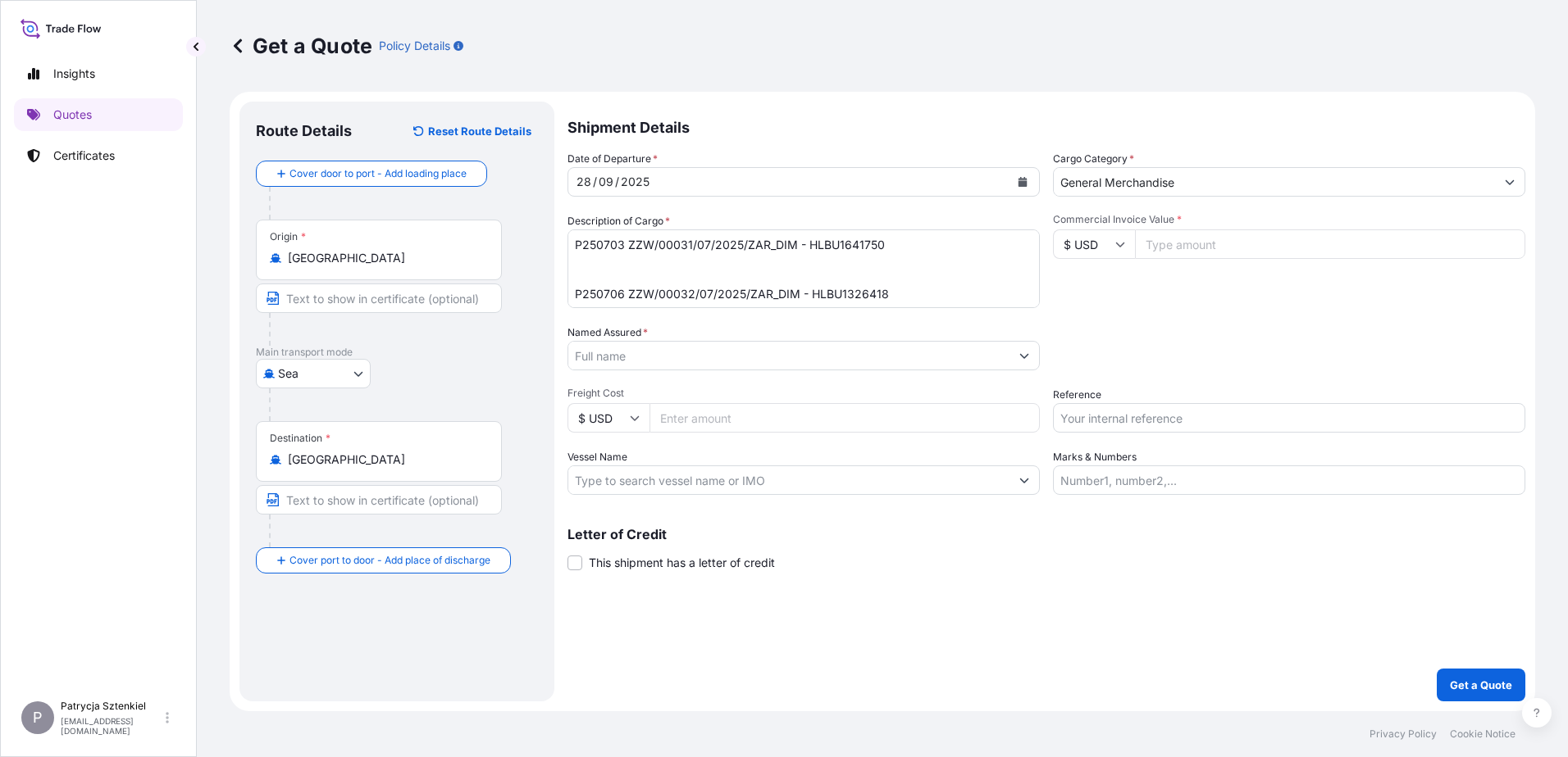
click at [623, 370] on div at bounding box center [804, 356] width 472 height 30
click at [621, 368] on input "Named Assured *" at bounding box center [788, 356] width 441 height 30
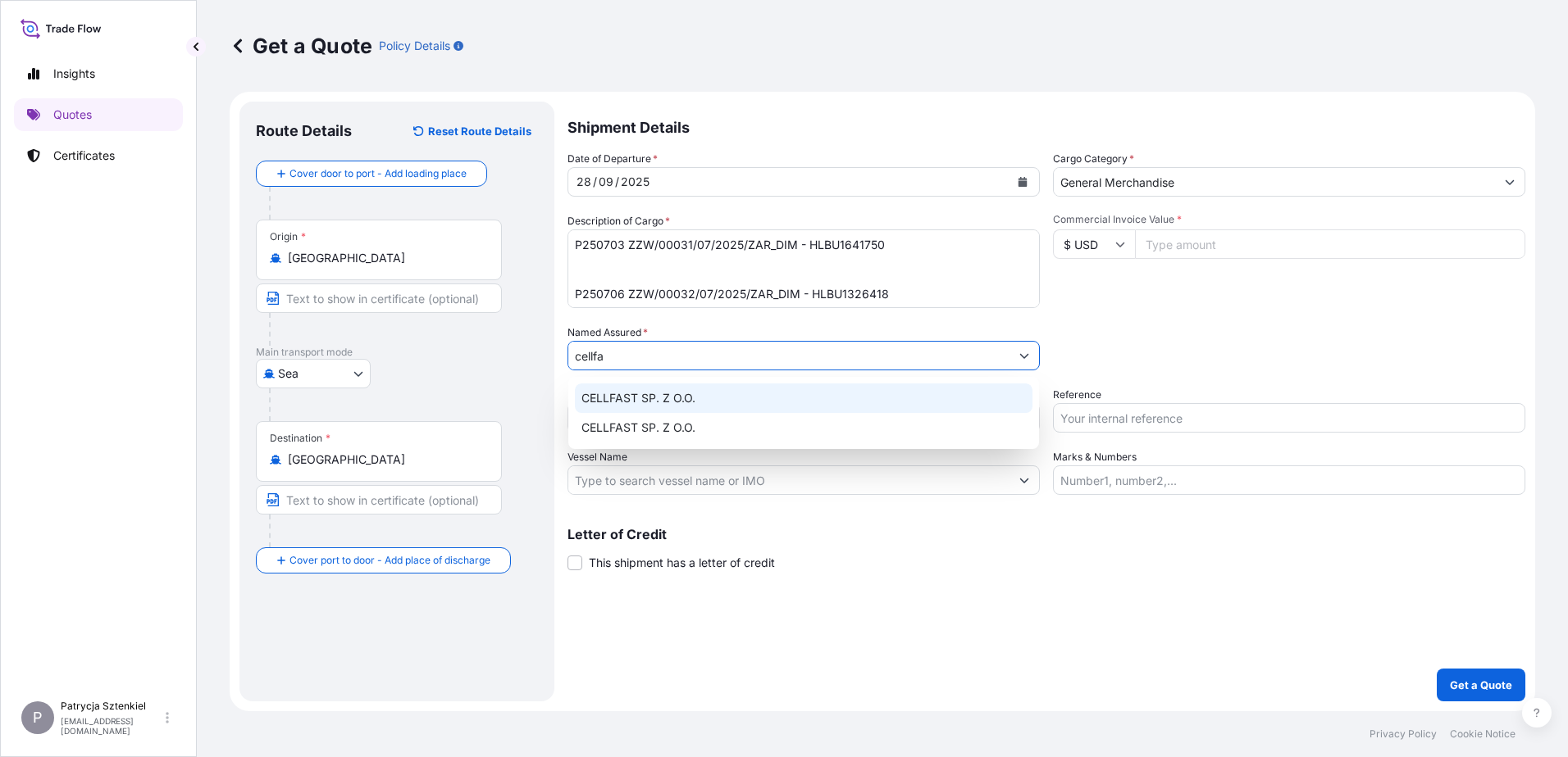
click at [719, 405] on div "CELLFAST SP. Z O.O." at bounding box center [804, 398] width 458 height 30
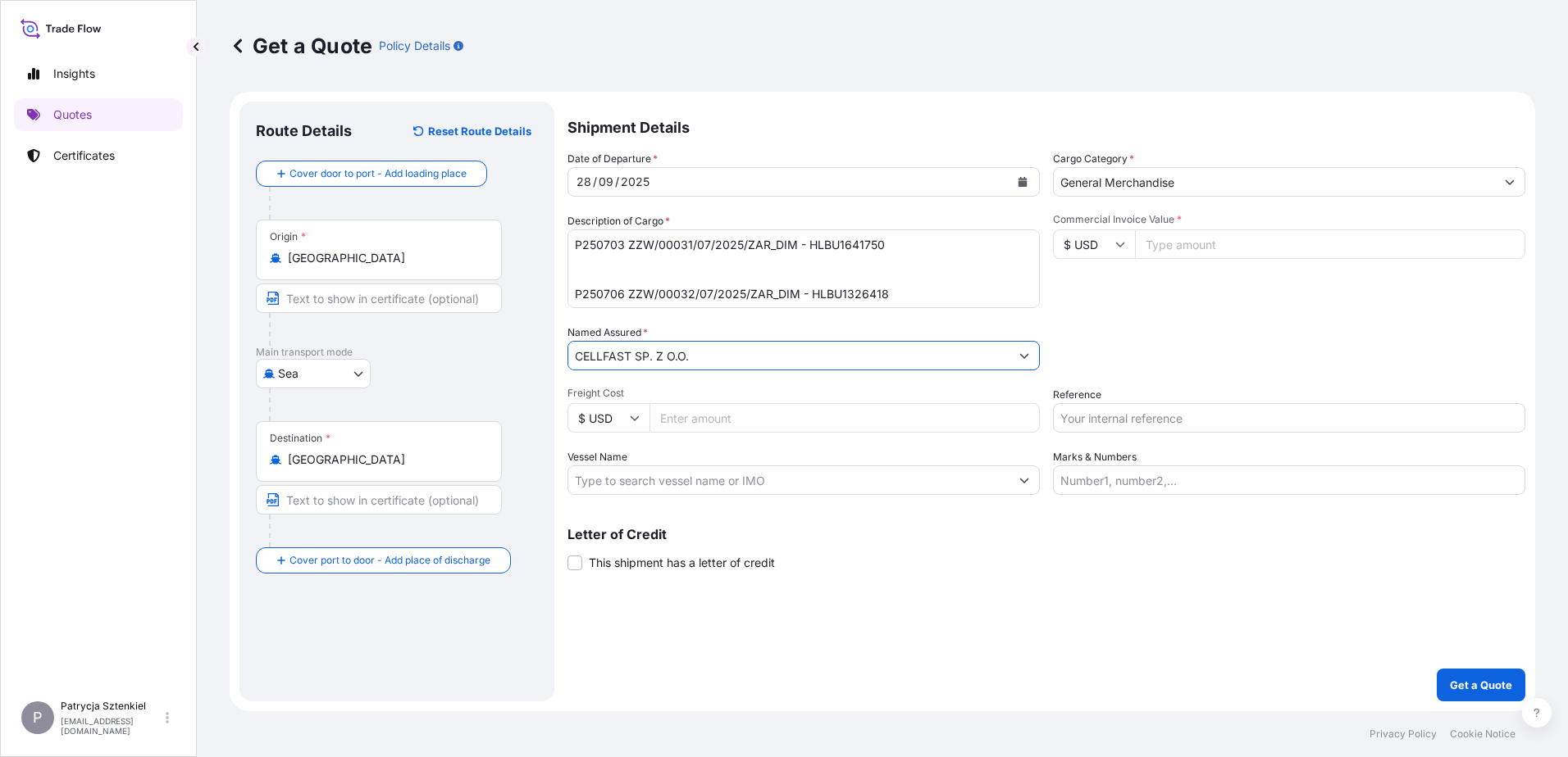
type input "CELLFAST SP. Z O.O."
click at [1333, 251] on input "Commercial Invoice Value *" at bounding box center [1330, 244] width 391 height 30
type input "358188.6"
click at [1200, 407] on input "Reference" at bounding box center [1289, 418] width 472 height 30
paste input "HLBU1641750"
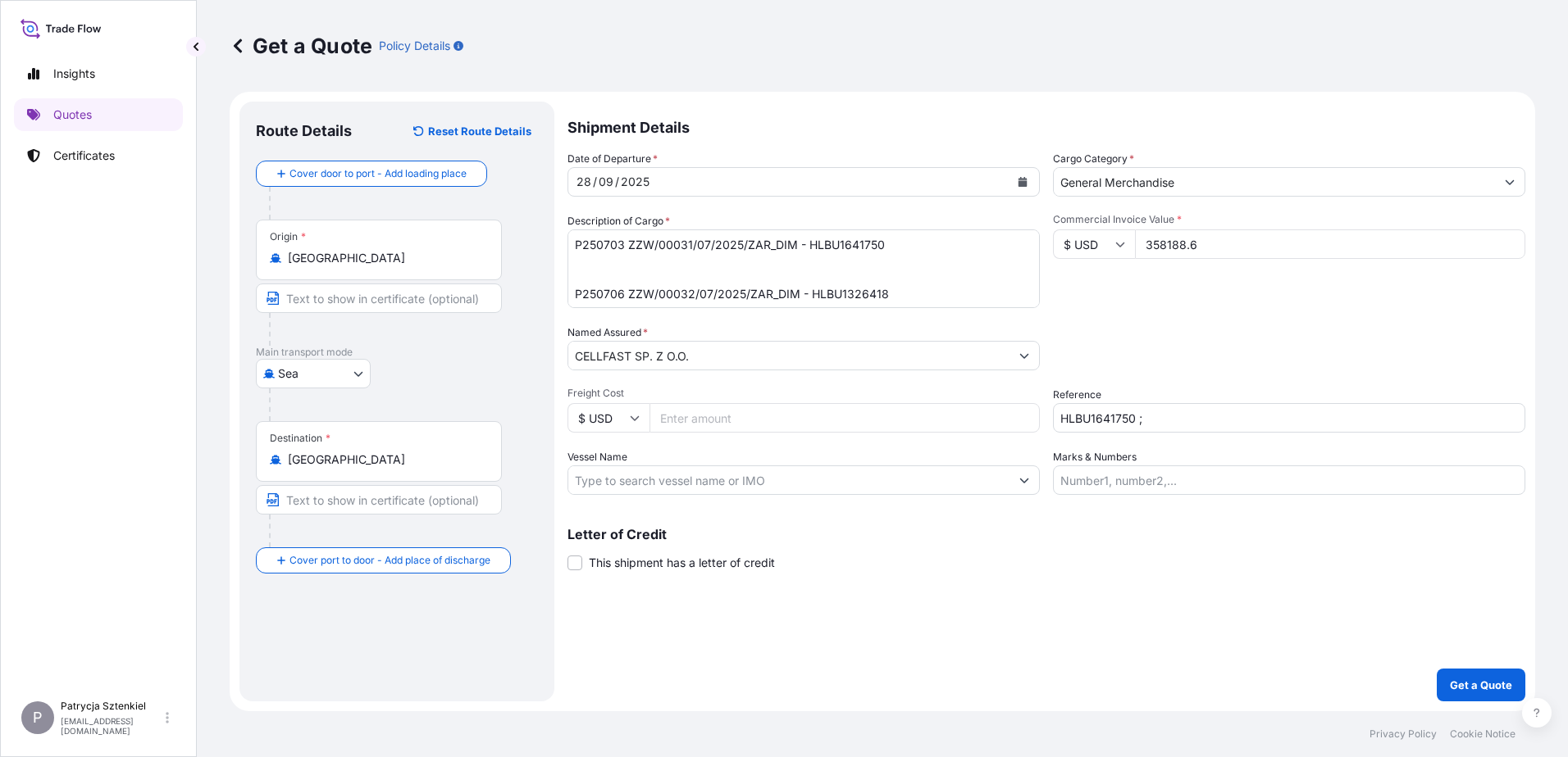
click at [1162, 406] on input "HLBU1641750 ;" at bounding box center [1289, 418] width 472 height 30
paste input "HLBU1326418"
type input "HLBU1641750 ; HLBU1326418"
click at [1458, 688] on p "Get a Quote" at bounding box center [1480, 685] width 62 height 17
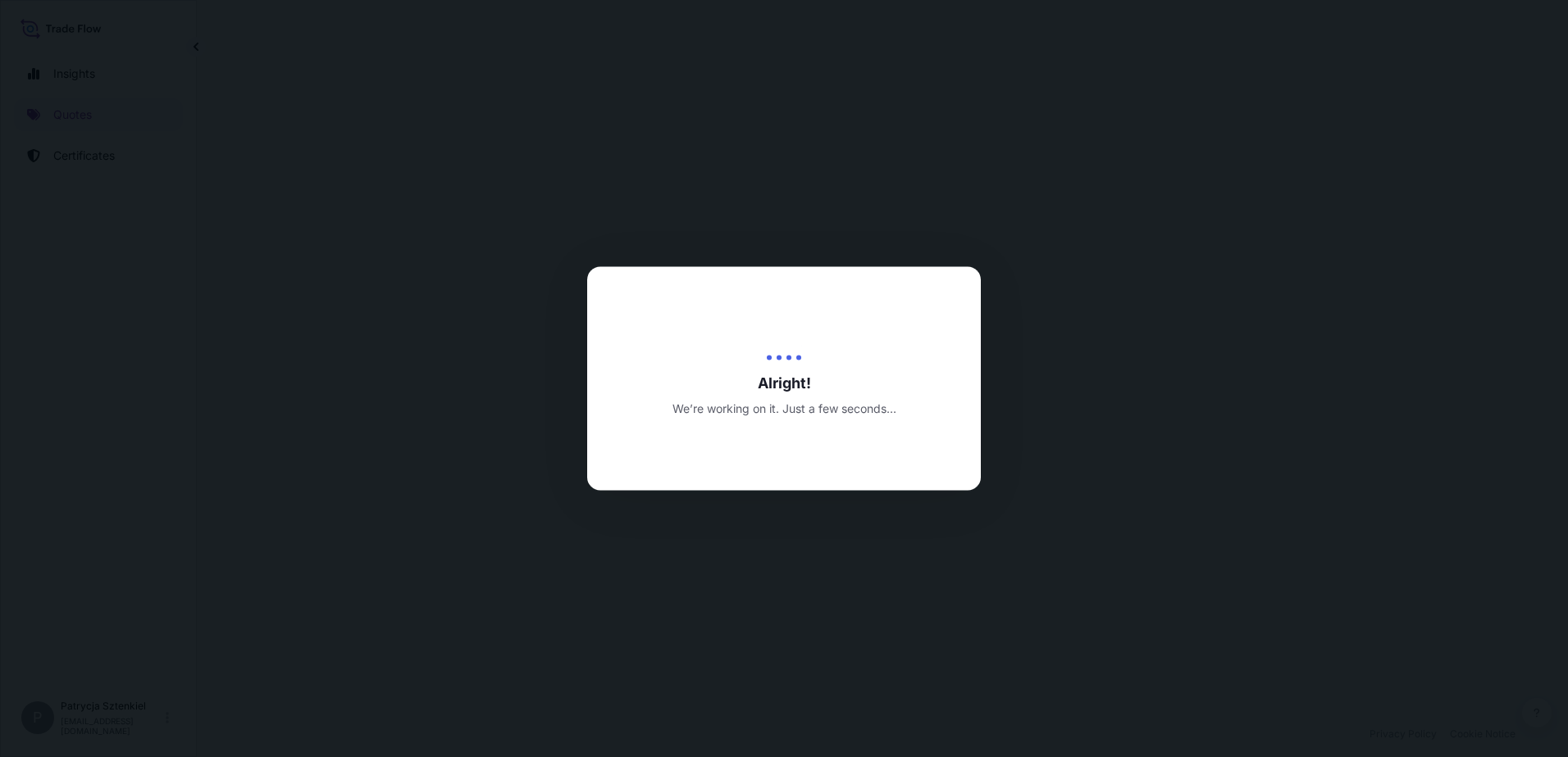
select select "Sea"
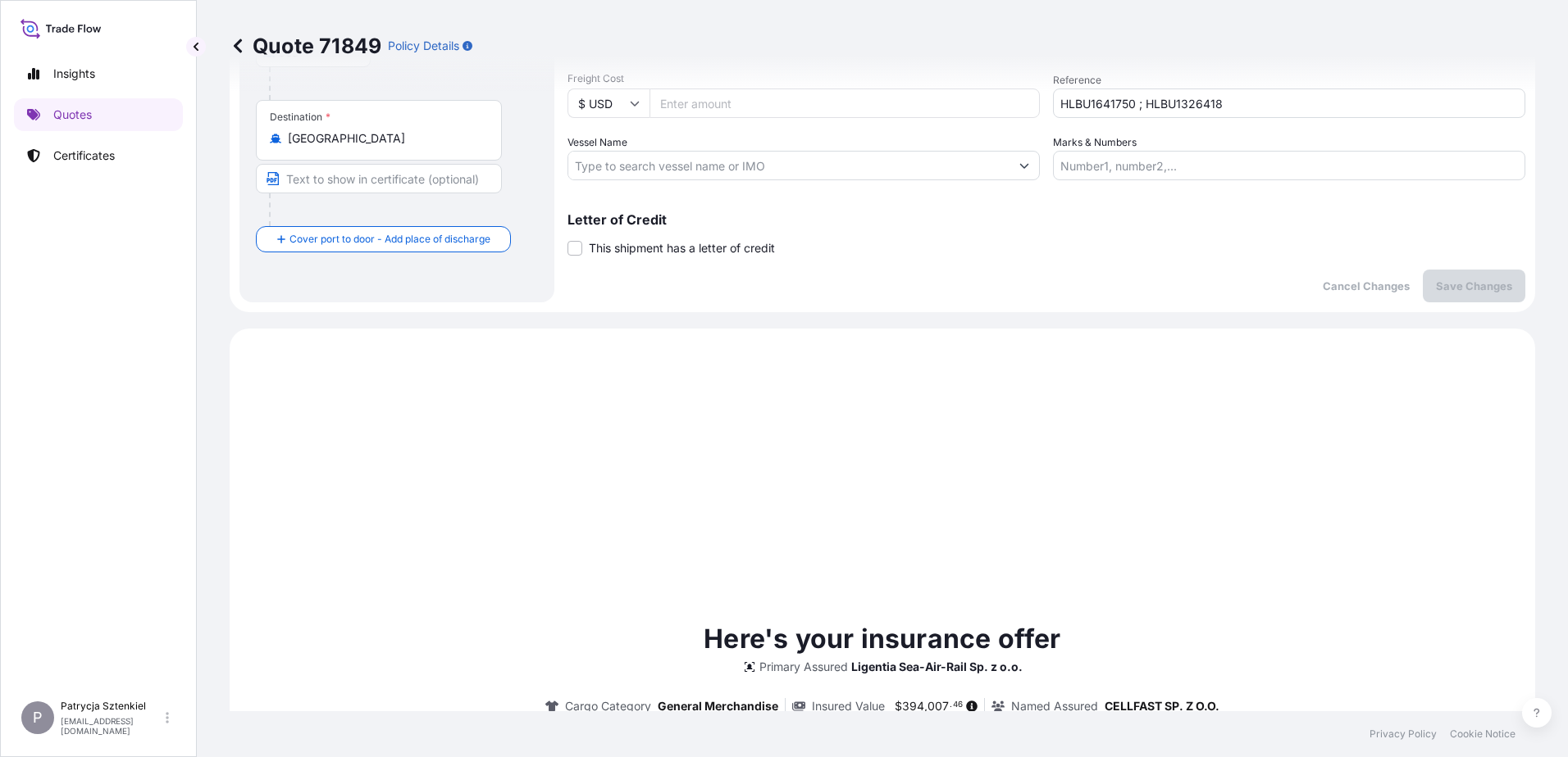
scroll to position [562, 0]
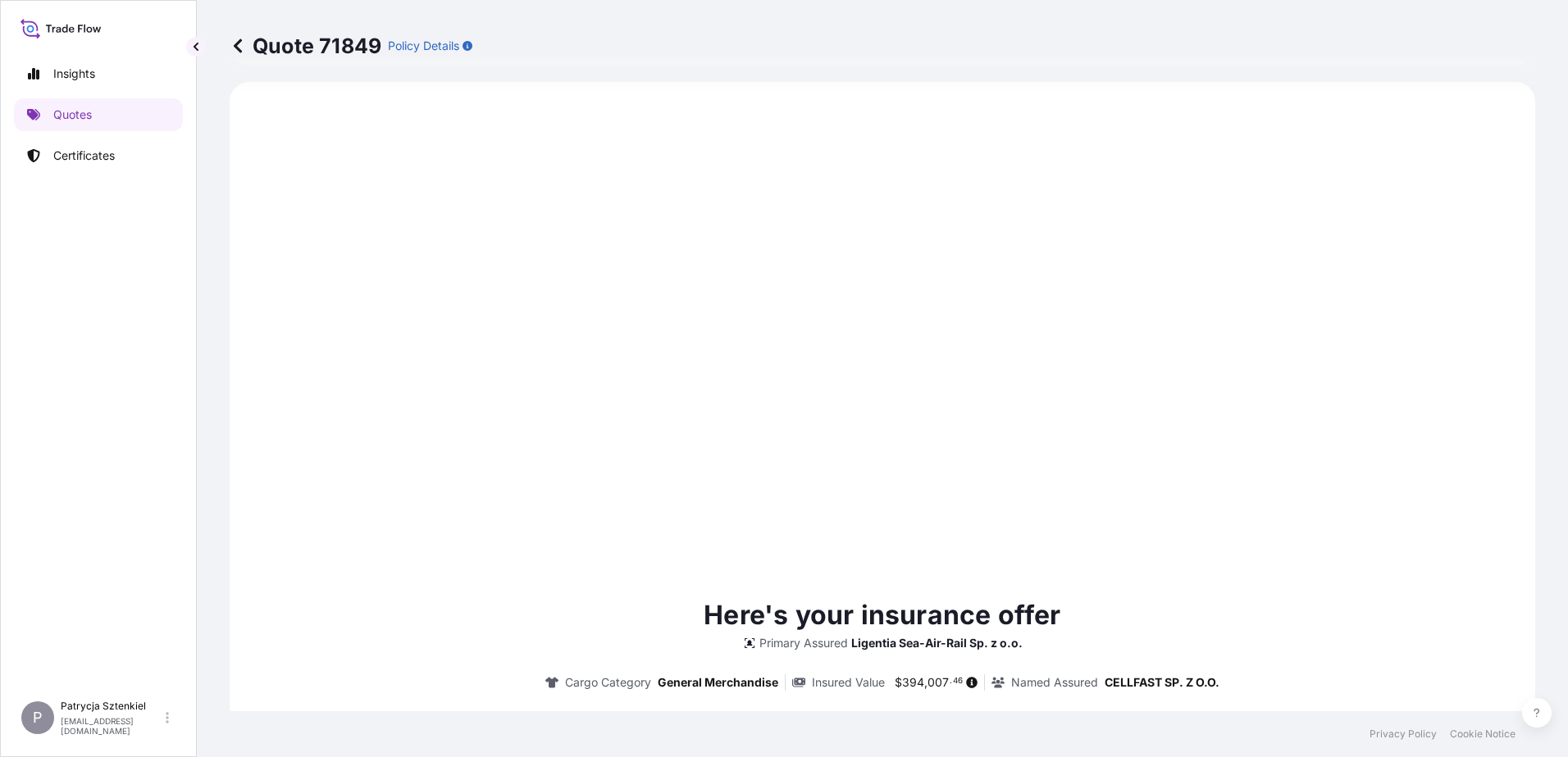
type input "[DATE]"
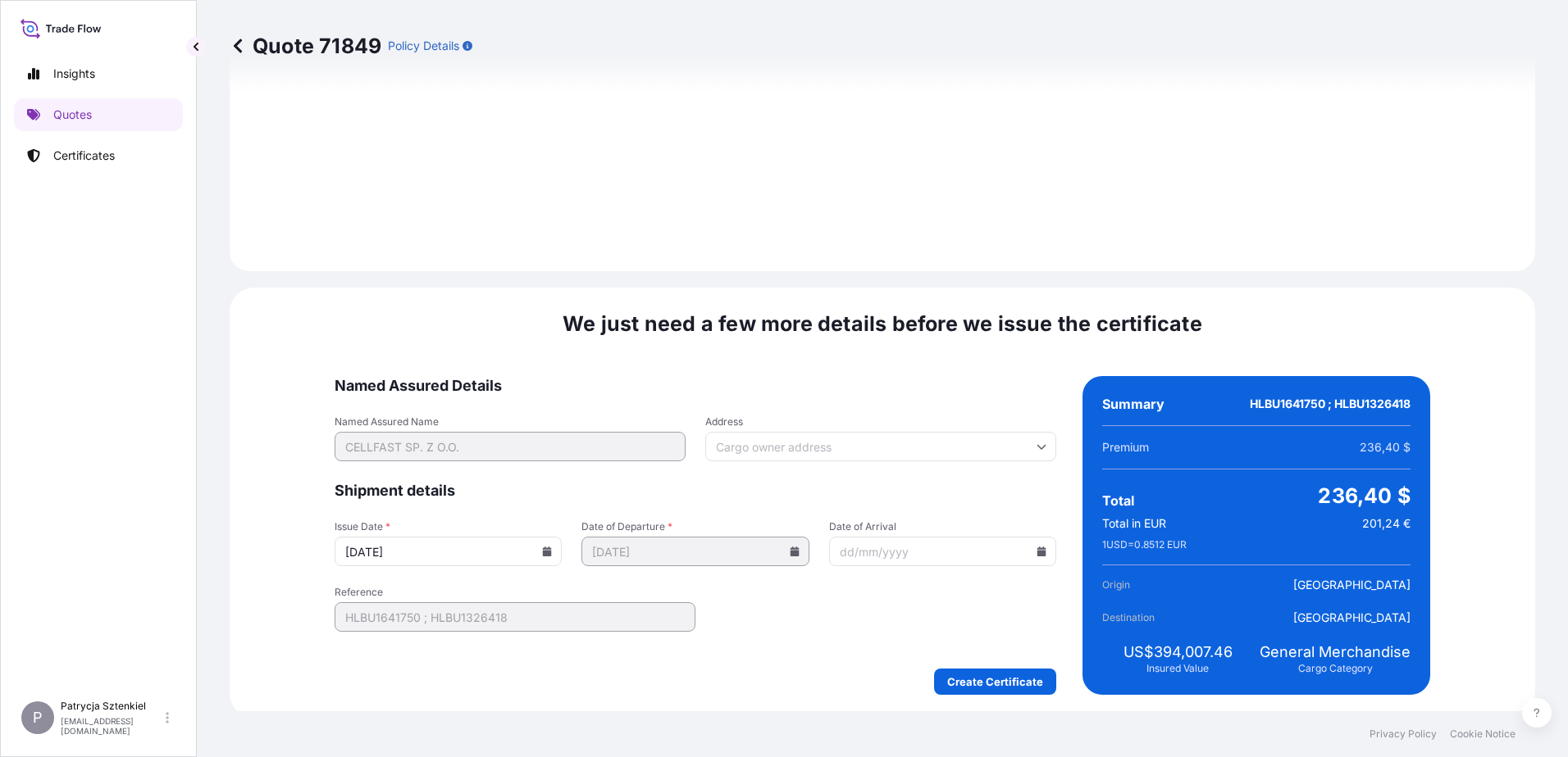
scroll to position [1745, 0]
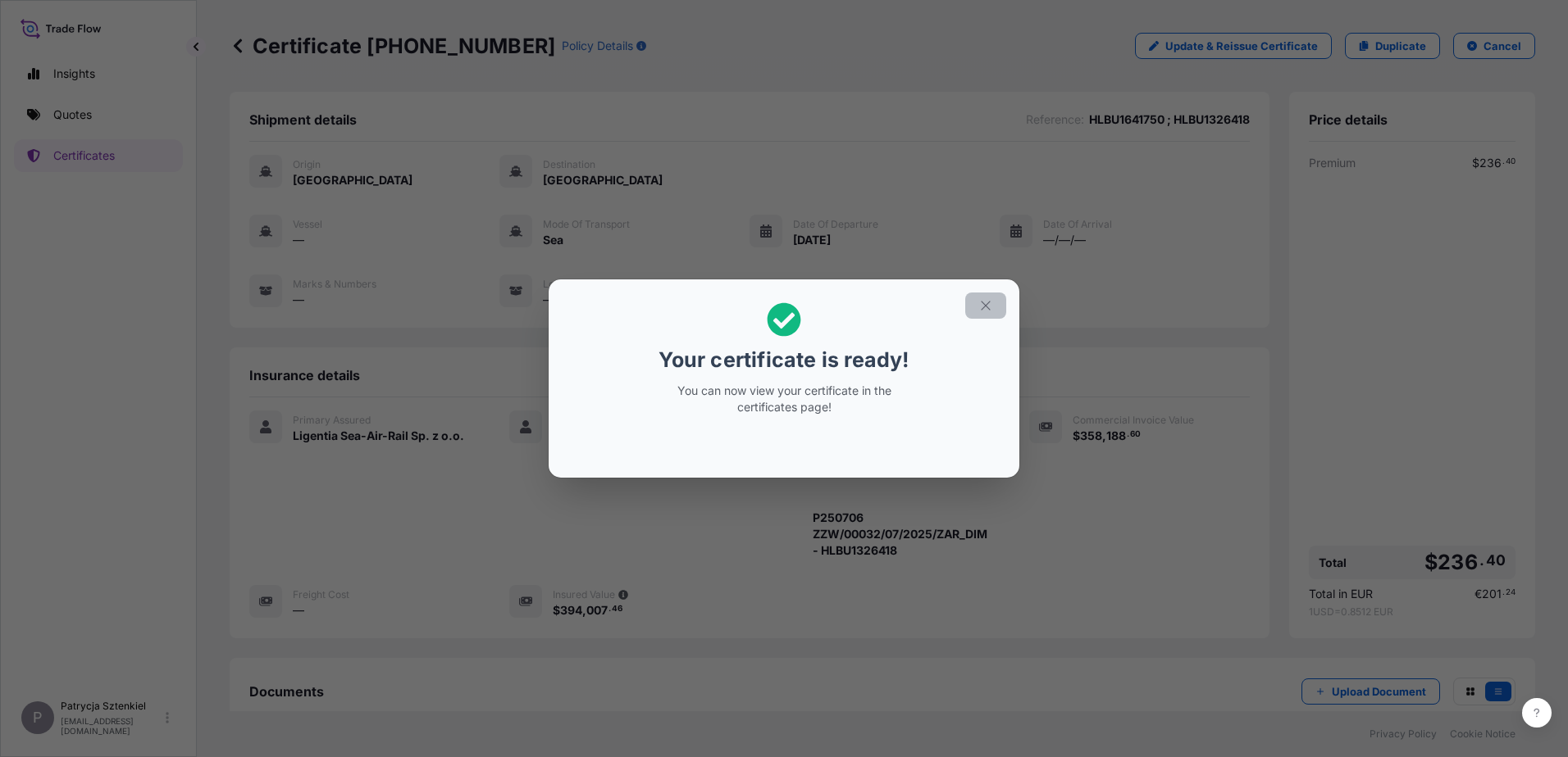
click at [987, 308] on icon "button" at bounding box center [985, 306] width 15 height 15
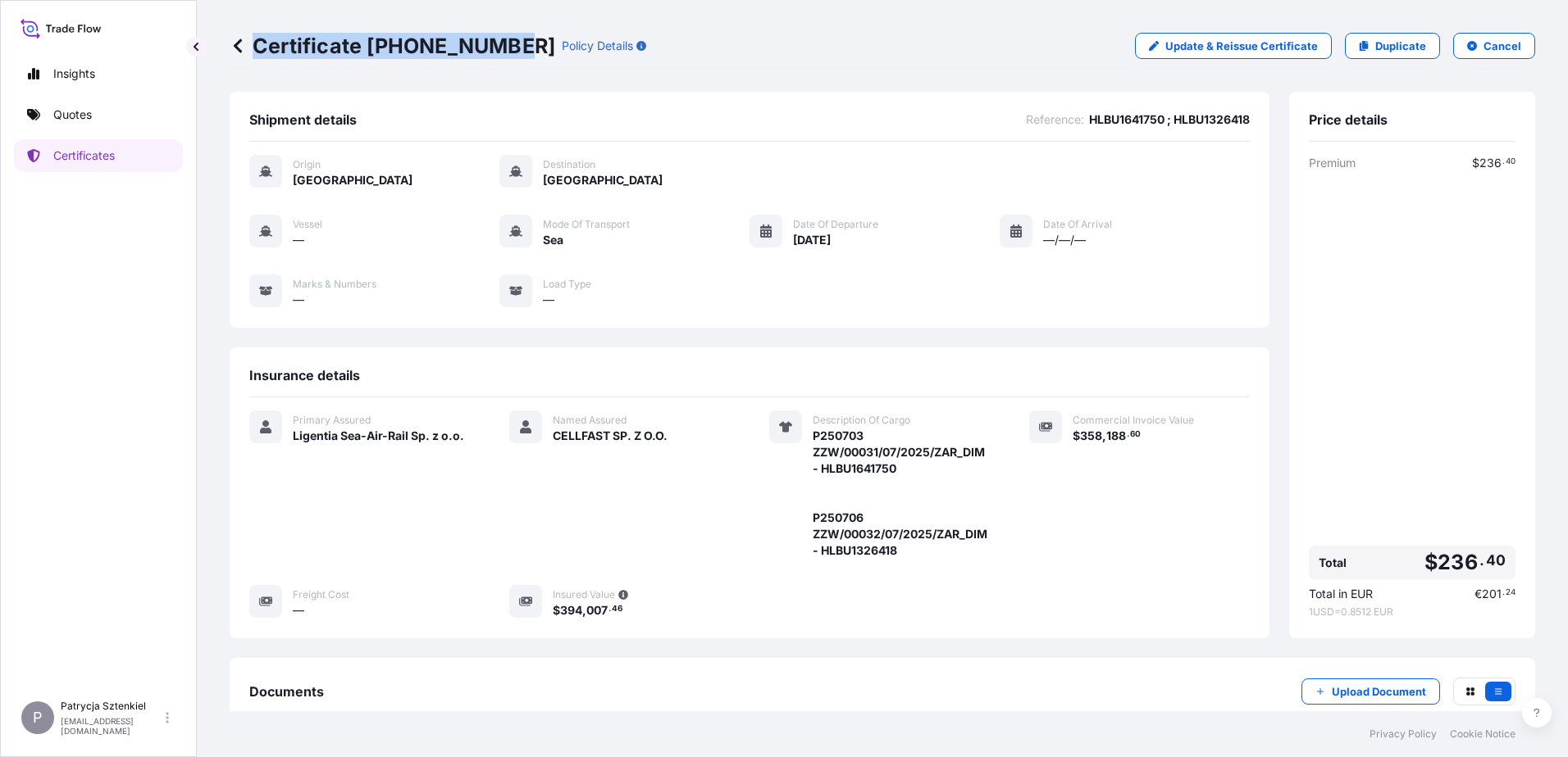
drag, startPoint x: 256, startPoint y: 45, endPoint x: 511, endPoint y: 41, distance: 255.0
click at [511, 41] on p "Certificate [PHONE_NUMBER]" at bounding box center [392, 45] width 325 height 27
copy p "Certificate [PHONE_NUMBER]"
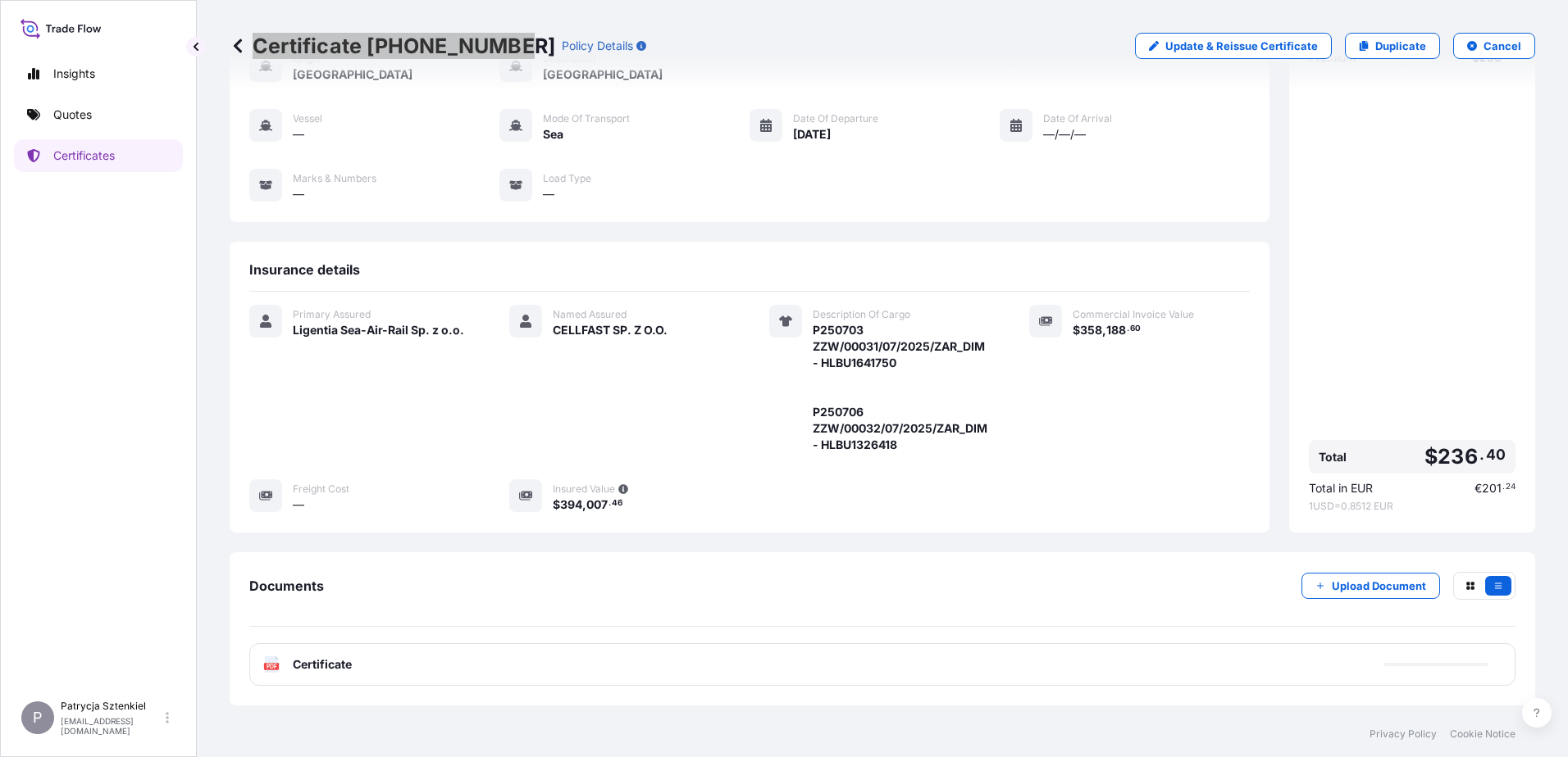
scroll to position [172, 0]
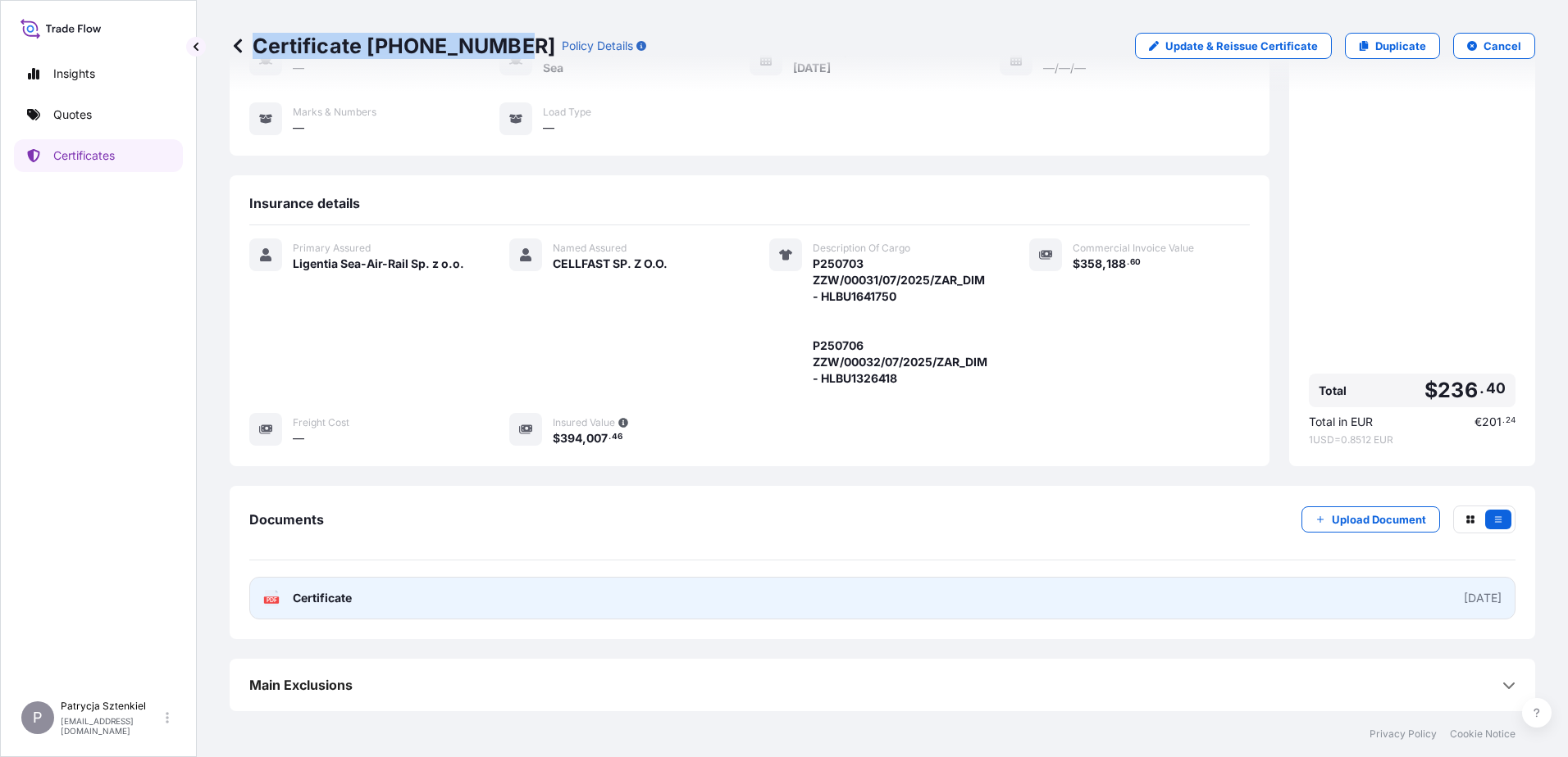
click at [592, 596] on link "PDF Certificate [DATE]" at bounding box center [883, 598] width 1266 height 42
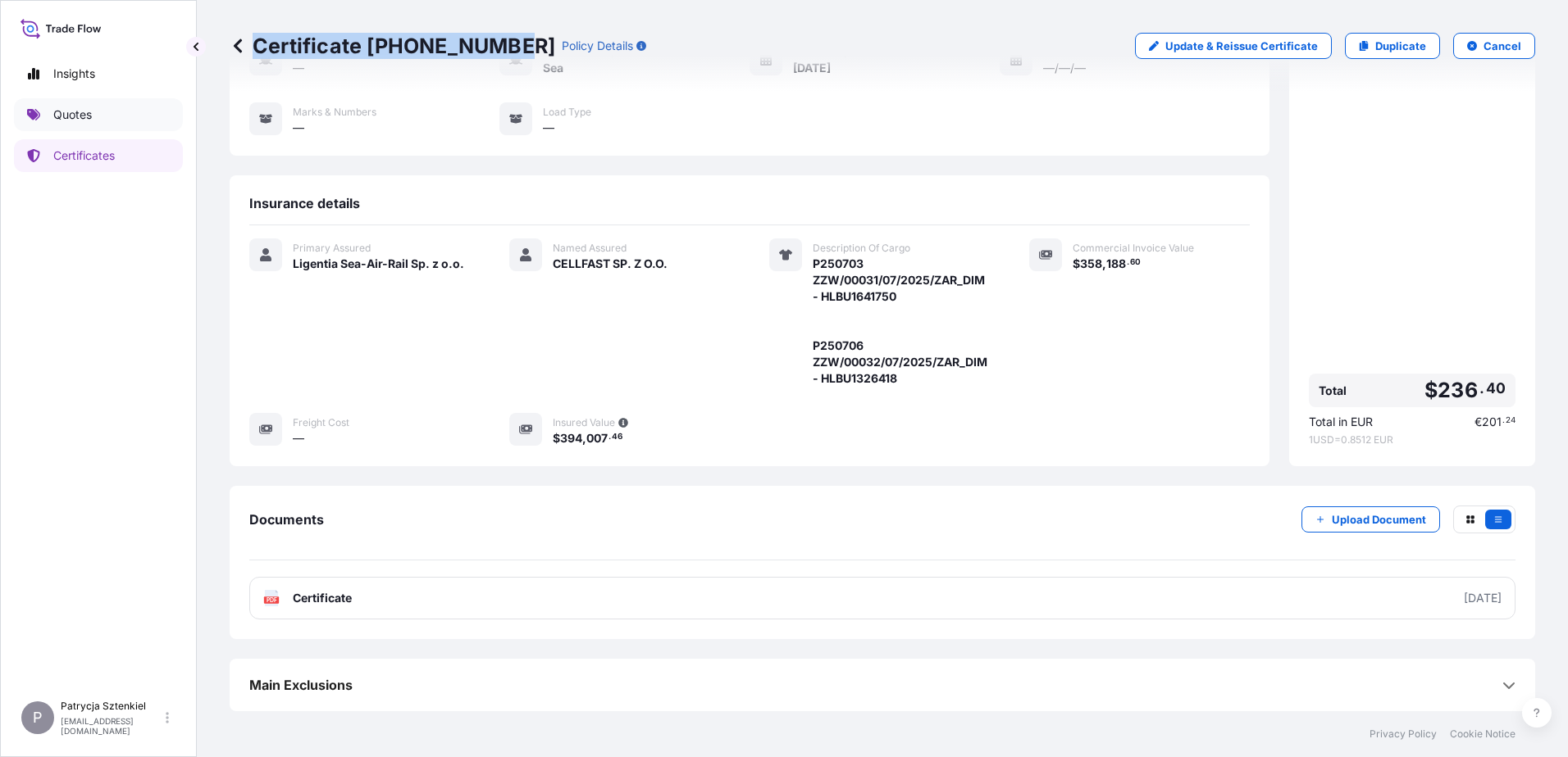
click at [140, 120] on link "Quotes" at bounding box center [98, 114] width 169 height 33
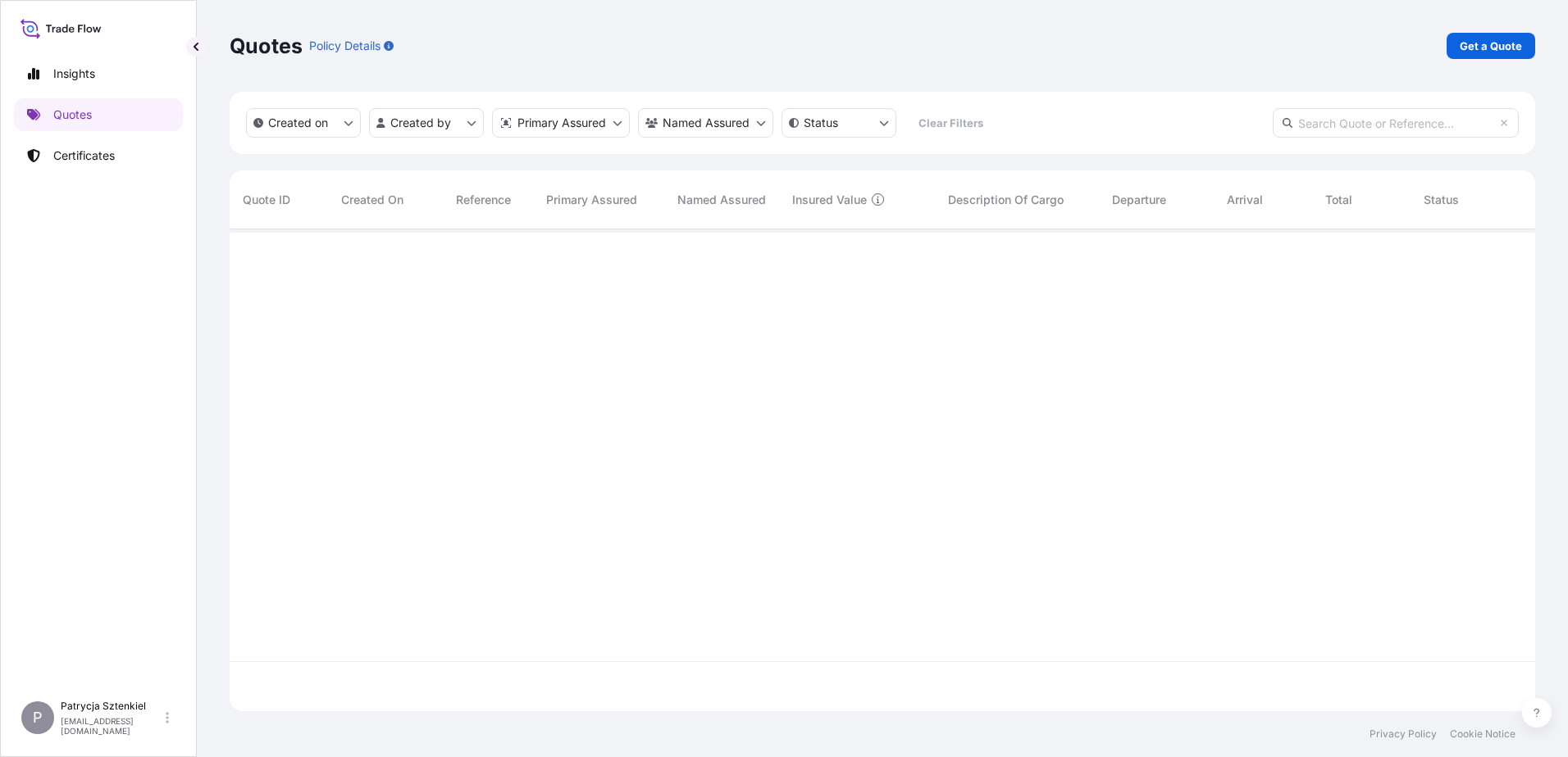
scroll to position [479, 1294]
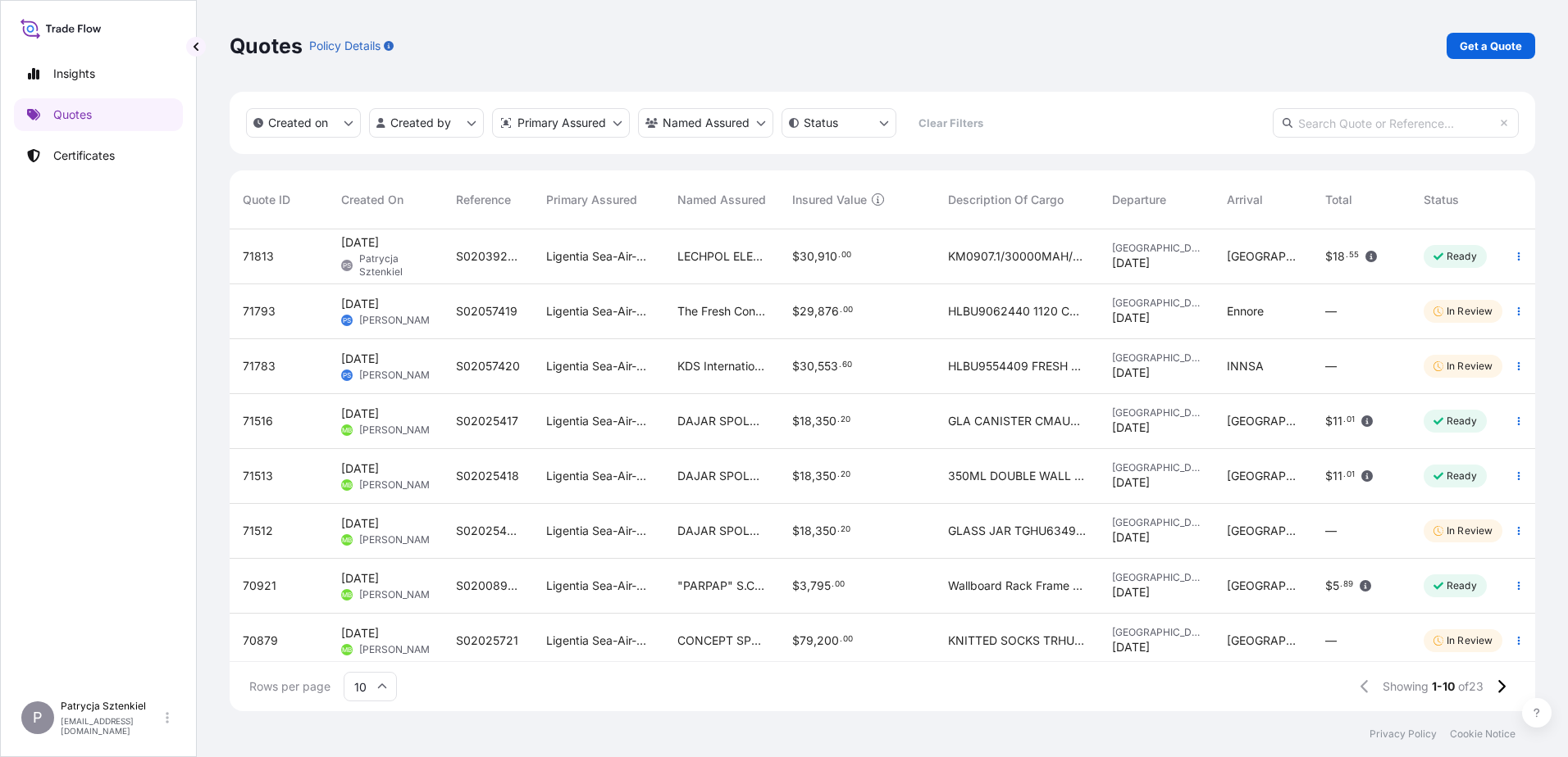
click at [1398, 143] on div "Created on Created by Primary Assured Named Assured Status Clear Filters" at bounding box center [883, 122] width 1306 height 62
click at [1380, 127] on input "text" at bounding box center [1396, 123] width 247 height 30
paste input "71813"
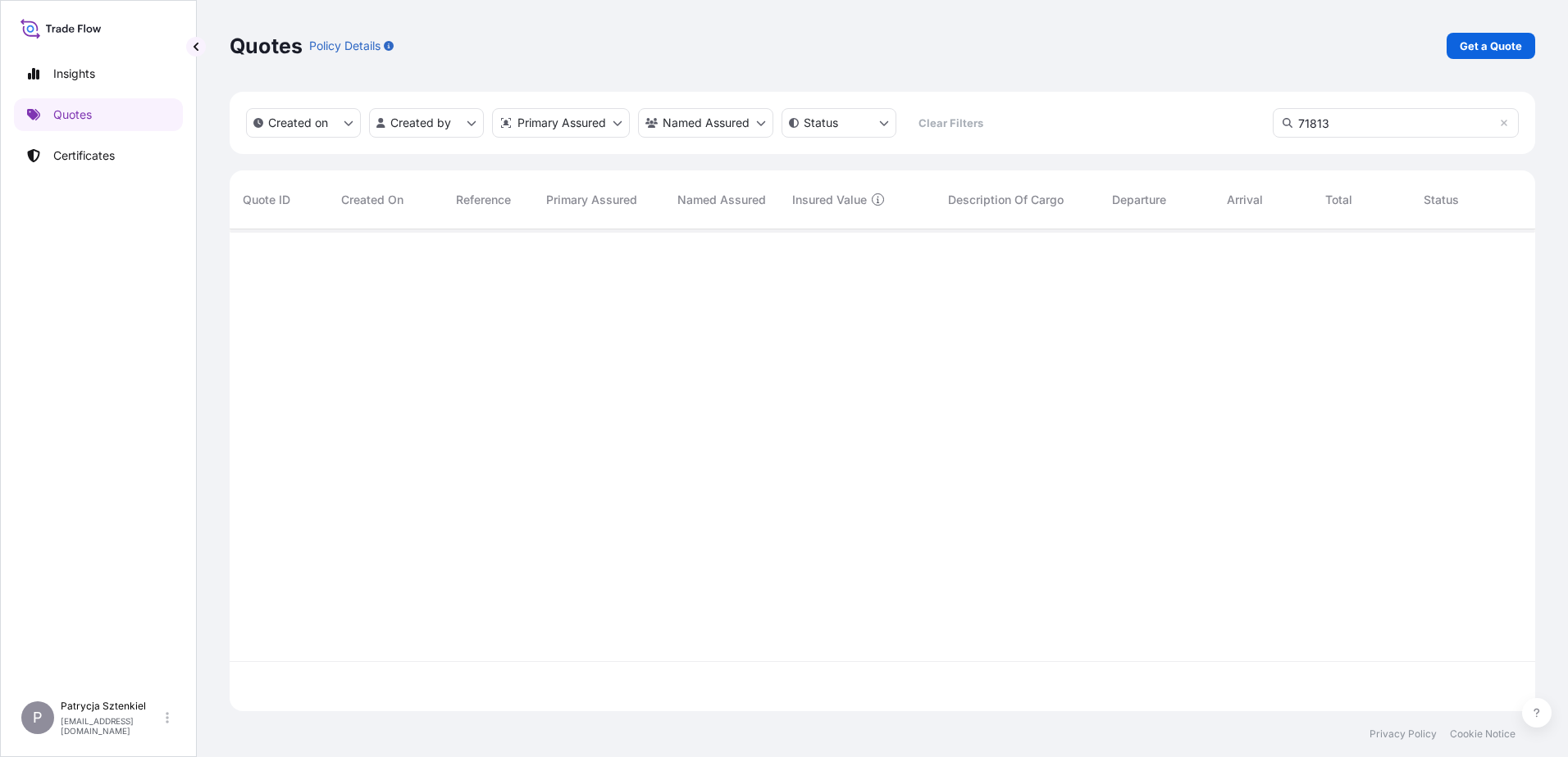
type input "71813"
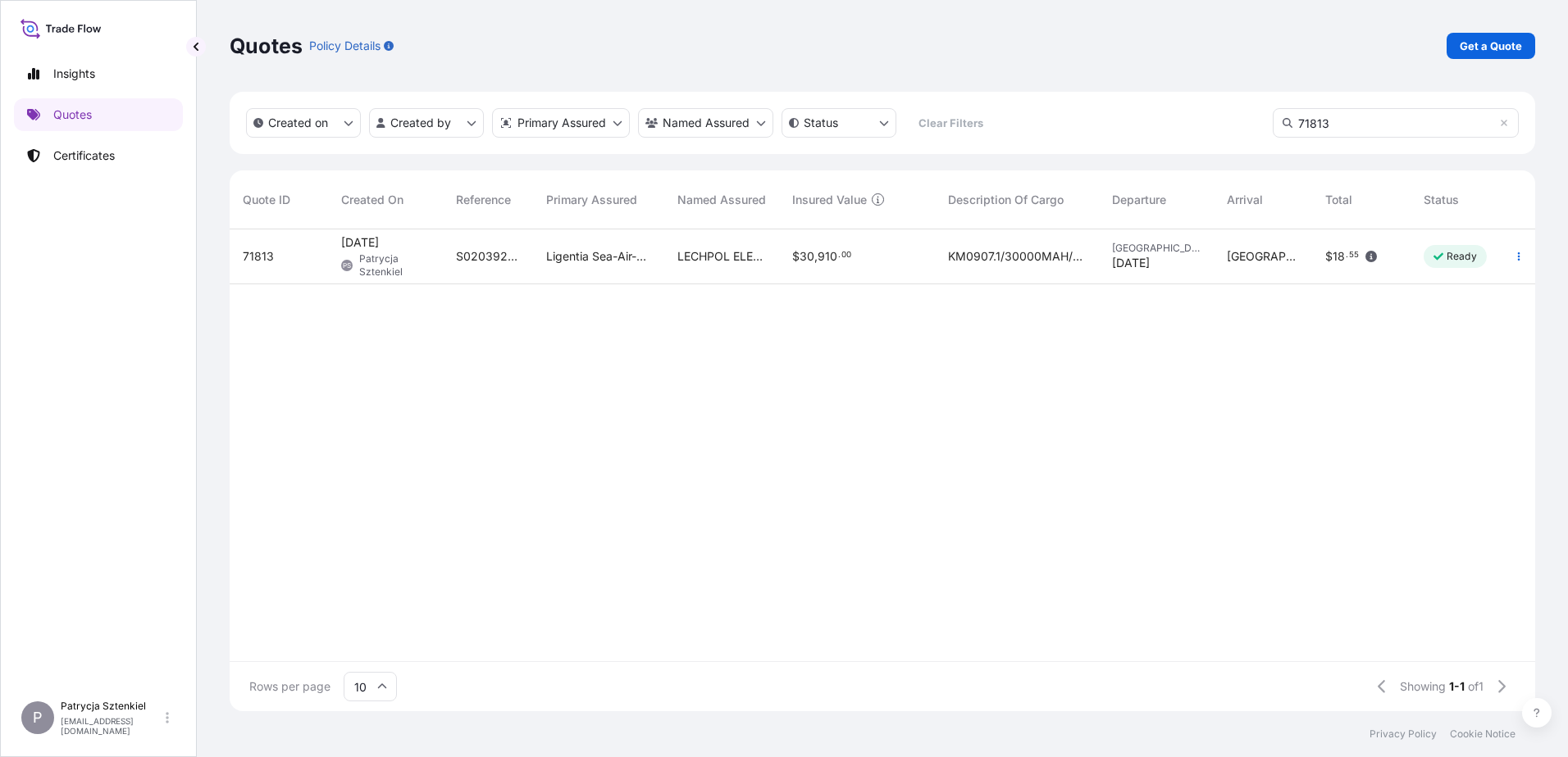
click at [838, 256] on span "." at bounding box center [839, 255] width 2 height 6
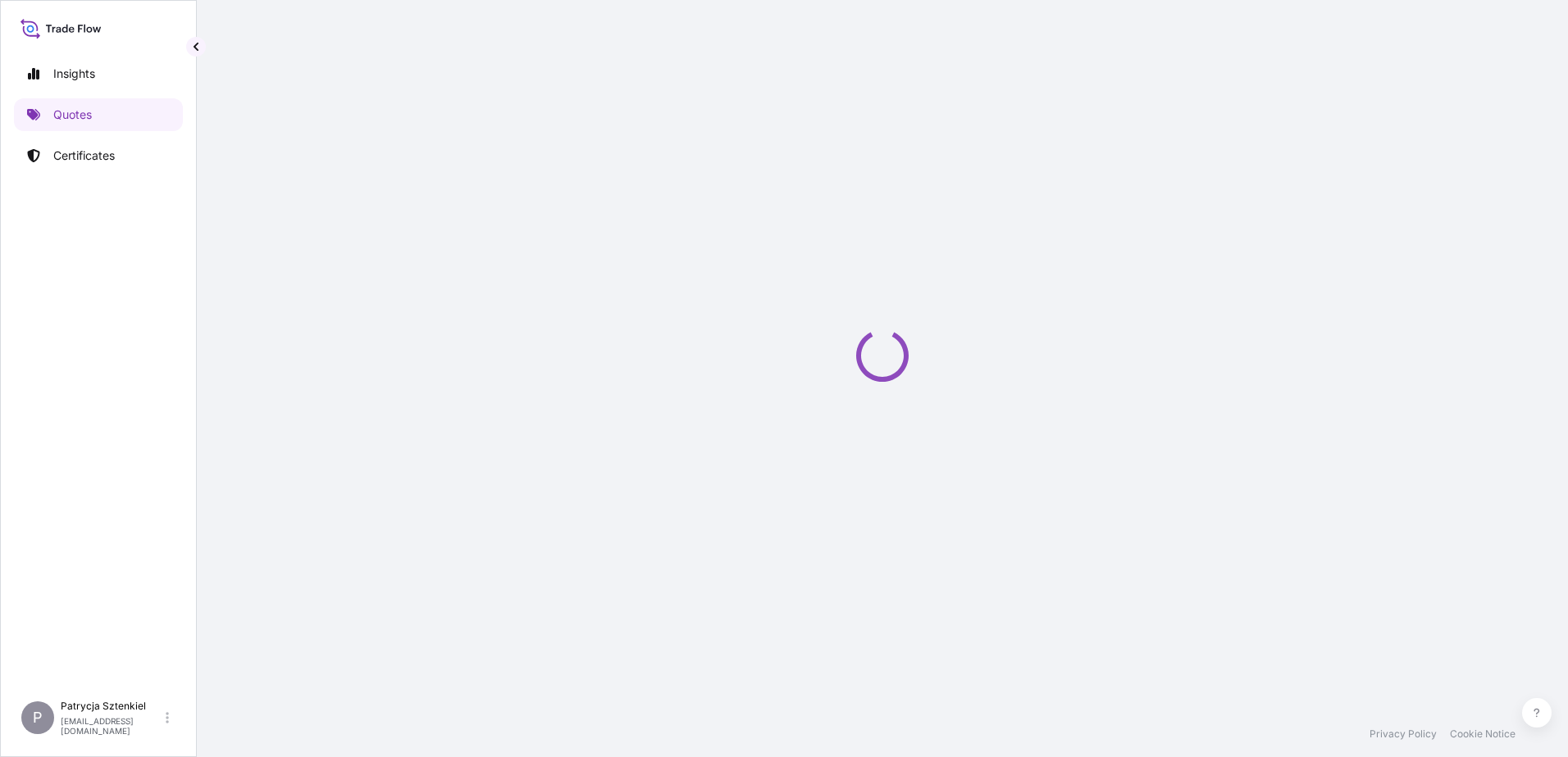
select select "Sea"
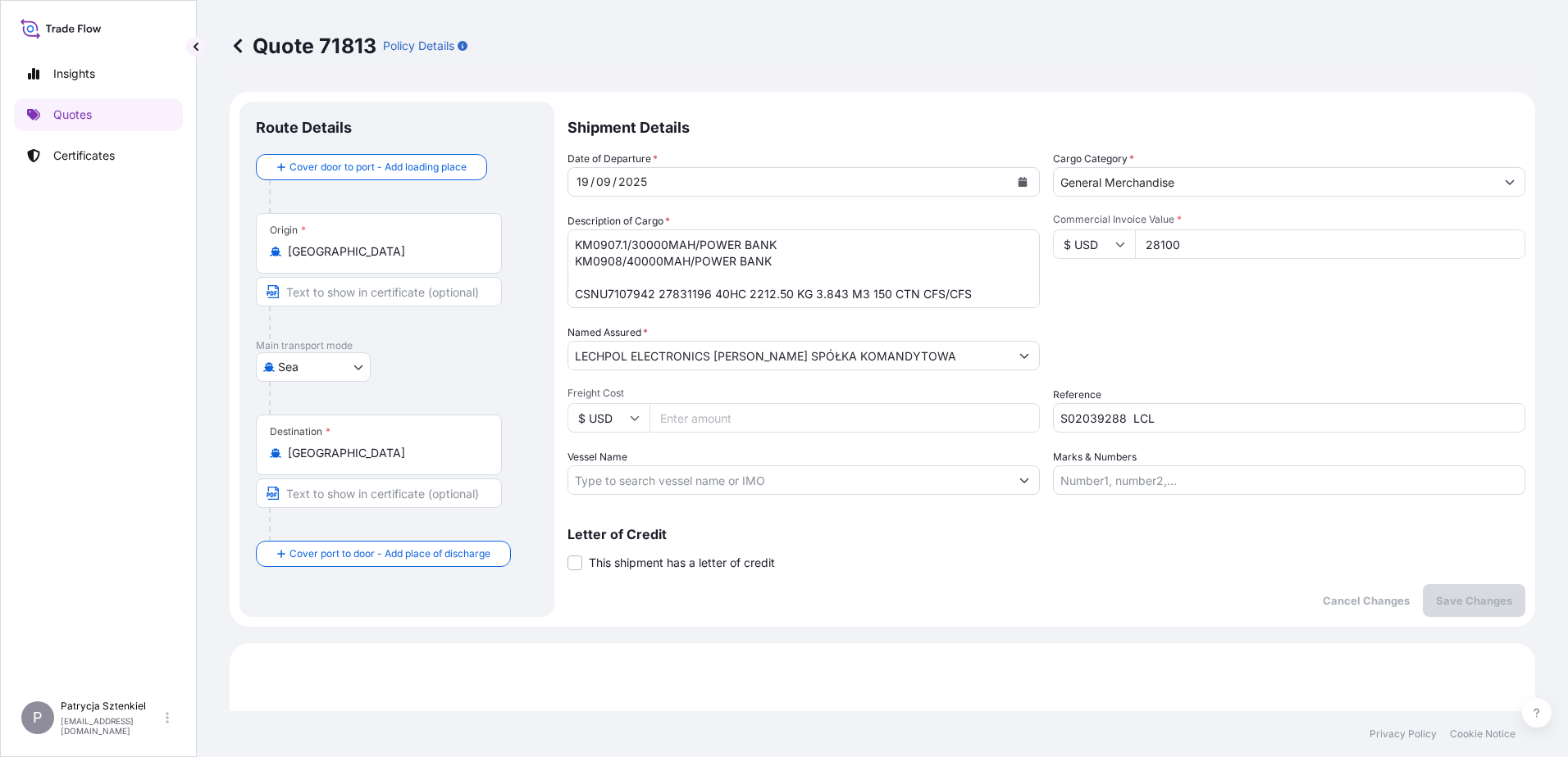
click at [1093, 406] on input "S02039288 LCL" at bounding box center [1289, 418] width 472 height 30
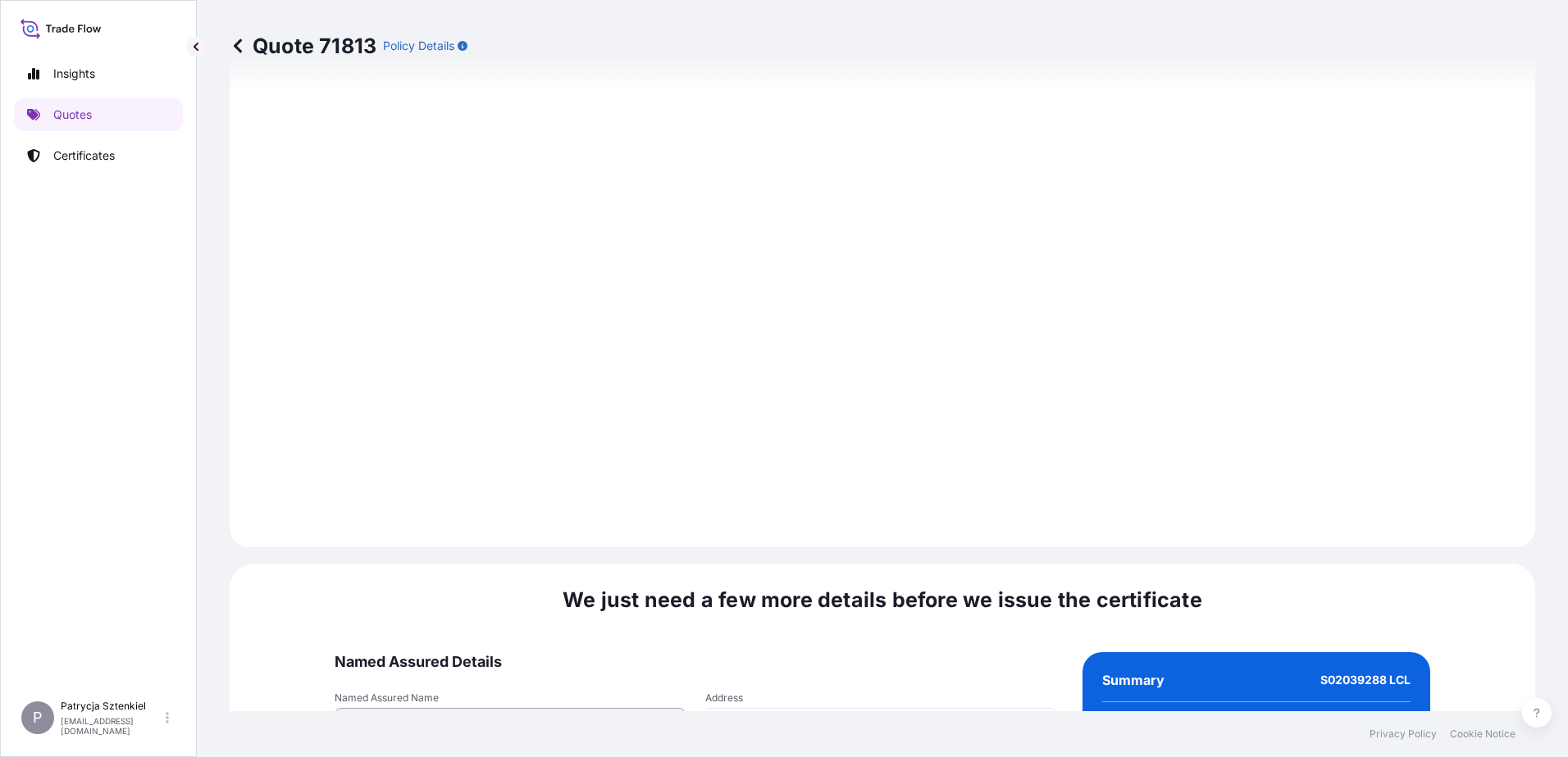
scroll to position [1745, 0]
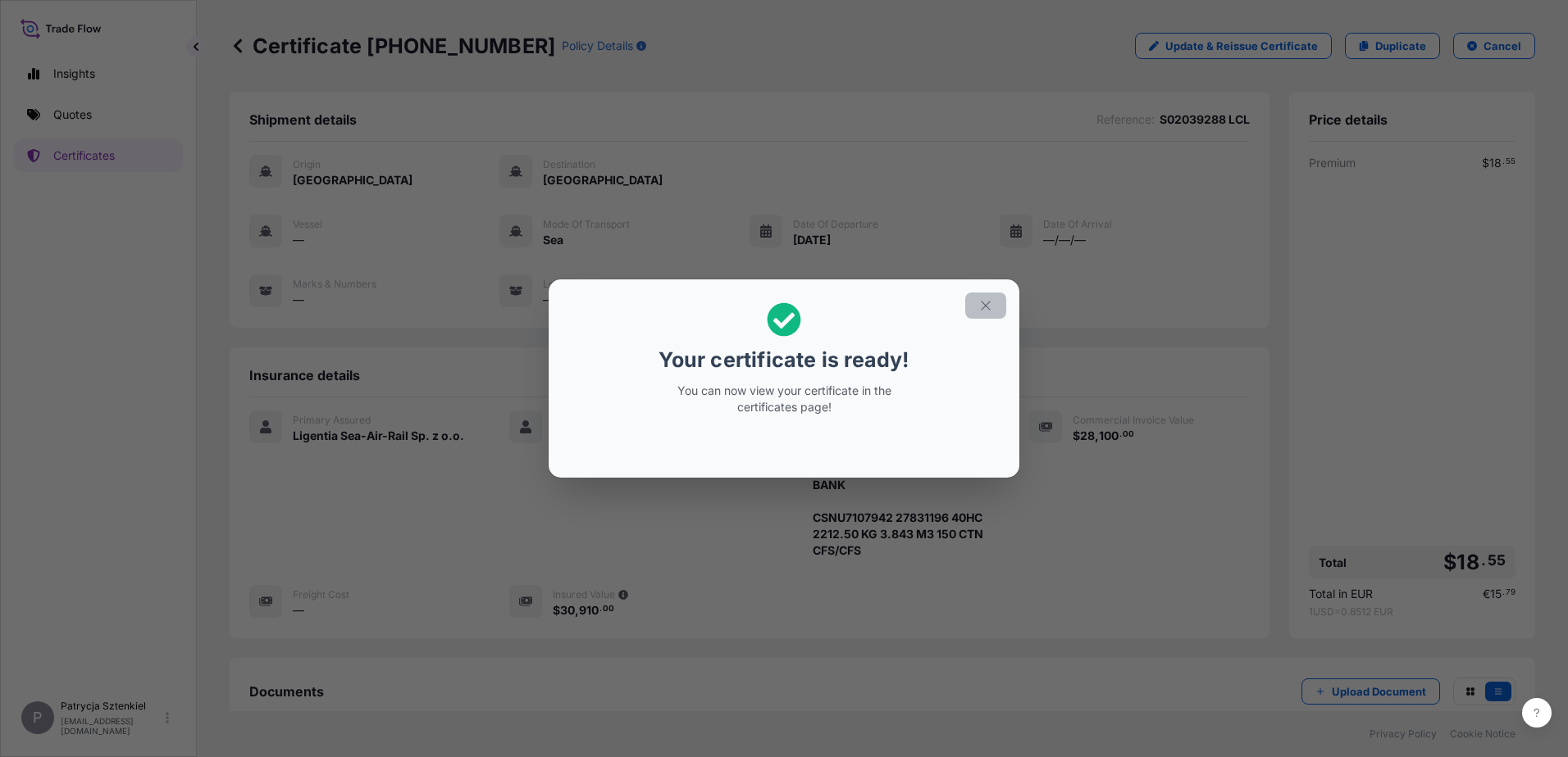
click at [987, 304] on icon "button" at bounding box center [985, 306] width 15 height 15
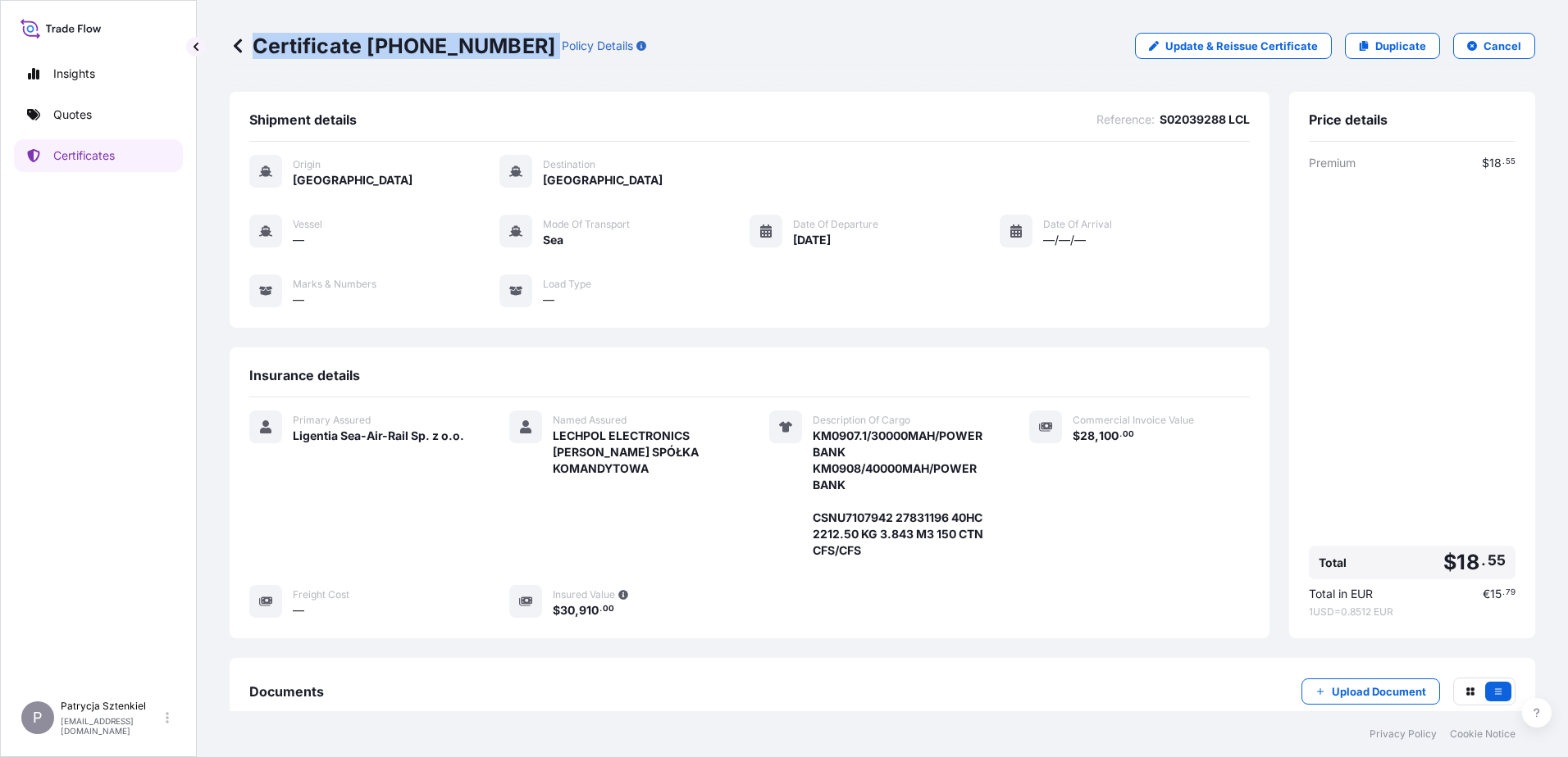
drag, startPoint x: 255, startPoint y: 49, endPoint x: 508, endPoint y: 56, distance: 253.1
click at [508, 56] on p "Certificate [PHONE_NUMBER]" at bounding box center [392, 45] width 325 height 27
copy p "Certificate [PHONE_NUMBER]"
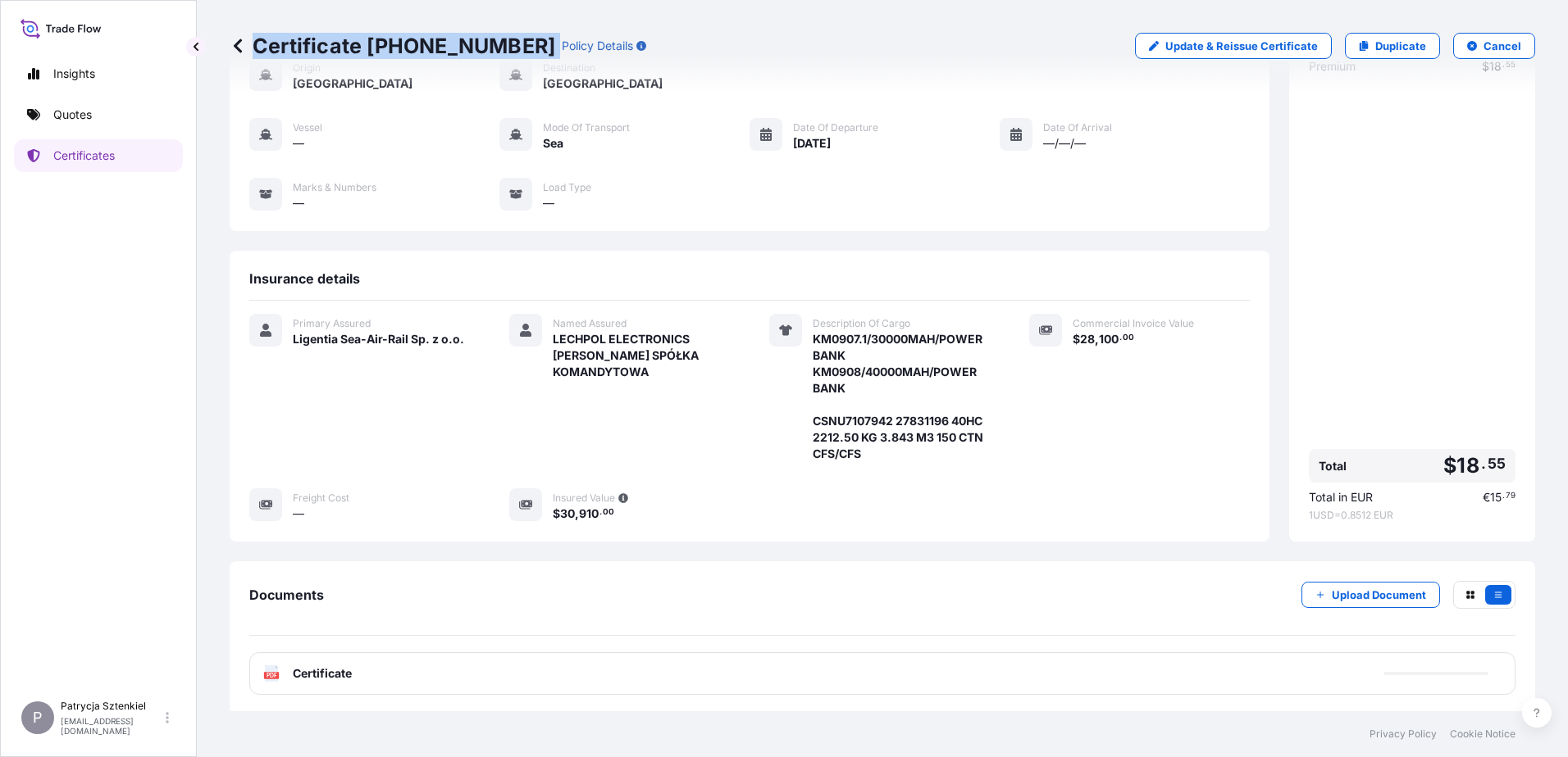
scroll to position [172, 0]
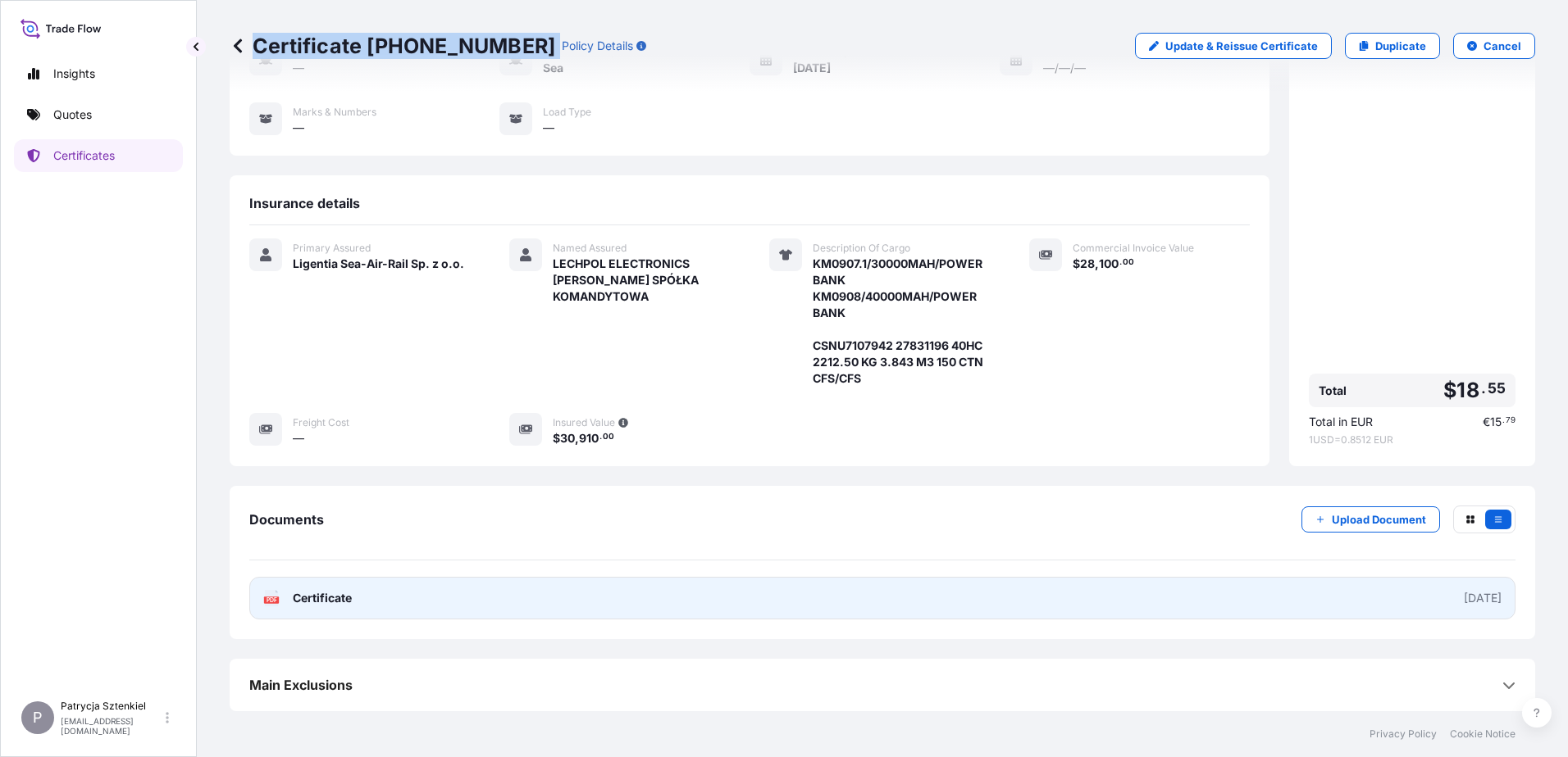
click at [787, 591] on link "PDF Certificate [DATE]" at bounding box center [883, 598] width 1266 height 42
